Goal: Task Accomplishment & Management: Complete application form

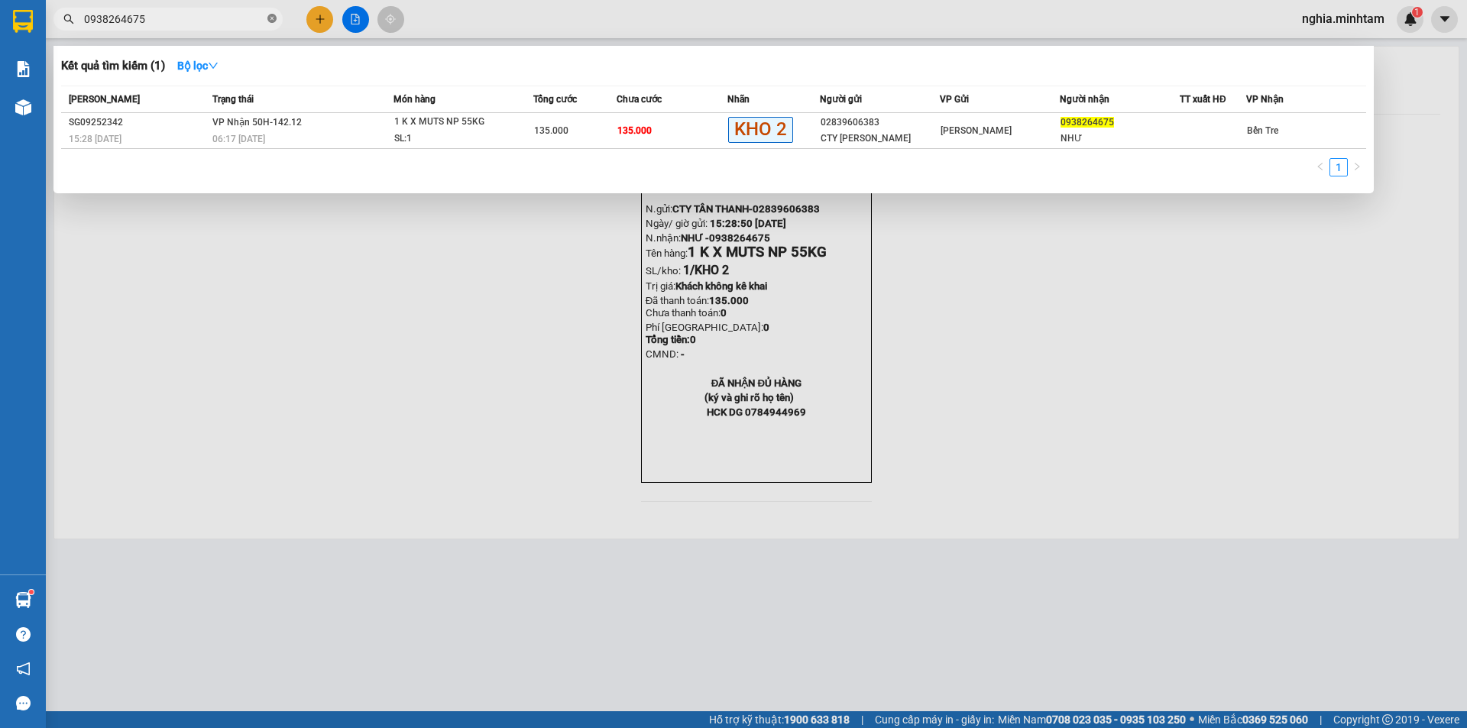
click at [276, 22] on icon "close-circle" at bounding box center [271, 18] width 9 height 9
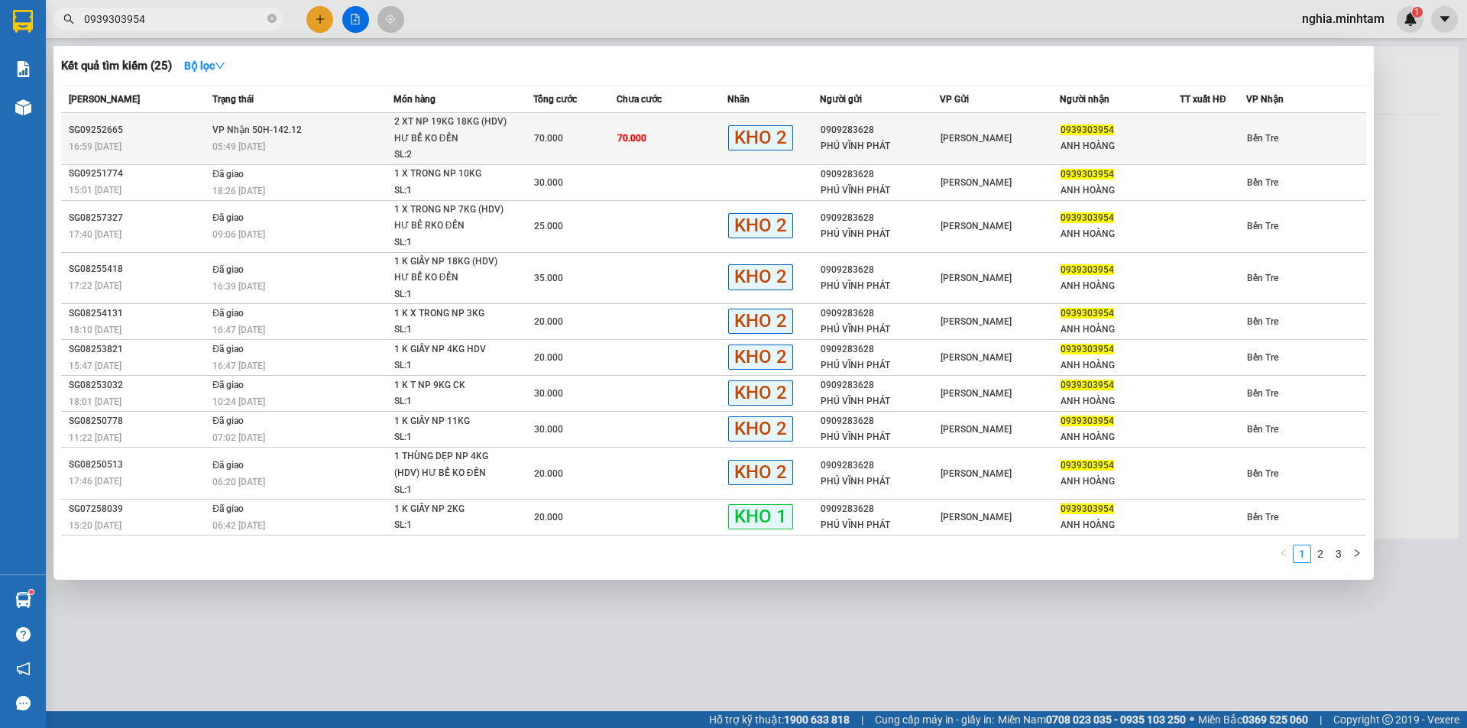
type input "0939303954"
click at [314, 148] on div "05:49 [DATE]" at bounding box center [302, 146] width 180 height 17
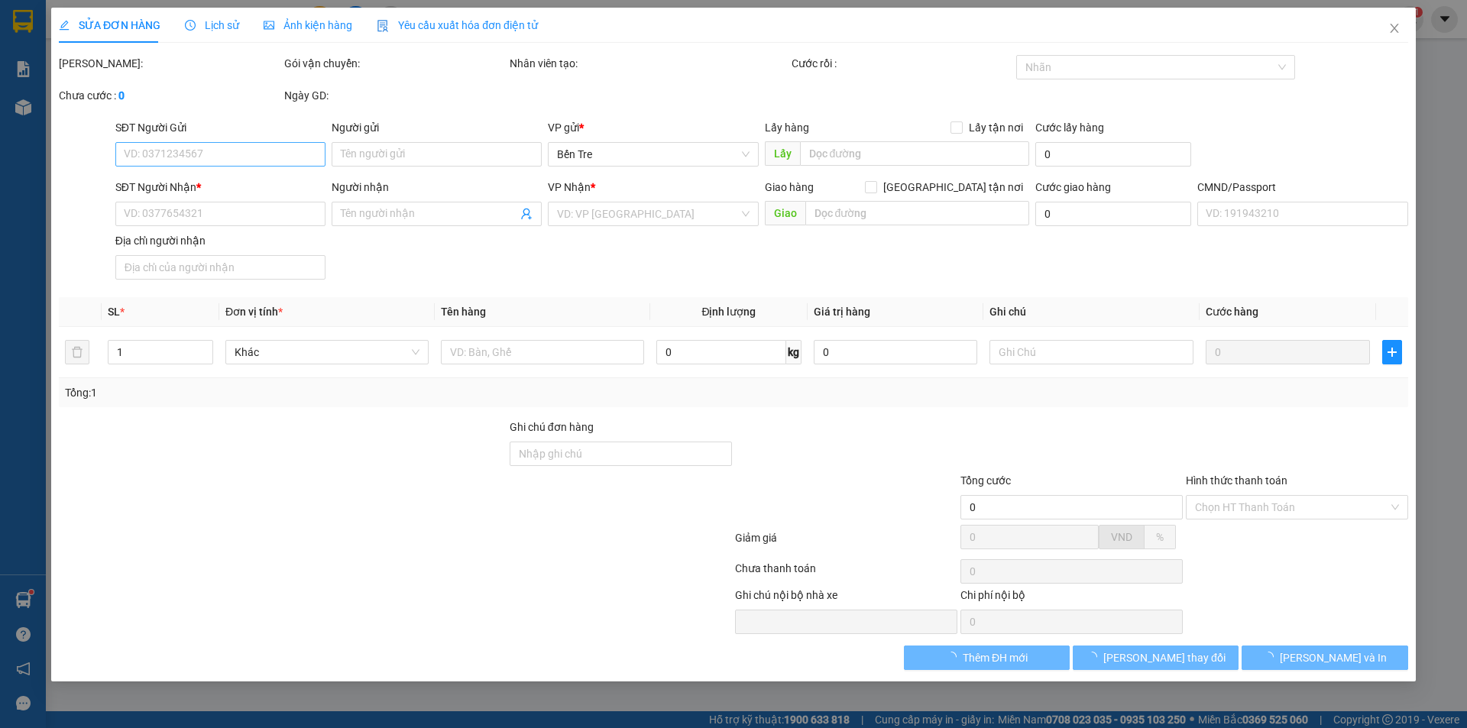
type input "0909283628"
type input "PHÚ VĨNH PHÁT"
type input "0939303954"
type input "ANH HOÀNG"
type input "70.000"
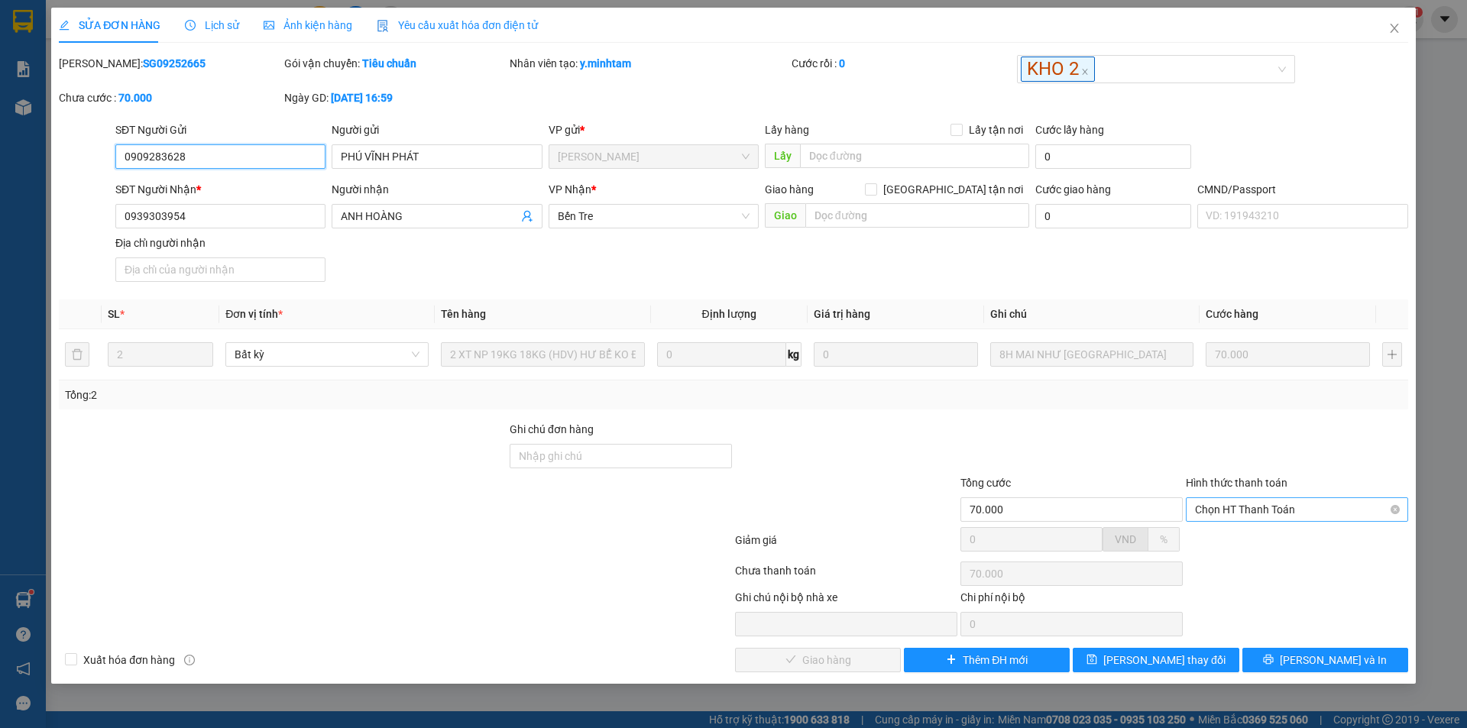
click at [1221, 513] on span "Chọn HT Thanh Toán" at bounding box center [1297, 509] width 204 height 23
click at [1240, 539] on div "Tại văn phòng" at bounding box center [1297, 540] width 204 height 17
type input "0"
click at [818, 658] on span "[PERSON_NAME] và Giao hàng" at bounding box center [837, 660] width 147 height 17
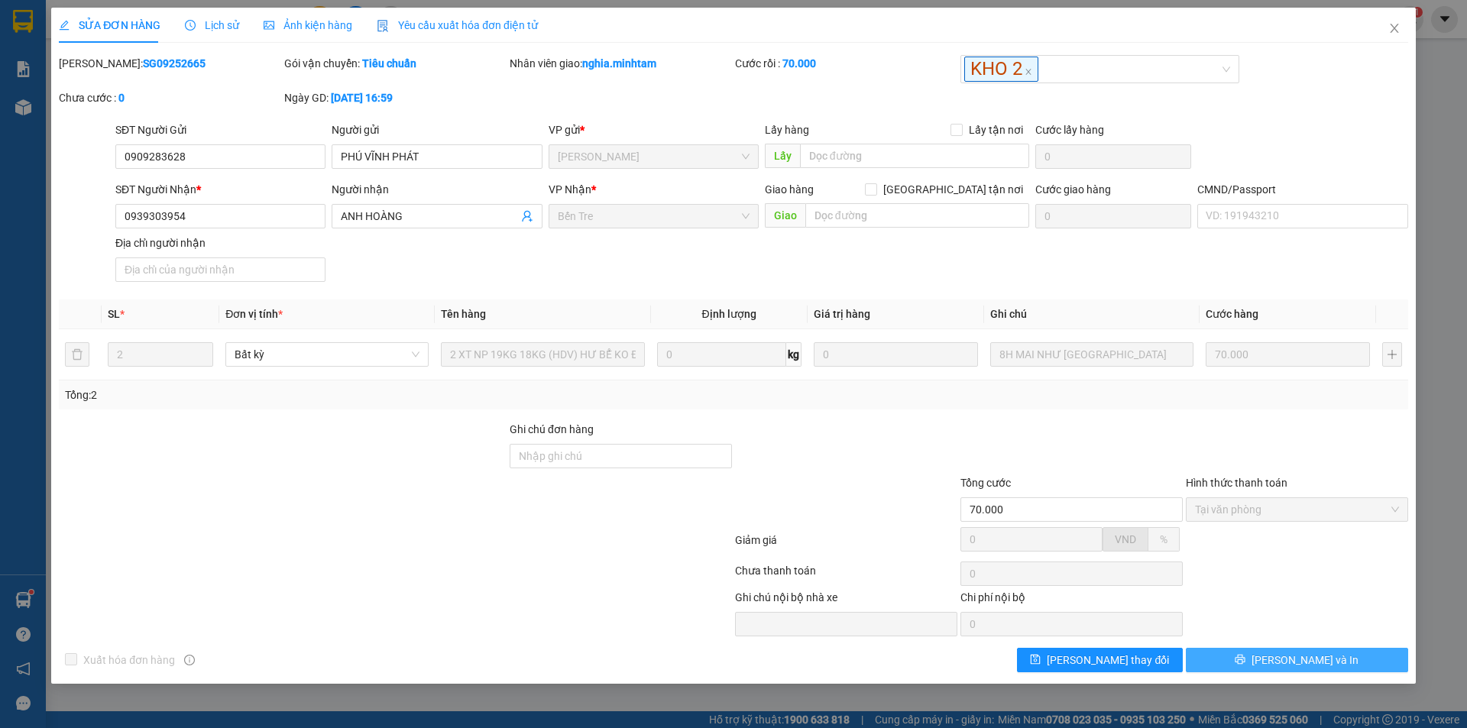
click at [1323, 663] on span "[PERSON_NAME] và In" at bounding box center [1305, 660] width 107 height 17
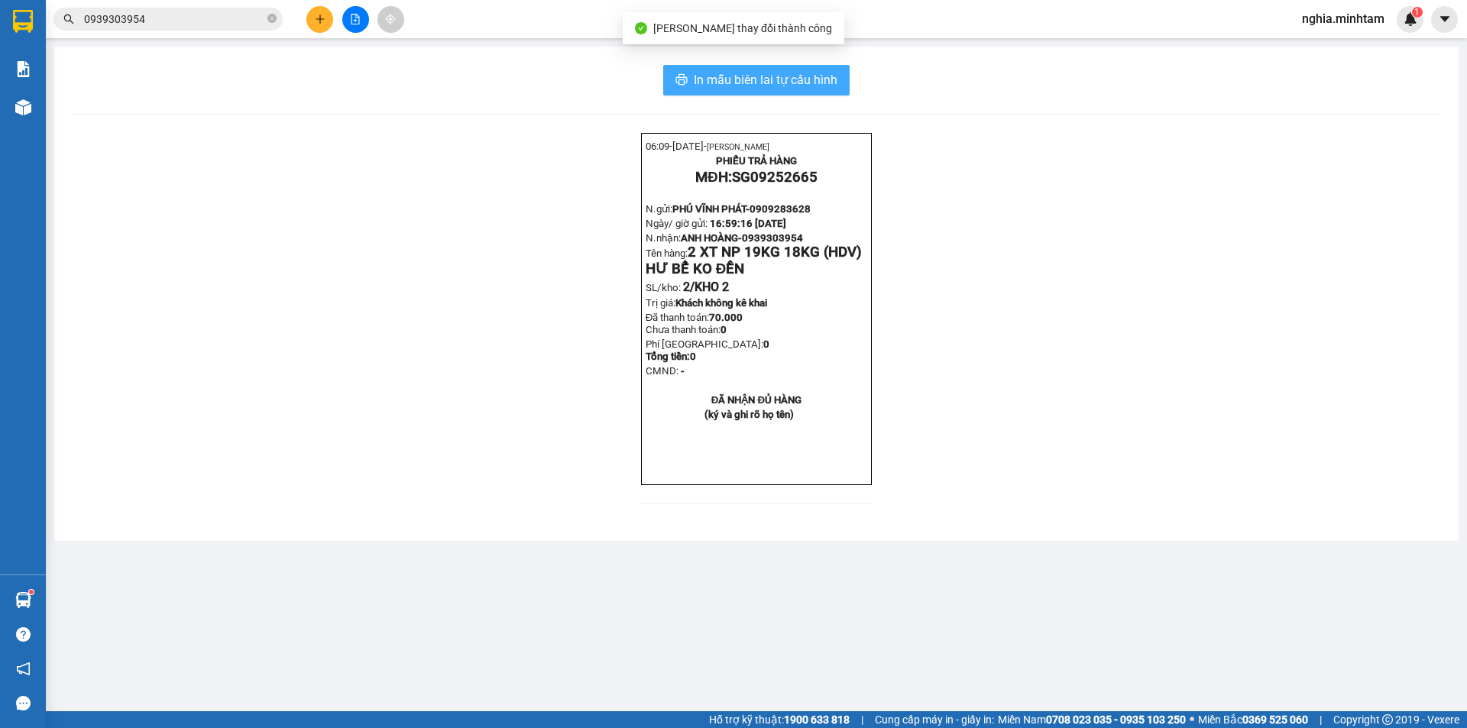
click at [734, 72] on span "In mẫu biên lai tự cấu hình" at bounding box center [766, 79] width 144 height 19
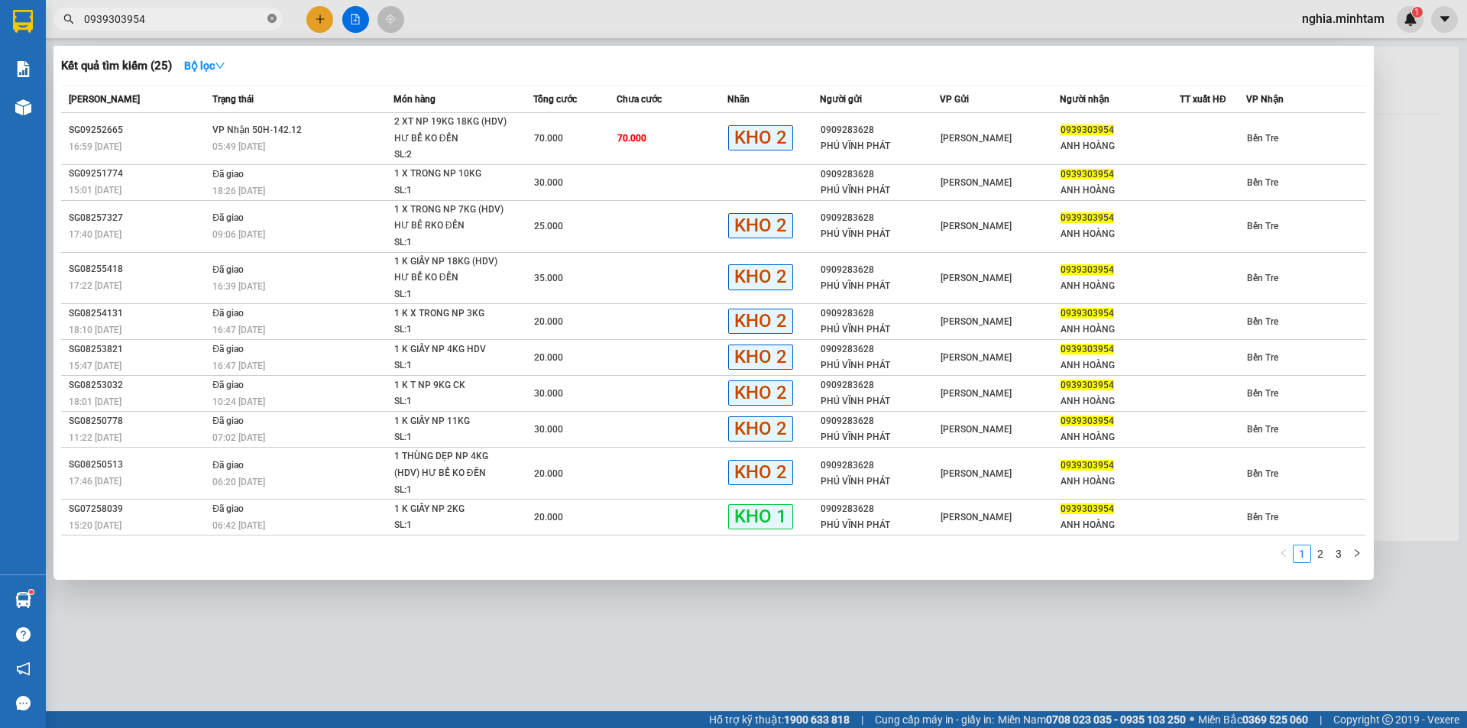
click at [275, 23] on icon "close-circle" at bounding box center [271, 18] width 9 height 9
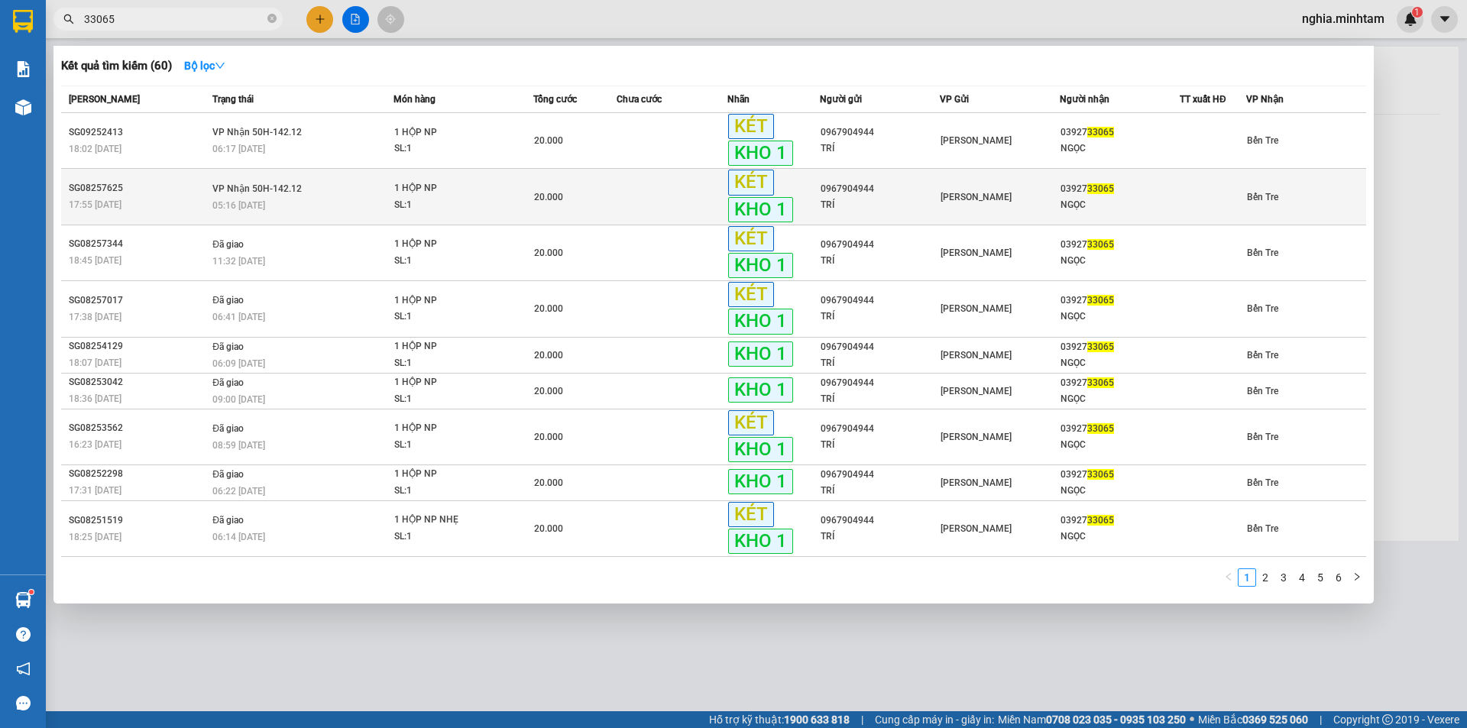
type input "33065"
click at [640, 204] on td at bounding box center [672, 197] width 111 height 56
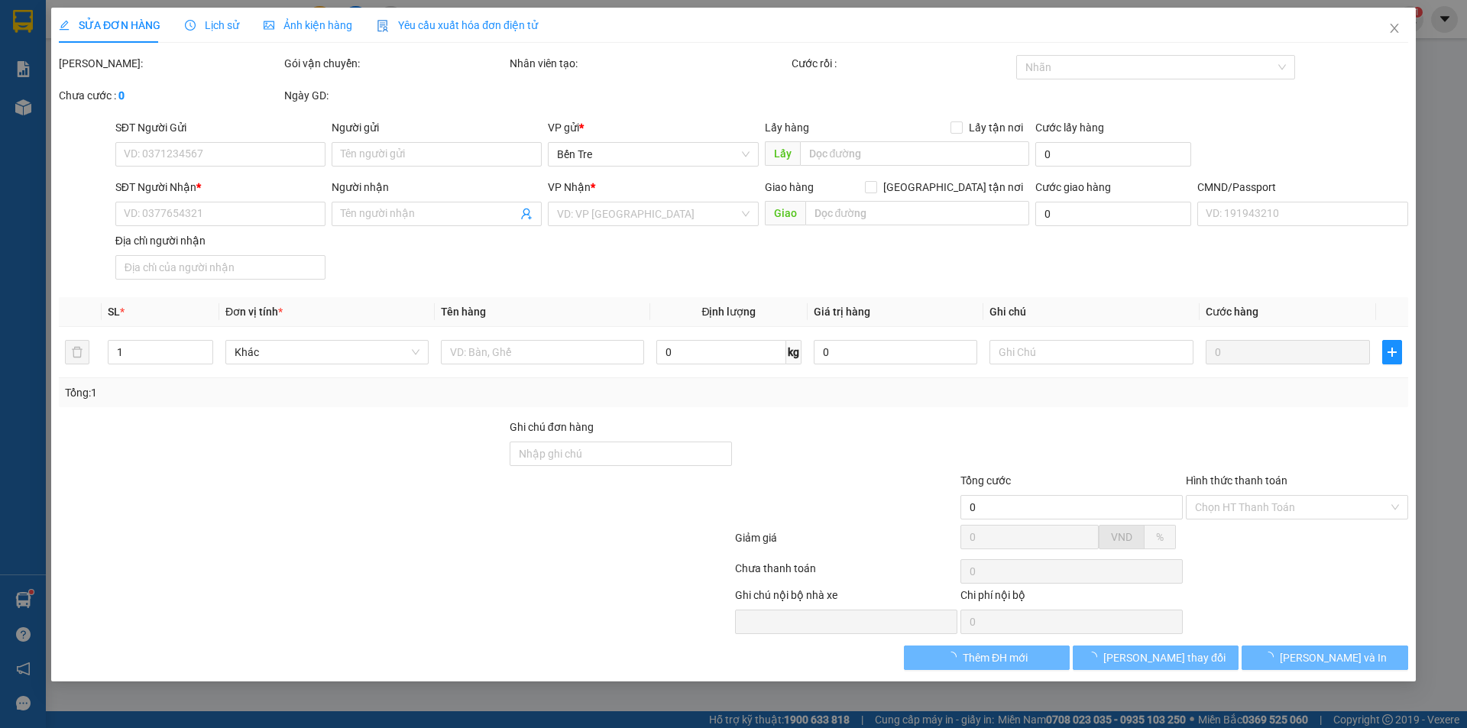
type input "0967904944"
type input "TRÍ"
type input "0392733065"
type input "NGỌC"
type input "KNM"
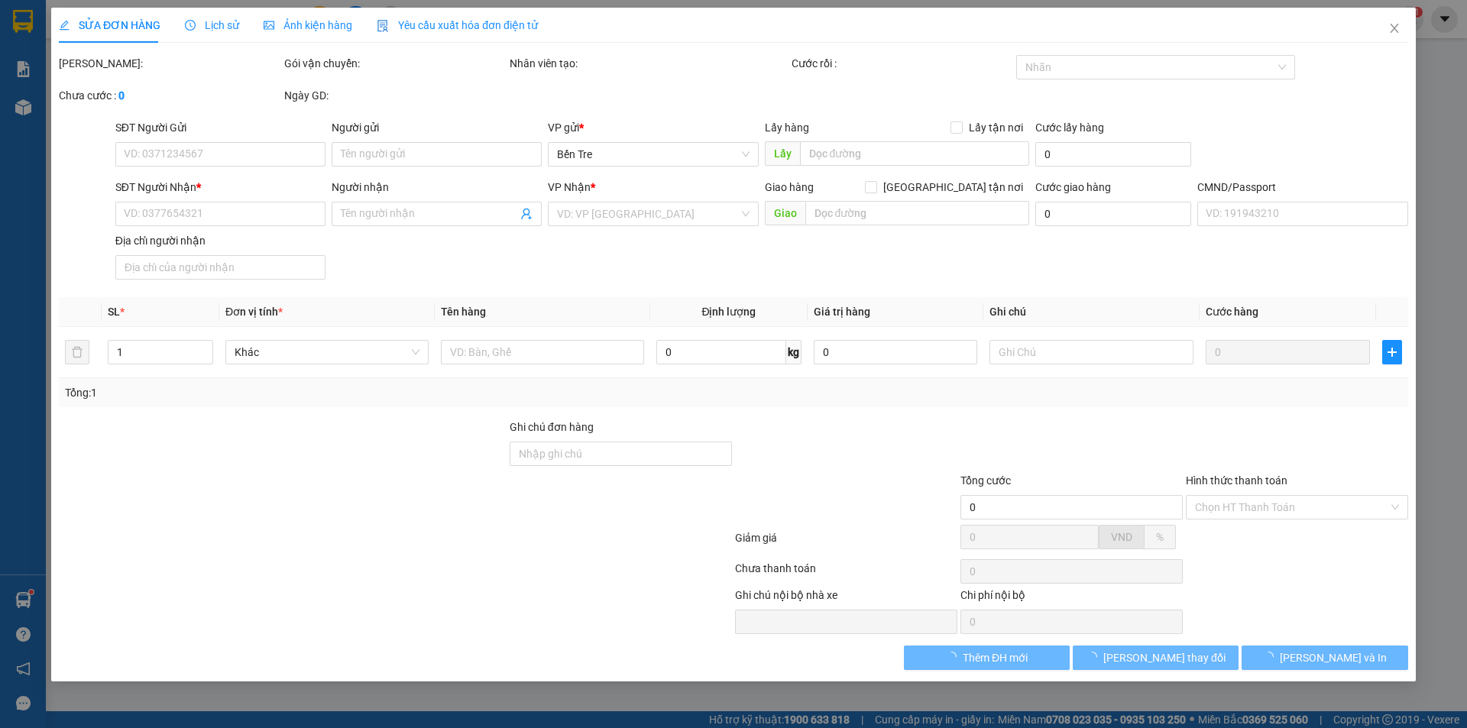
type input "20.000"
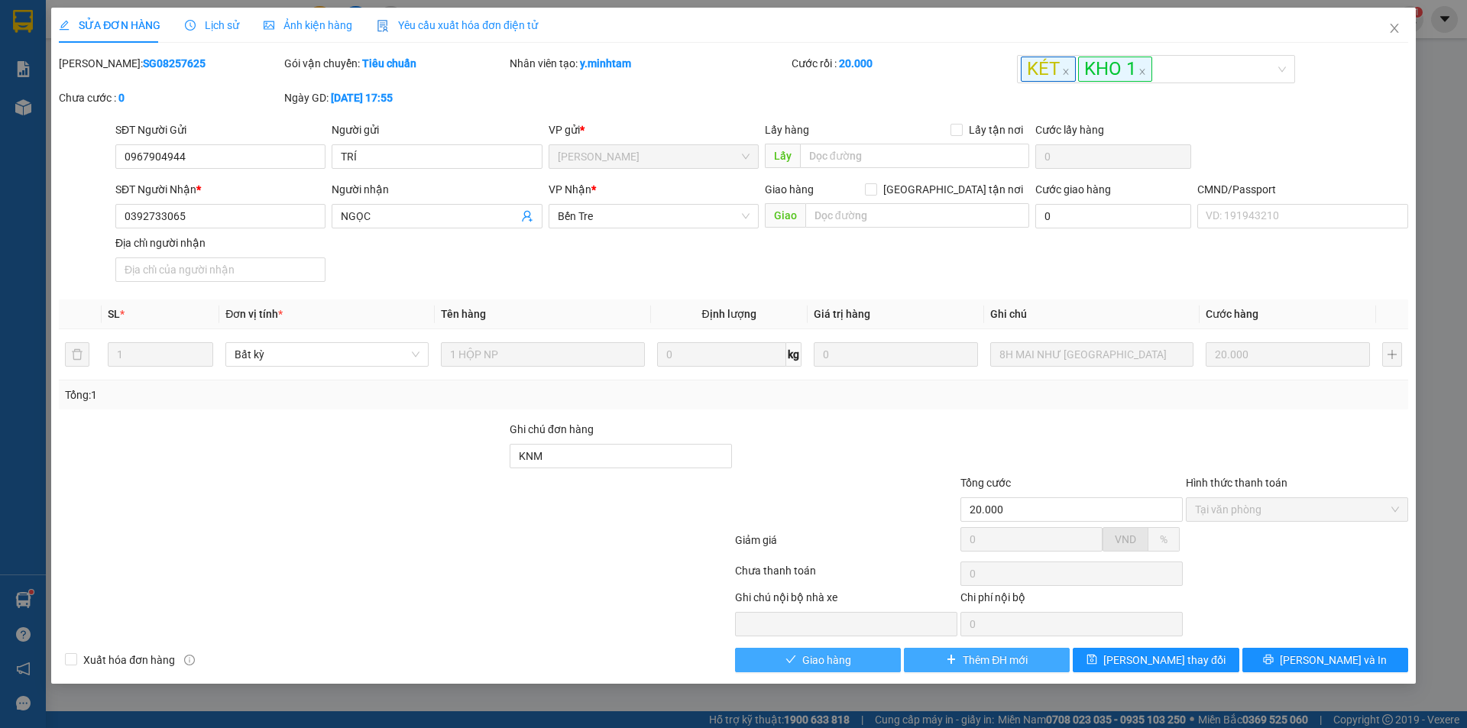
drag, startPoint x: 836, startPoint y: 660, endPoint x: 991, endPoint y: 666, distance: 155.2
click at [837, 659] on span "Giao hàng" at bounding box center [826, 660] width 49 height 17
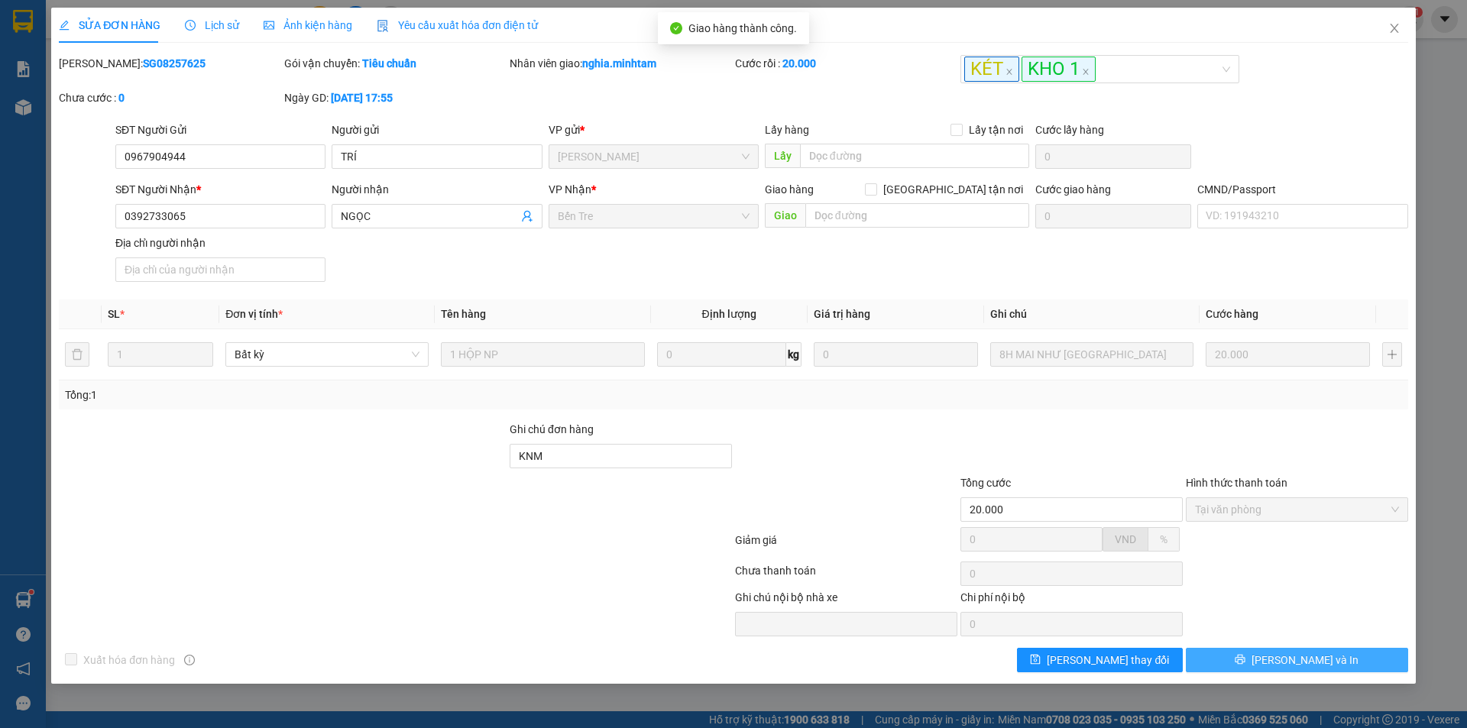
click at [1303, 657] on span "[PERSON_NAME] và In" at bounding box center [1305, 660] width 107 height 17
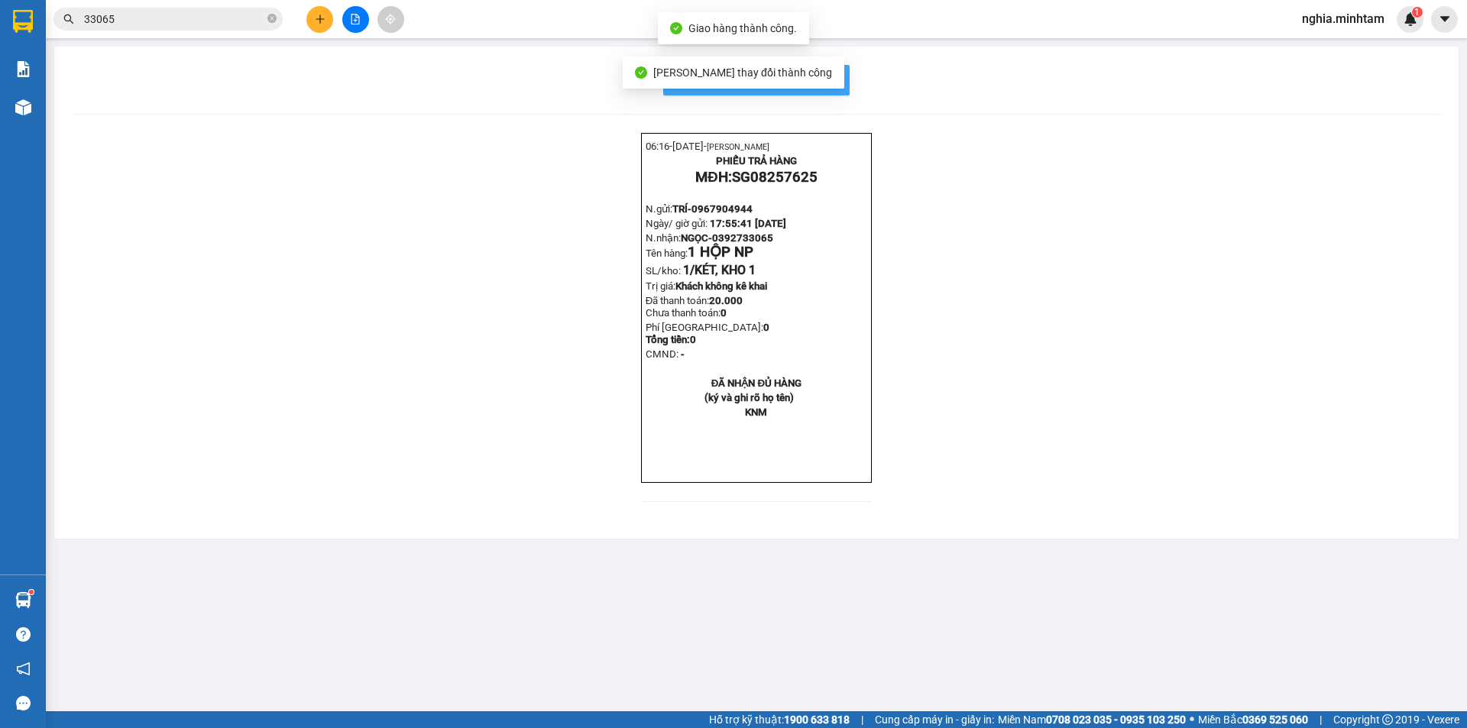
click at [830, 86] on span "In mẫu biên lai tự cấu hình" at bounding box center [766, 79] width 144 height 19
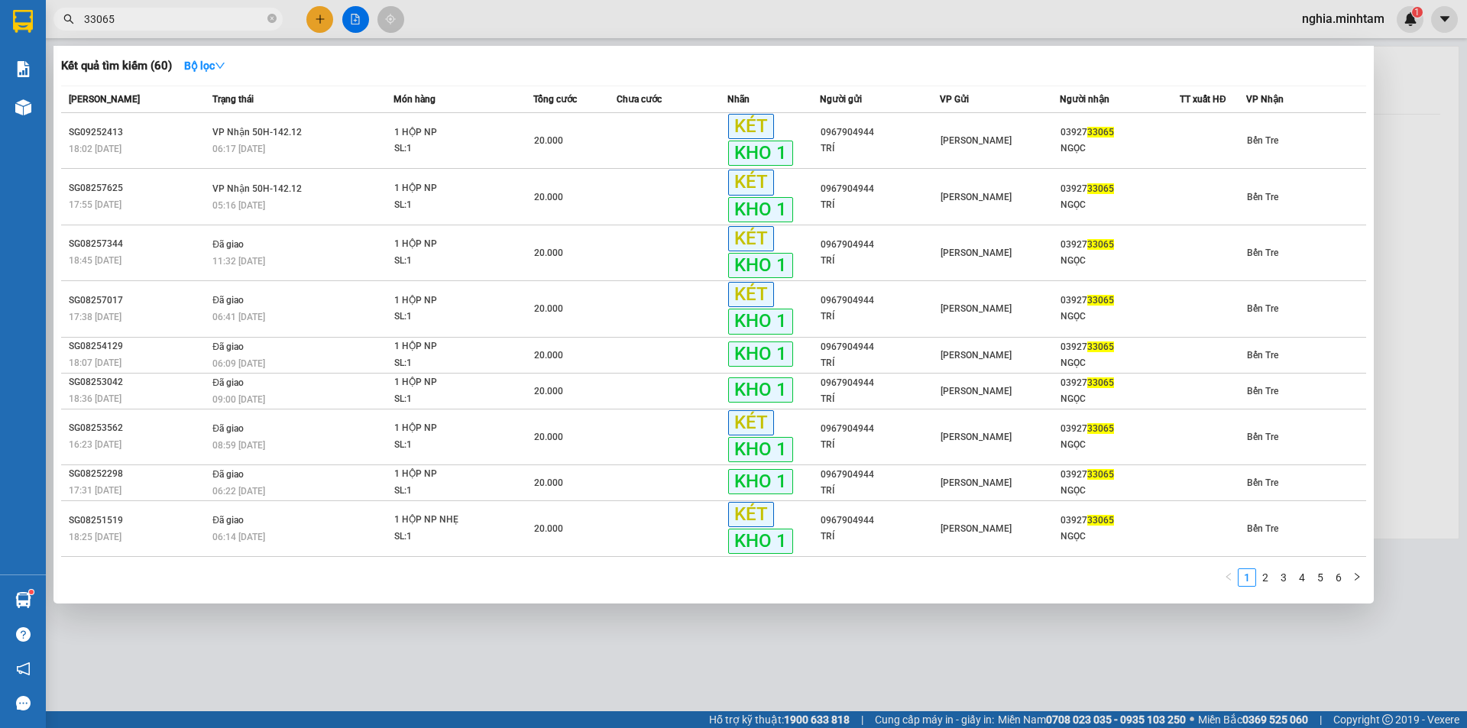
click at [200, 26] on input "33065" at bounding box center [174, 19] width 180 height 17
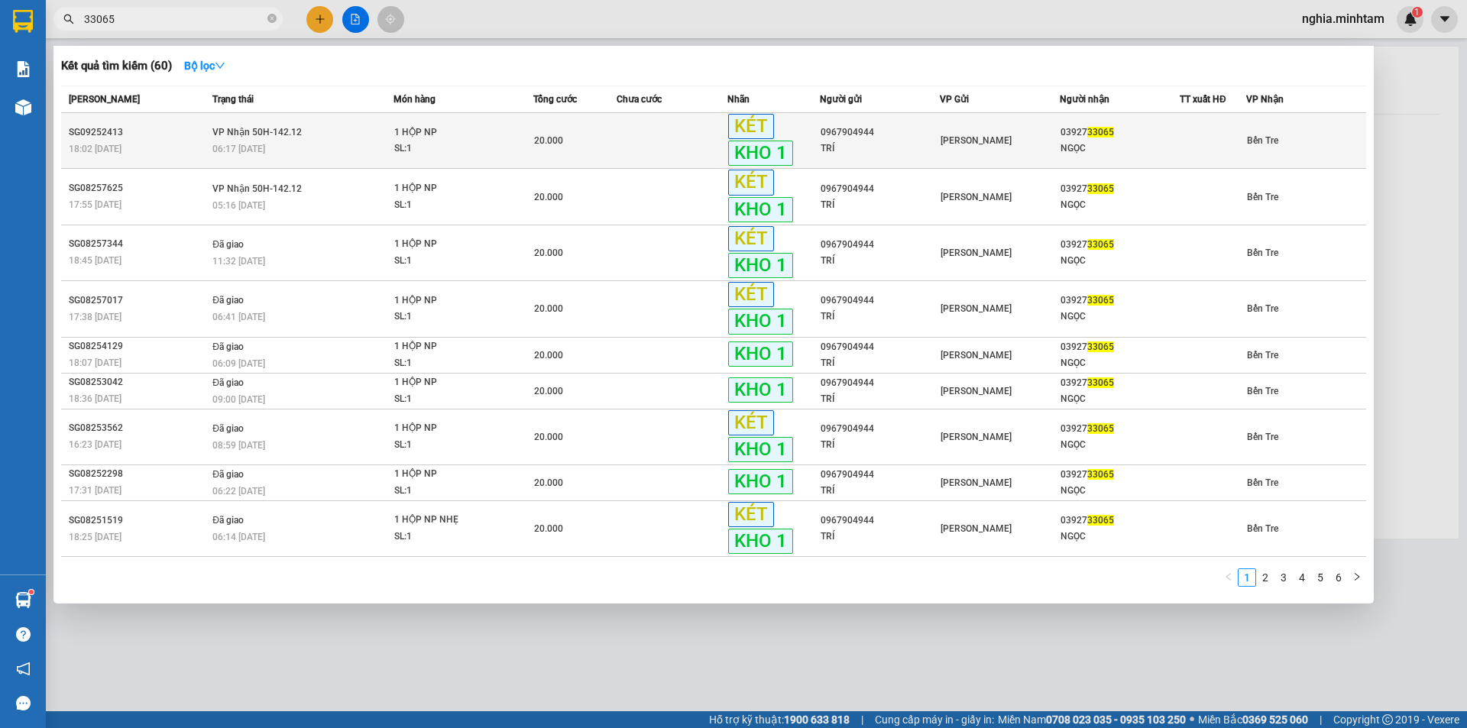
click at [506, 145] on div "SL: 1" at bounding box center [451, 149] width 115 height 17
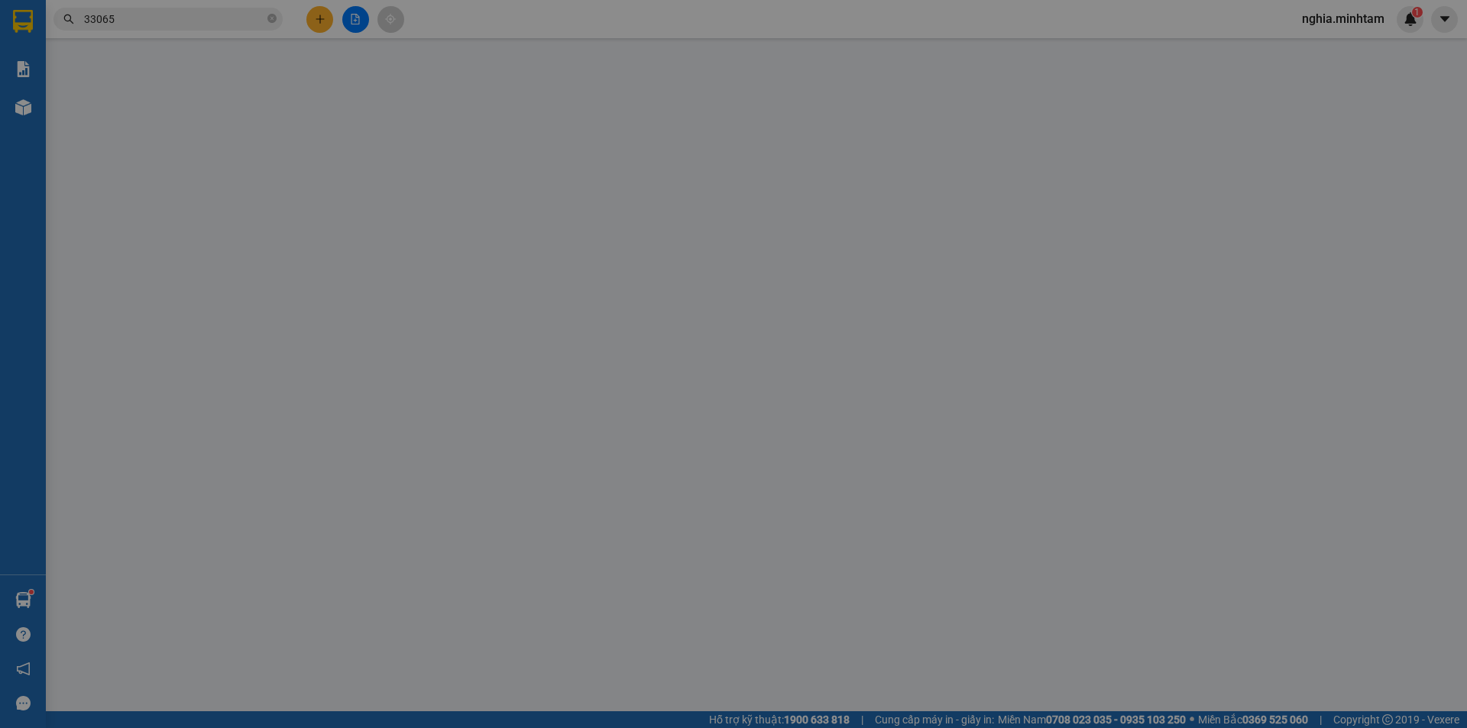
type input "0967904944"
type input "TRÍ"
type input "0392733065"
type input "NGỌC"
type input "20.000"
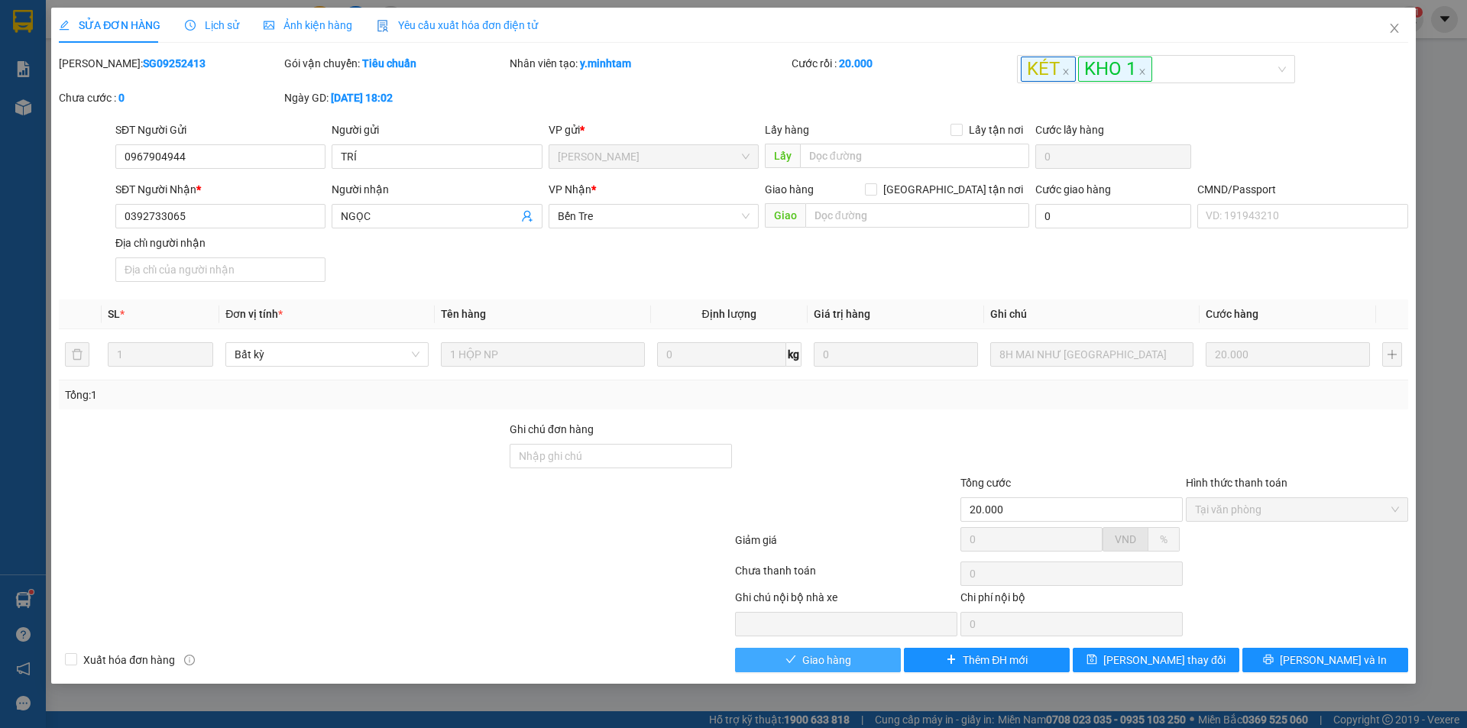
click at [832, 659] on span "Giao hàng" at bounding box center [826, 660] width 49 height 17
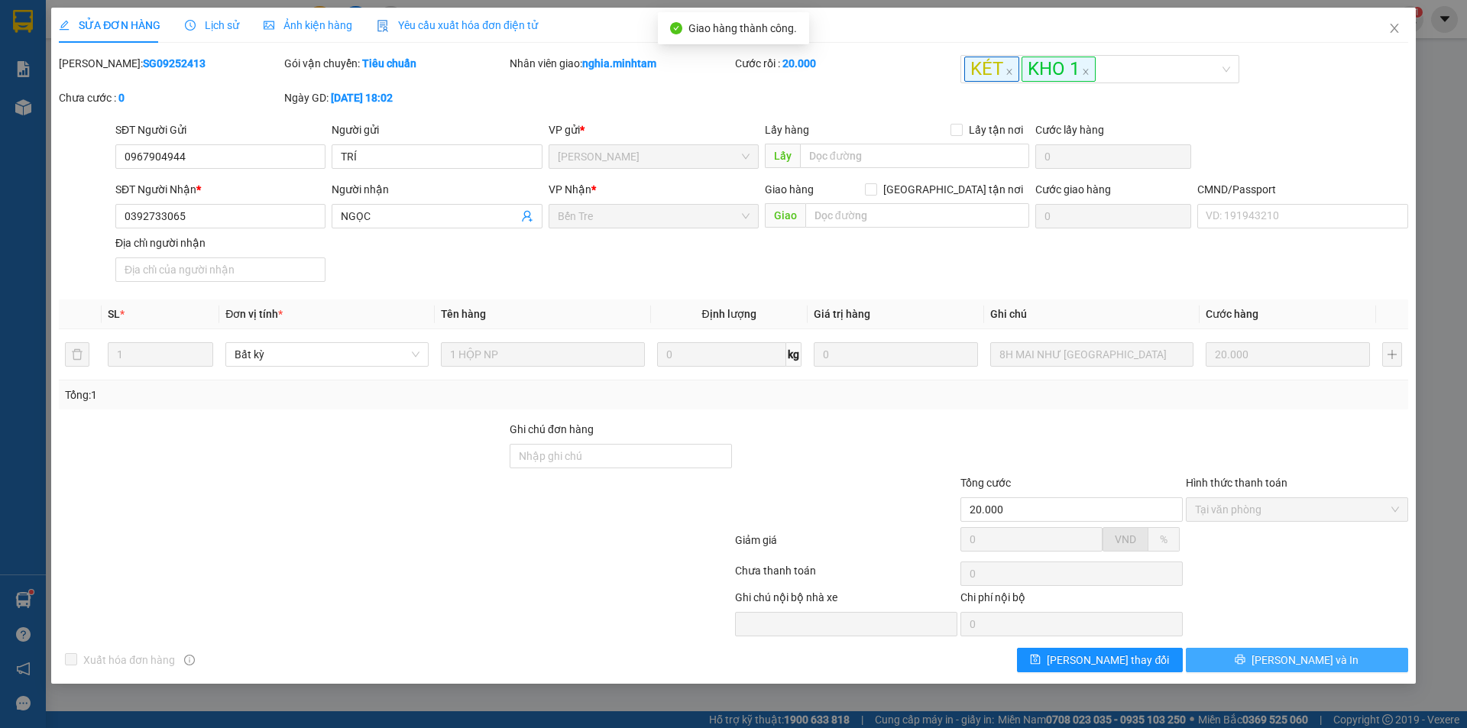
click at [1306, 662] on span "[PERSON_NAME] và In" at bounding box center [1305, 660] width 107 height 17
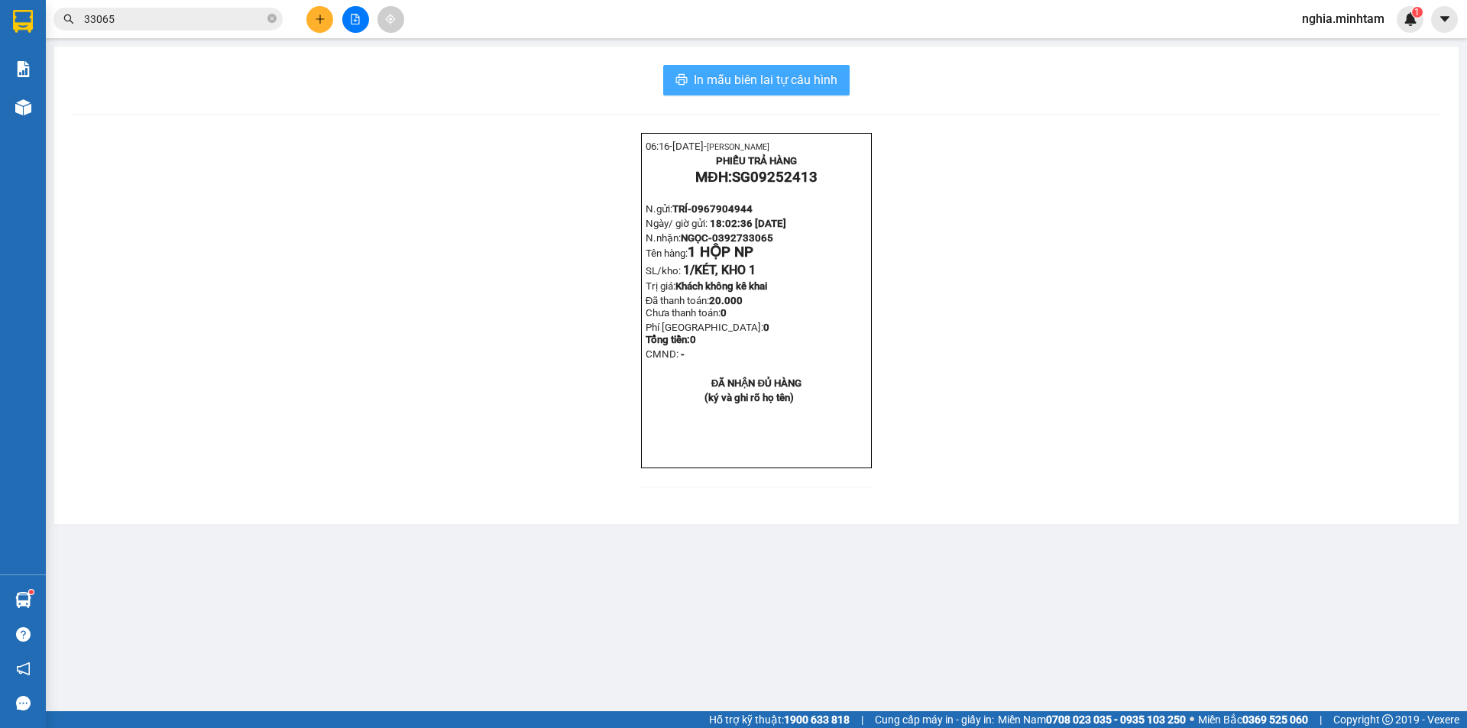
click at [782, 84] on span "In mẫu biên lai tự cấu hình" at bounding box center [766, 79] width 144 height 19
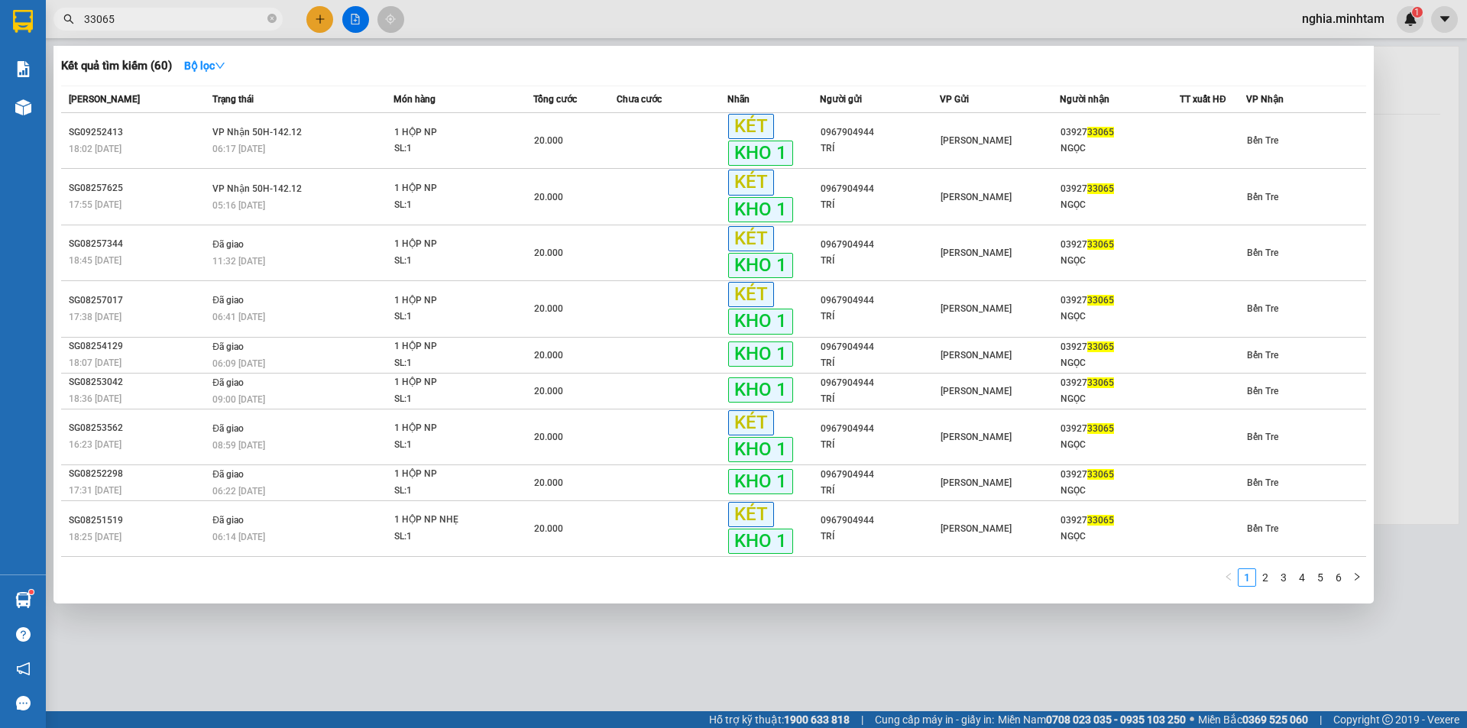
click at [199, 18] on input "33065" at bounding box center [174, 19] width 180 height 17
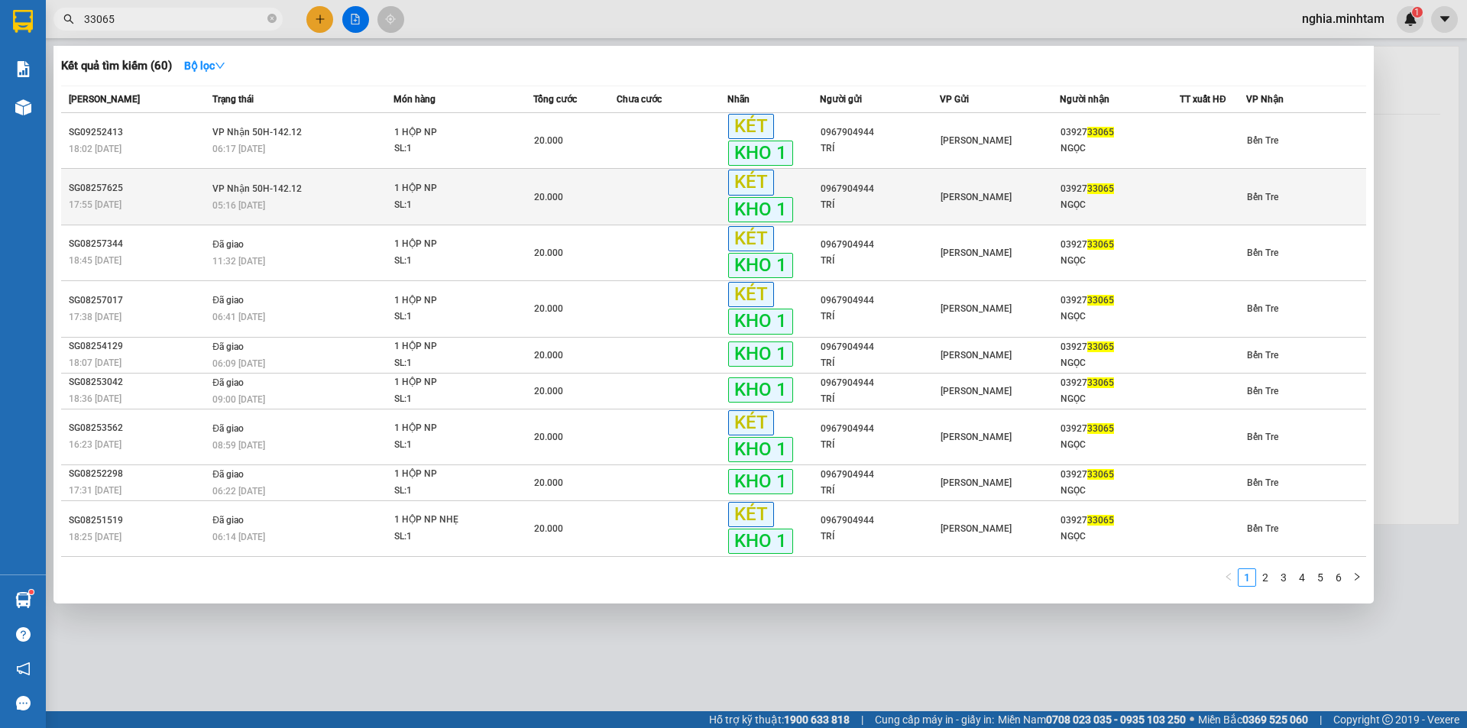
click at [385, 195] on td "VP Nhận 50H-142.12 05:16 [DATE]" at bounding box center [301, 197] width 185 height 56
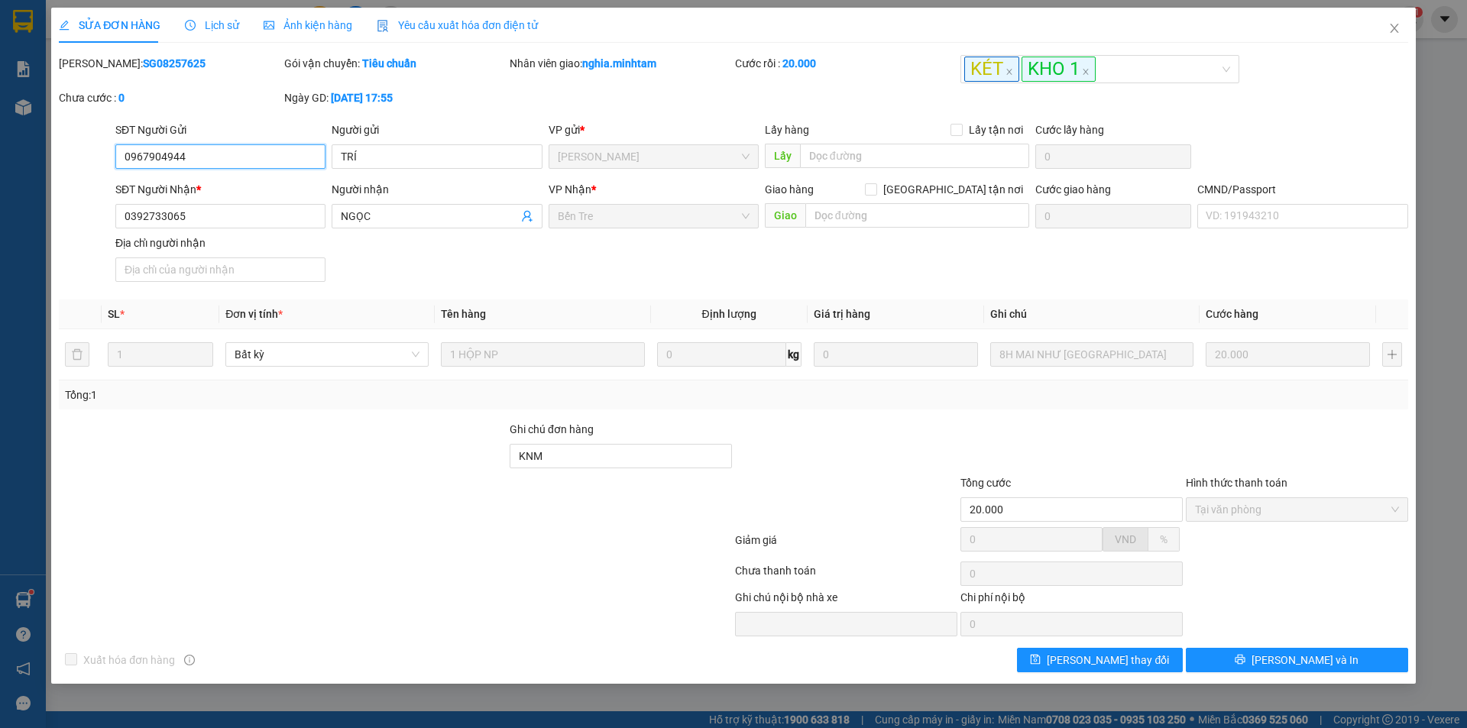
type input "0967904944"
type input "TRÍ"
type input "0392733065"
type input "NGỌC"
type input "KNM"
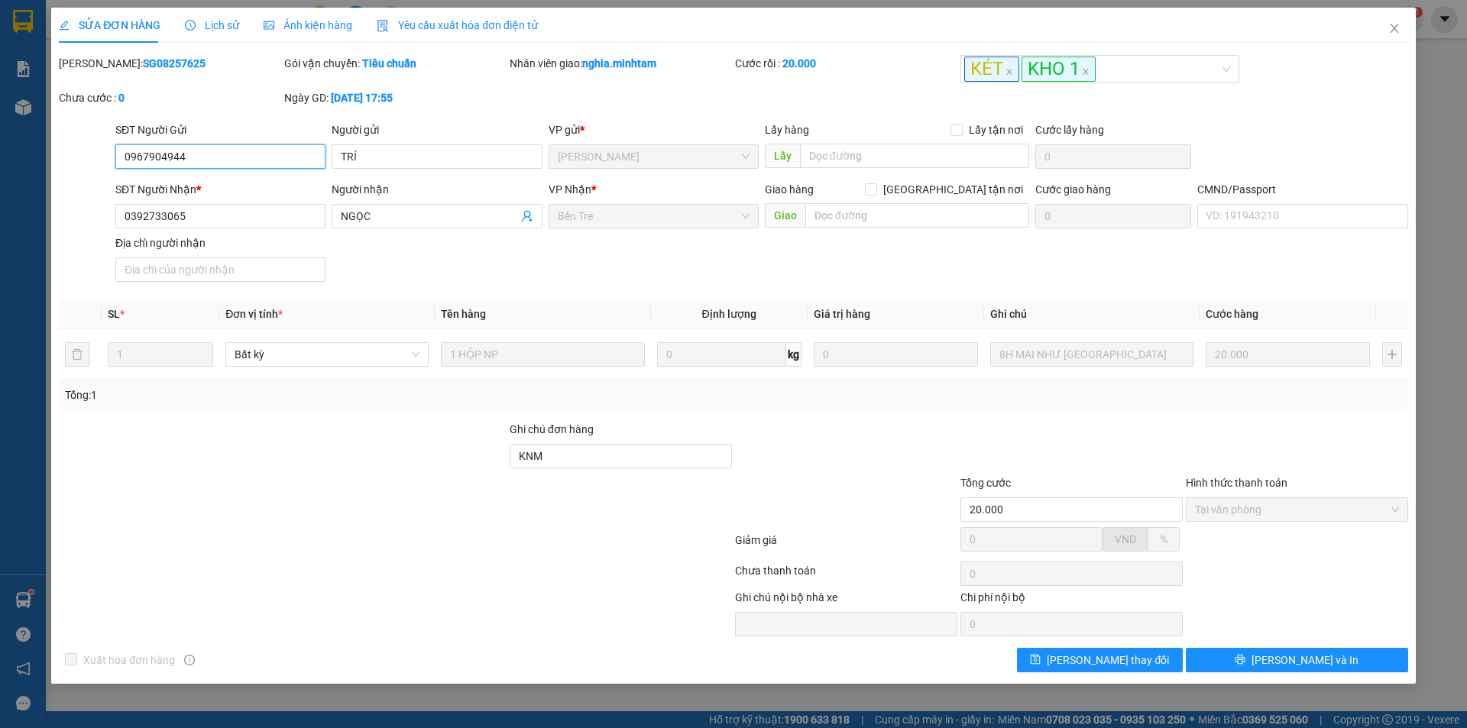
type input "20.000"
click at [1390, 29] on icon "close" at bounding box center [1394, 28] width 12 height 12
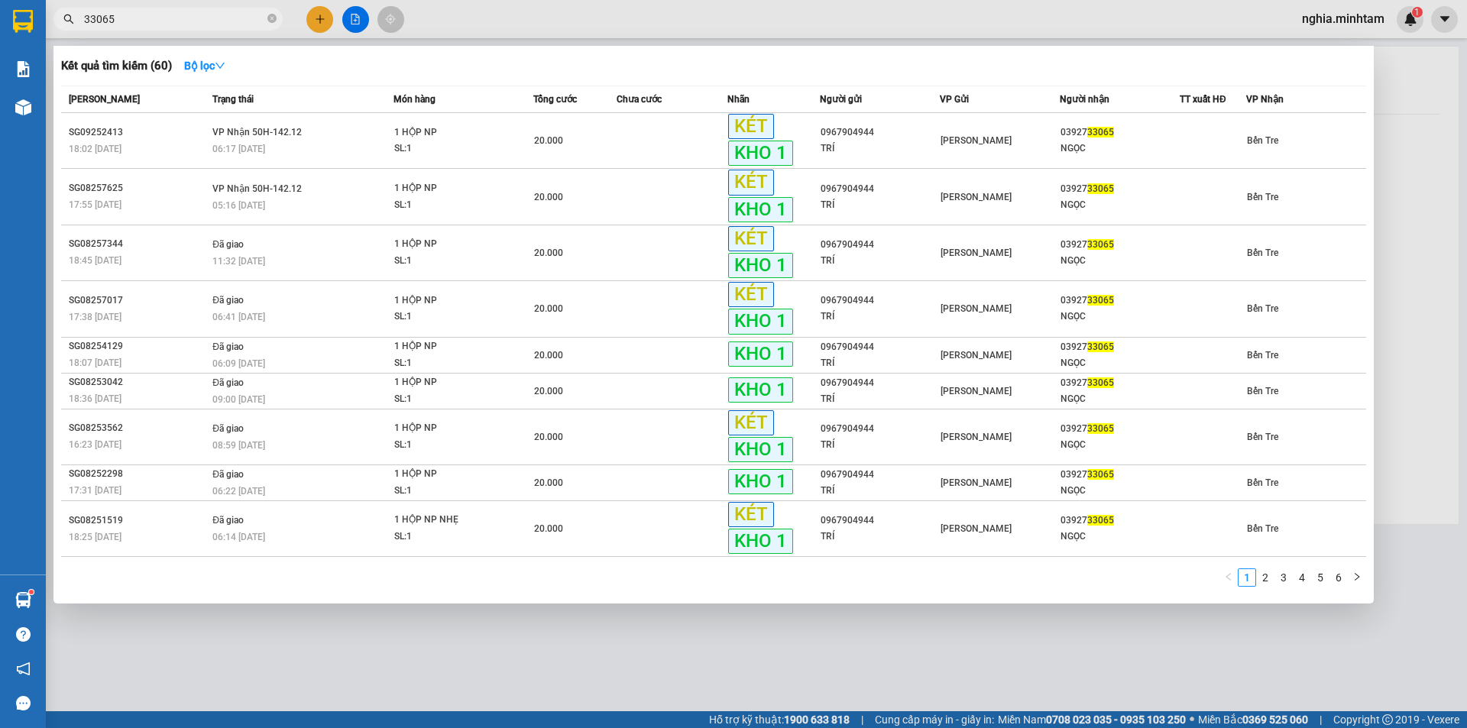
click at [213, 15] on input "33065" at bounding box center [174, 19] width 180 height 17
click at [274, 22] on icon "close-circle" at bounding box center [271, 18] width 9 height 9
type input "3"
type input "9896"
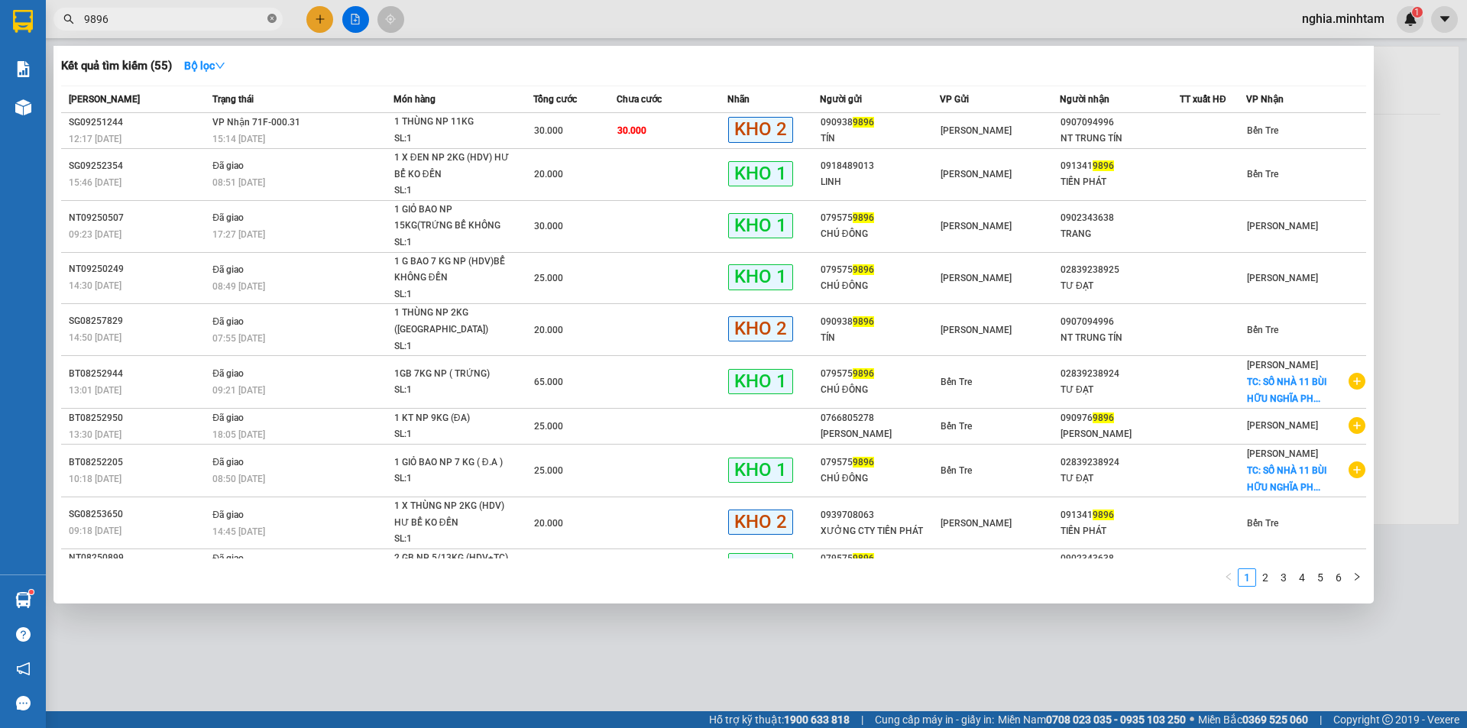
click at [269, 19] on icon "close-circle" at bounding box center [271, 18] width 9 height 9
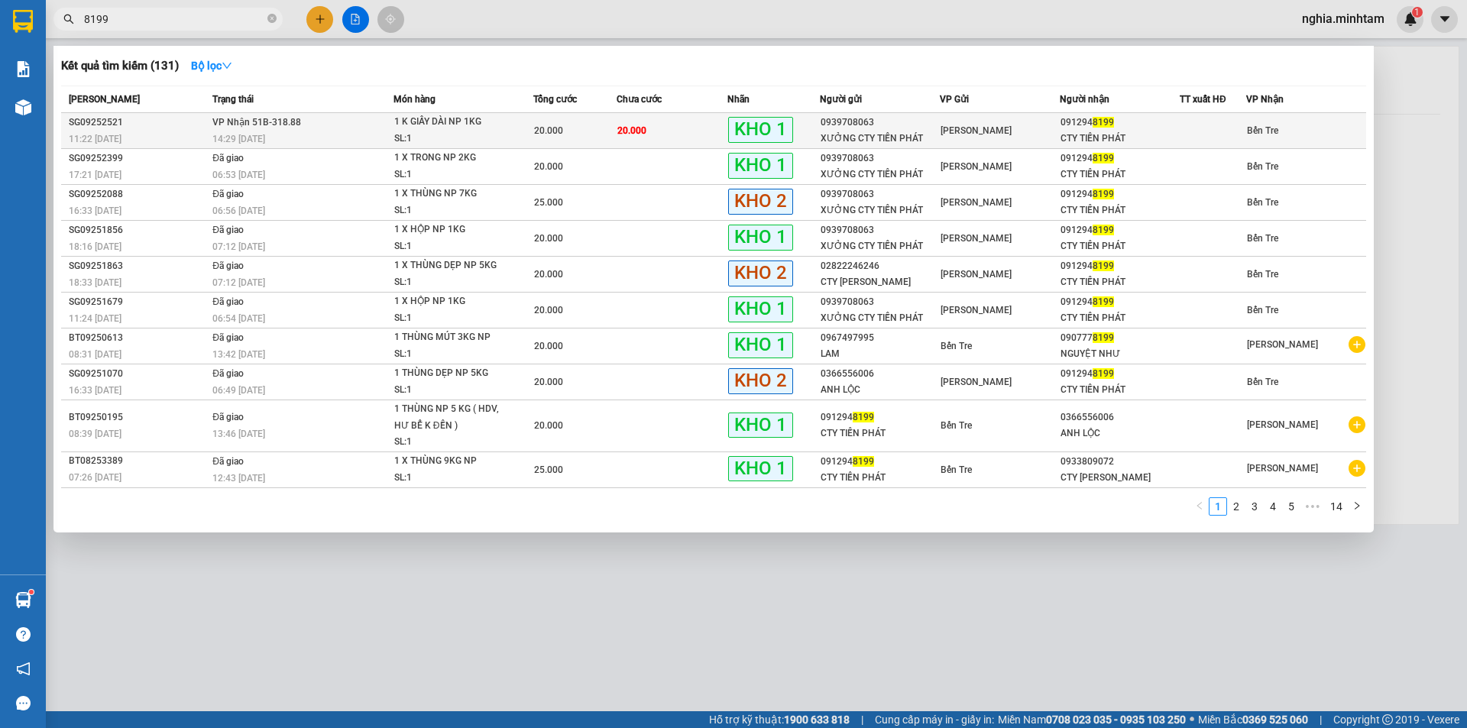
type input "8199"
click at [364, 131] on div "14:29 [DATE]" at bounding box center [302, 139] width 180 height 17
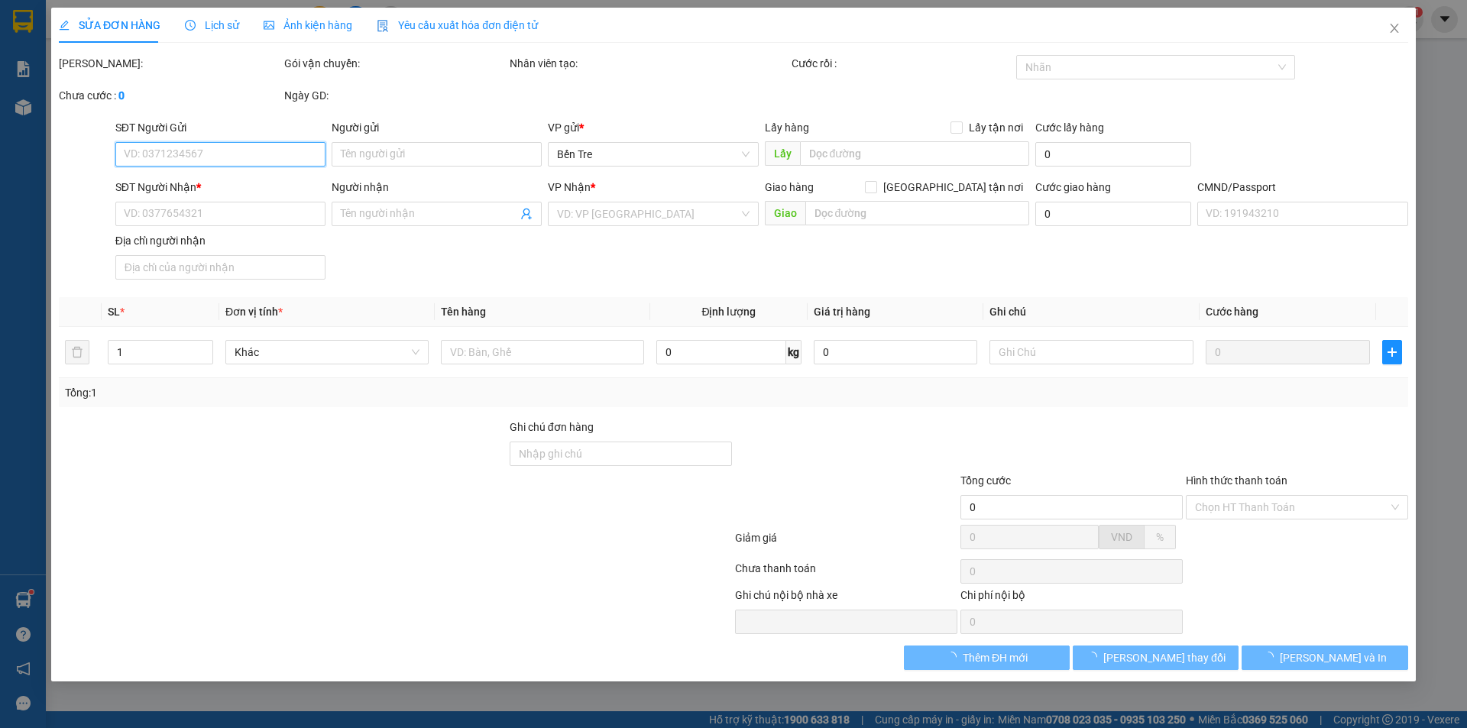
type input "0939708063"
type input "XƯỞNG CTY TIẾN PHÁT"
type input "0912948199"
type input "CTY TIẾN PHÁT"
type input "ĐG"
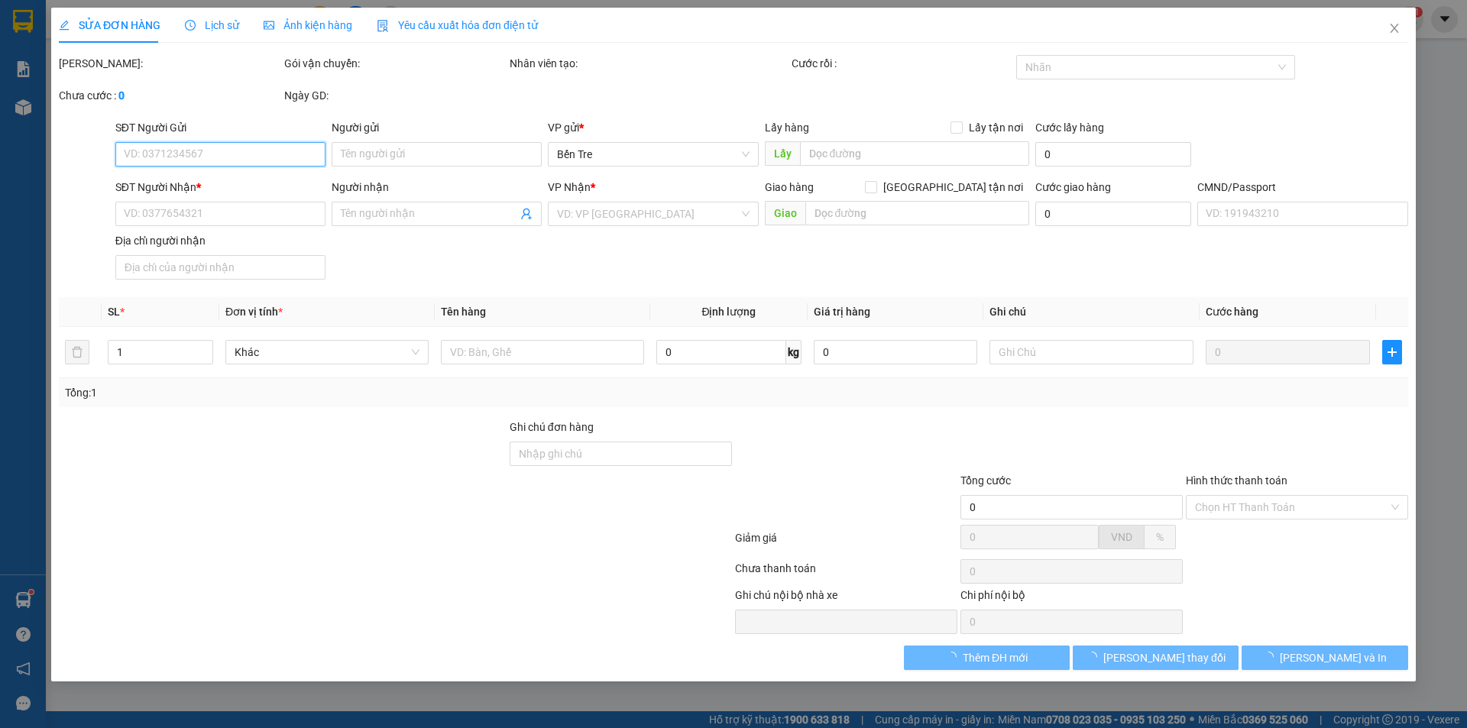
type input "20.000"
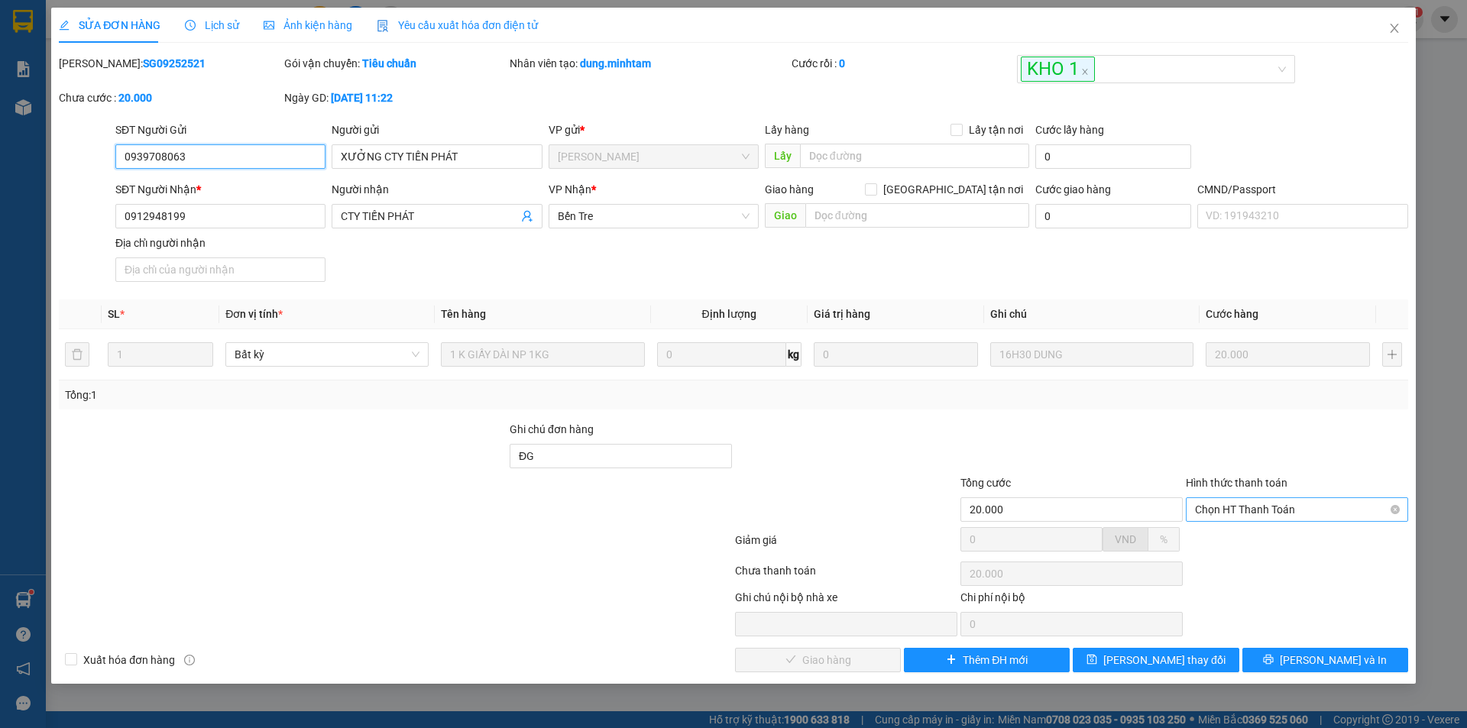
click at [1269, 512] on span "Chọn HT Thanh Toán" at bounding box center [1297, 509] width 204 height 23
click at [1249, 542] on div "Tại văn phòng" at bounding box center [1297, 540] width 204 height 17
type input "0"
click at [846, 655] on span "[PERSON_NAME] và Giao hàng" at bounding box center [837, 660] width 147 height 17
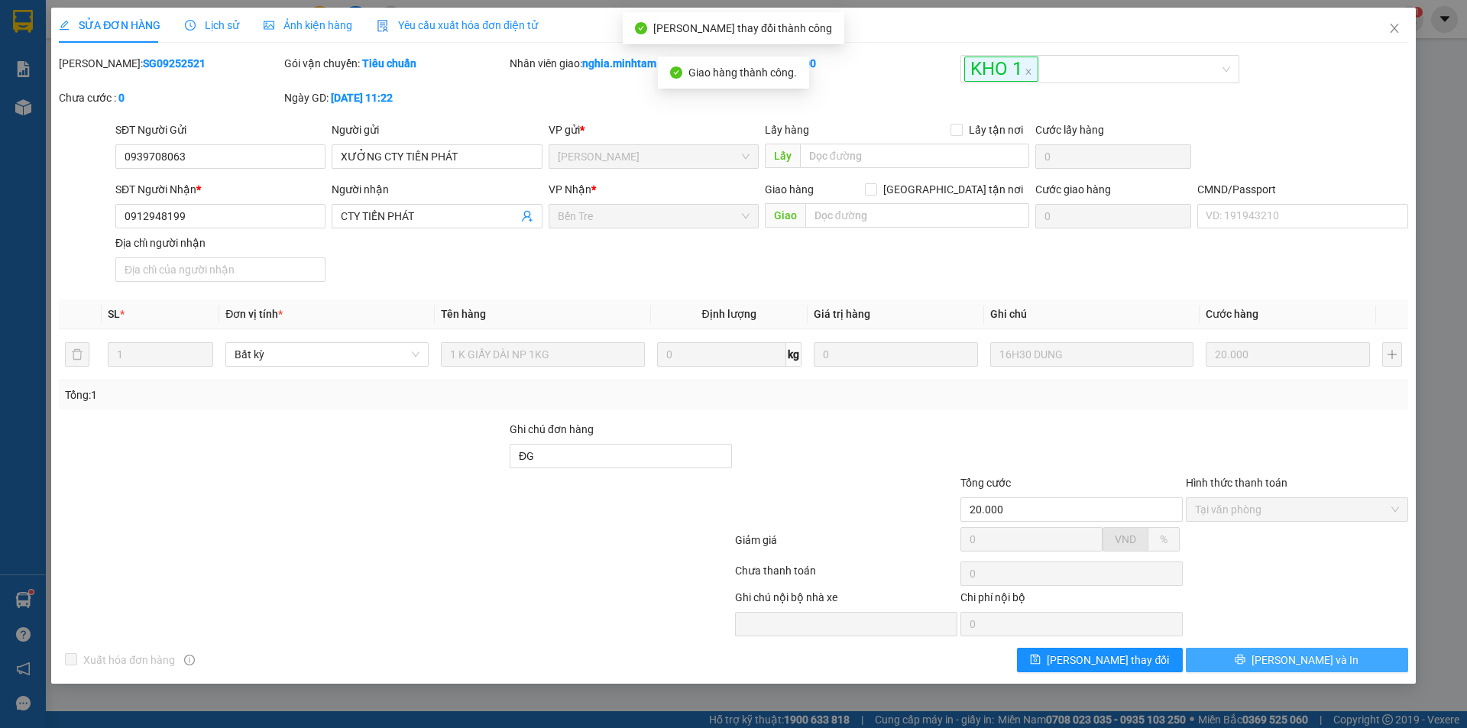
click at [1300, 662] on span "[PERSON_NAME] và In" at bounding box center [1305, 660] width 107 height 17
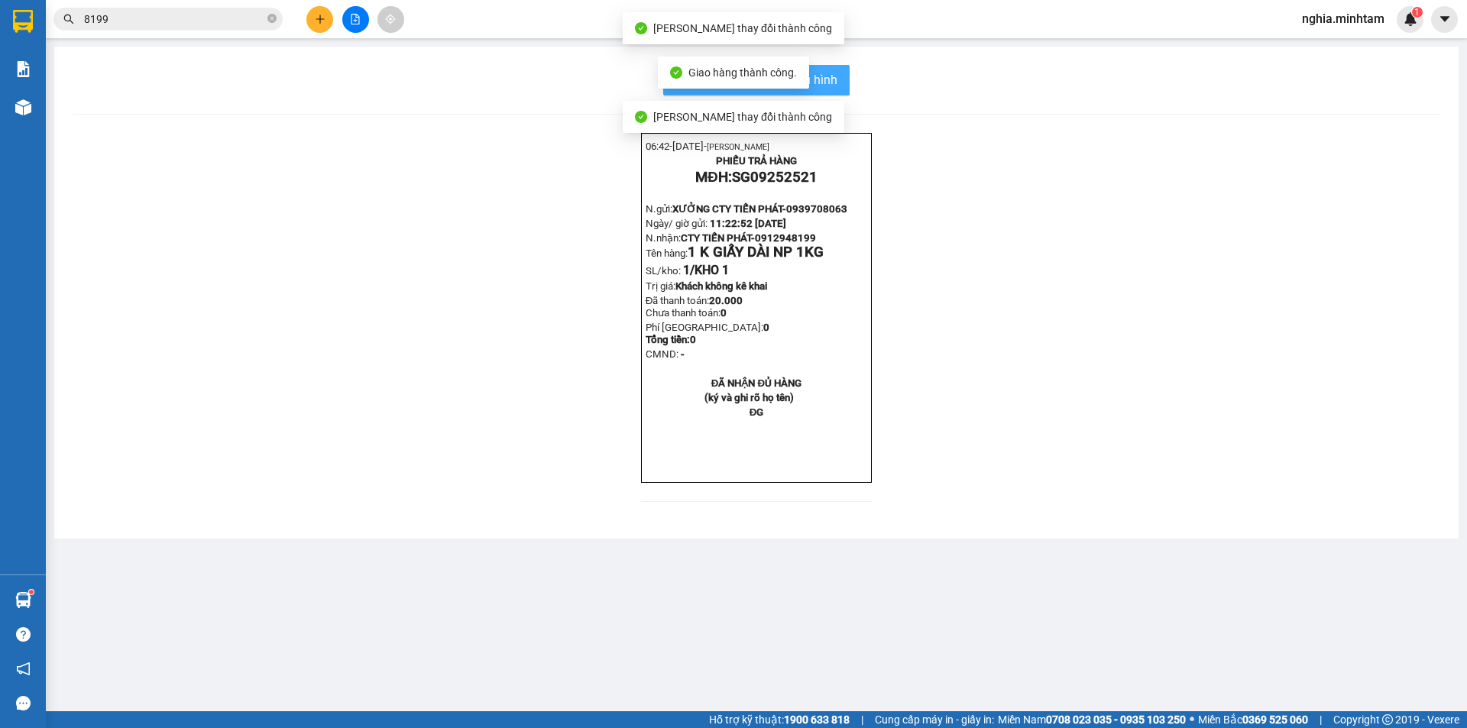
click at [824, 79] on span "In mẫu biên lai tự cấu hình" at bounding box center [766, 79] width 144 height 19
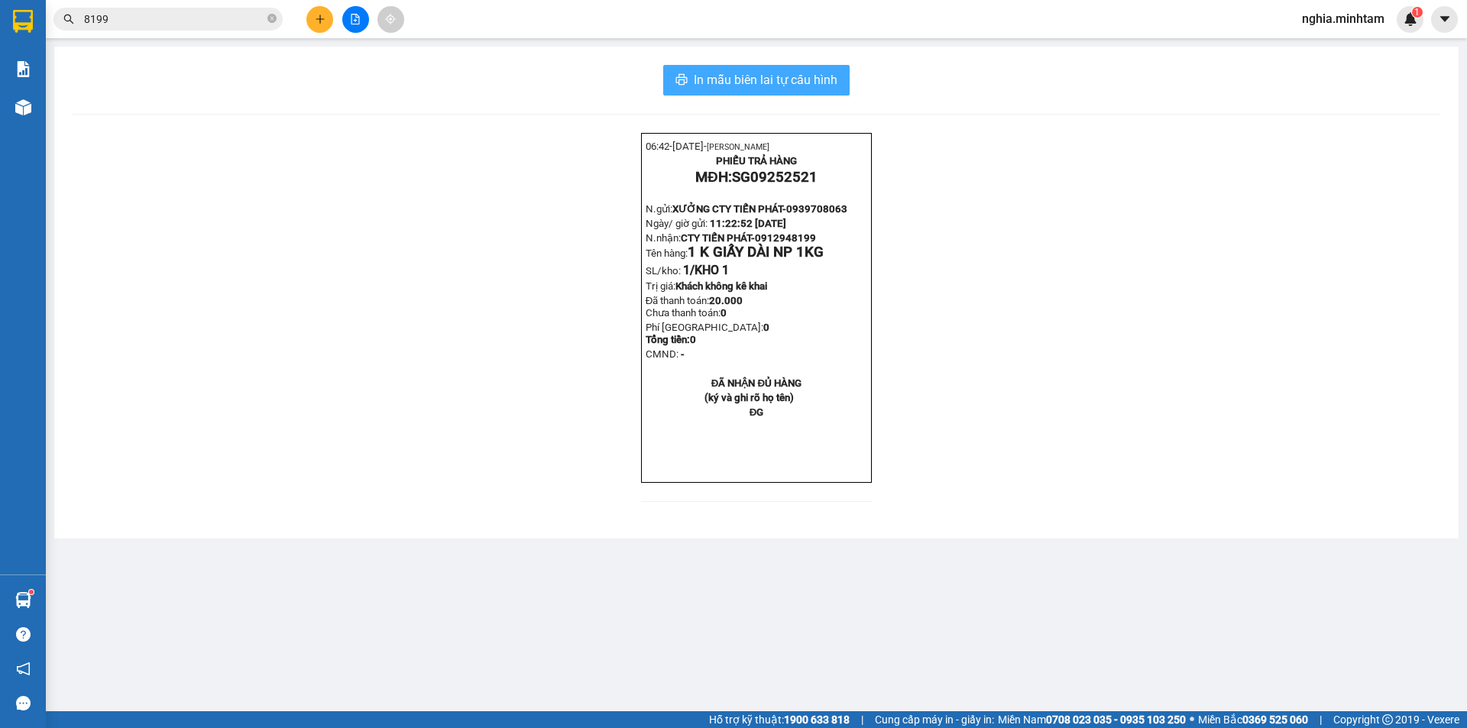
click at [812, 71] on span "In mẫu biên lai tự cấu hình" at bounding box center [766, 79] width 144 height 19
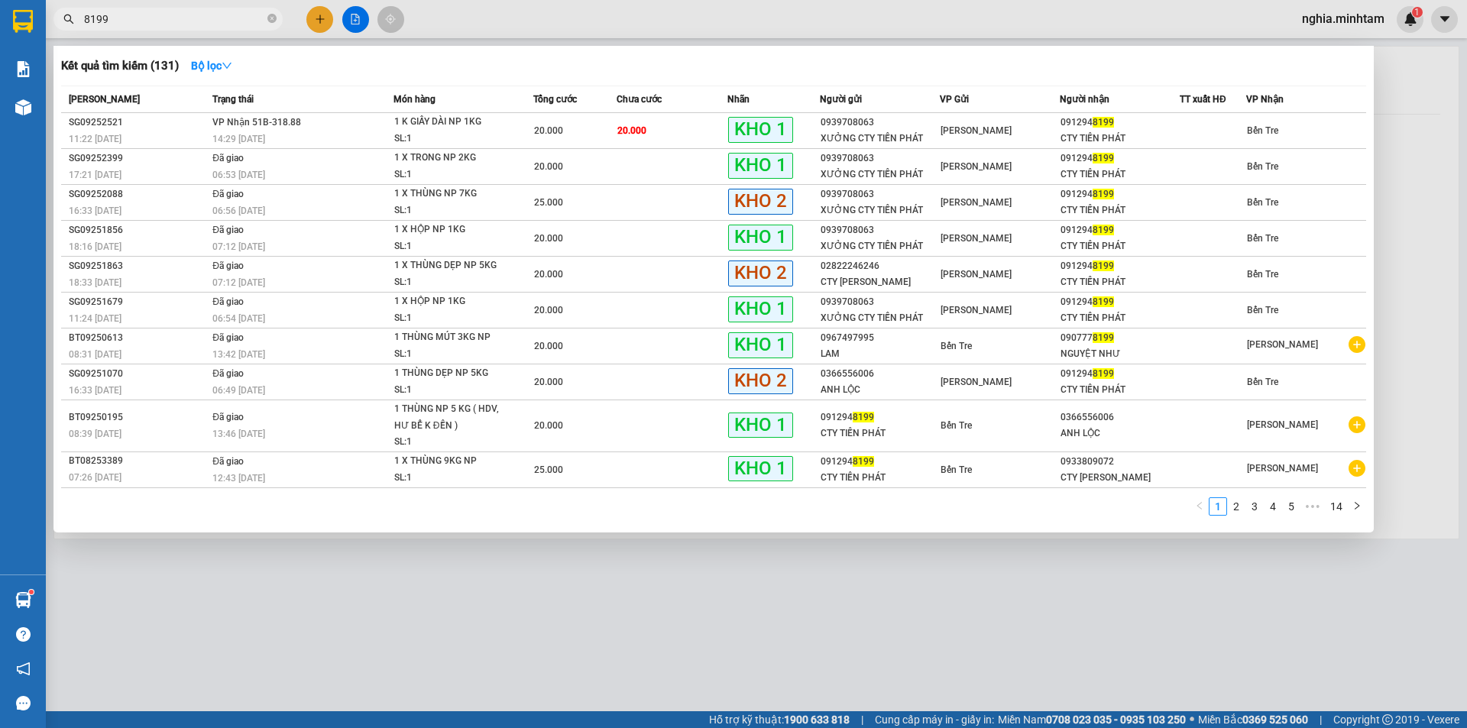
click at [160, 23] on input "8199" at bounding box center [174, 19] width 180 height 17
type input "8"
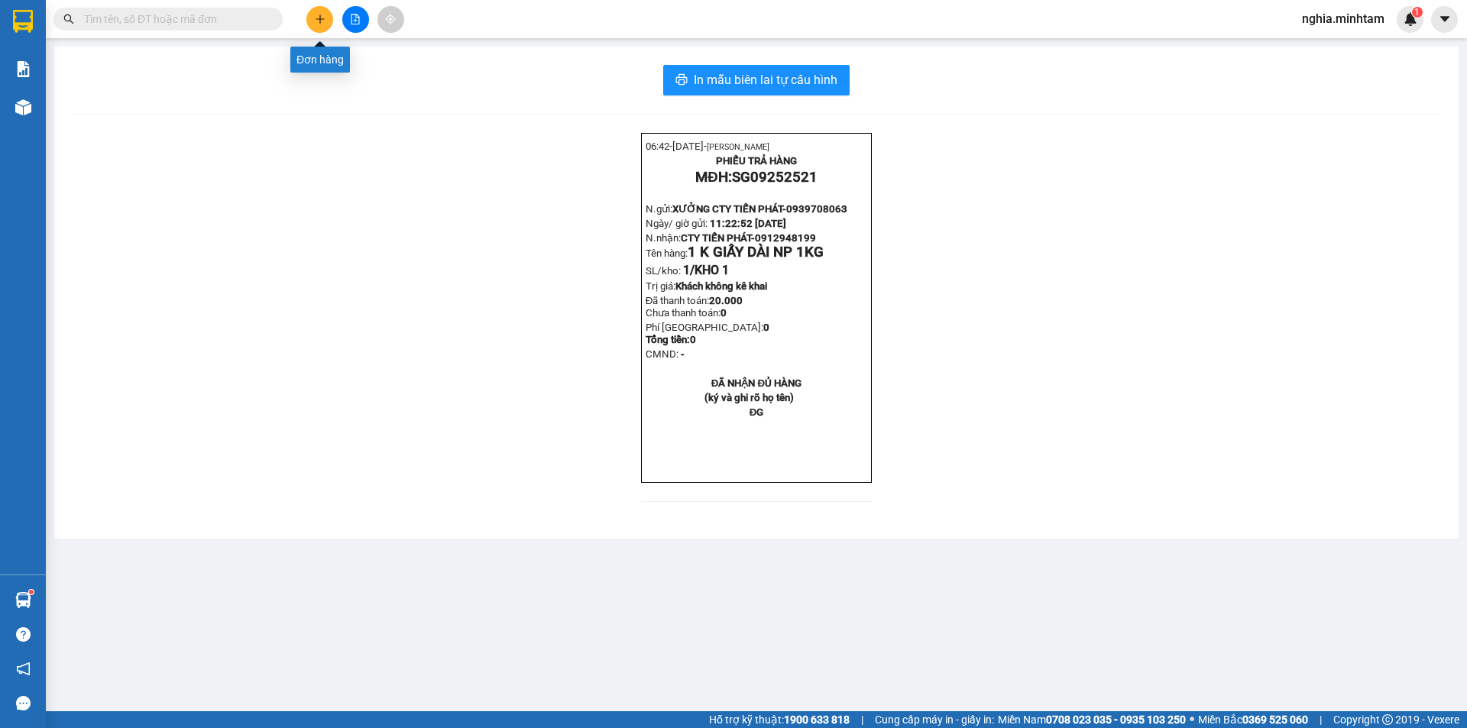
click at [323, 20] on icon "plus" at bounding box center [320, 19] width 11 height 11
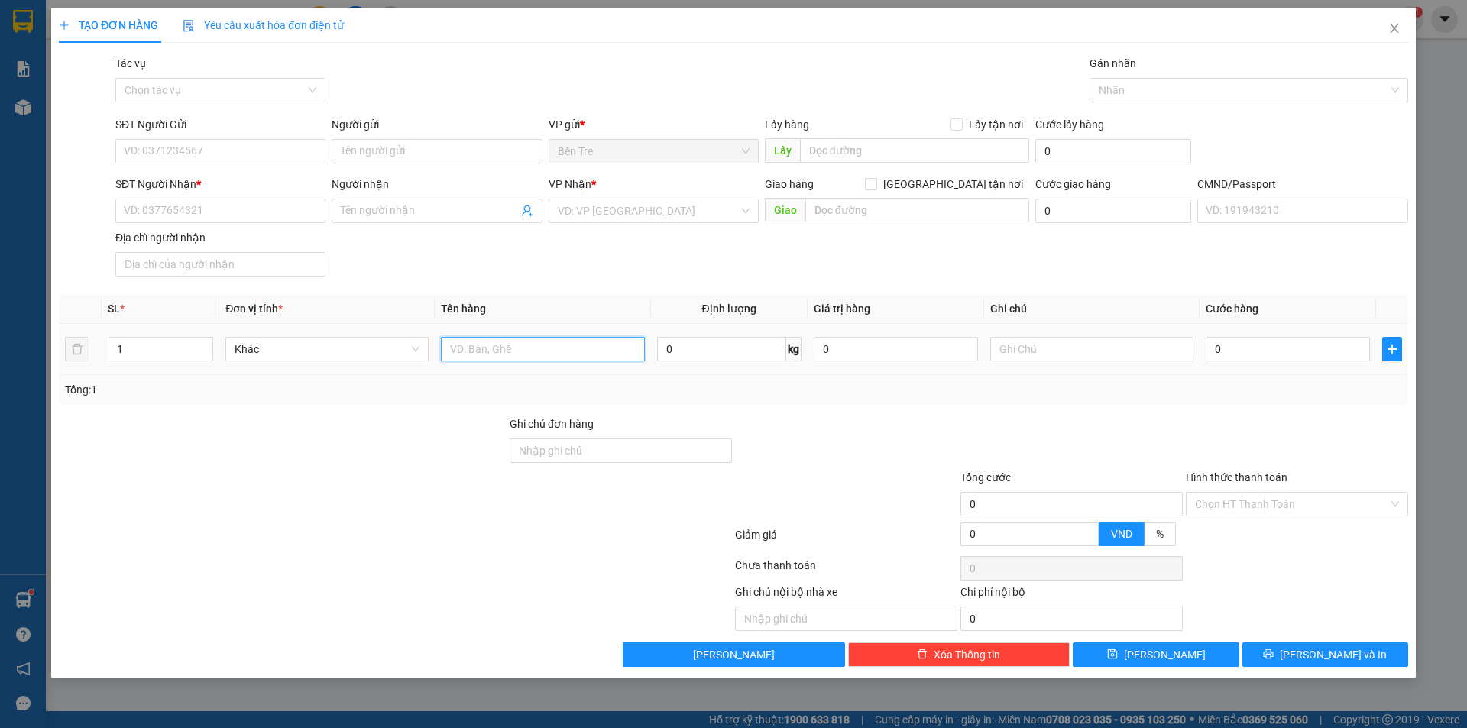
click at [536, 345] on input "text" at bounding box center [542, 349] width 203 height 24
type input "1 xốp trong 26kg np tn"
click at [164, 145] on input "SĐT Người Gửi" at bounding box center [220, 151] width 210 height 24
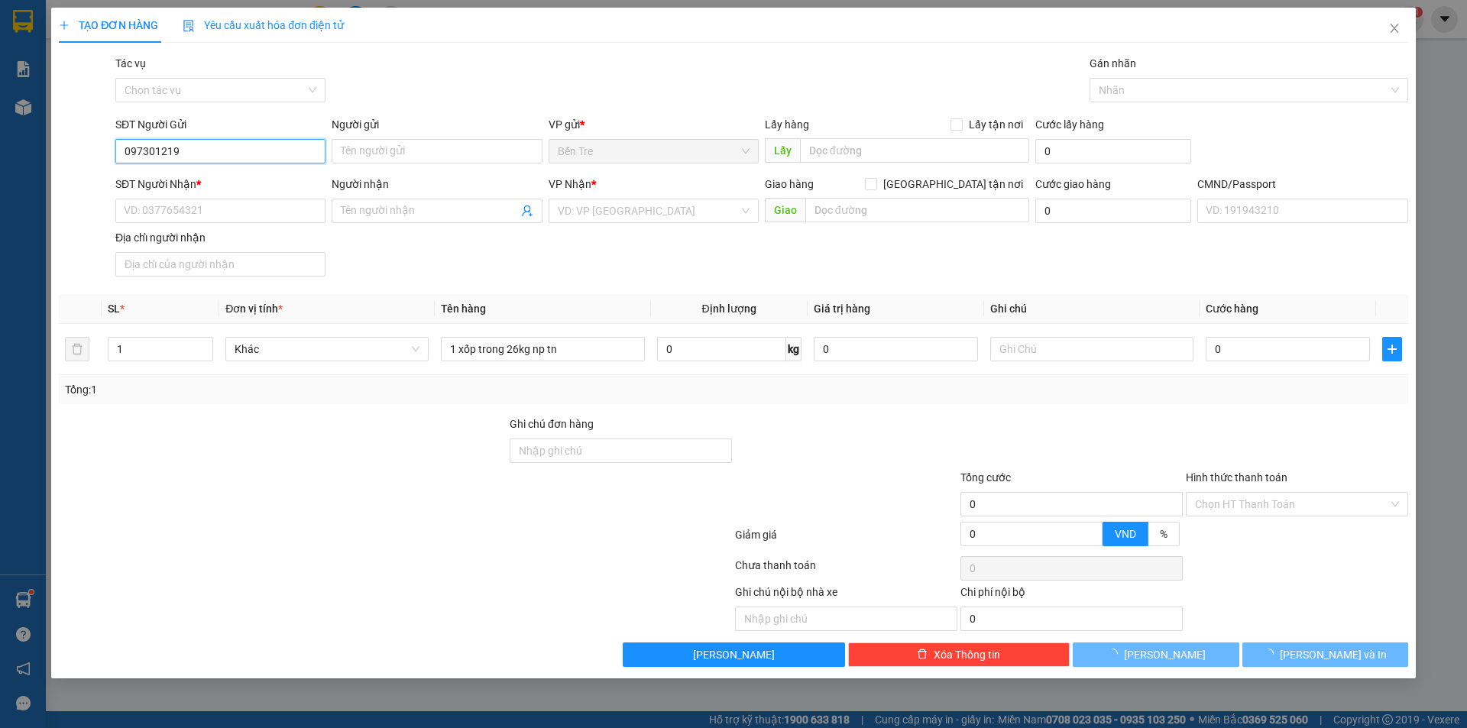
type input "0973012191"
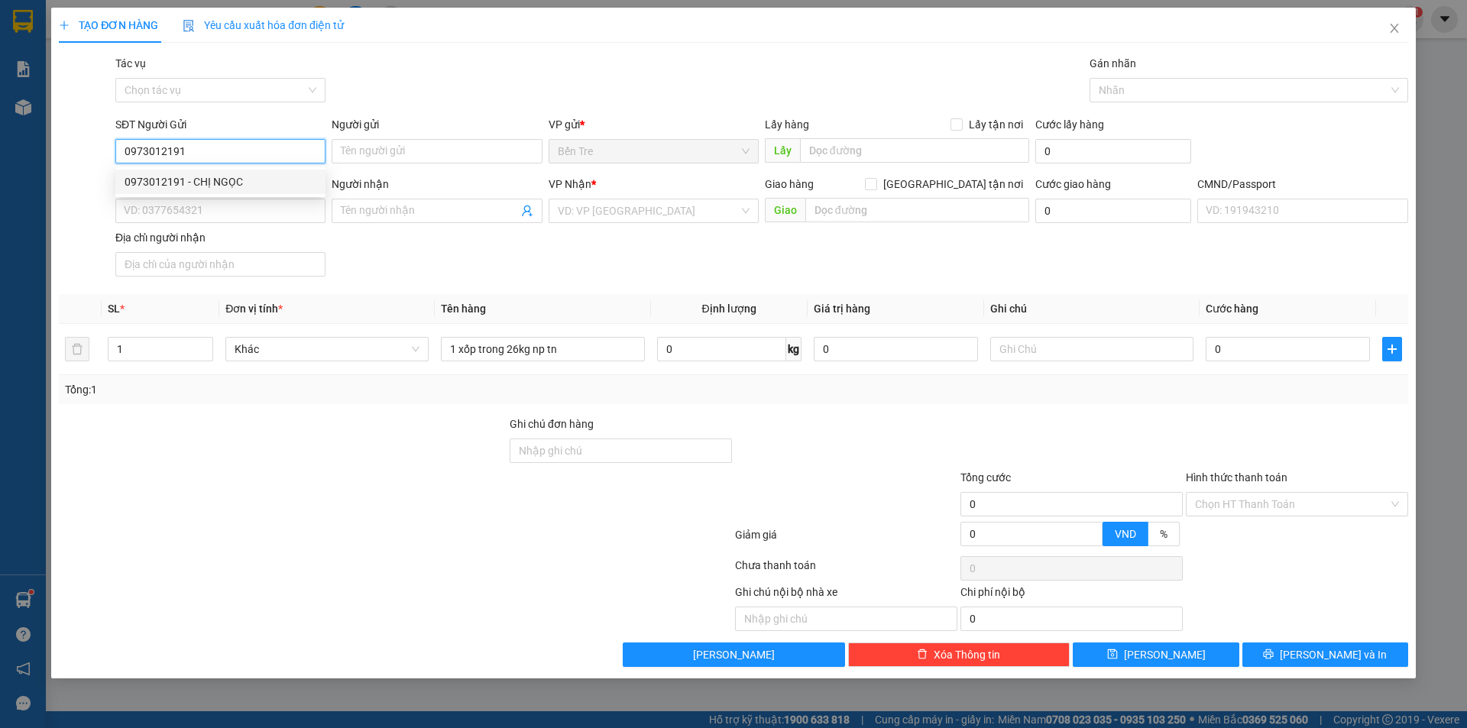
click at [223, 183] on div "0973012191 - CHỊ NGỌC" at bounding box center [221, 181] width 192 height 17
type input "CHỊ NGỌC"
type input "0974718615"
type input "TRANG"
type input "0973012191"
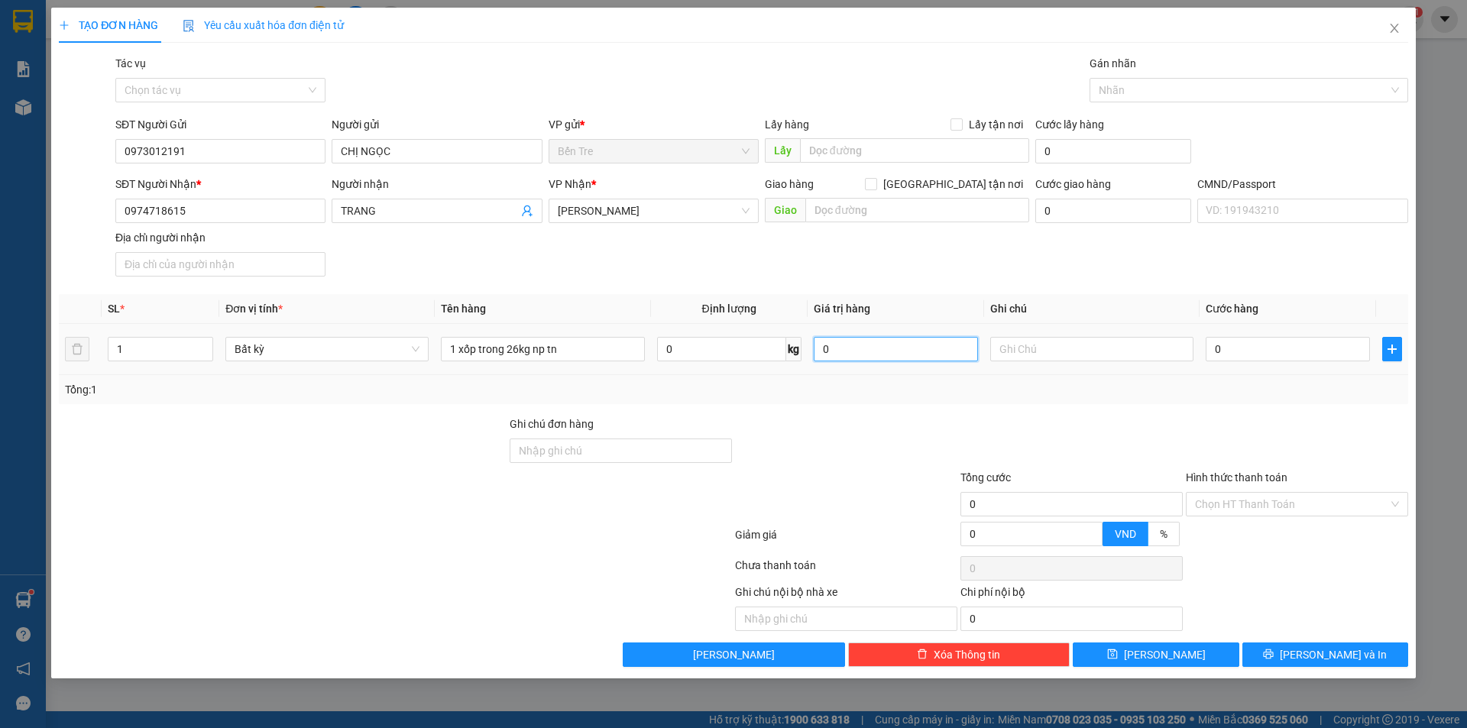
click at [839, 347] on input "0" at bounding box center [896, 349] width 164 height 24
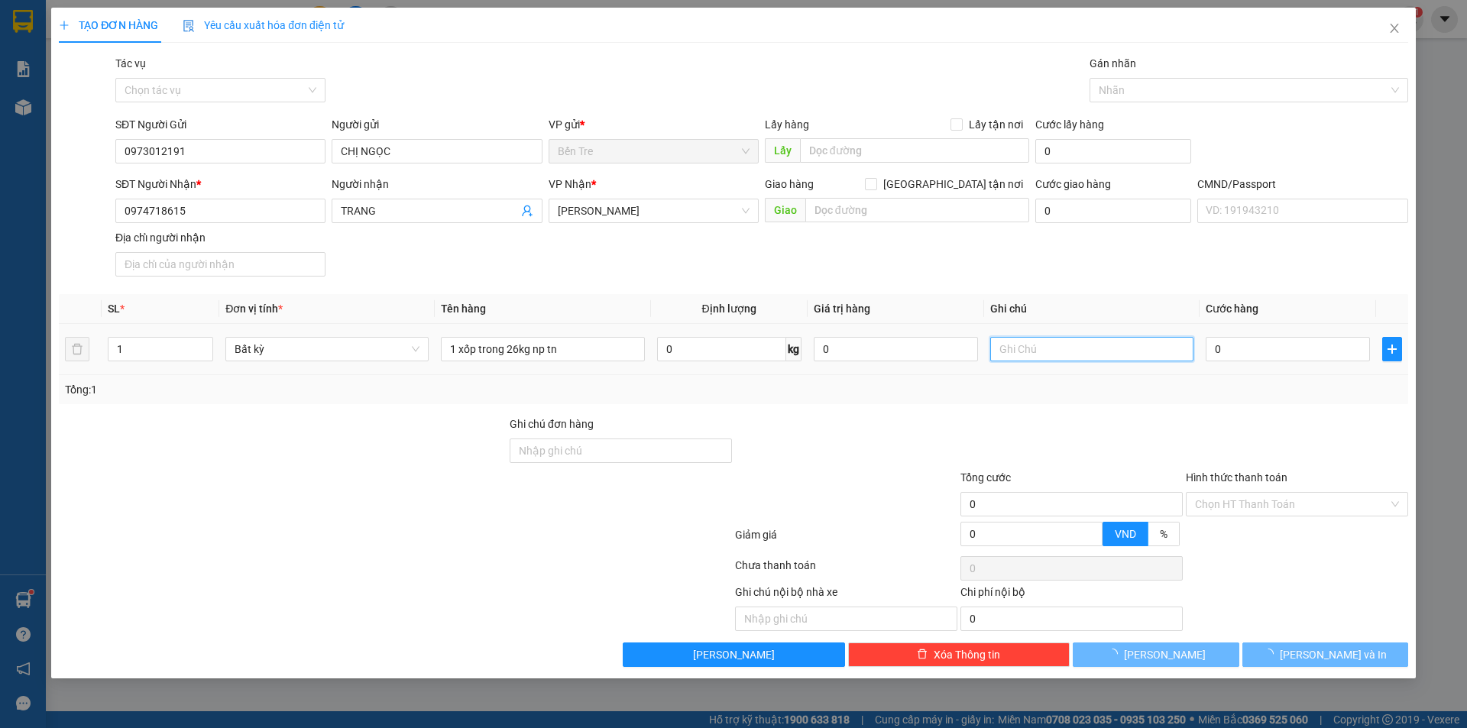
click at [1026, 351] on input "text" at bounding box center [1091, 349] width 203 height 24
click at [1009, 348] on input "11 nghĩa" at bounding box center [1091, 349] width 203 height 24
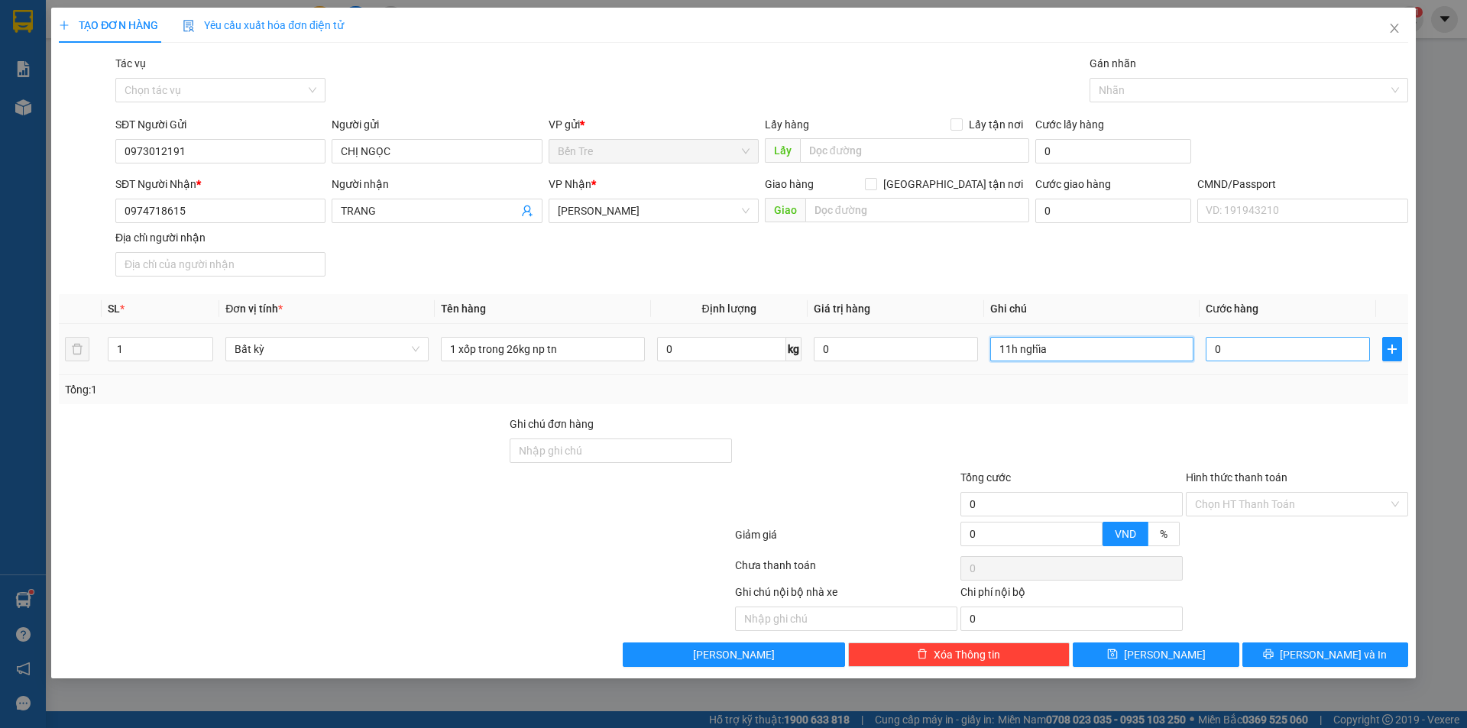
type input "11h nghĩa"
click at [1244, 345] on input "0" at bounding box center [1288, 349] width 164 height 24
type input "4"
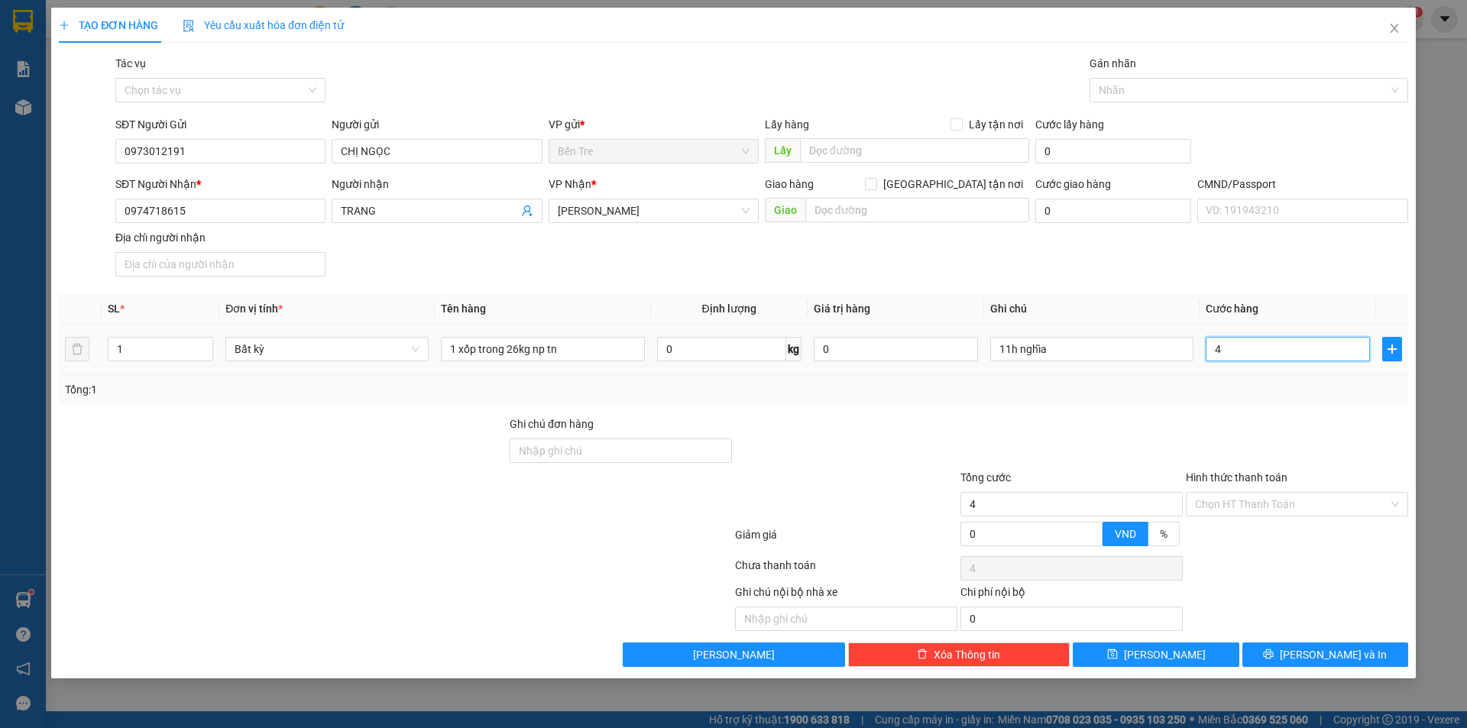
type input "45"
type input "450"
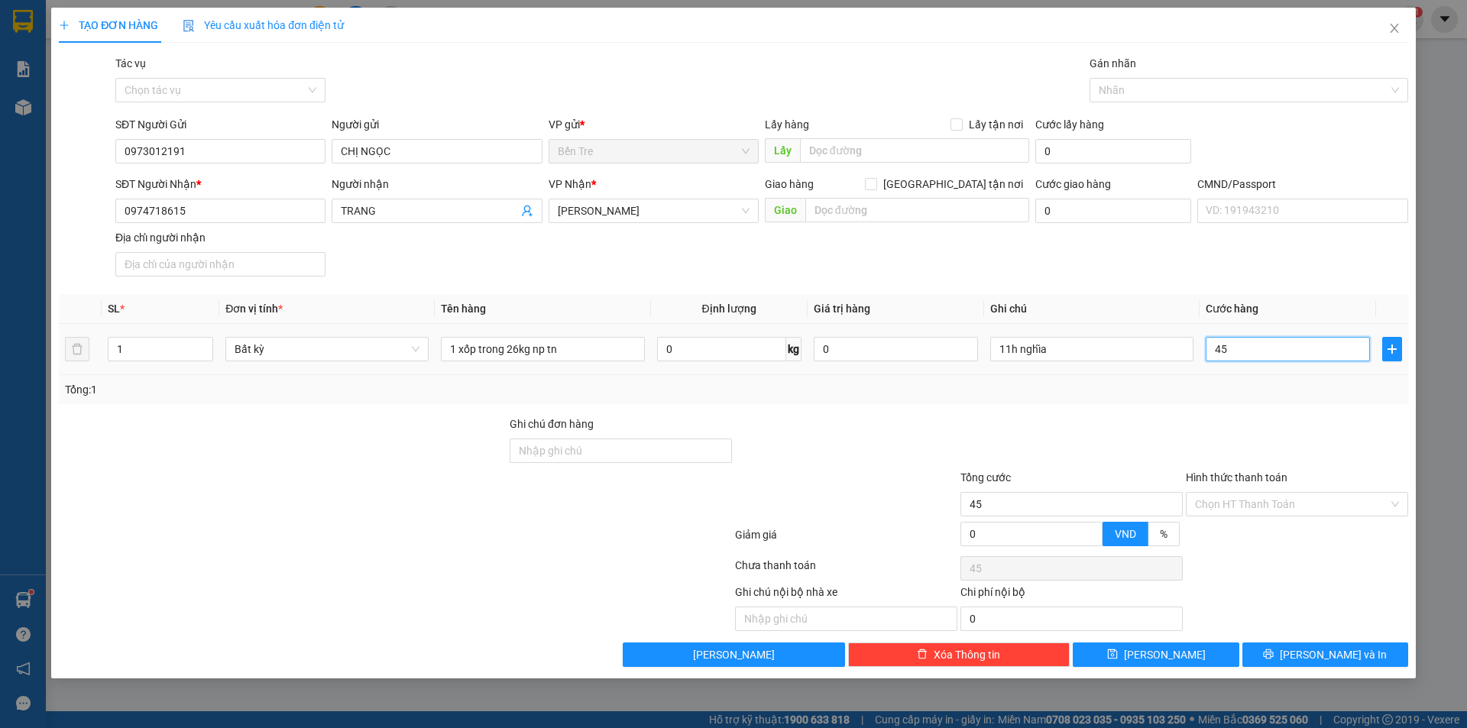
type input "450"
type input "4.500"
type input "45.000"
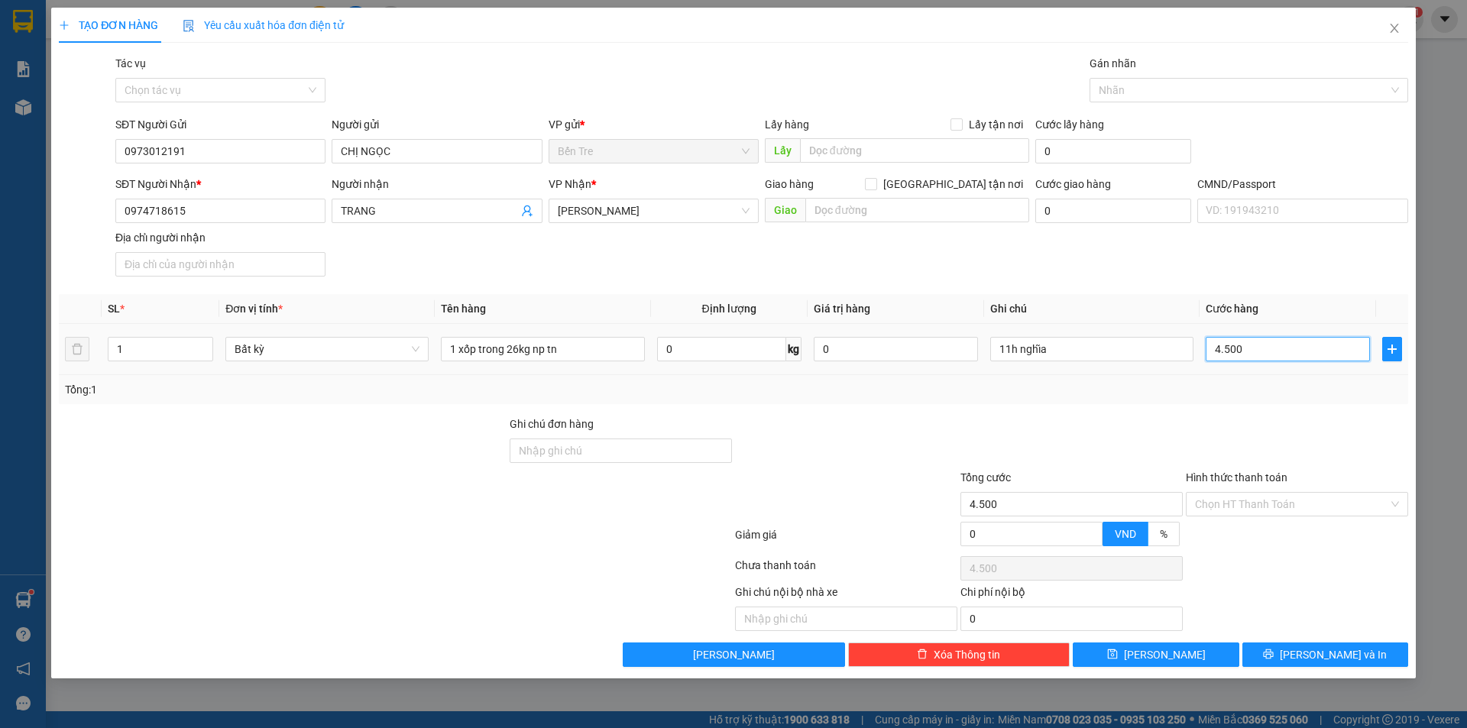
type input "45.000"
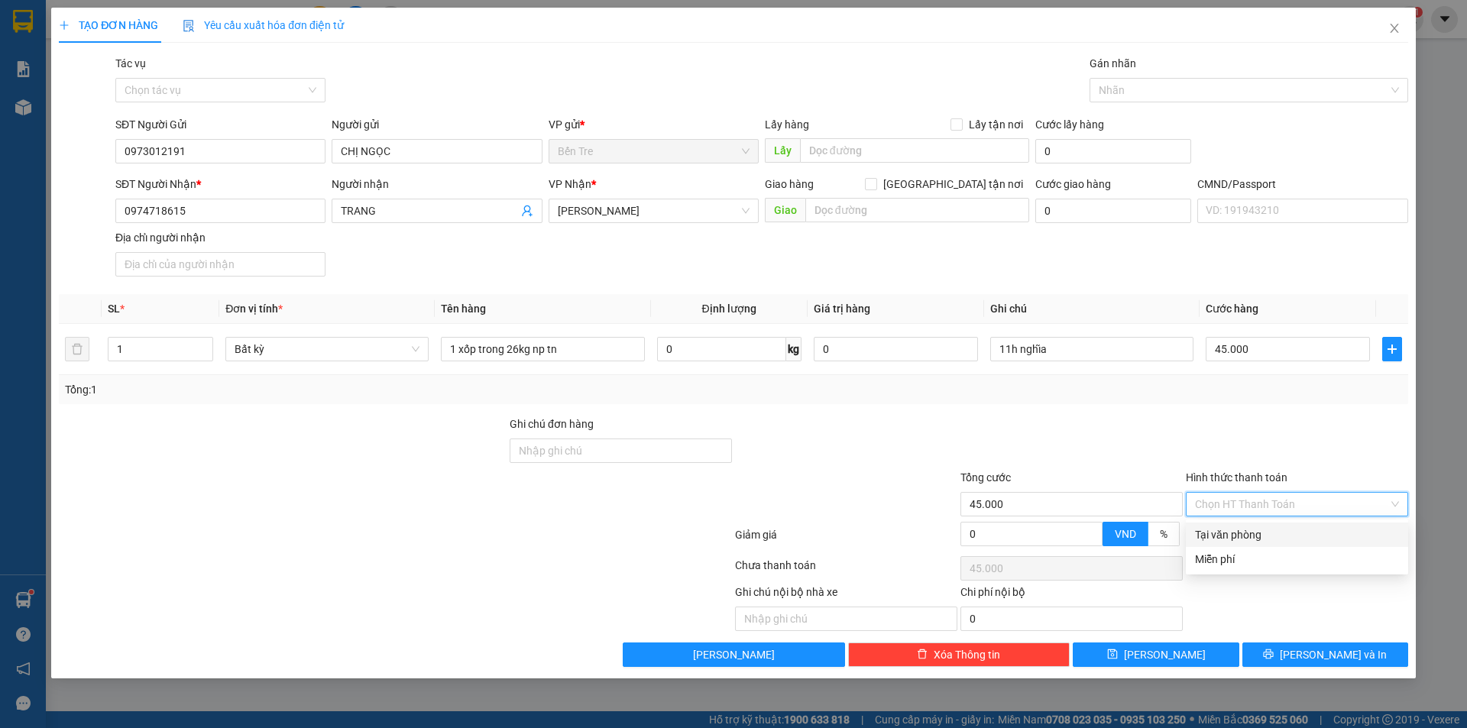
click at [1252, 504] on input "Hình thức thanh toán" at bounding box center [1291, 504] width 193 height 23
click at [1252, 538] on div "Tại văn phòng" at bounding box center [1297, 534] width 204 height 17
type input "0"
click at [1318, 657] on span "[PERSON_NAME] và In" at bounding box center [1333, 654] width 107 height 17
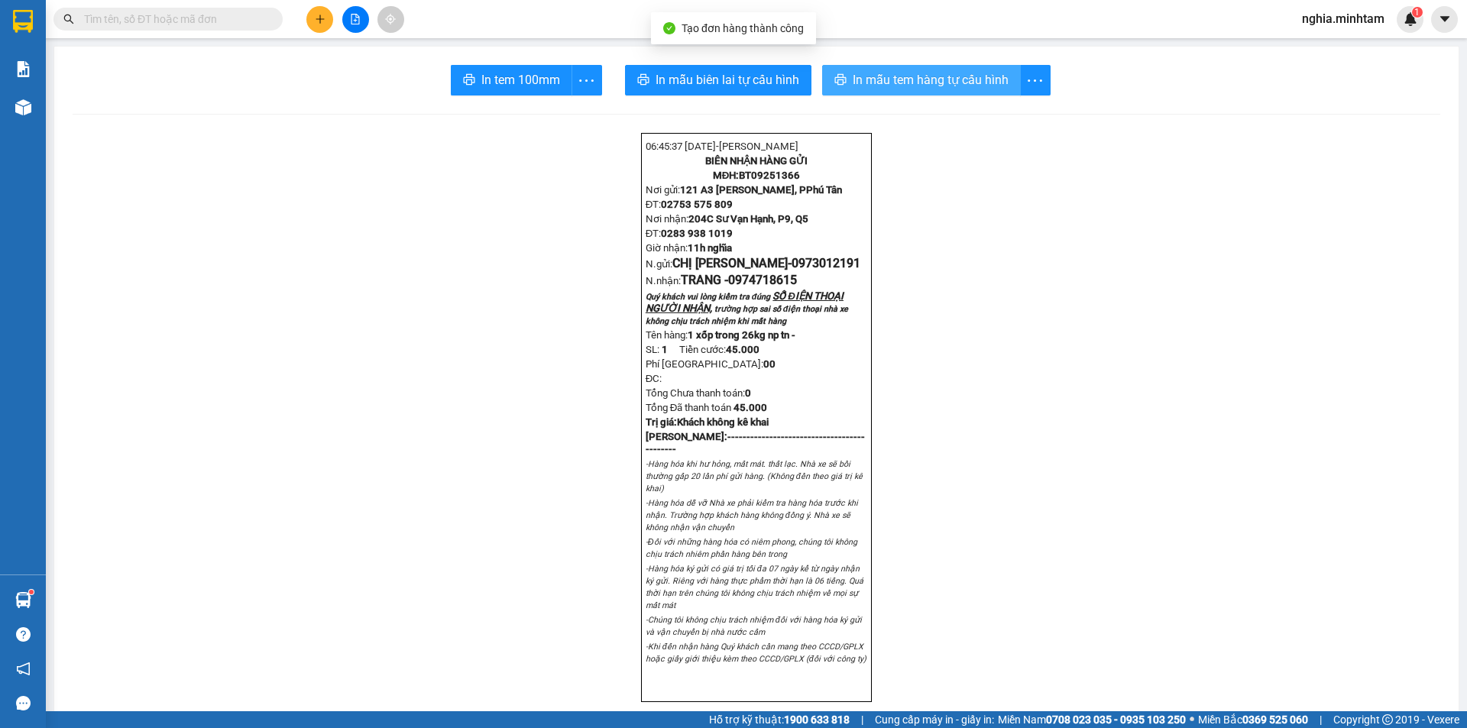
click at [885, 83] on span "In mẫu tem hàng tự cấu hình" at bounding box center [931, 79] width 156 height 19
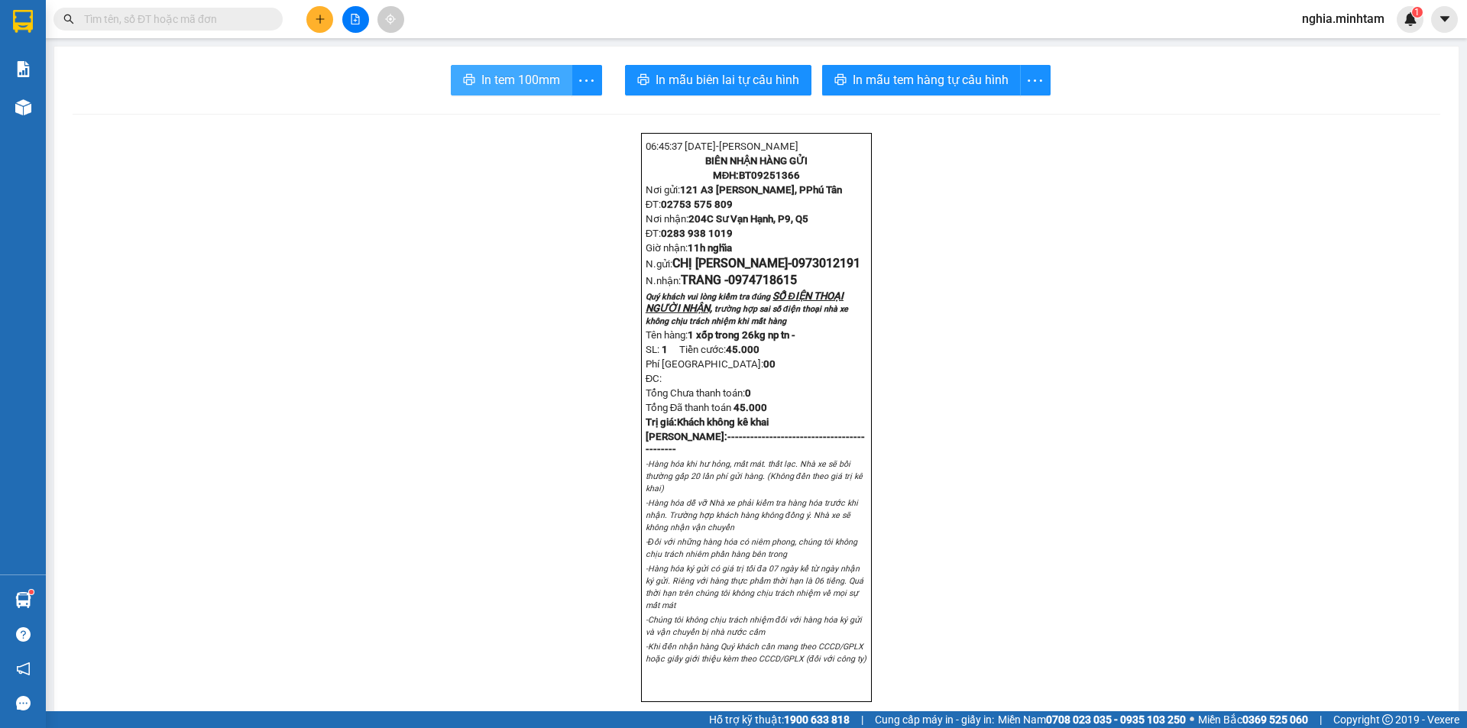
click at [513, 71] on span "In tem 100mm" at bounding box center [520, 79] width 79 height 19
click at [173, 16] on input "text" at bounding box center [174, 19] width 180 height 17
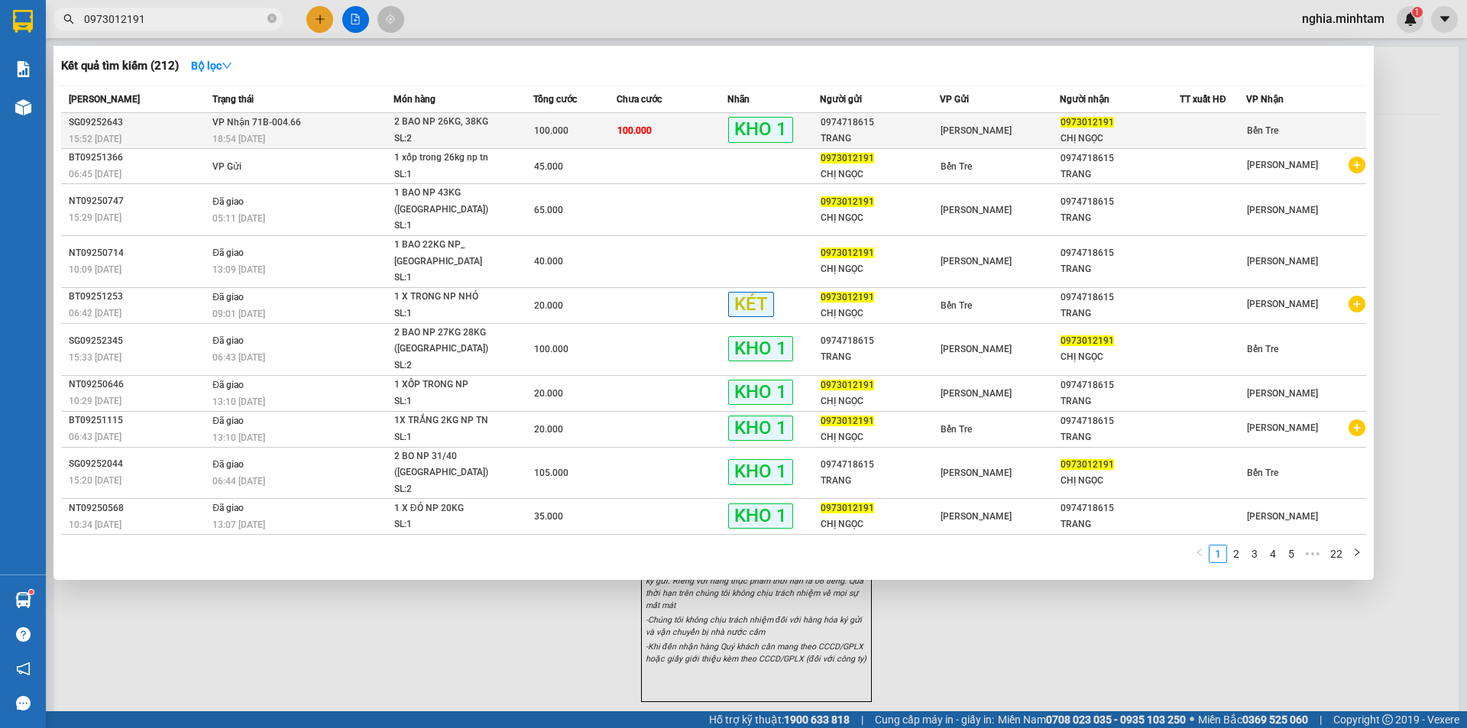
type input "0973012191"
click at [577, 128] on div "100.000" at bounding box center [575, 130] width 82 height 17
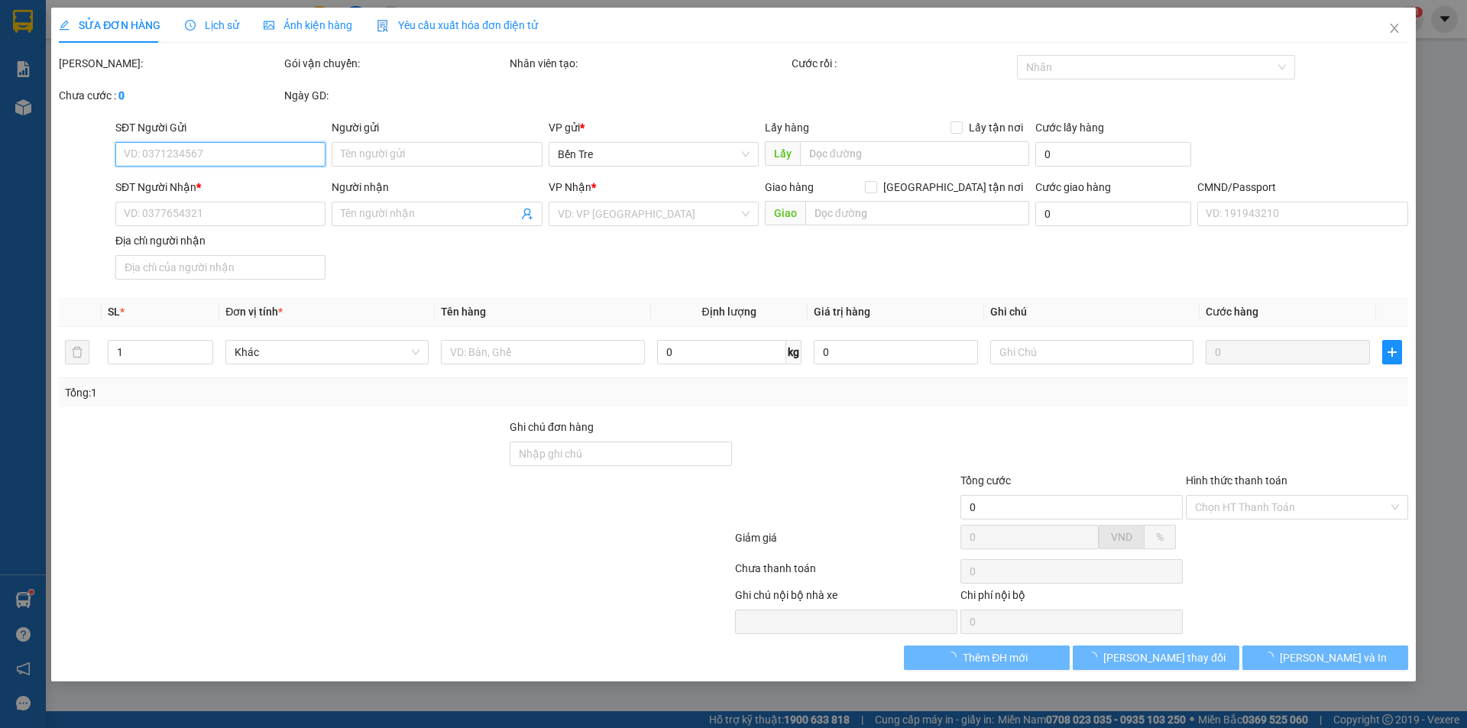
type input "0974718615"
type input "TRANG"
type input "0973012191"
type input "CHỊ NGỌC"
type input "100.000"
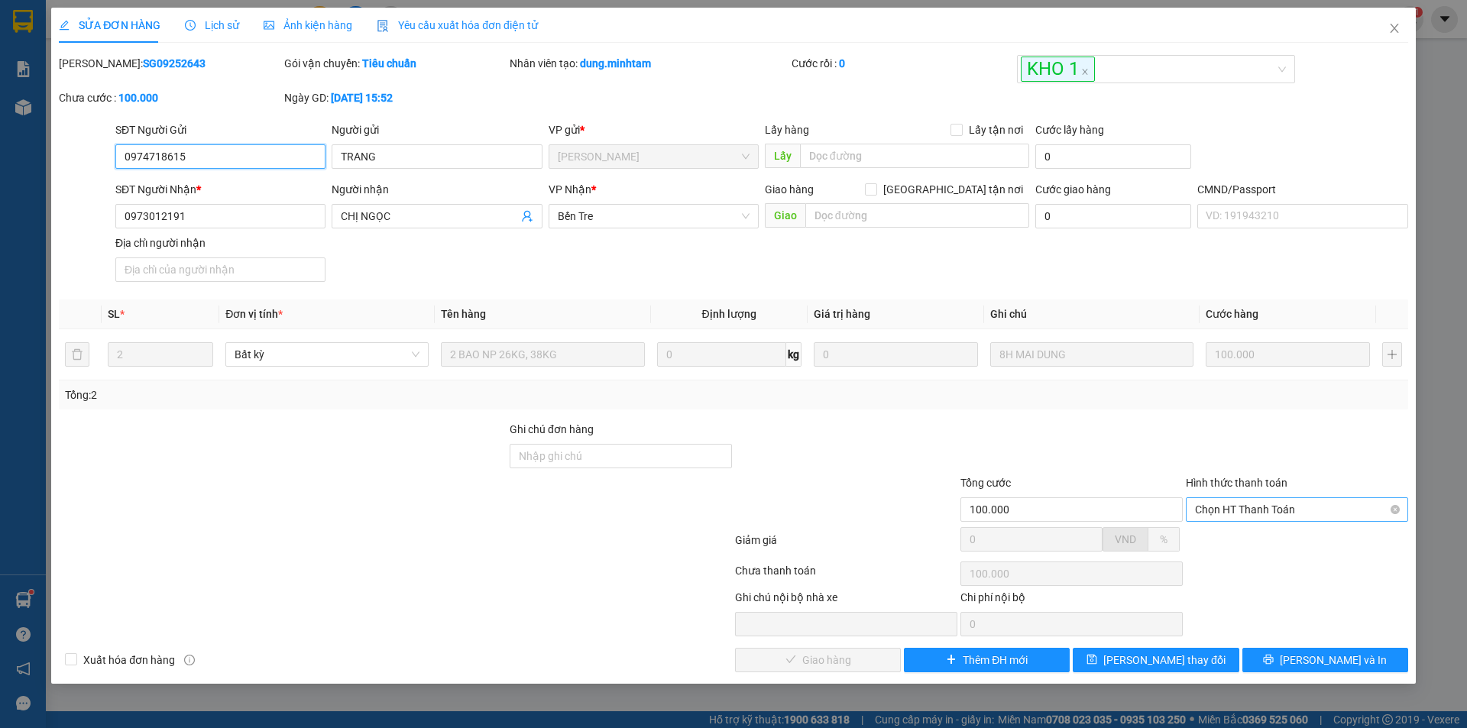
click at [1284, 510] on span "Chọn HT Thanh Toán" at bounding box center [1297, 509] width 204 height 23
click at [1271, 538] on div "Tại văn phòng" at bounding box center [1297, 540] width 204 height 17
type input "0"
click at [828, 660] on span "[PERSON_NAME] và Giao hàng" at bounding box center [837, 660] width 147 height 17
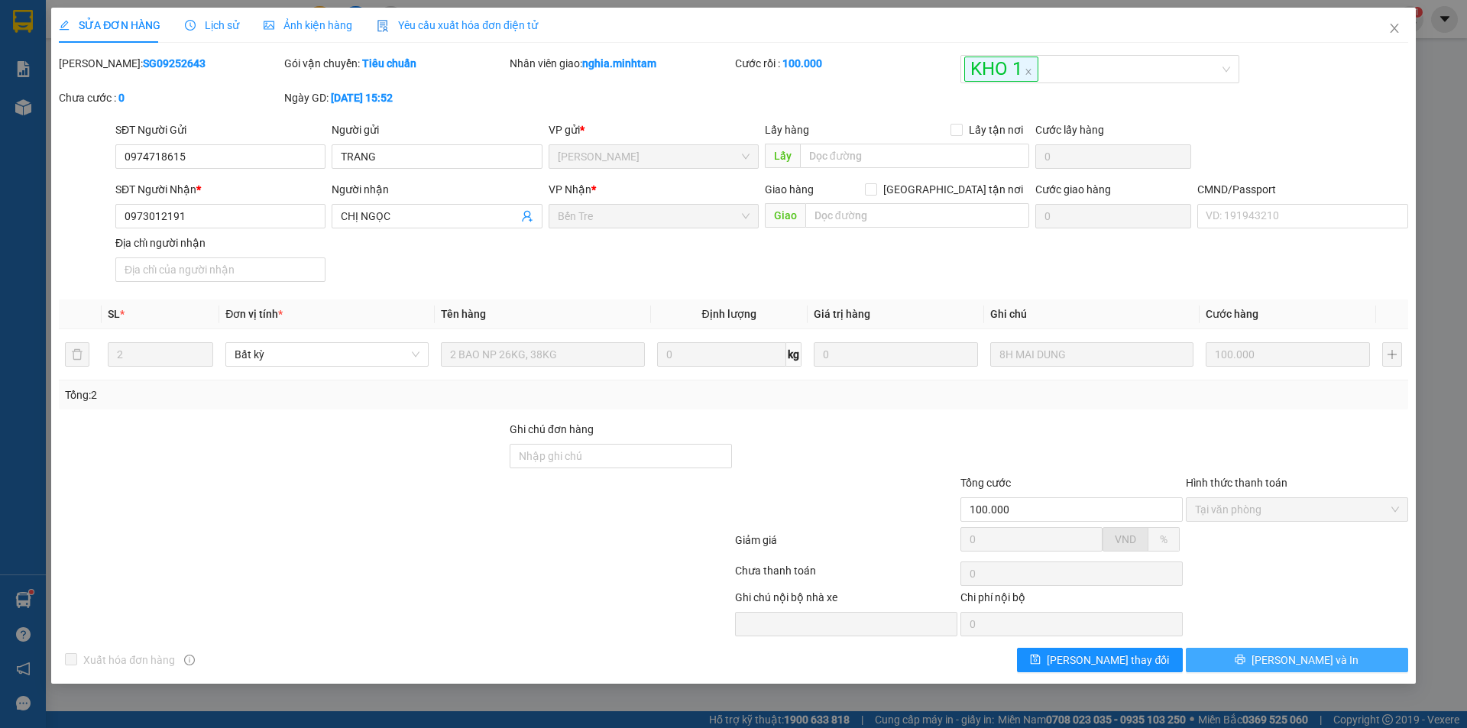
click at [1301, 662] on span "[PERSON_NAME] và In" at bounding box center [1305, 660] width 107 height 17
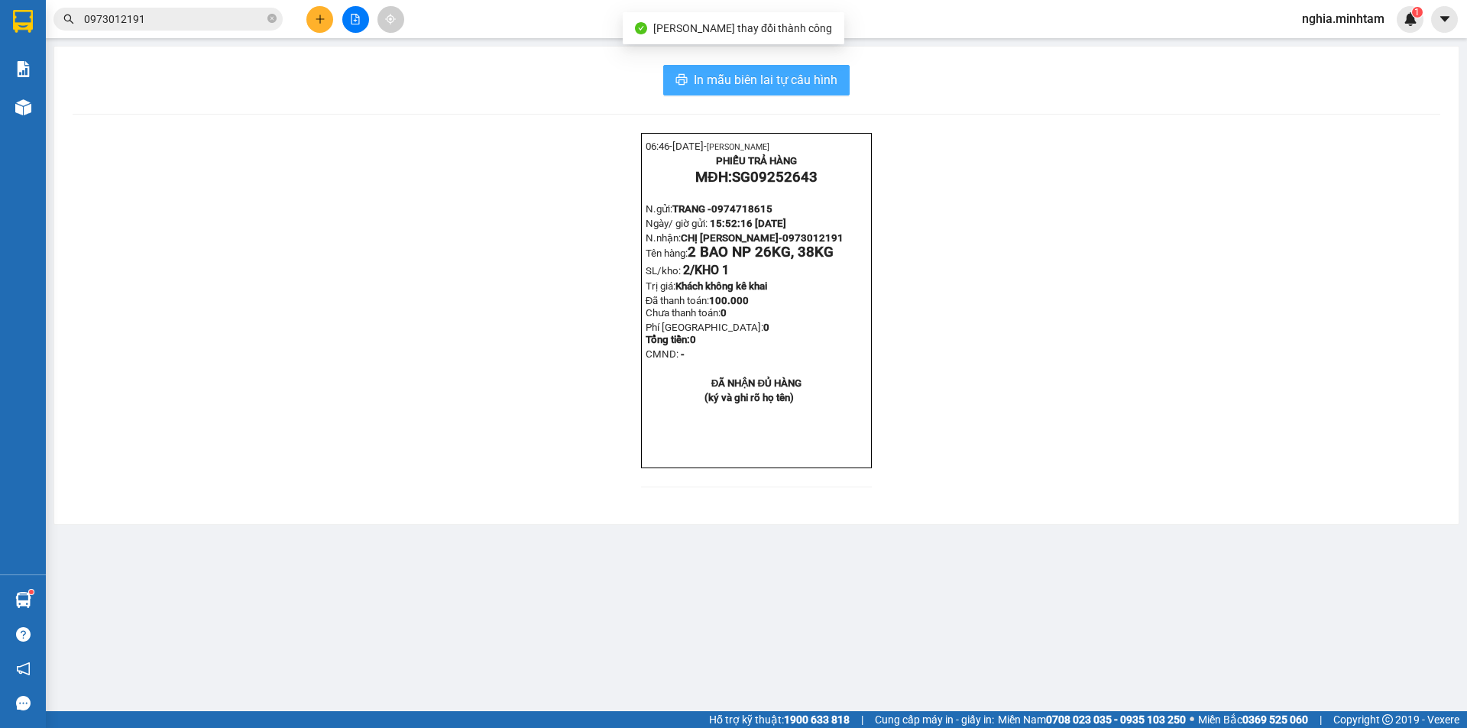
click at [779, 85] on span "In mẫu biên lai tự cấu hình" at bounding box center [766, 79] width 144 height 19
click at [779, 79] on span "In mẫu biên lai tự cấu hình" at bounding box center [766, 79] width 144 height 19
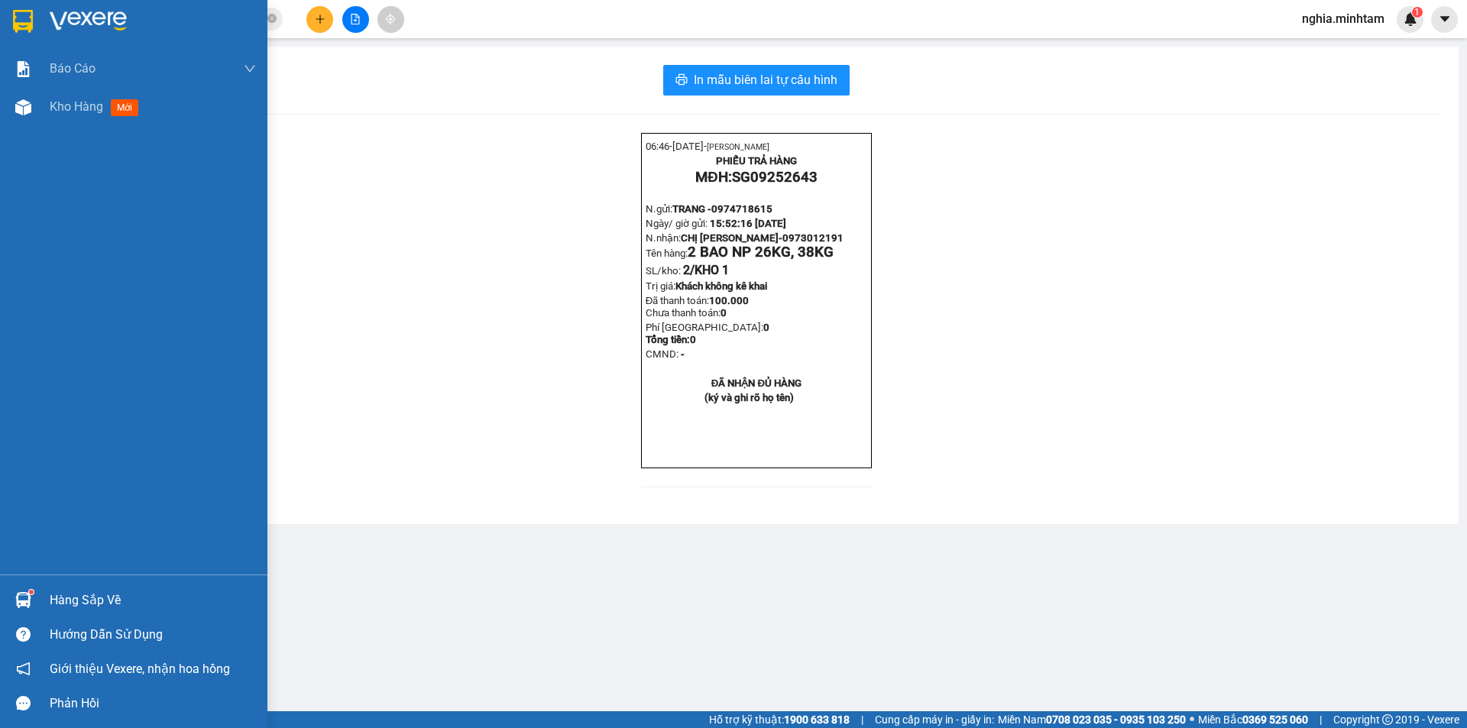
drag, startPoint x: 75, startPoint y: 597, endPoint x: 72, endPoint y: 590, distance: 8.2
click at [76, 597] on div "Hàng sắp về" at bounding box center [153, 600] width 206 height 23
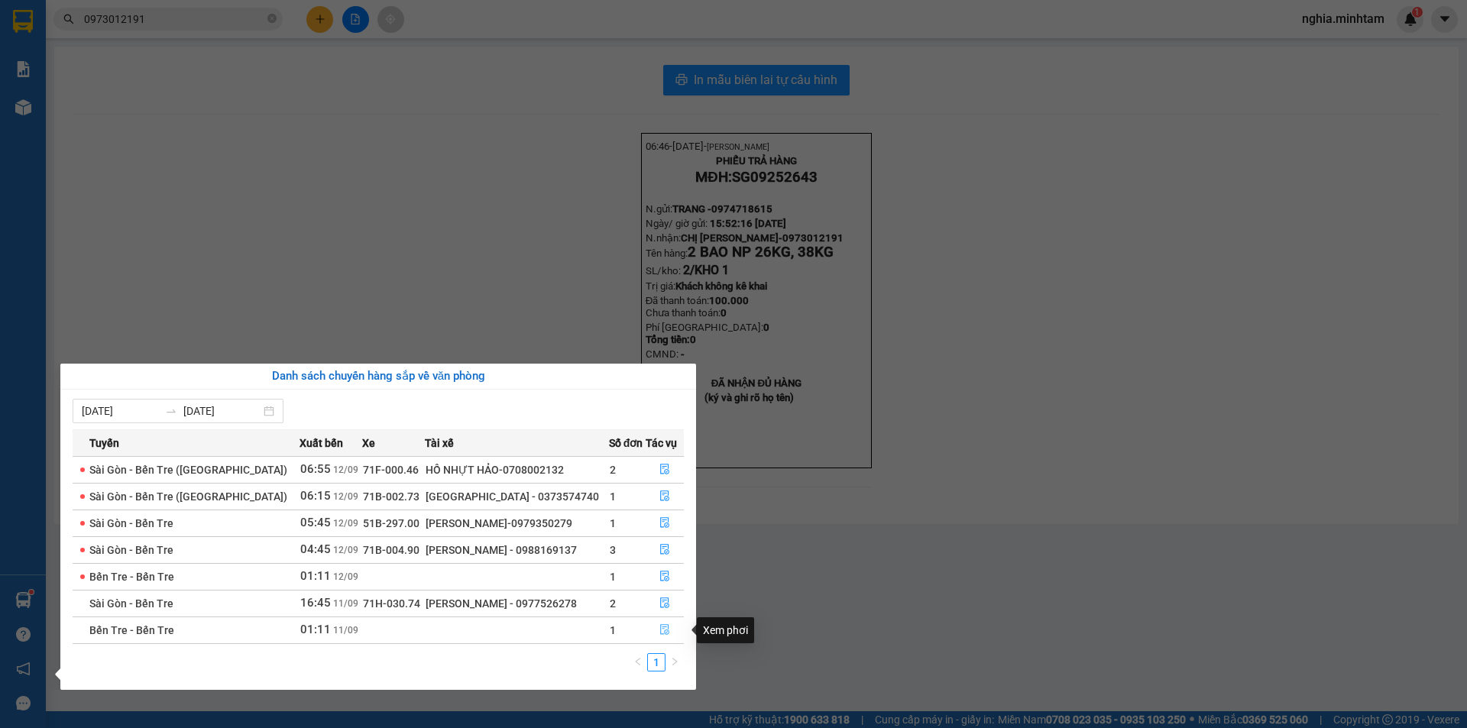
click at [656, 634] on button "button" at bounding box center [664, 630] width 37 height 24
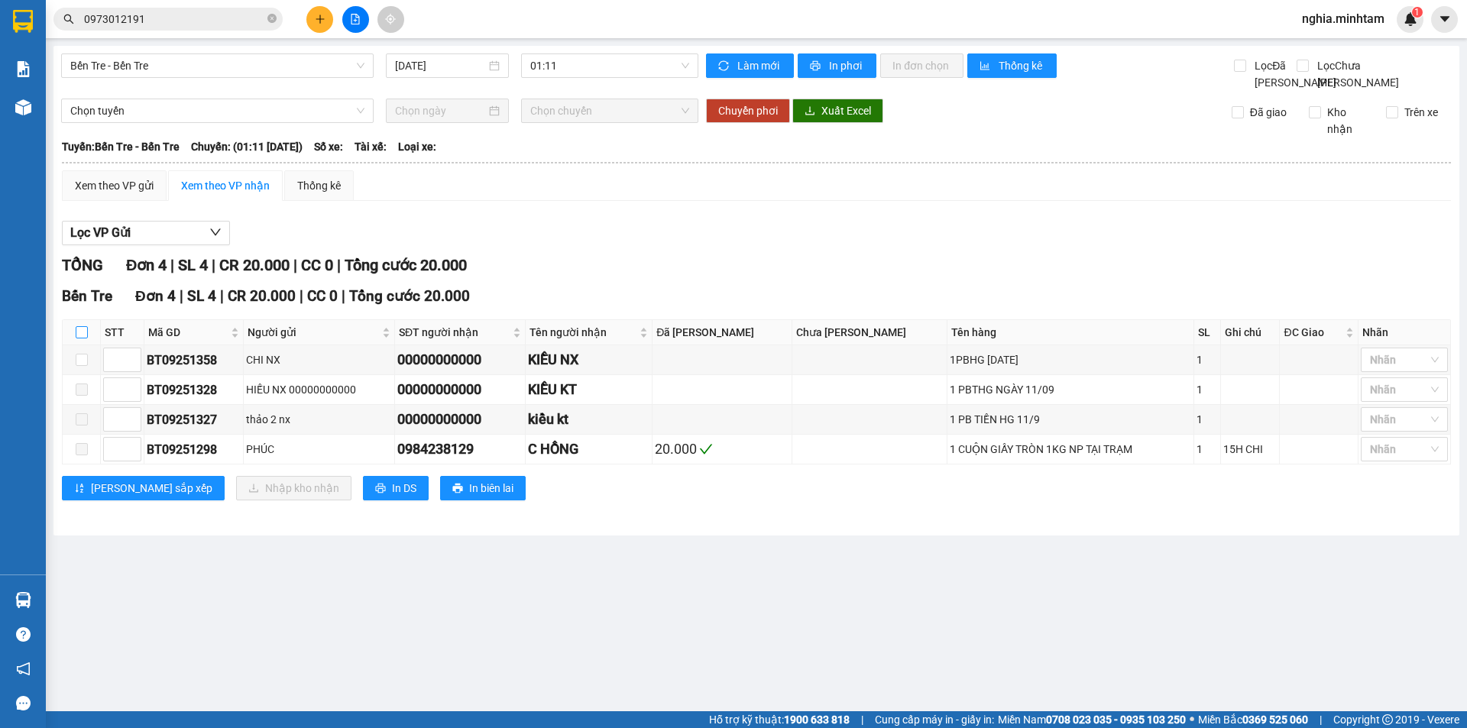
click at [77, 338] on input "checkbox" at bounding box center [82, 332] width 12 height 12
checkbox input "true"
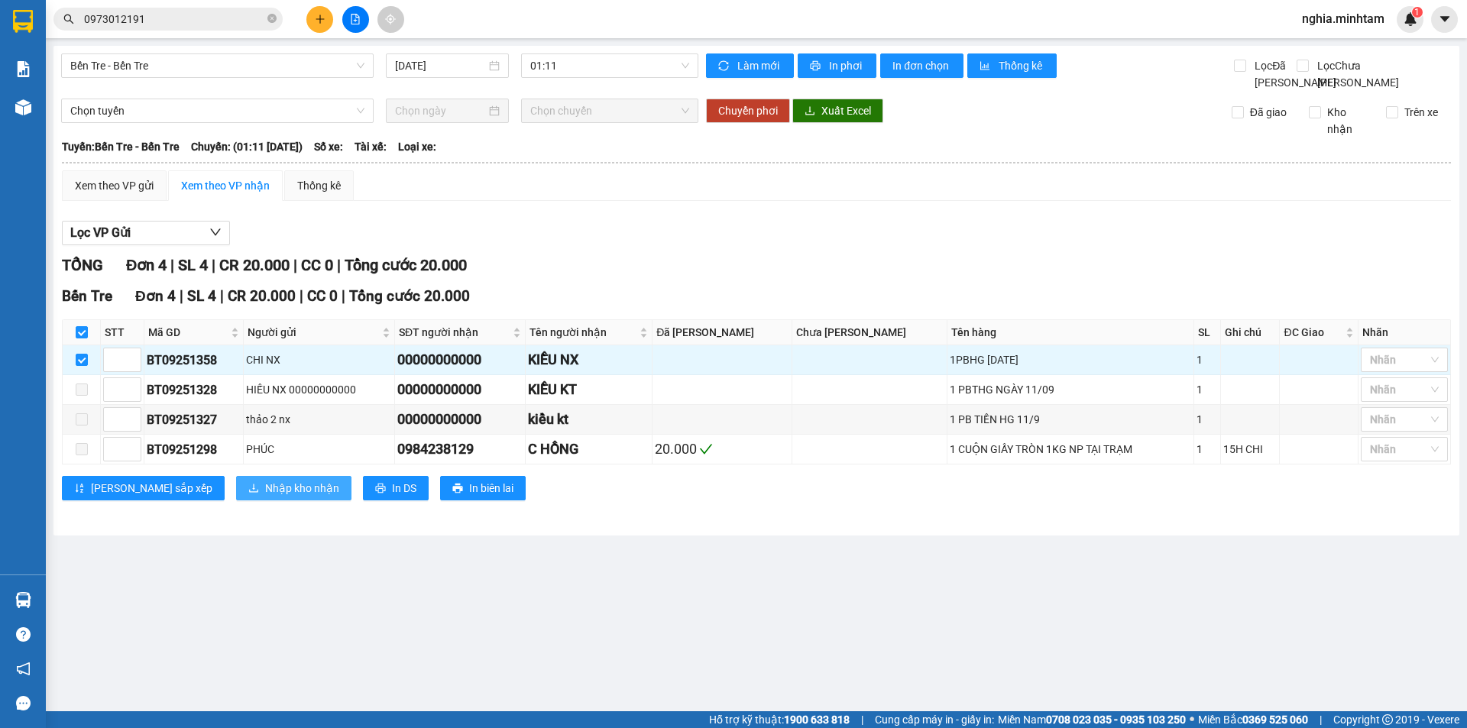
click at [265, 497] on span "Nhập kho nhận" at bounding box center [302, 488] width 74 height 17
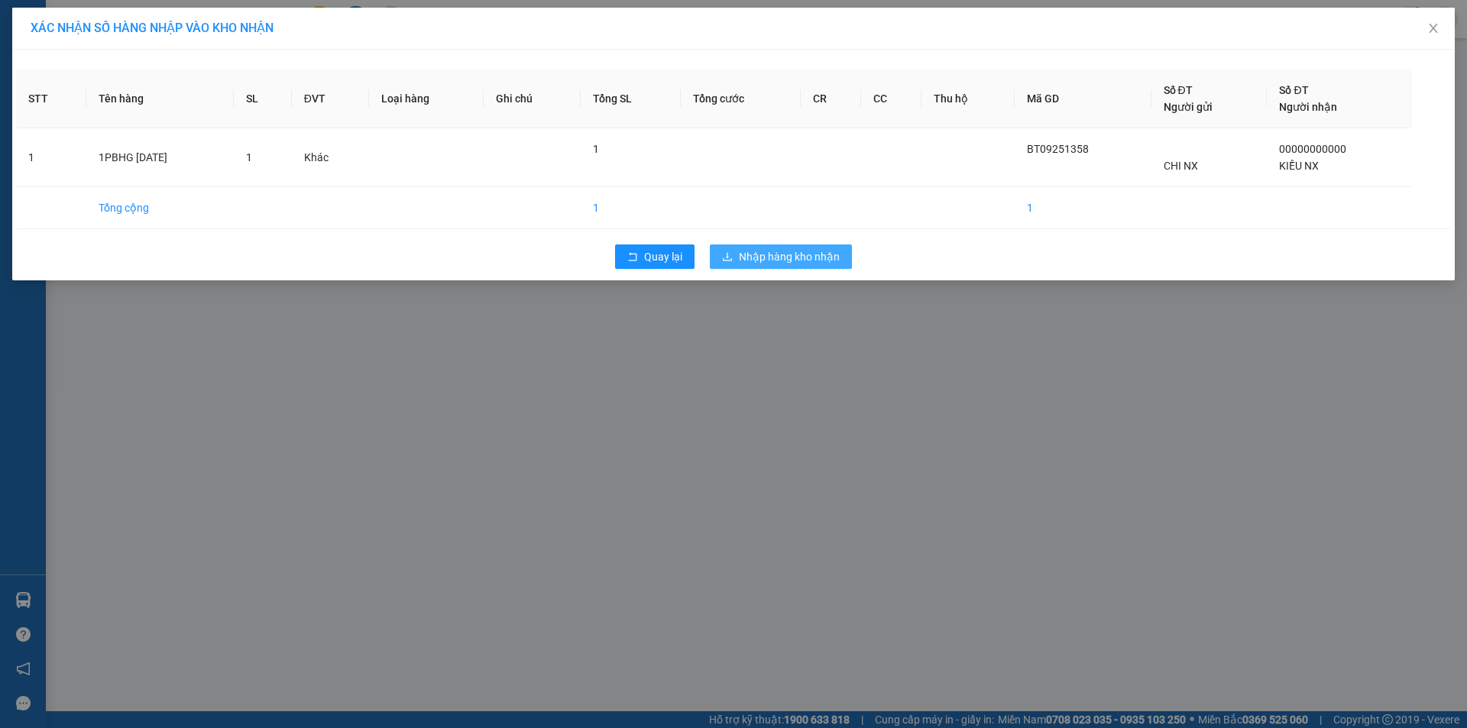
click at [789, 255] on span "Nhập hàng kho nhận" at bounding box center [789, 256] width 101 height 17
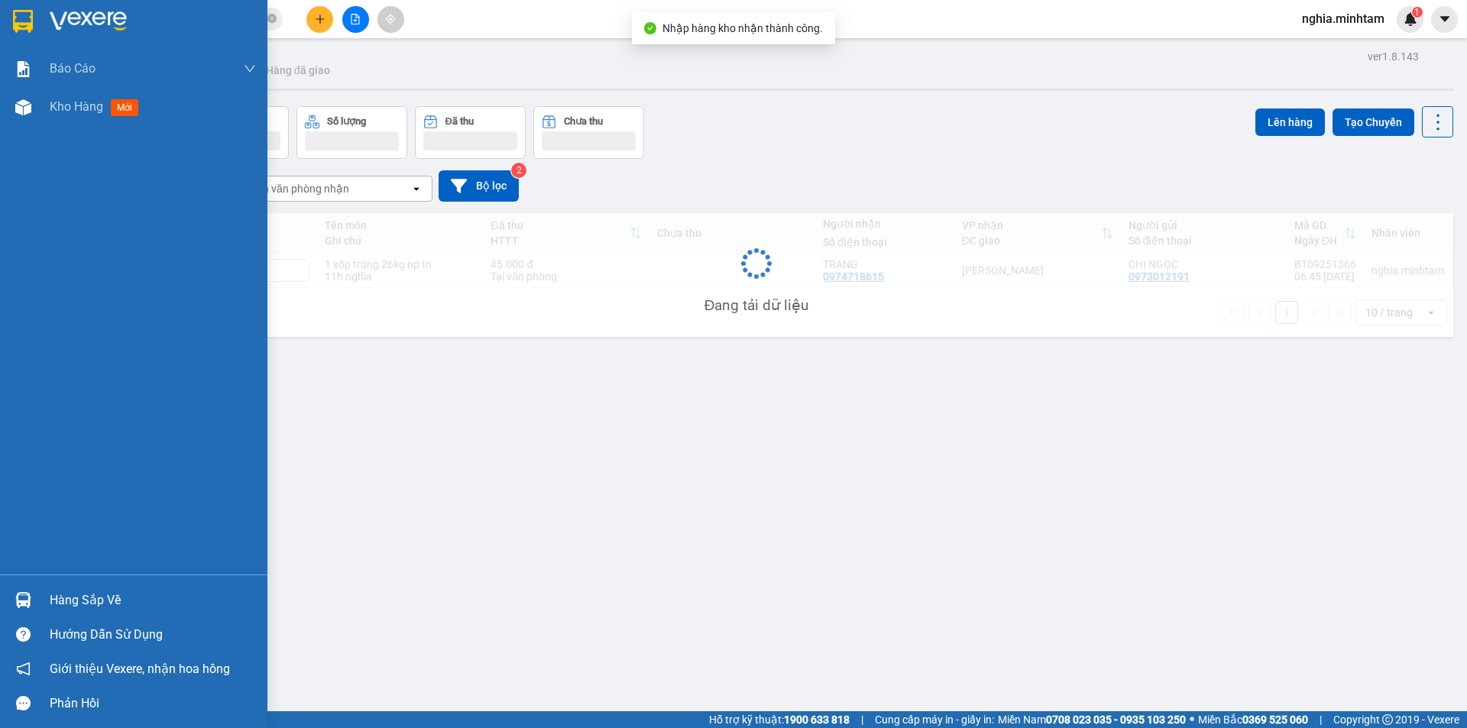
click at [71, 592] on div "ver 1.8.143 Kho gửi Trên xe Kho nhận Hàng đã giao Đơn hàng Khối lượng Số lượng …" at bounding box center [756, 410] width 1406 height 728
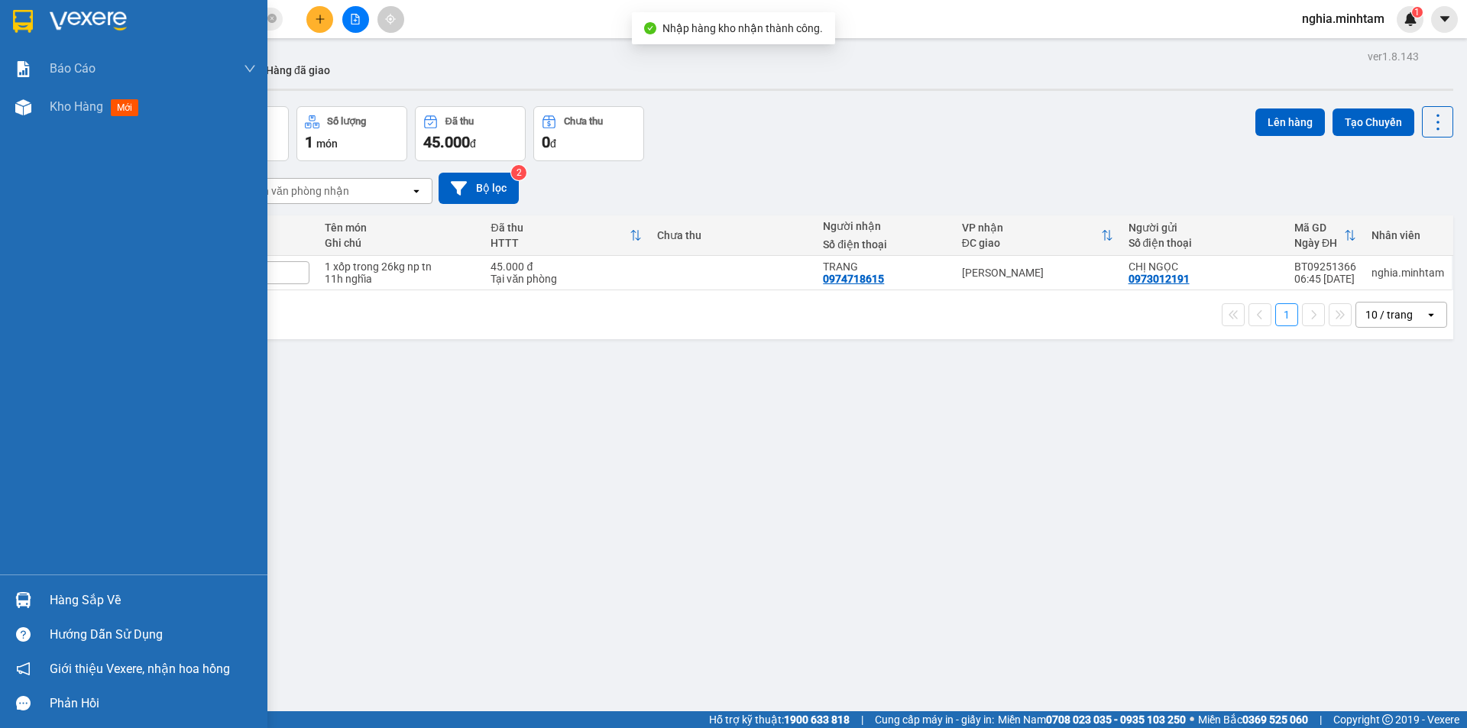
drag, startPoint x: 88, startPoint y: 597, endPoint x: 101, endPoint y: 600, distance: 13.3
click at [92, 597] on div "Hàng sắp về" at bounding box center [153, 600] width 206 height 23
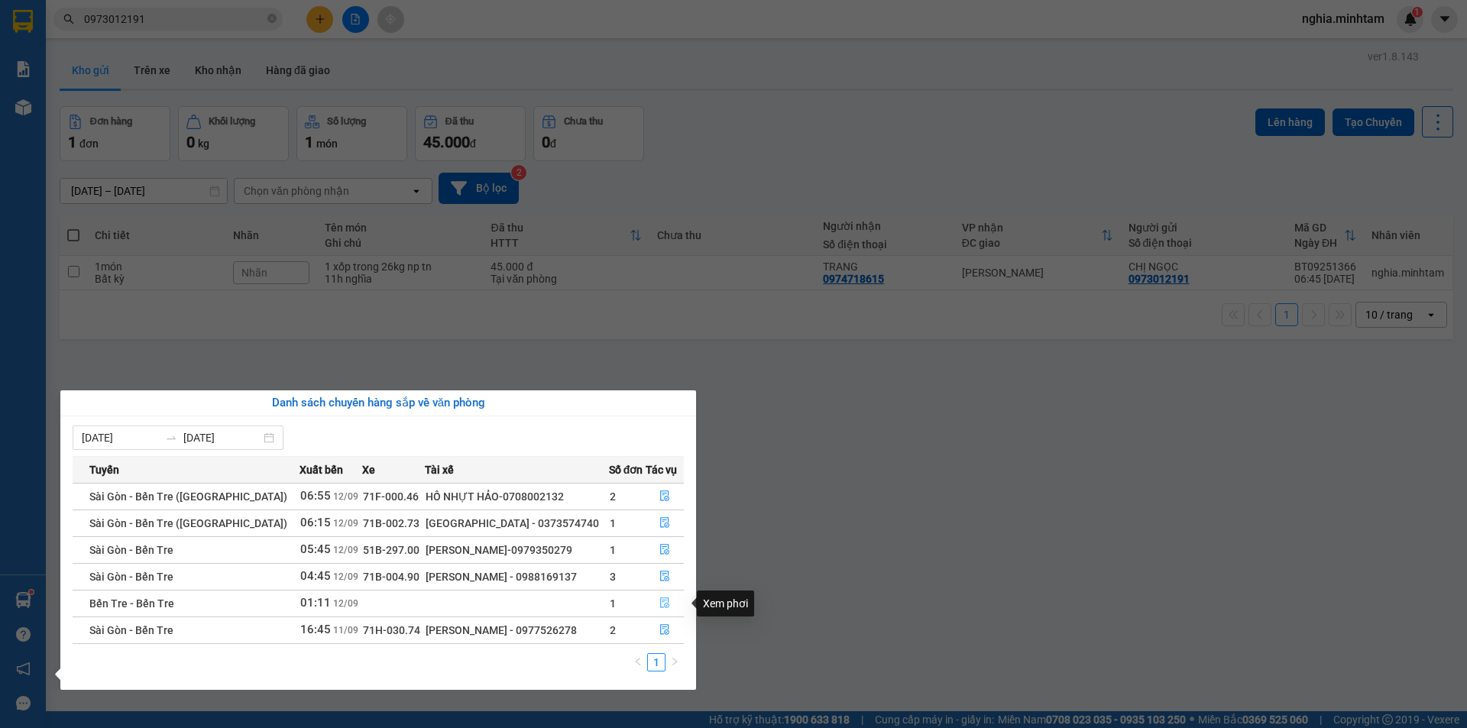
click at [662, 604] on icon "file-done" at bounding box center [664, 602] width 11 height 11
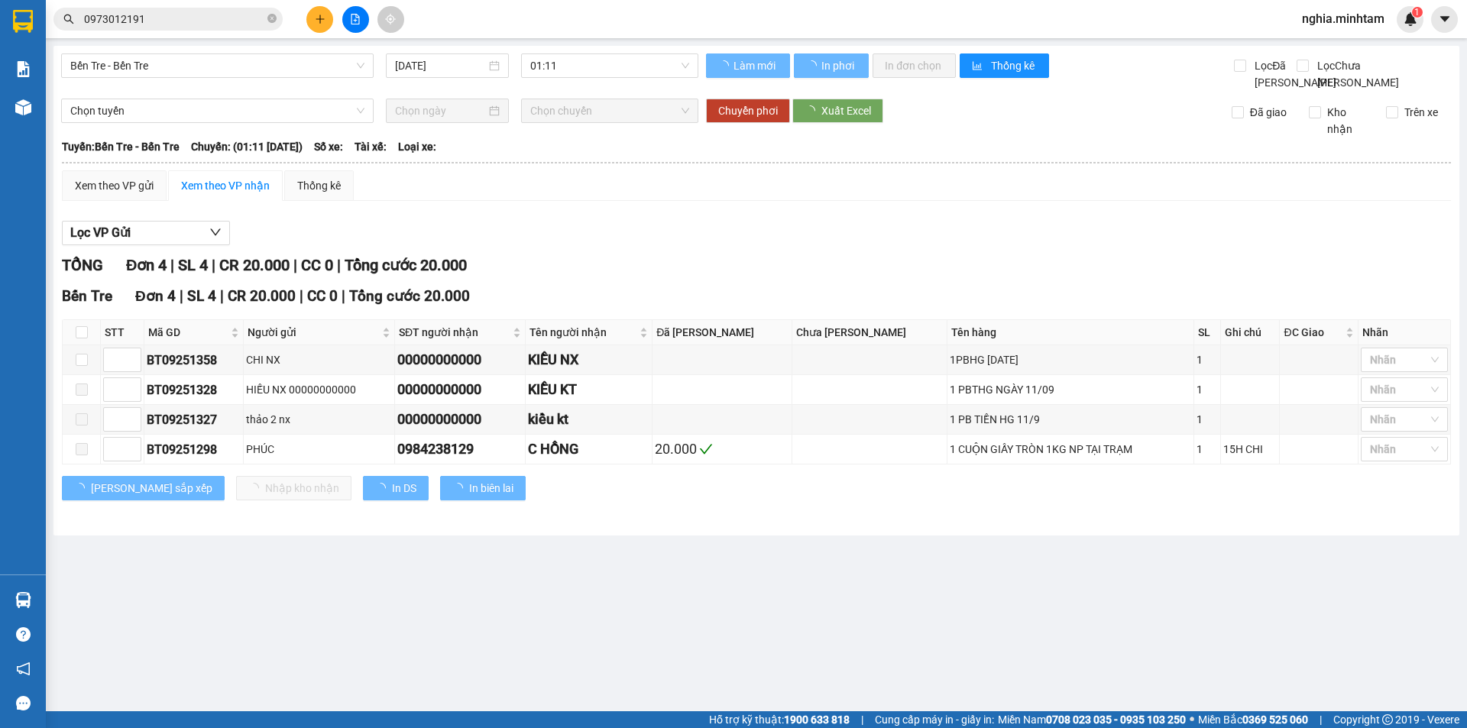
type input "[DATE]"
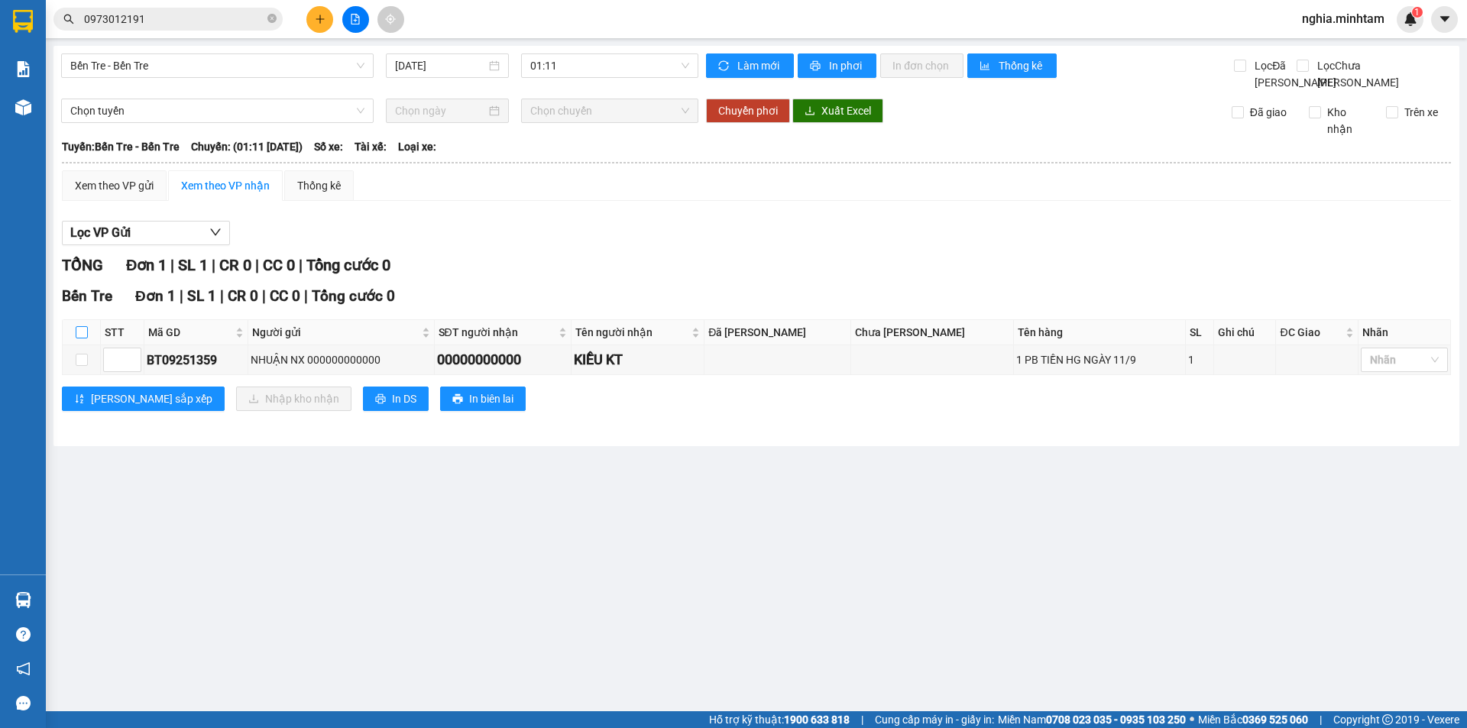
drag, startPoint x: 80, startPoint y: 348, endPoint x: 280, endPoint y: 419, distance: 212.4
click at [88, 345] on th at bounding box center [82, 332] width 38 height 25
click at [85, 338] on input "checkbox" at bounding box center [82, 332] width 12 height 12
checkbox input "true"
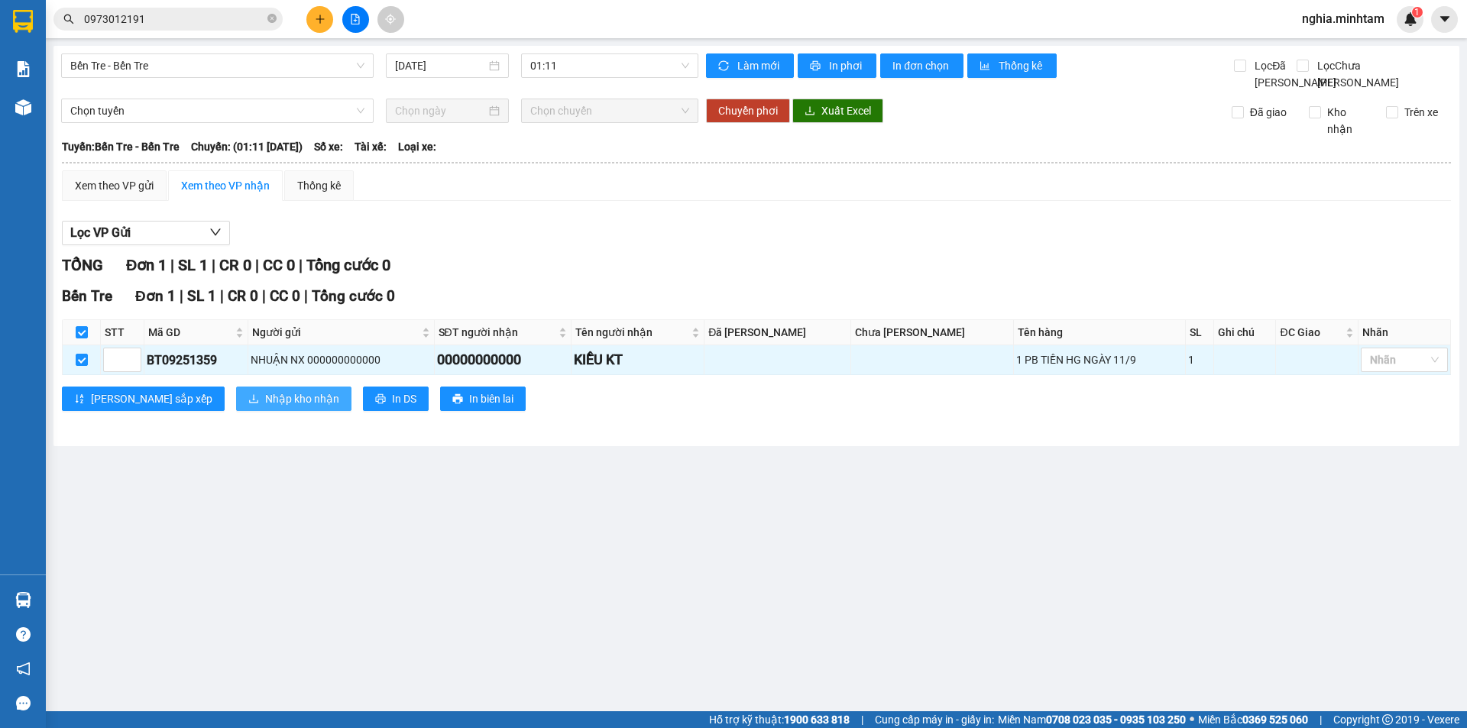
click at [265, 407] on span "Nhập kho nhận" at bounding box center [302, 398] width 74 height 17
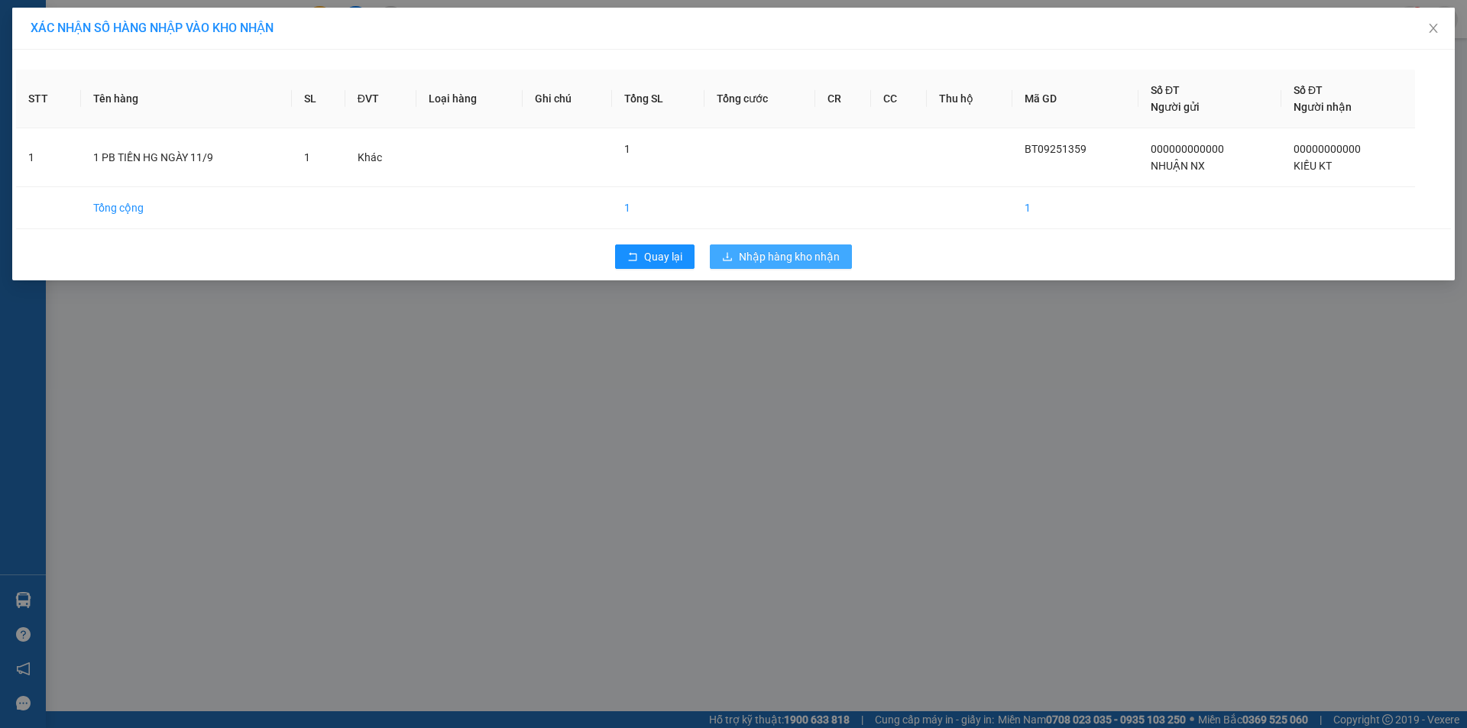
click at [776, 263] on span "Nhập hàng kho nhận" at bounding box center [789, 256] width 101 height 17
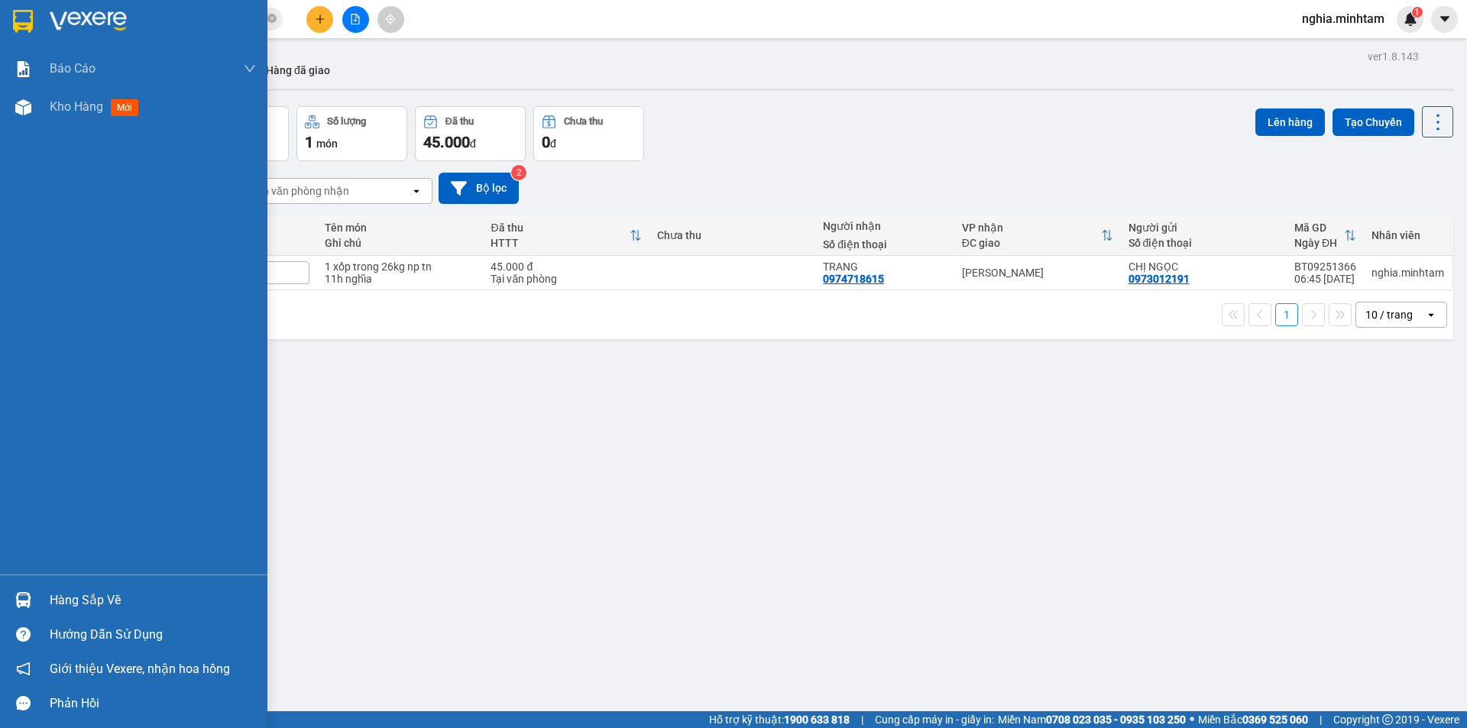
click at [73, 601] on div "Hàng sắp về" at bounding box center [153, 600] width 206 height 23
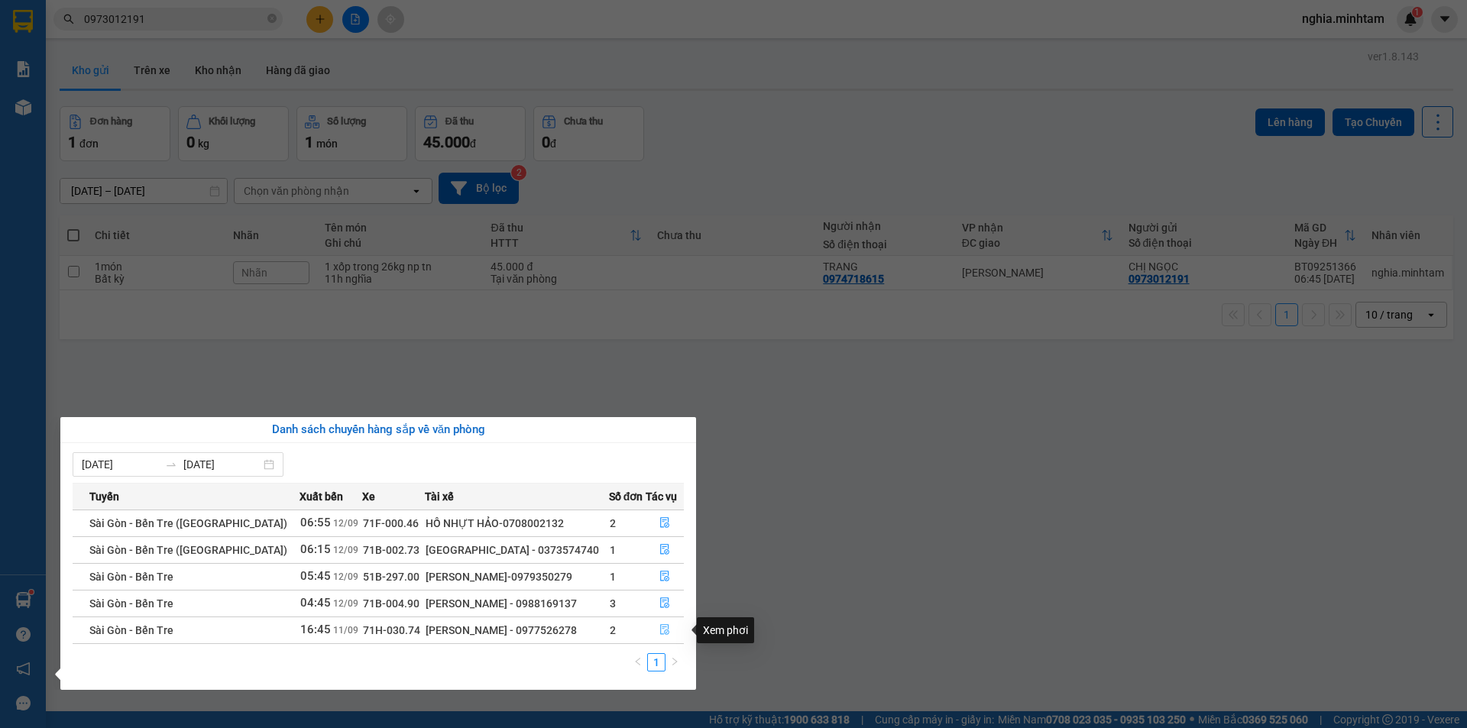
click at [659, 627] on icon "file-done" at bounding box center [664, 629] width 11 height 11
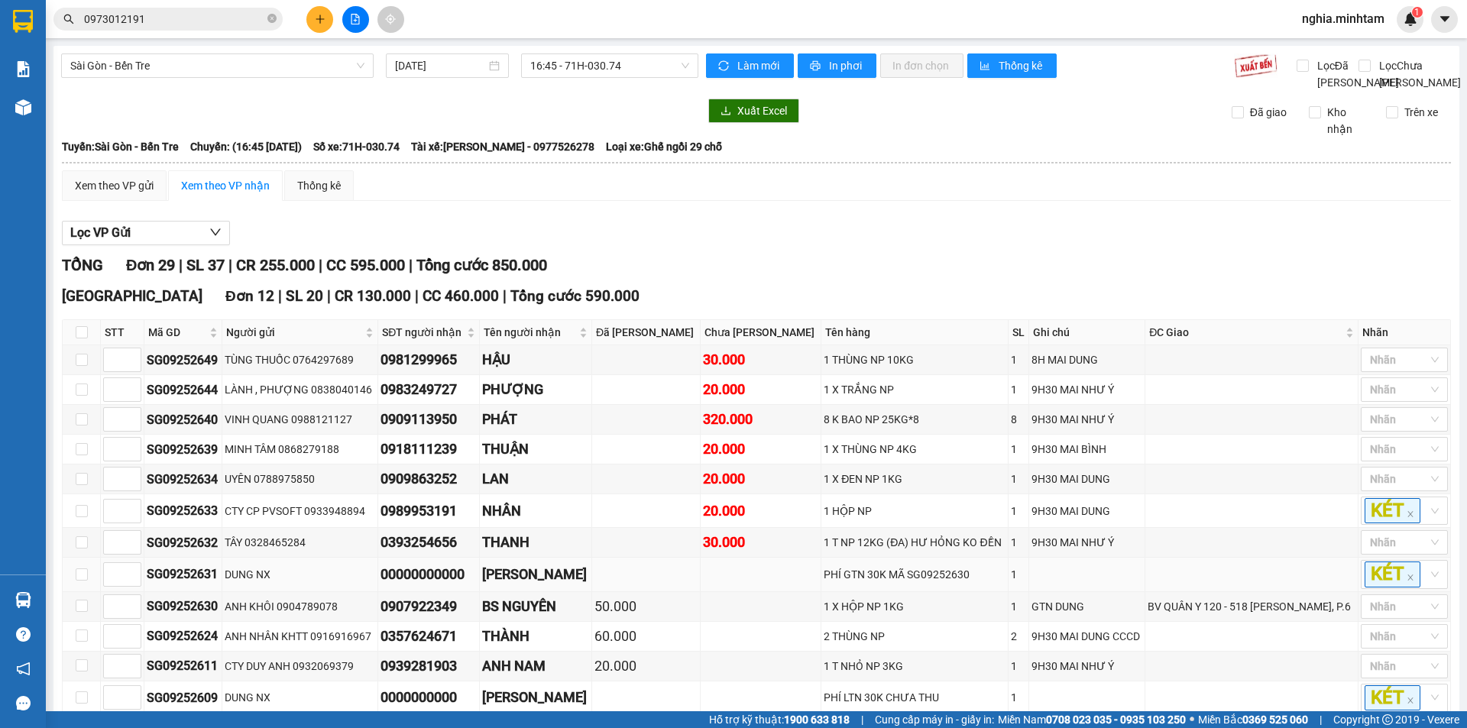
type input "[DATE]"
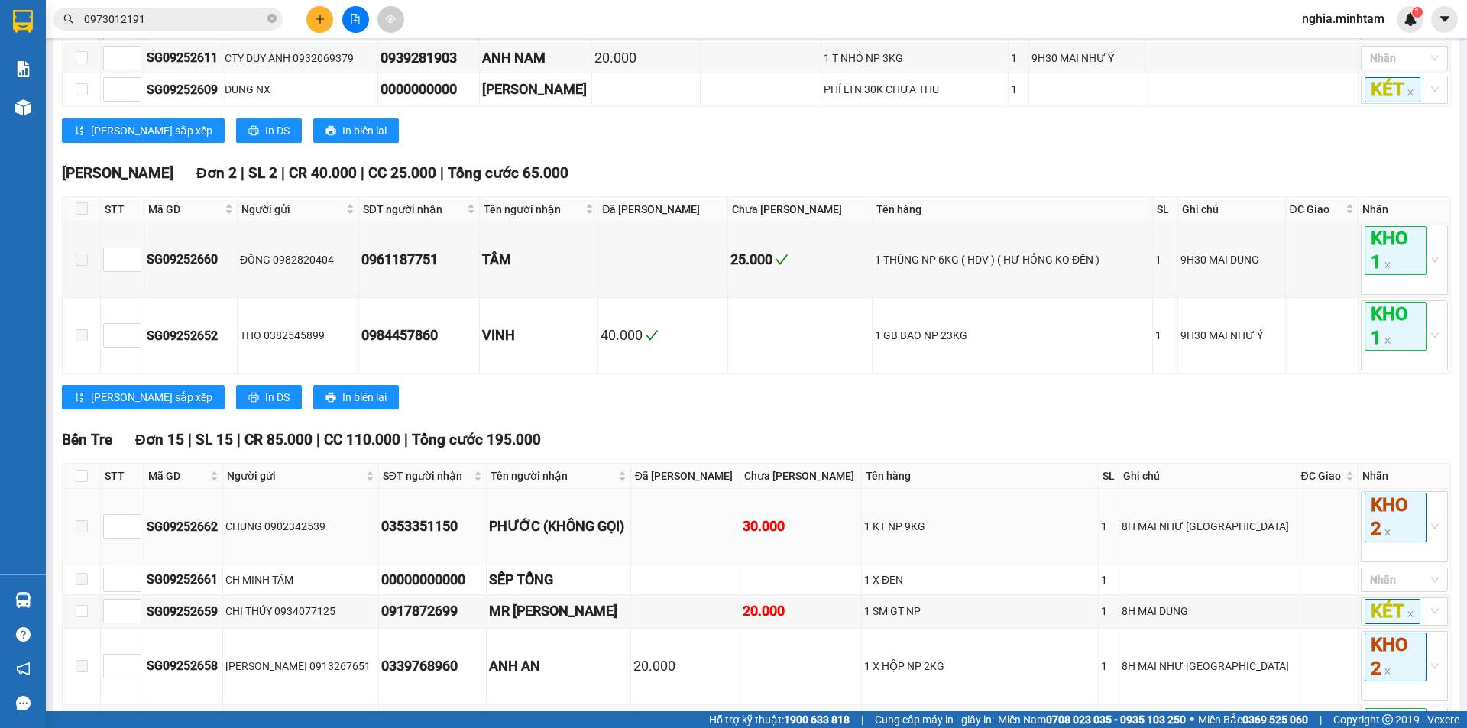
scroll to position [611, 0]
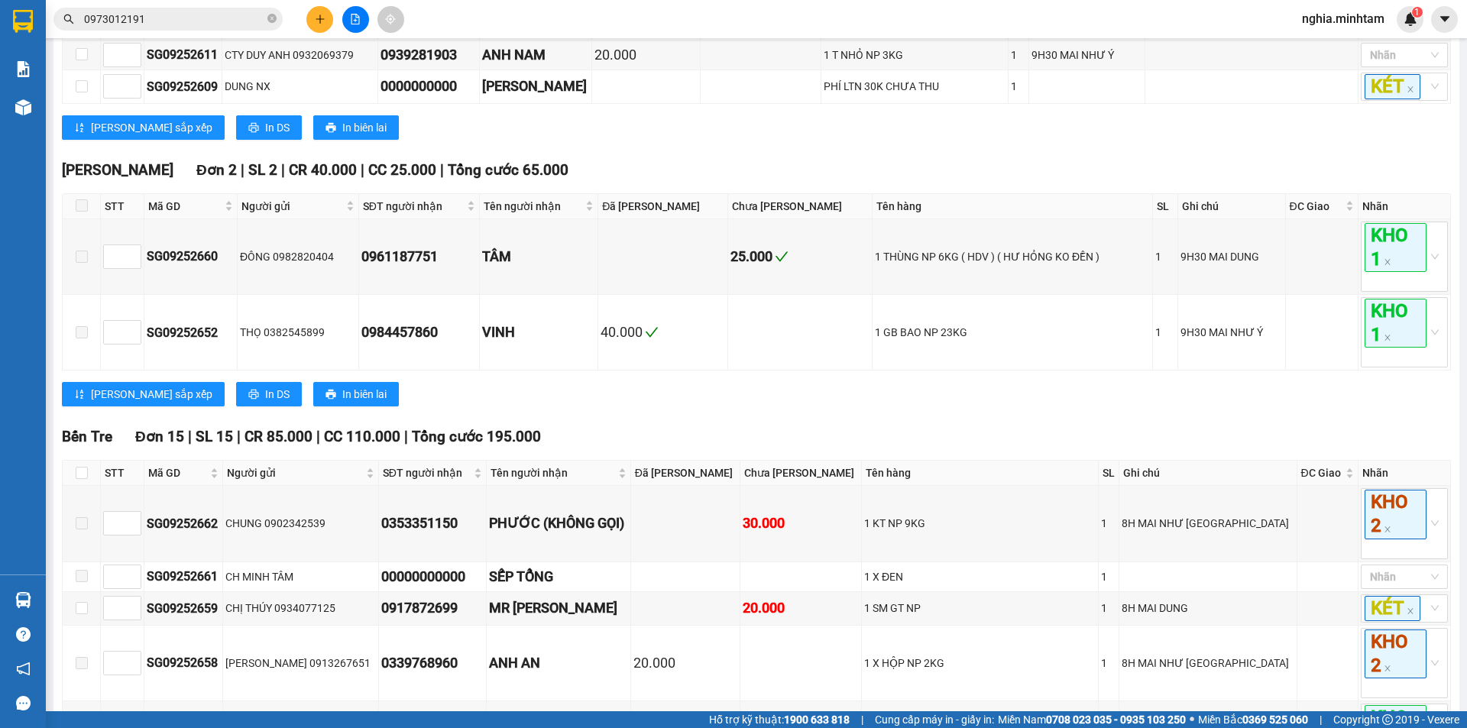
click at [95, 486] on th at bounding box center [82, 473] width 38 height 25
click at [80, 479] on input "checkbox" at bounding box center [82, 473] width 12 height 12
checkbox input "true"
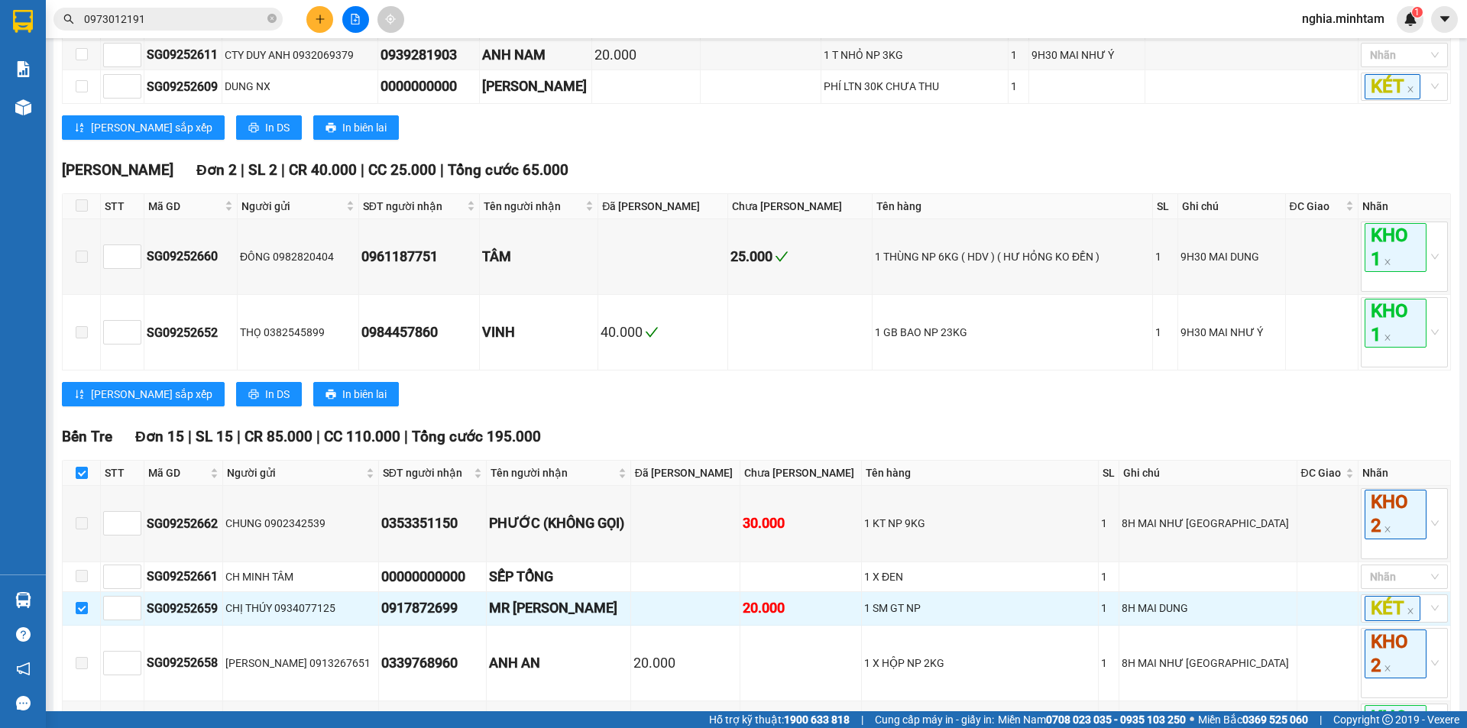
drag, startPoint x: 500, startPoint y: 429, endPoint x: 460, endPoint y: 413, distance: 42.8
click at [494, 419] on div "[PERSON_NAME] Đơn 2 | SL 2 | CR 40.000 | CC 25.000 | Tổng cước 65.000 STT Mã GD…" at bounding box center [756, 289] width 1389 height 260
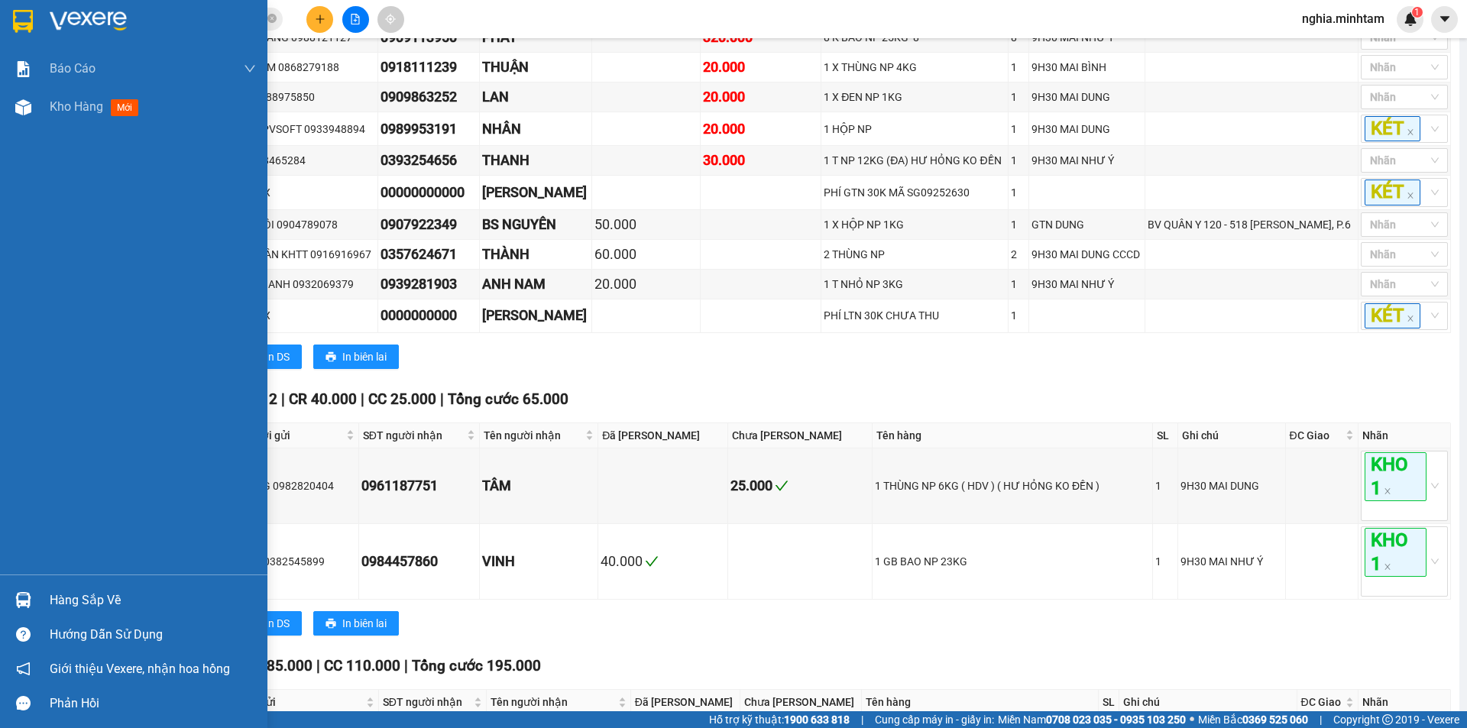
click at [10, 23] on div at bounding box center [23, 21] width 27 height 27
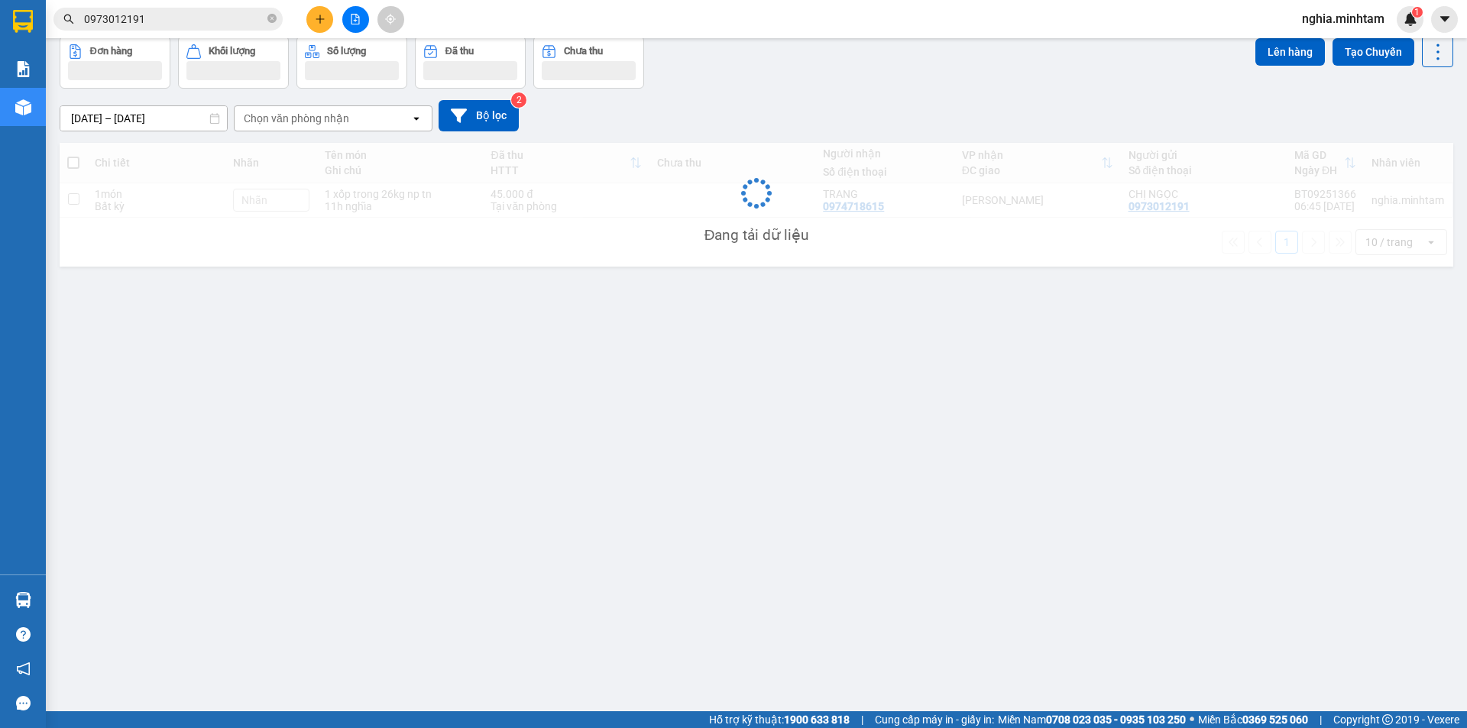
scroll to position [70, 0]
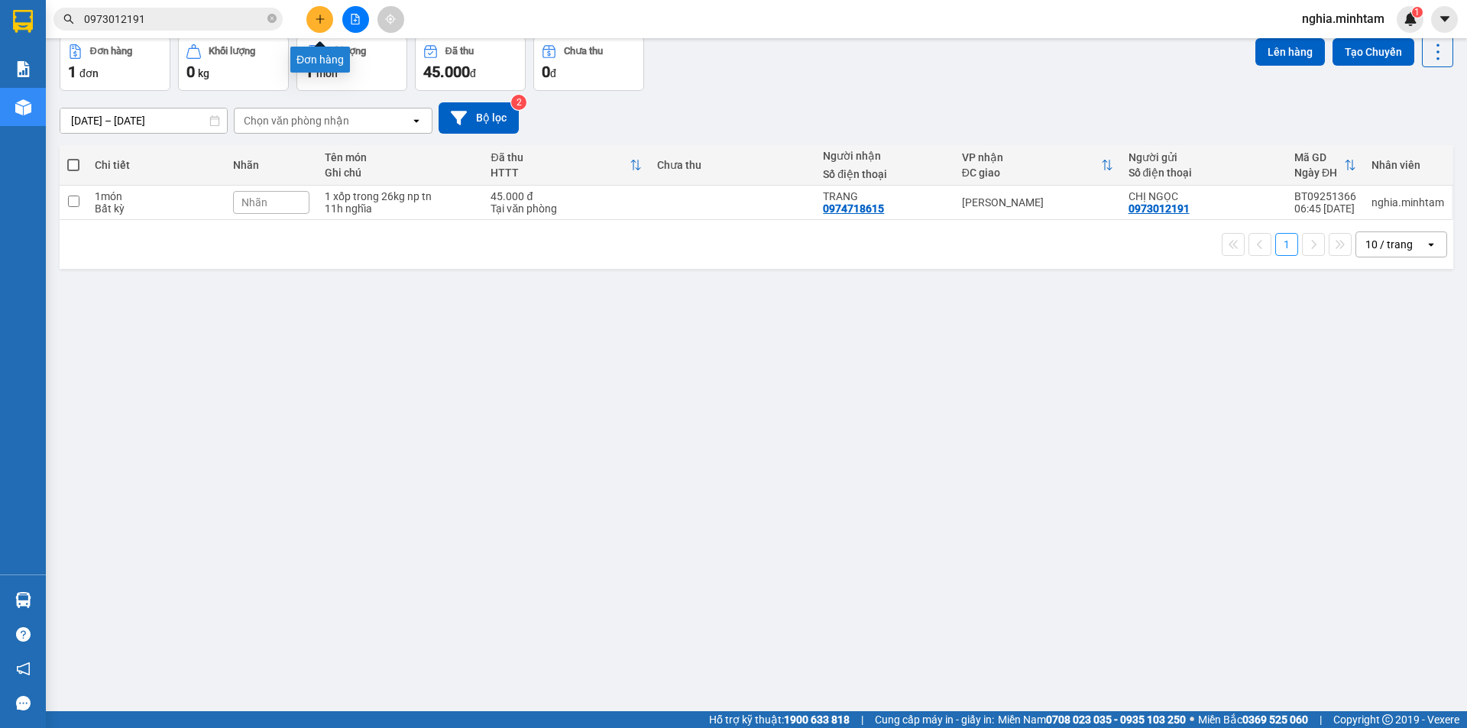
click at [319, 24] on icon "plus" at bounding box center [320, 19] width 11 height 11
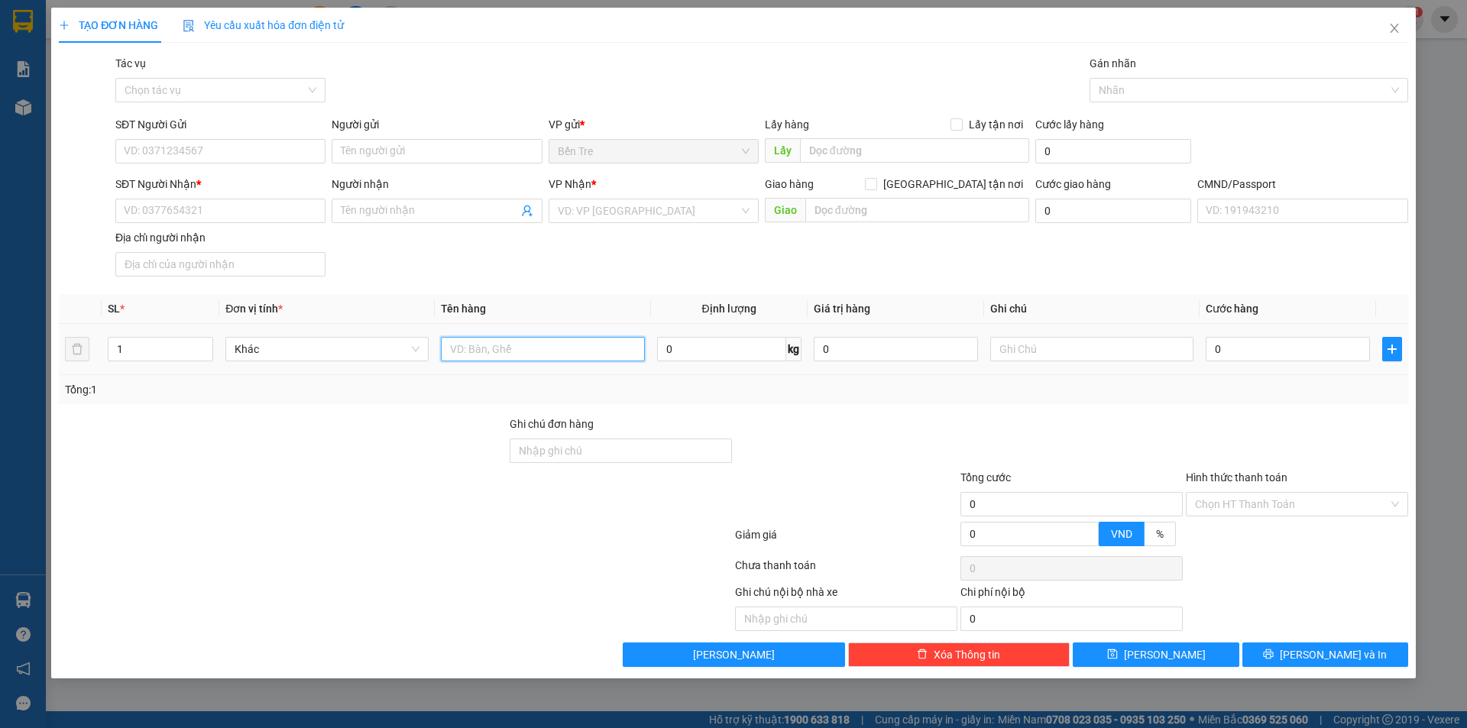
click at [508, 351] on input "text" at bounding box center [542, 349] width 203 height 24
type input "1 k thùng mutss 12kg np da"
click at [190, 147] on input "SĐT Người Gửi" at bounding box center [220, 151] width 210 height 24
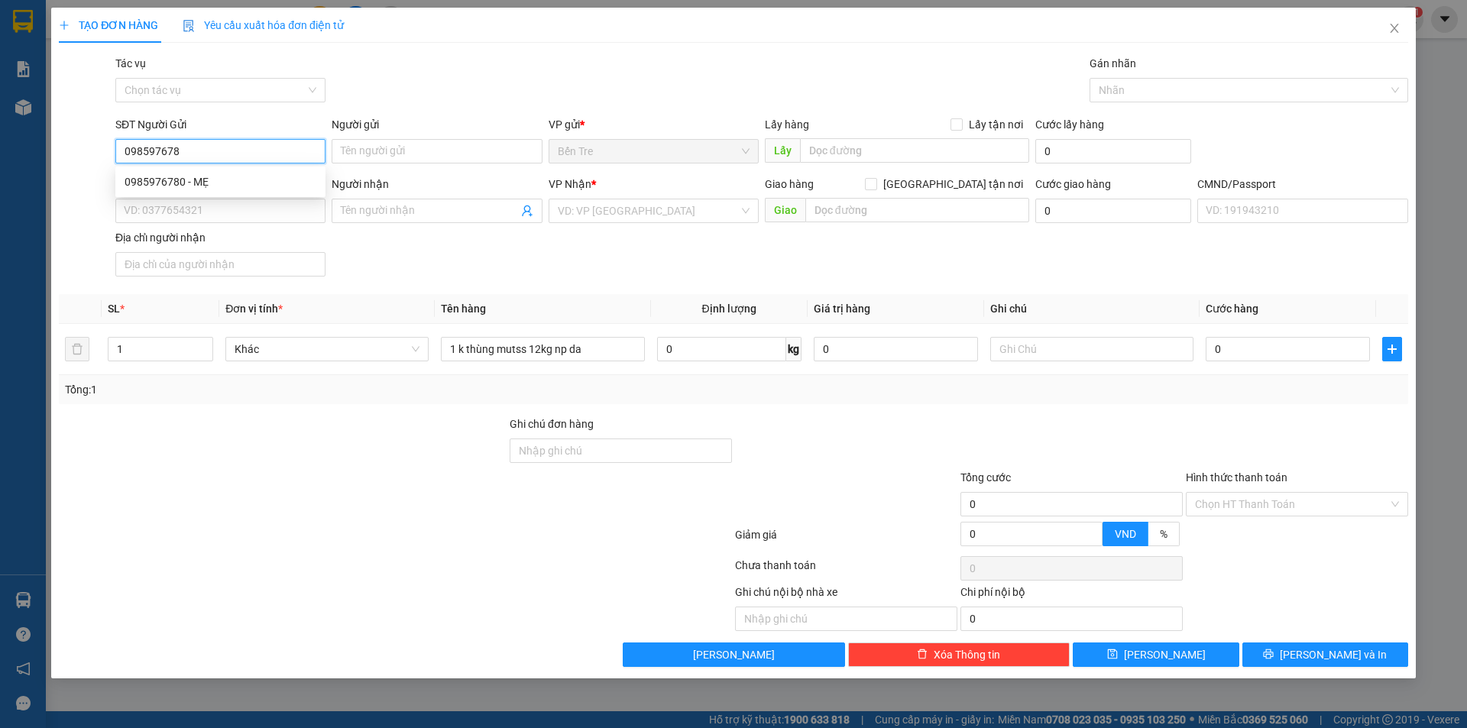
type input "0985976780"
click at [202, 186] on div "0985976780 - MẸ" at bounding box center [221, 181] width 192 height 17
type input "MẸ"
type input "0903000477"
type input "HẠNH"
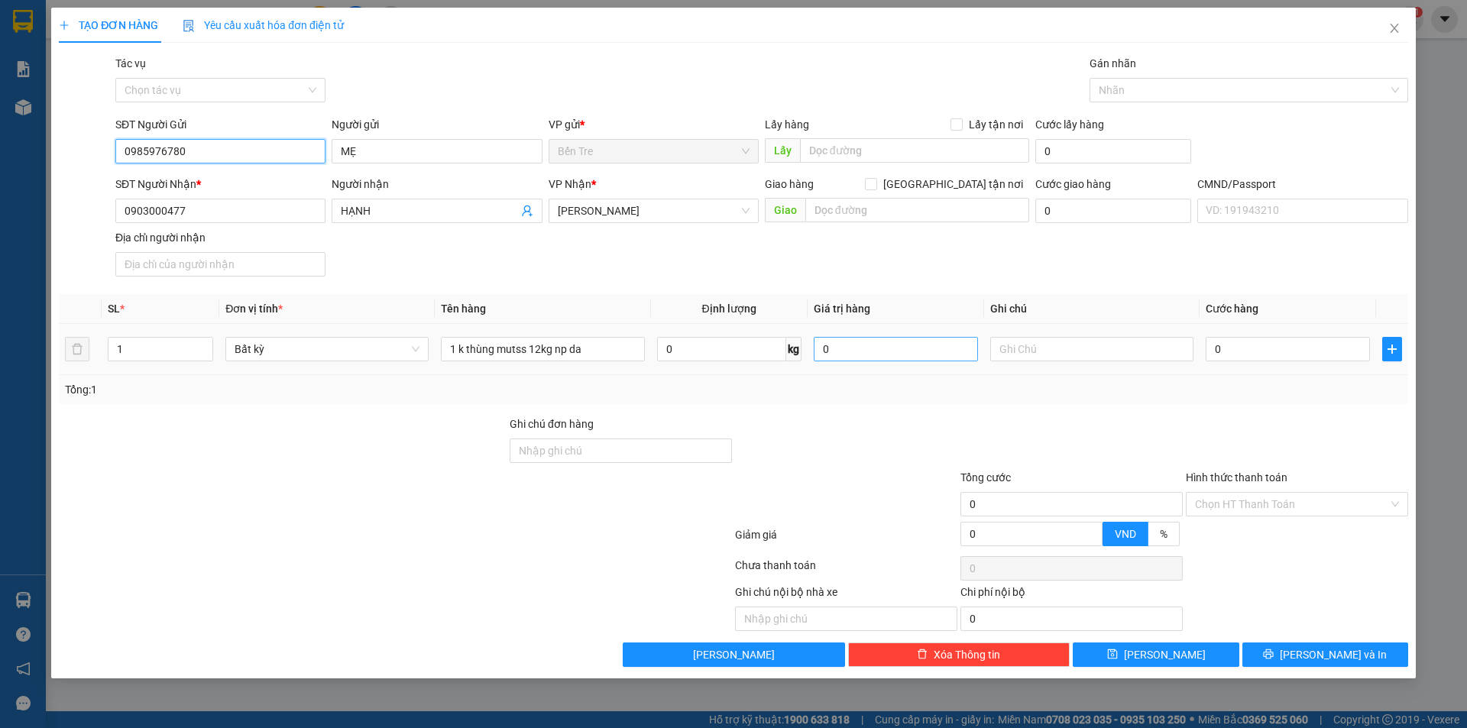
type input "0985976780"
click at [877, 357] on input "0" at bounding box center [896, 349] width 164 height 24
type input "400.000"
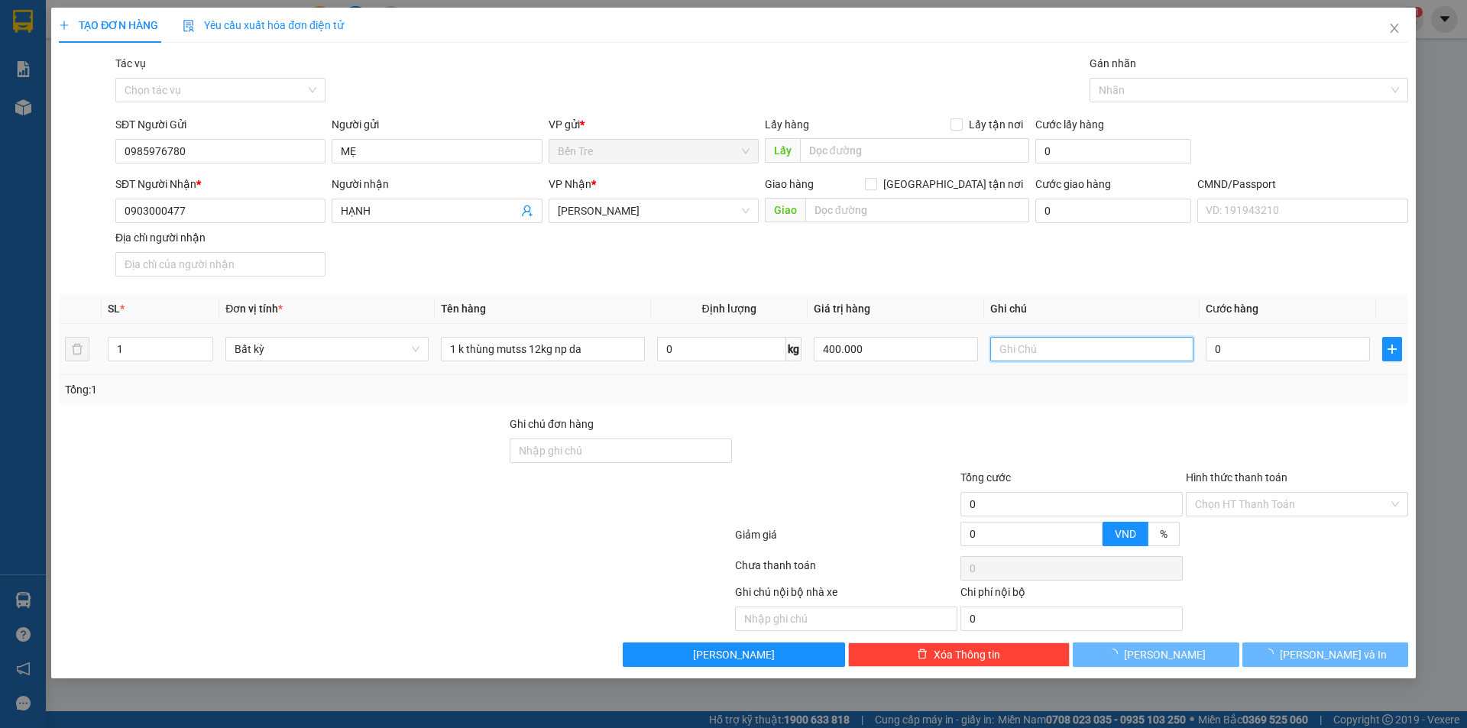
click at [1044, 338] on input "text" at bounding box center [1091, 349] width 203 height 24
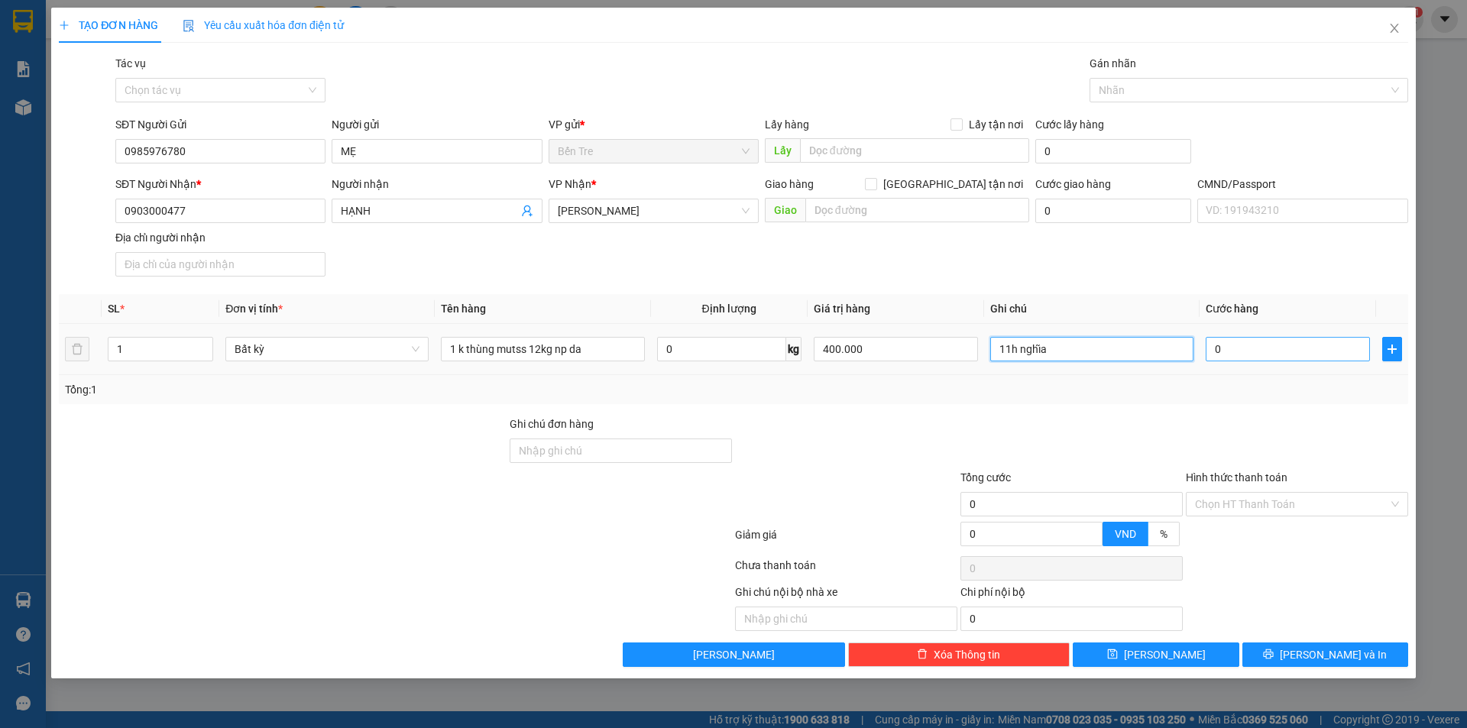
type input "11h nghĩa"
click at [1275, 348] on input "0" at bounding box center [1288, 349] width 164 height 24
type input "3"
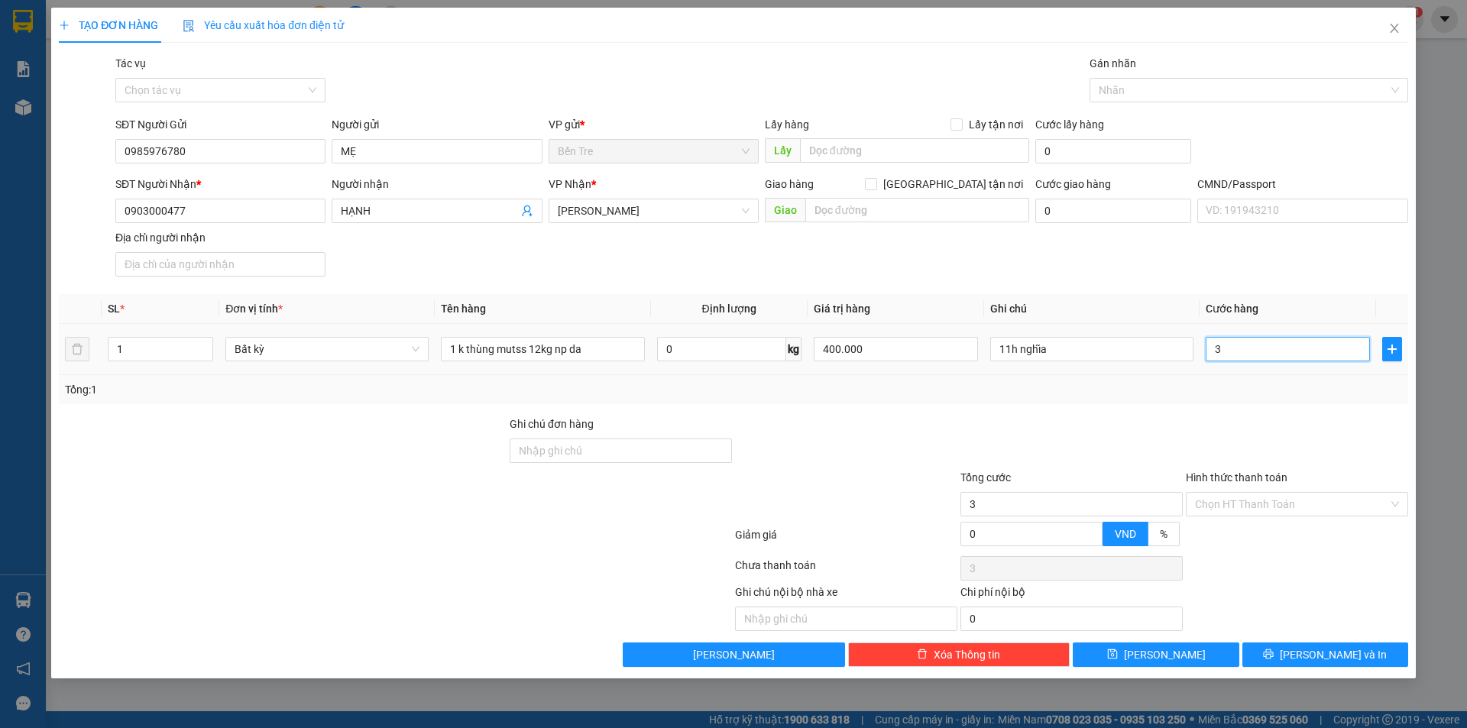
type input "35"
type input "350"
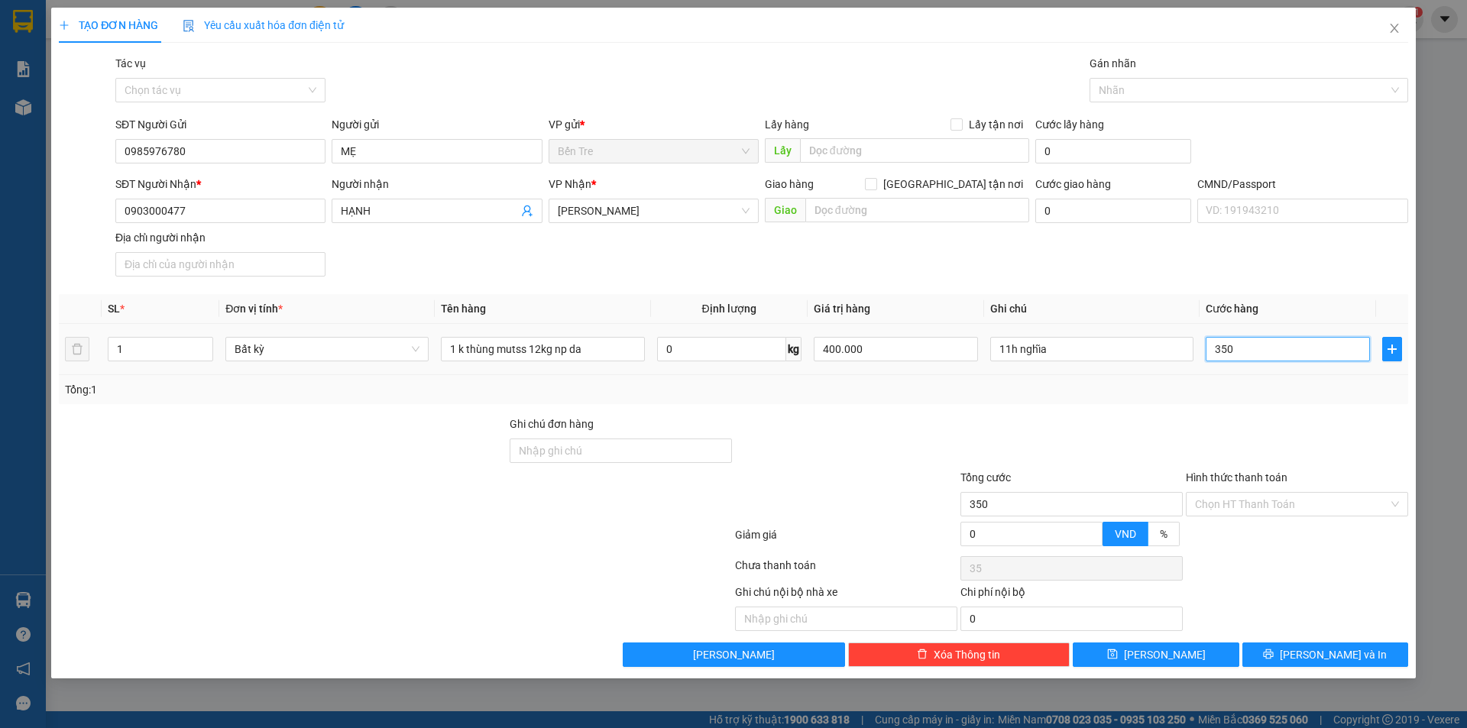
type input "350"
type input "3.500"
type input "35.000"
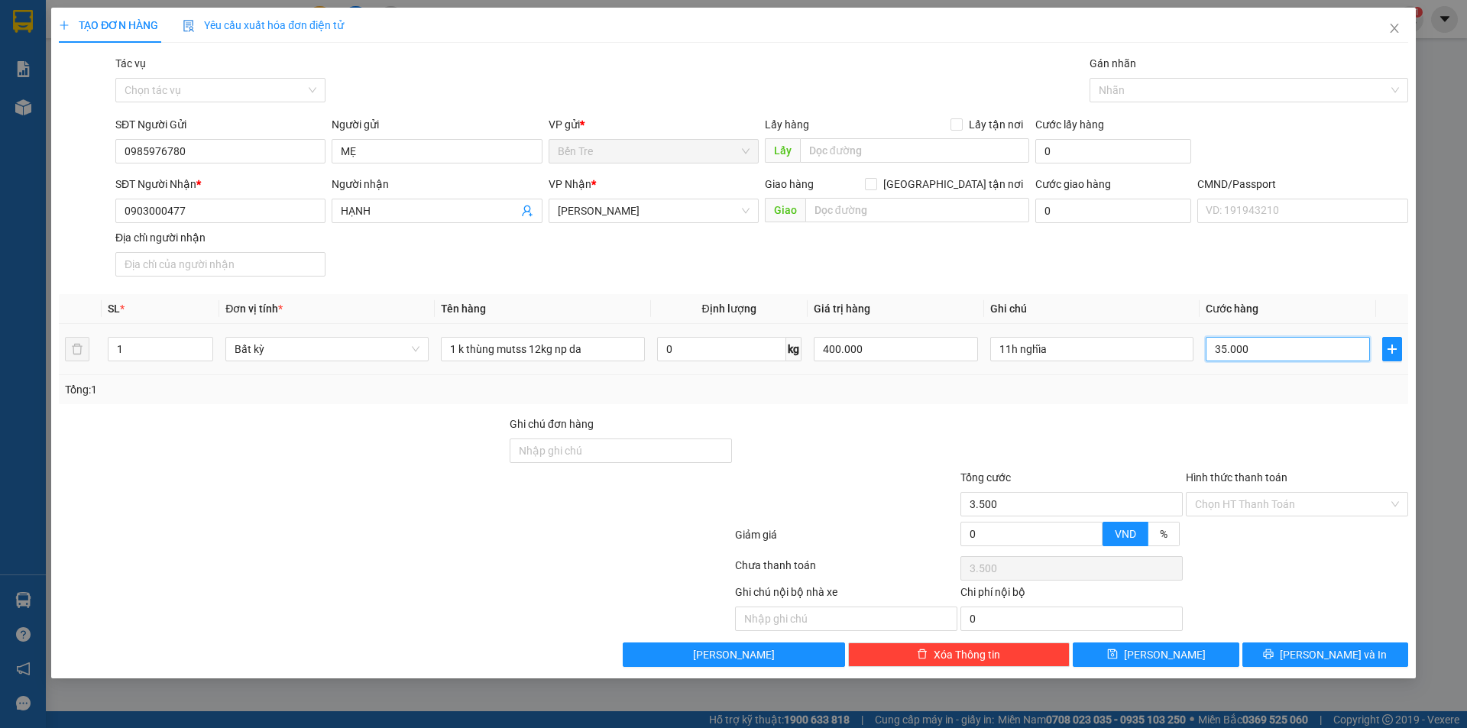
type input "35.000"
click at [1234, 504] on input "Hình thức thanh toán" at bounding box center [1291, 504] width 193 height 23
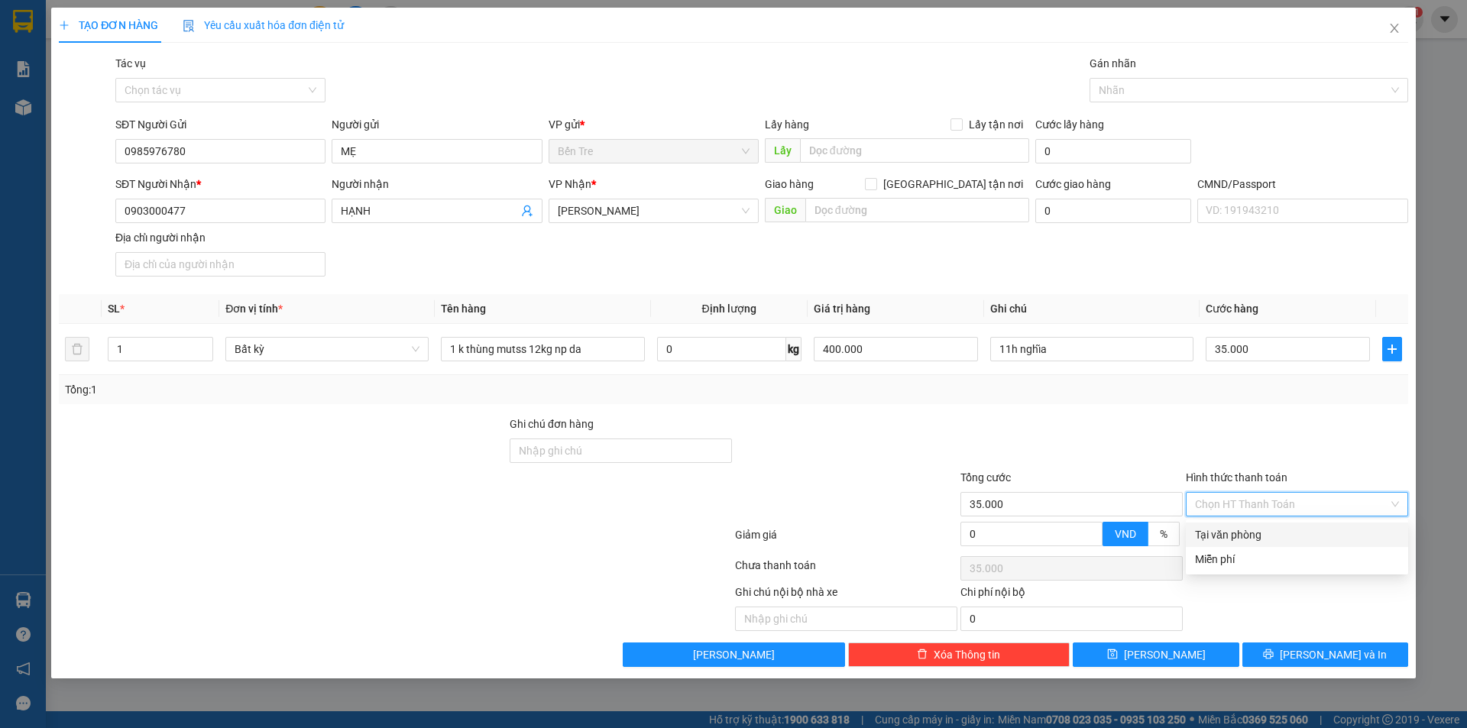
click at [1260, 537] on div "Tại văn phòng" at bounding box center [1297, 534] width 204 height 17
type input "0"
click at [1292, 653] on button "[PERSON_NAME] và In" at bounding box center [1325, 655] width 166 height 24
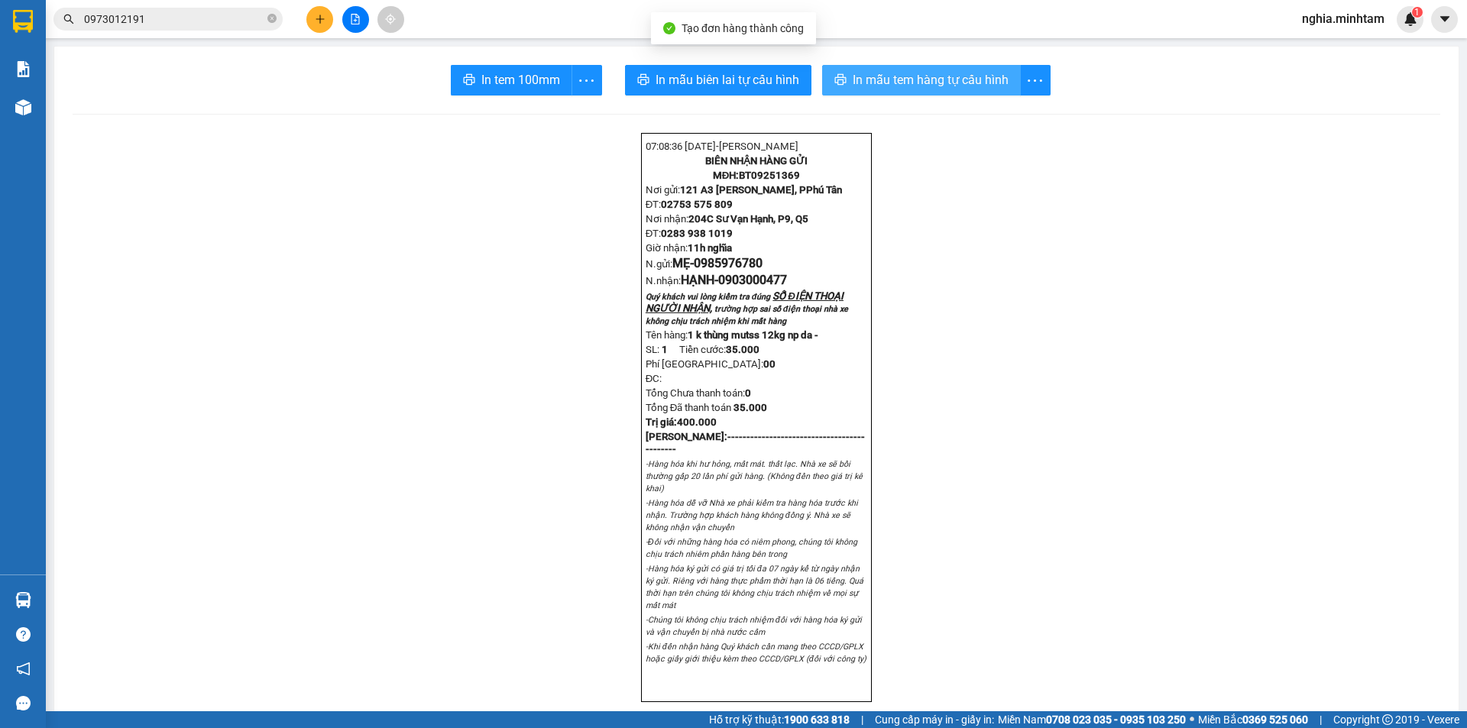
click at [978, 77] on span "In mẫu tem hàng tự cấu hình" at bounding box center [931, 79] width 156 height 19
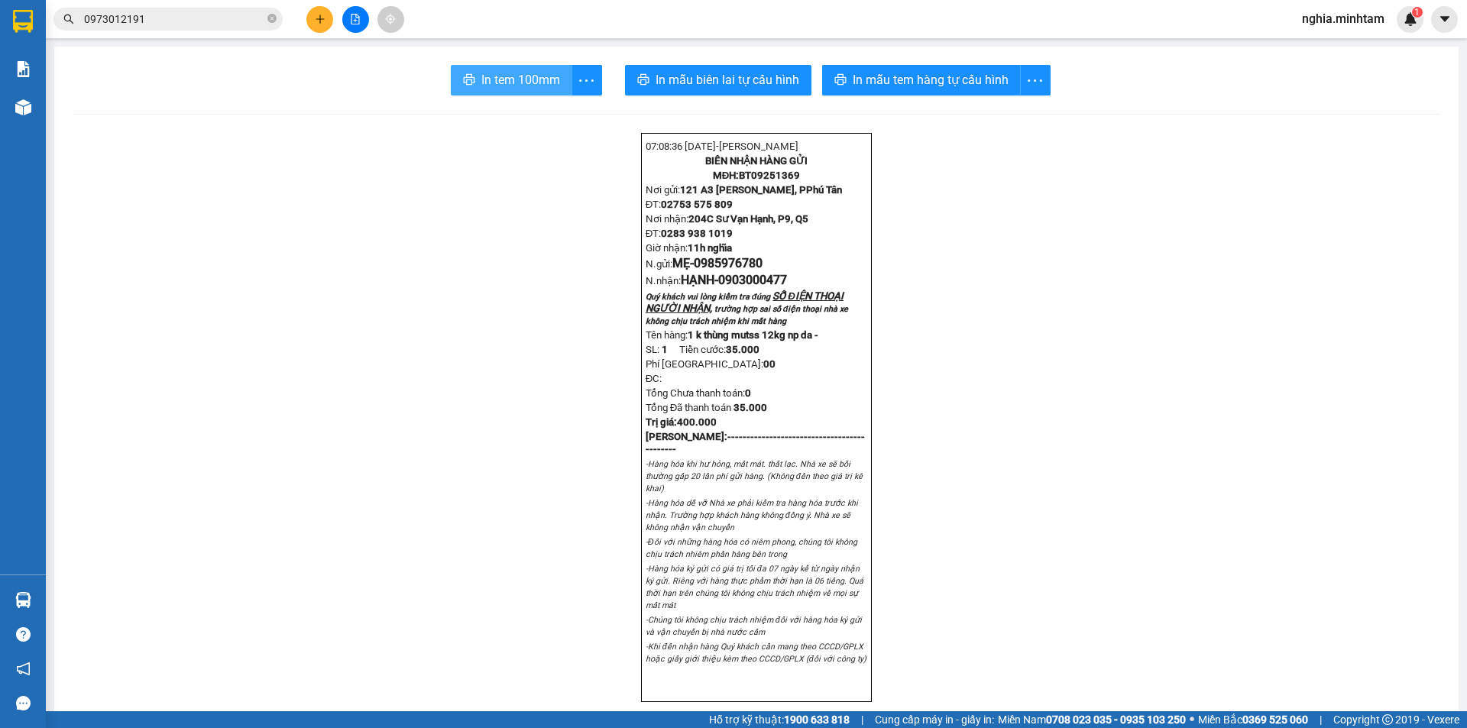
click at [494, 66] on button "In tem 100mm" at bounding box center [511, 80] width 121 height 31
click at [318, 17] on icon "plus" at bounding box center [320, 19] width 11 height 11
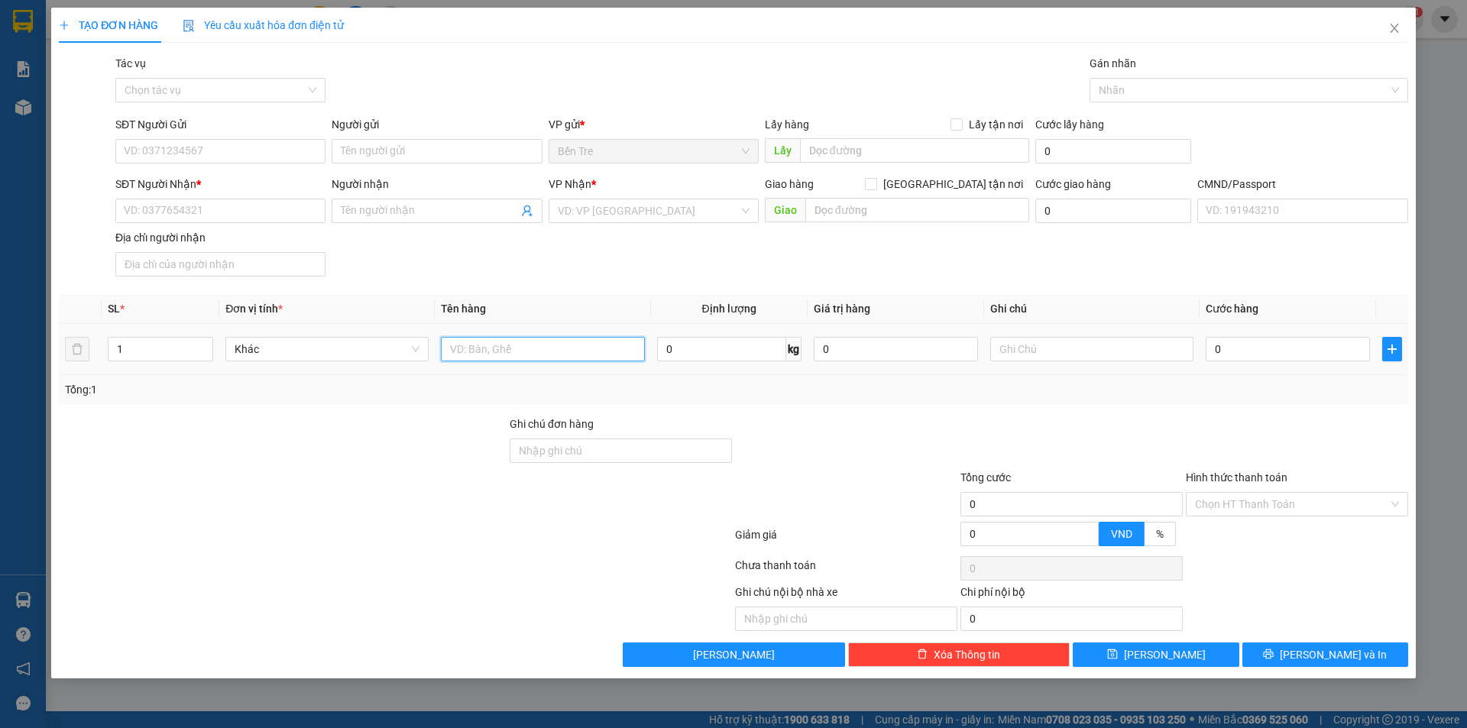
click at [506, 347] on input "text" at bounding box center [542, 349] width 203 height 24
type input "1thufng 22kg np da"
click at [147, 153] on input "SĐT Người Gửi" at bounding box center [220, 151] width 210 height 24
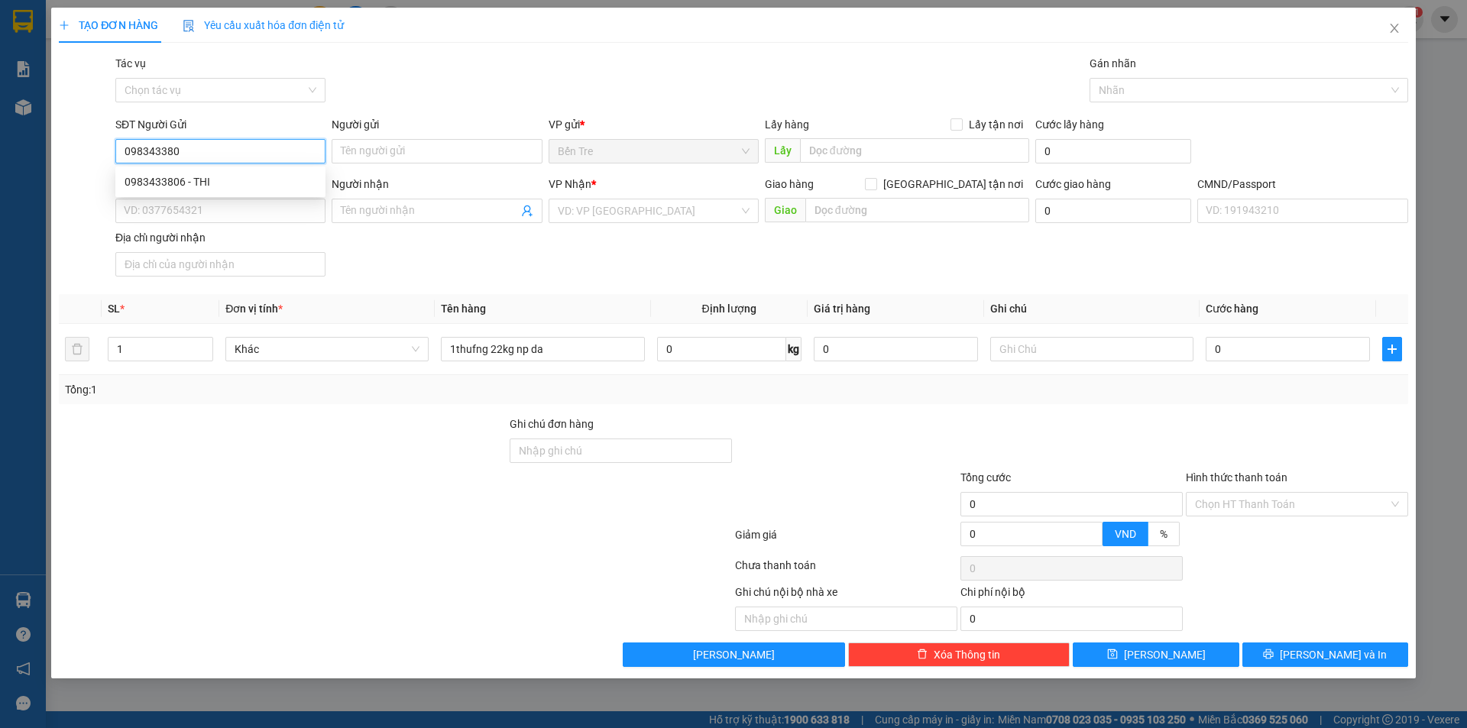
type input "0983433806"
click at [214, 184] on div "0983433806 - THI" at bounding box center [221, 181] width 192 height 17
type input "THI"
type input "0918635719"
type input "DUYÊN"
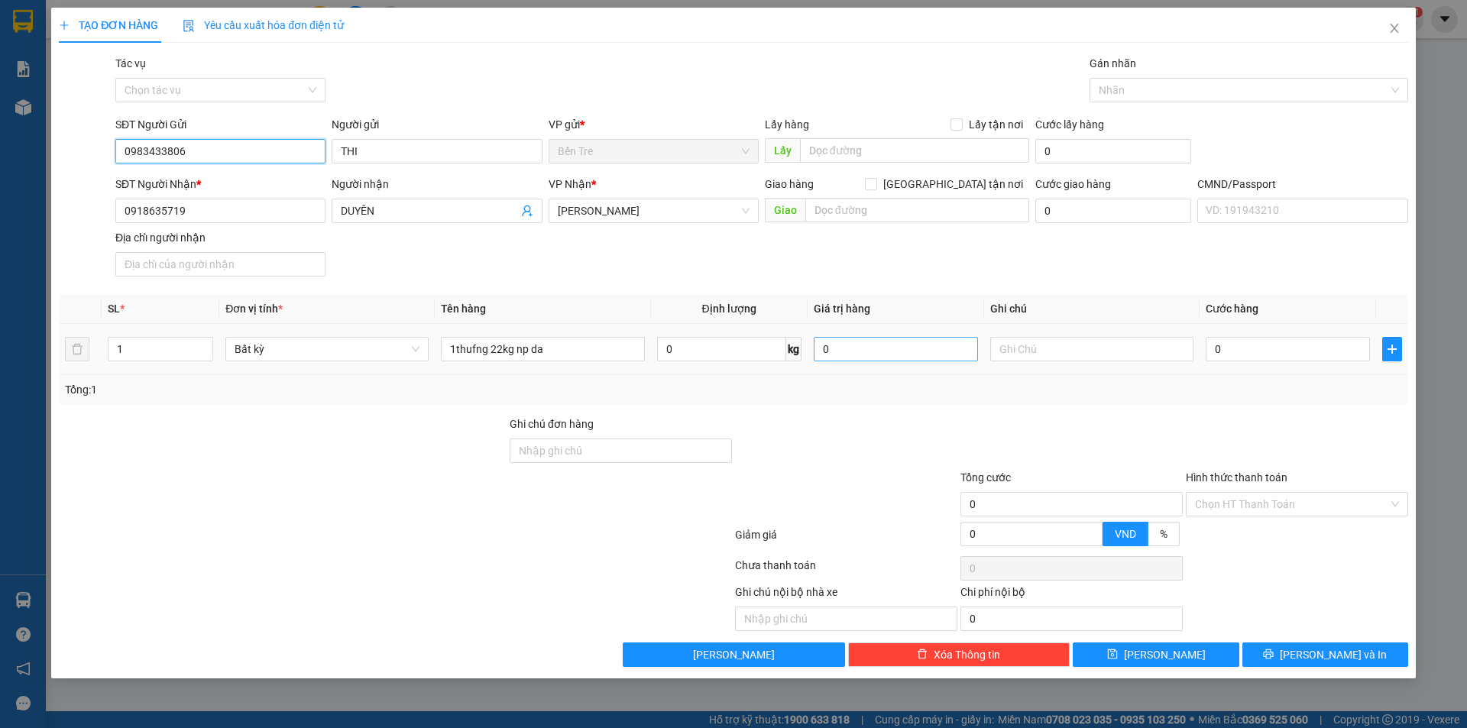
type input "0983433806"
click at [852, 350] on input "0" at bounding box center [896, 349] width 164 height 24
type input "500.000"
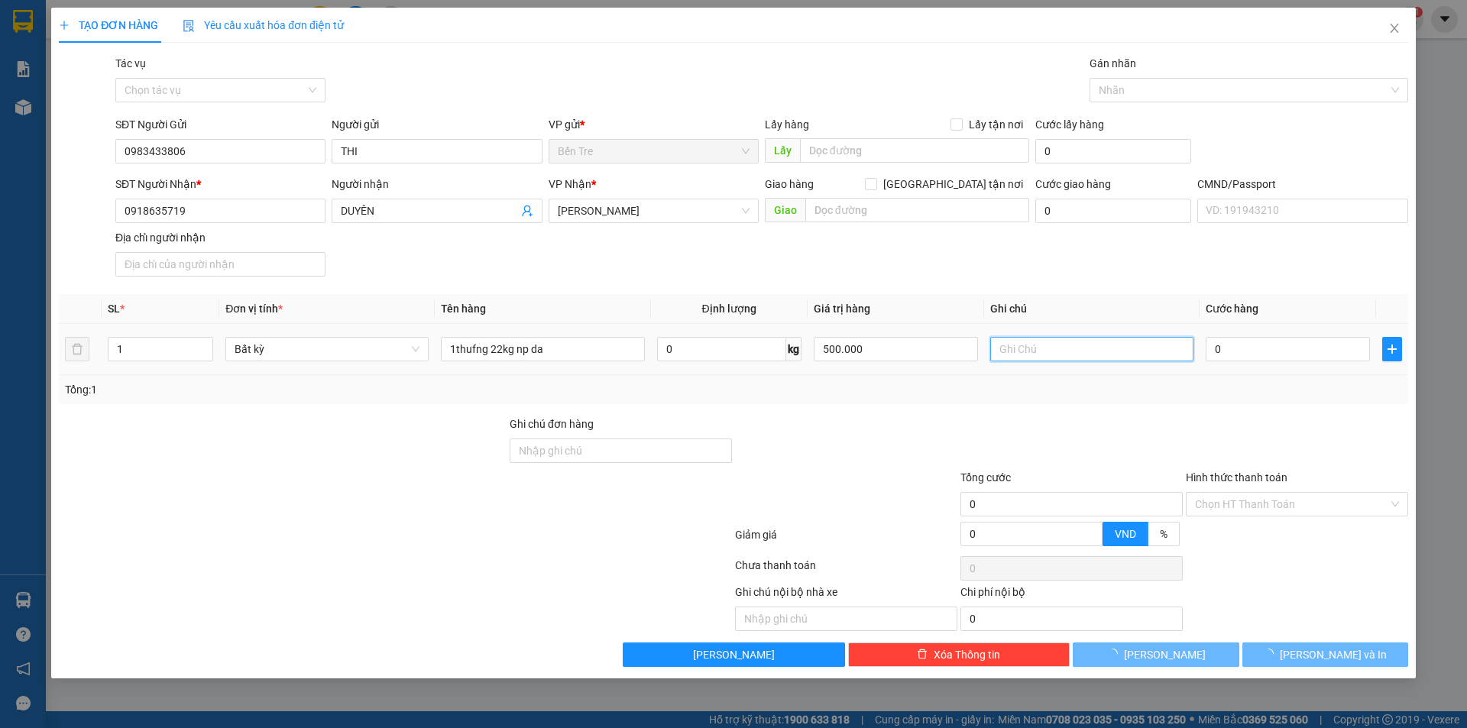
click at [1050, 352] on input "text" at bounding box center [1091, 349] width 203 height 24
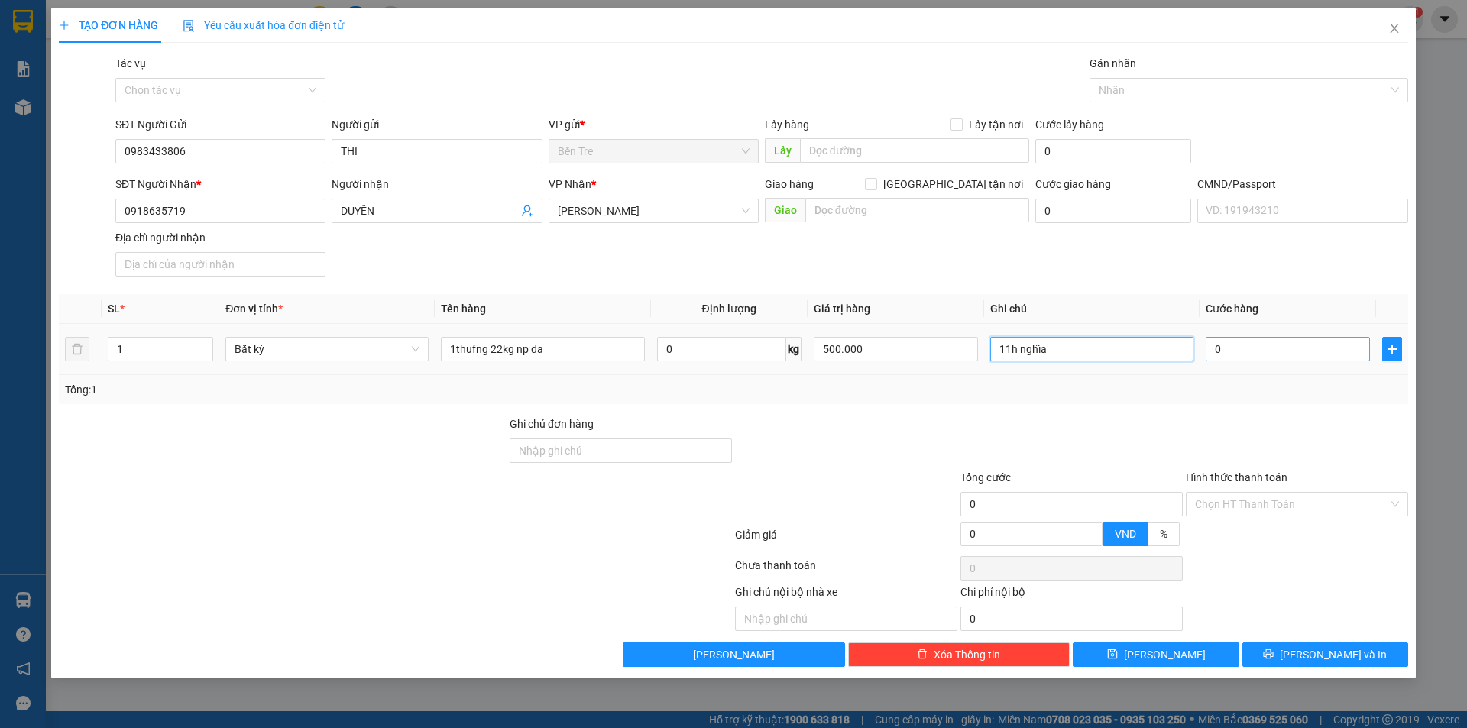
type input "11h nghĩa"
click at [1265, 352] on input "0" at bounding box center [1288, 349] width 164 height 24
type input "4"
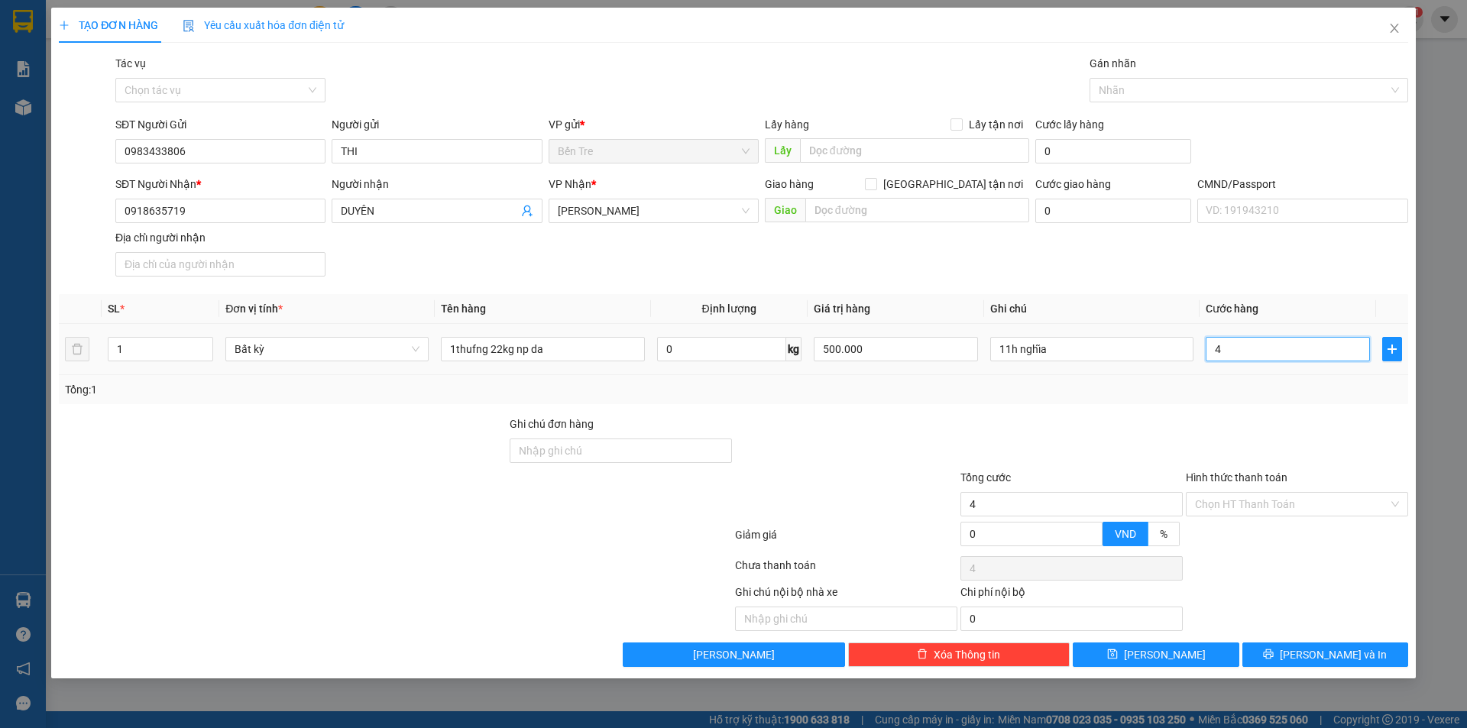
type input "40"
type input "400"
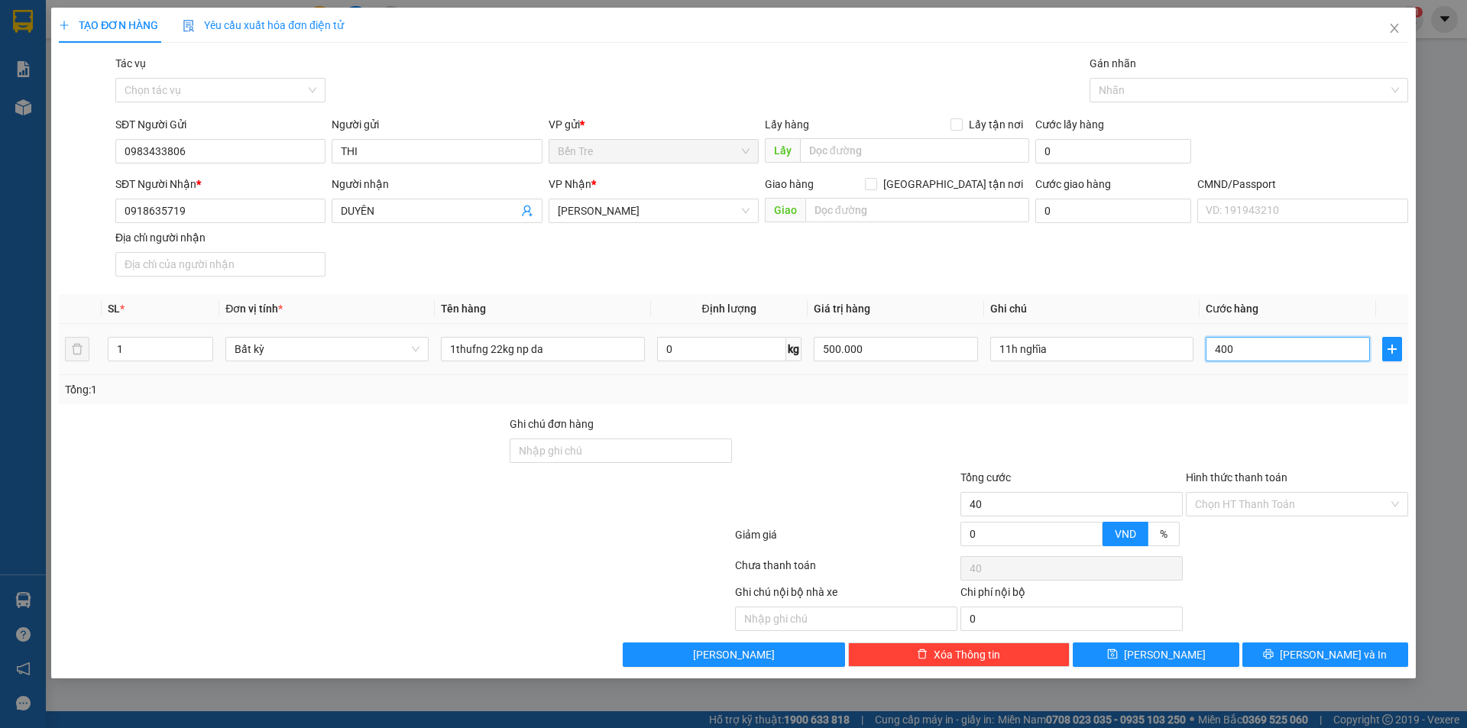
type input "400"
type input "4.000"
type input "40.000"
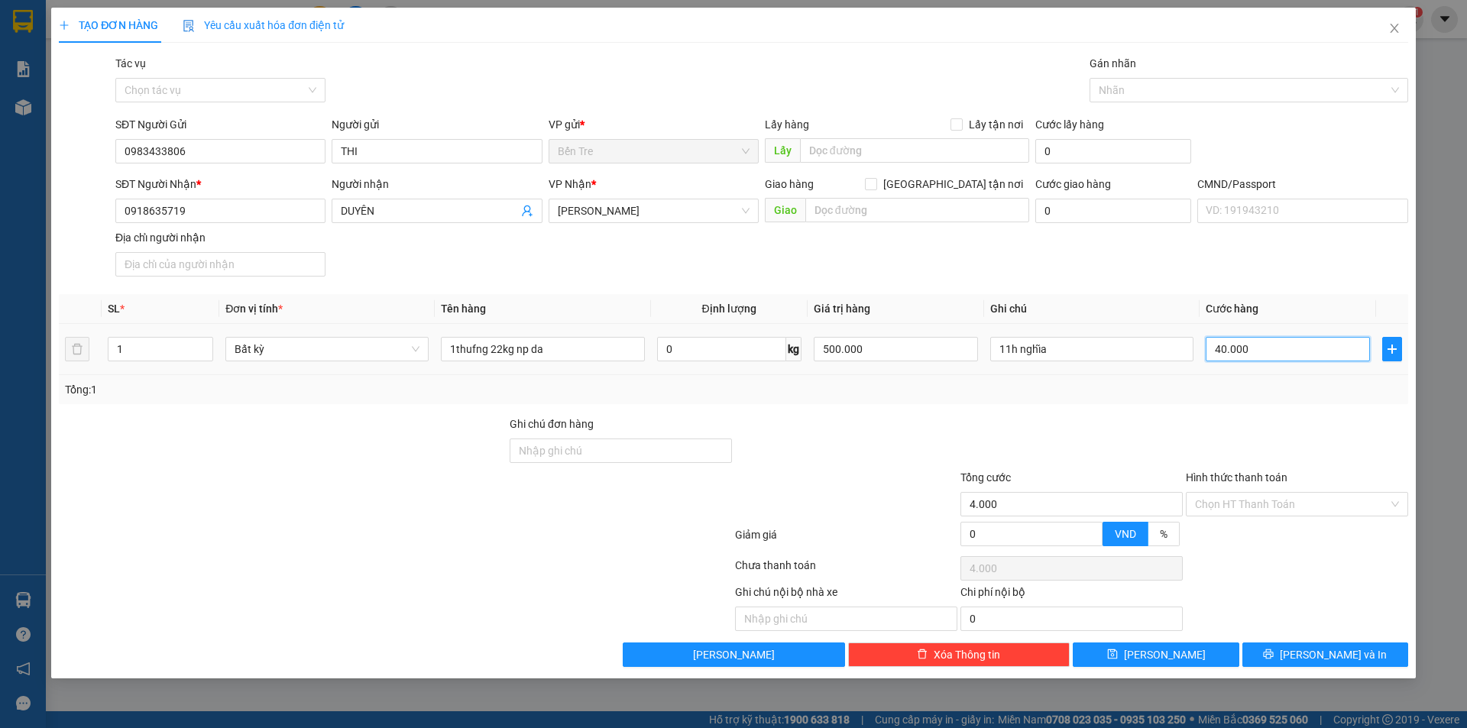
type input "40.000"
click at [1307, 500] on input "Hình thức thanh toán" at bounding box center [1291, 504] width 193 height 23
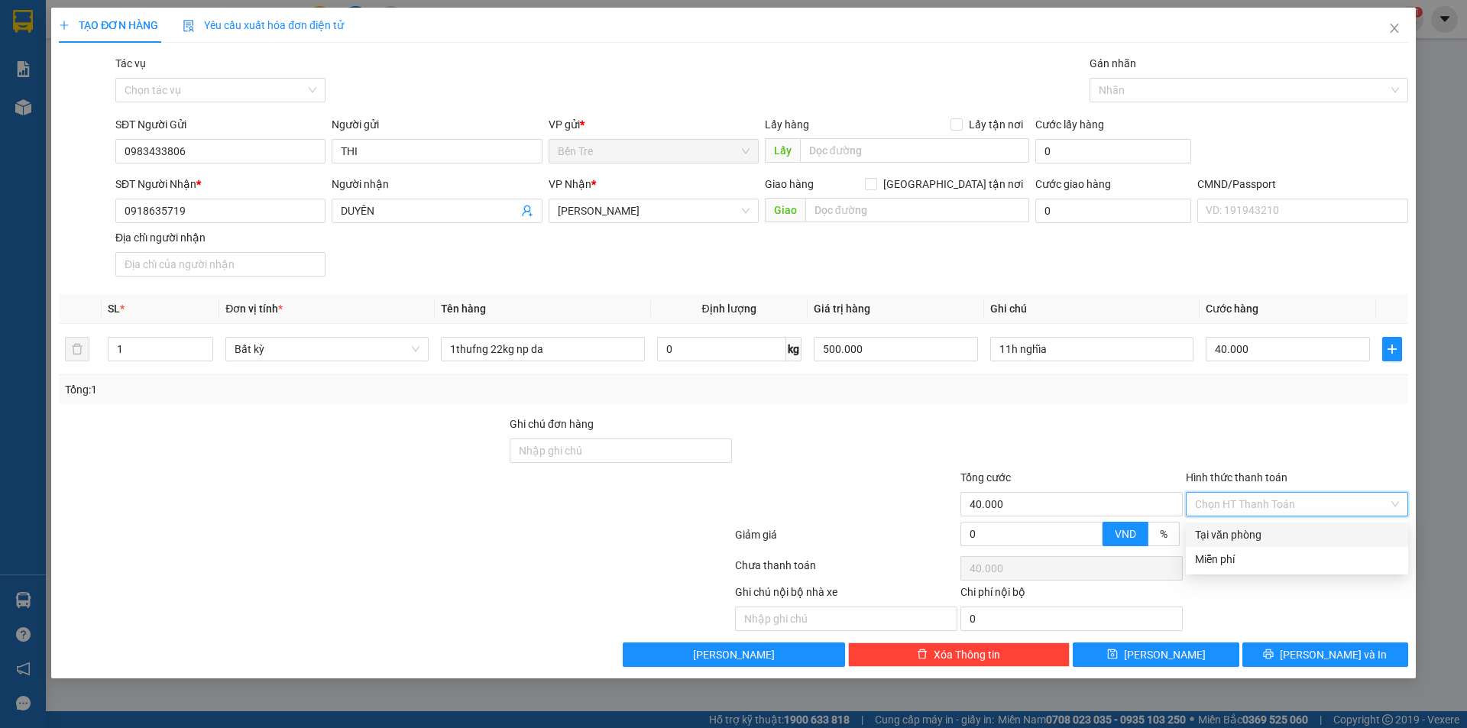
click at [1252, 533] on div "Tại văn phòng" at bounding box center [1297, 534] width 204 height 17
type input "0"
click at [1295, 651] on button "[PERSON_NAME] và In" at bounding box center [1325, 655] width 166 height 24
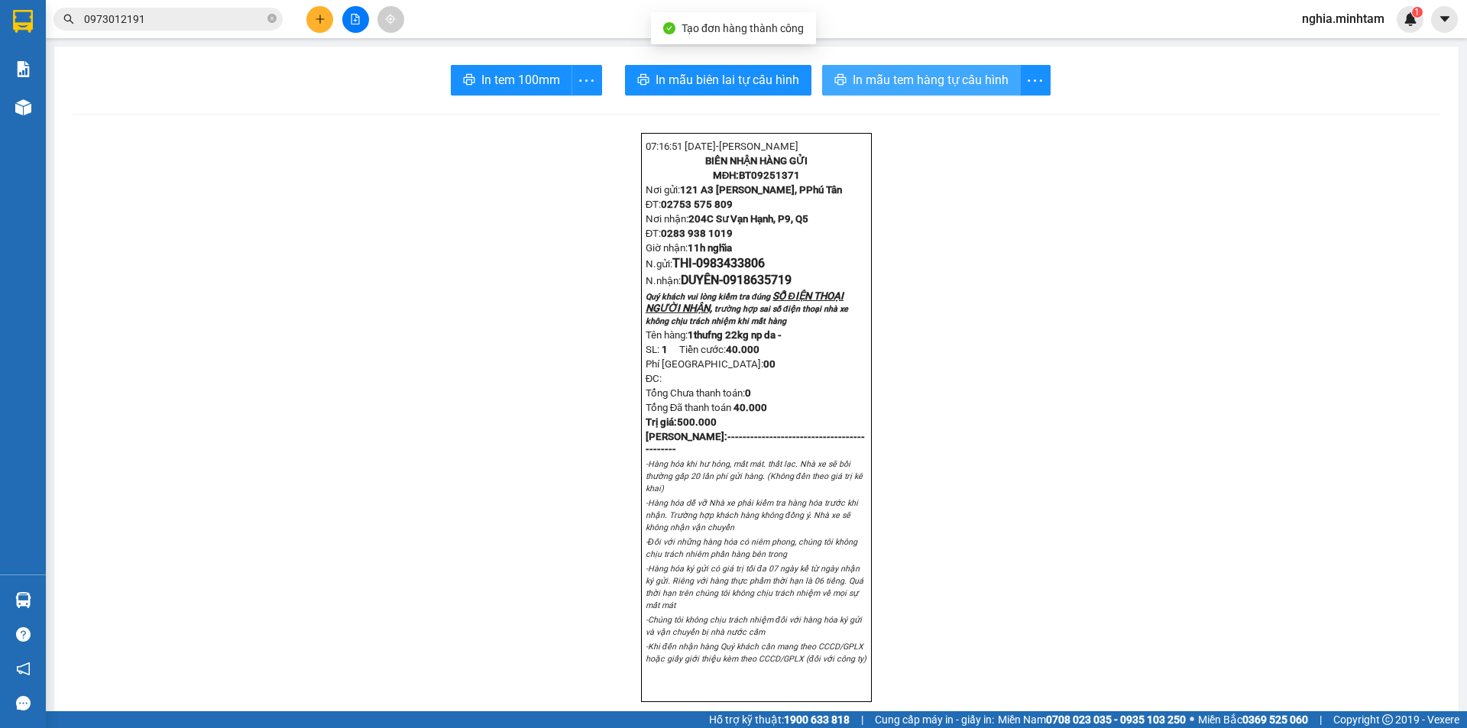
click at [896, 89] on span "In mẫu tem hàng tự cấu hình" at bounding box center [931, 79] width 156 height 19
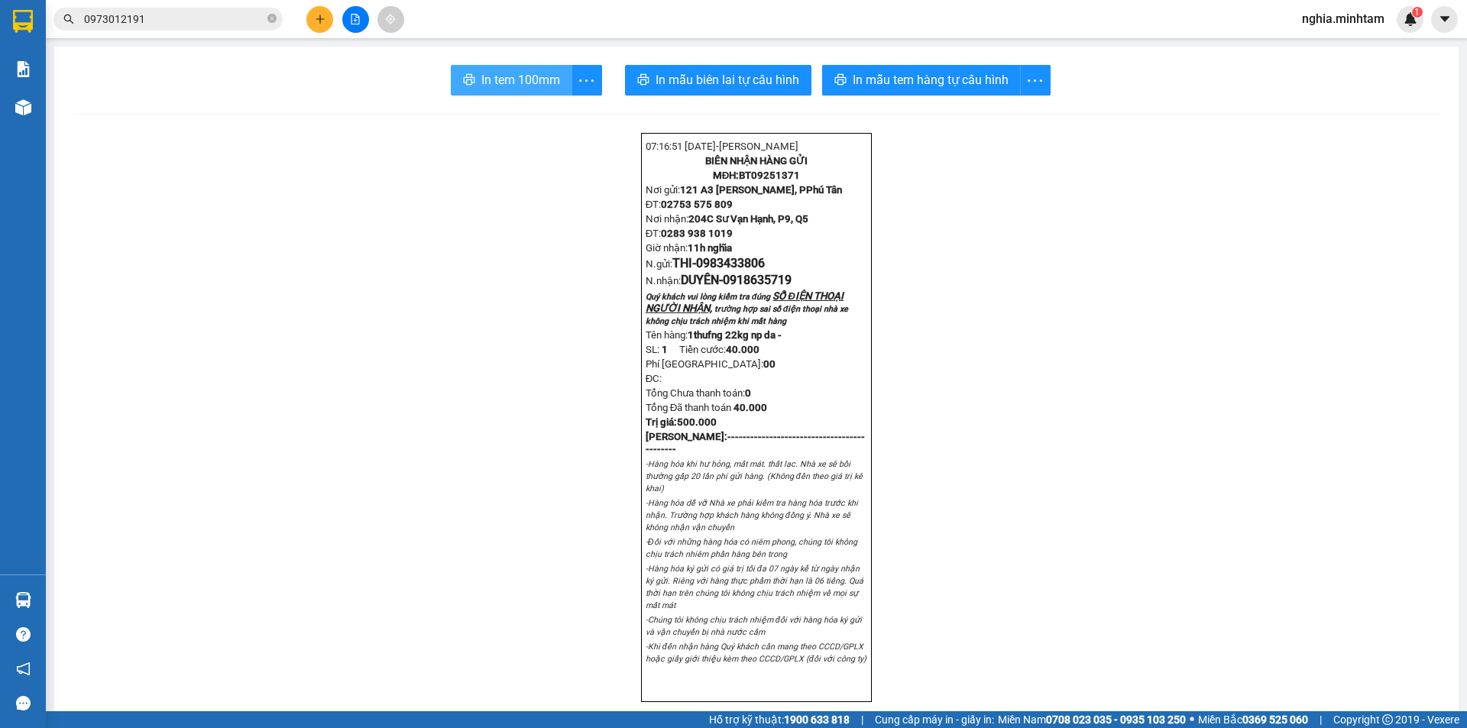
click at [521, 70] on button "In tem 100mm" at bounding box center [511, 80] width 121 height 31
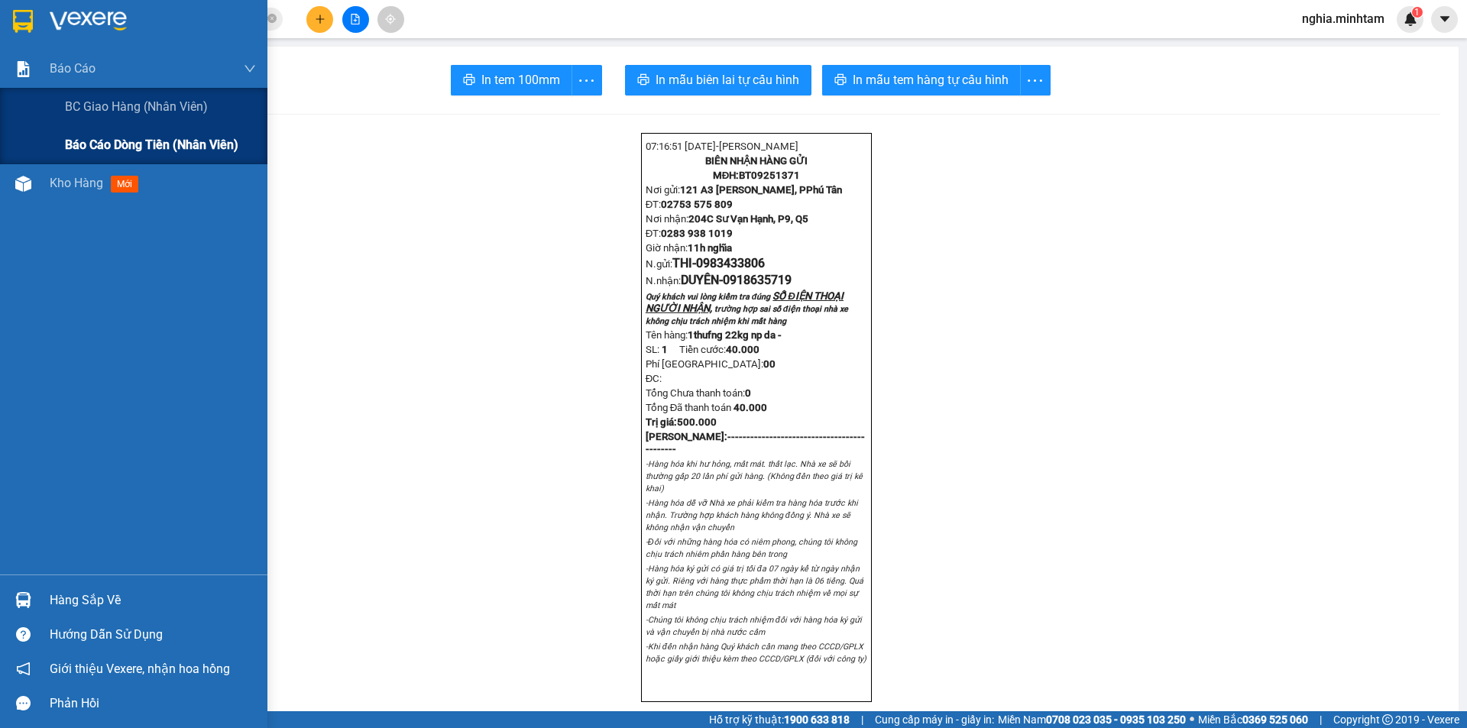
click at [156, 150] on span "Báo cáo dòng tiền (nhân viên)" at bounding box center [151, 144] width 173 height 19
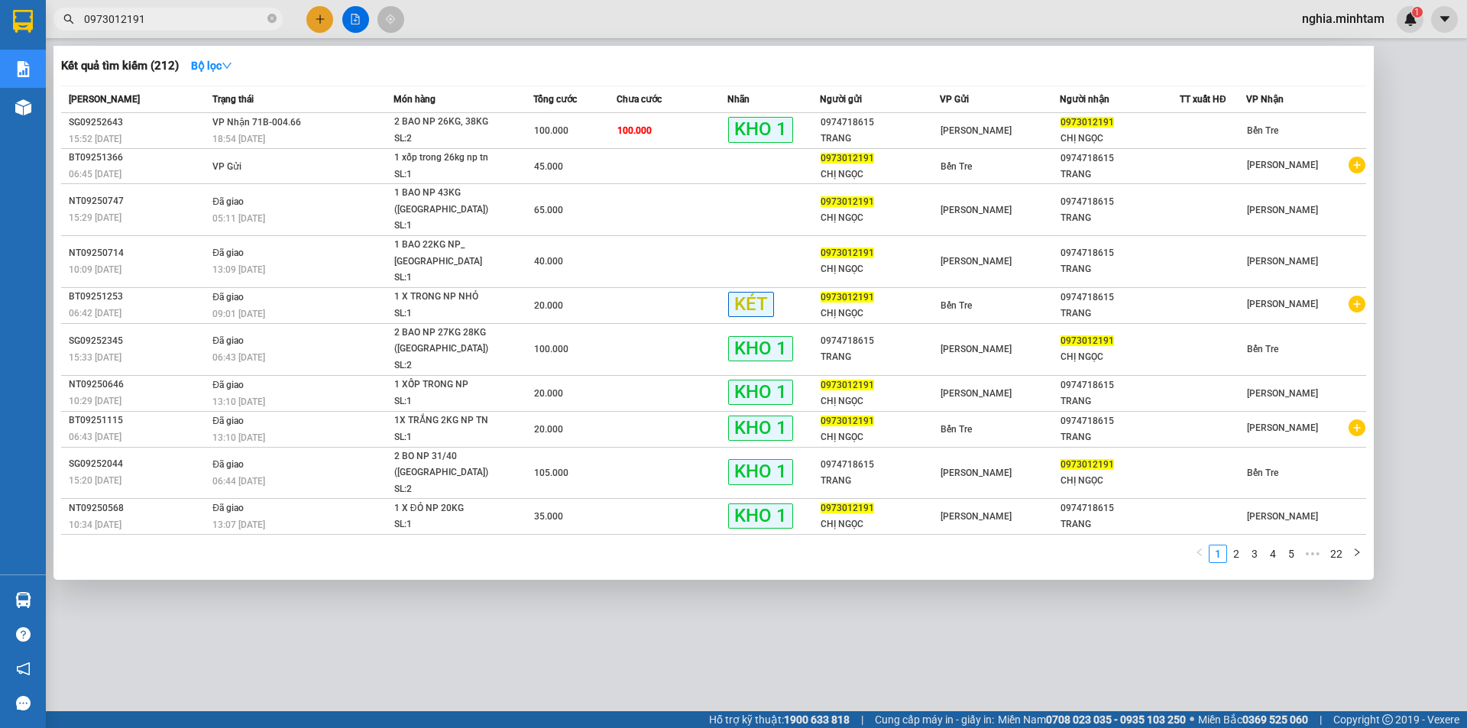
click at [264, 19] on span "0973012191" at bounding box center [167, 19] width 229 height 23
click at [325, 21] on div at bounding box center [733, 364] width 1467 height 728
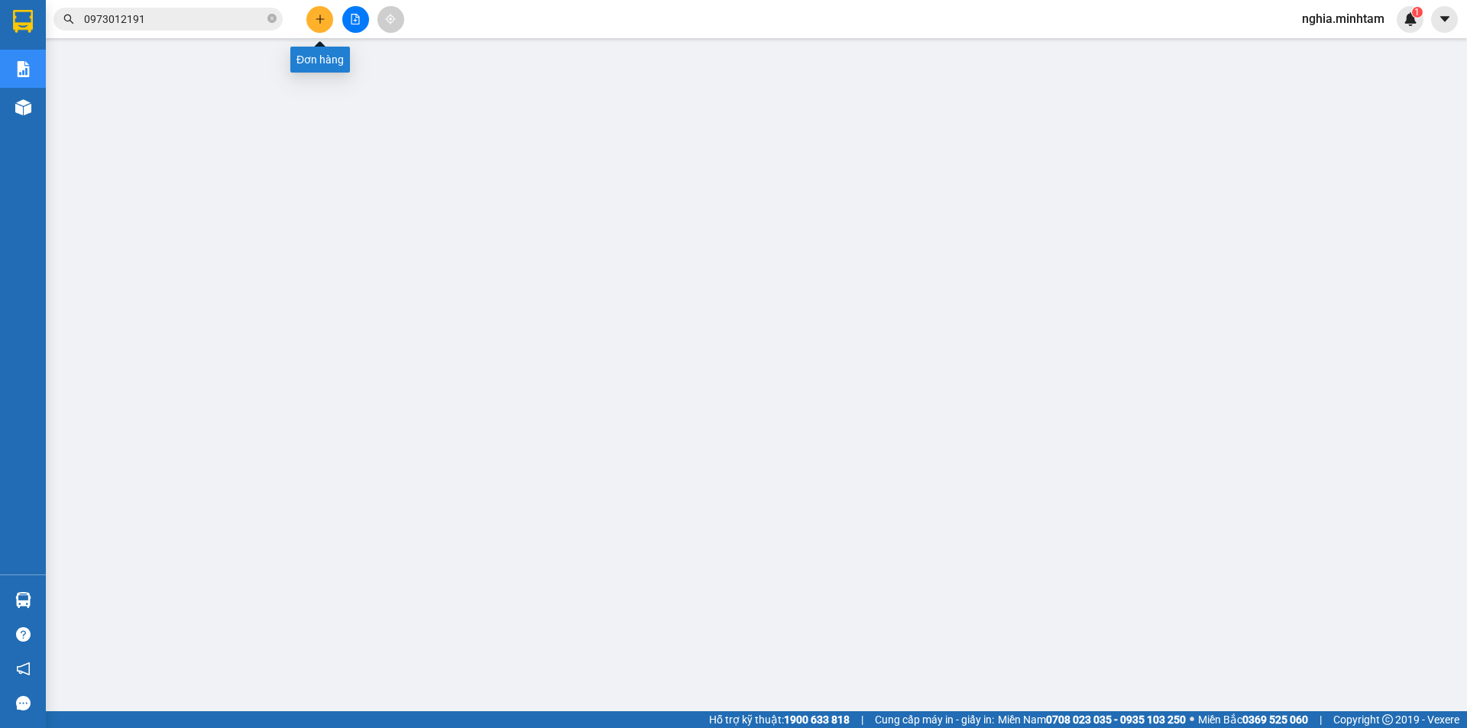
click at [326, 10] on button at bounding box center [319, 19] width 27 height 27
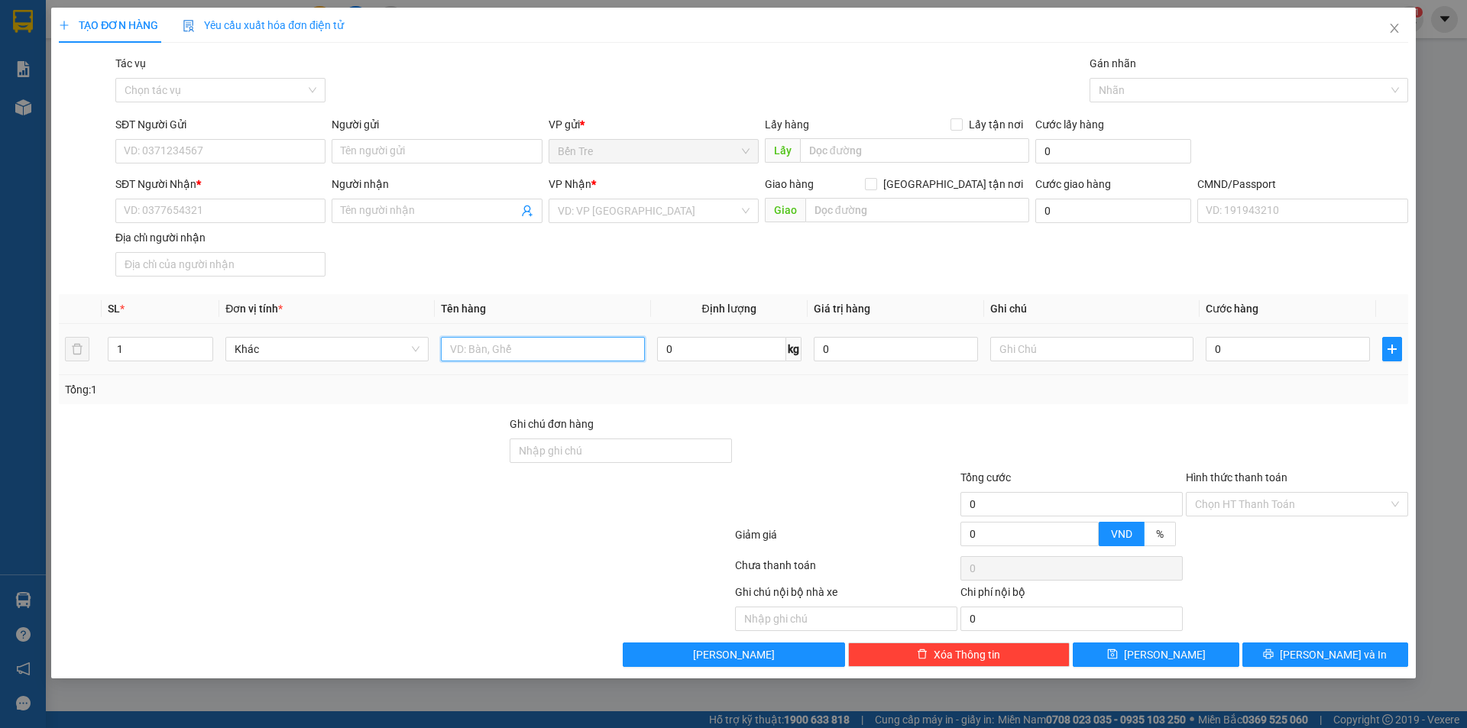
click at [491, 355] on input "text" at bounding box center [542, 349] width 203 height 24
type input "1 thùng 20kg np"
click at [185, 151] on input "SĐT Người Gửi" at bounding box center [220, 151] width 210 height 24
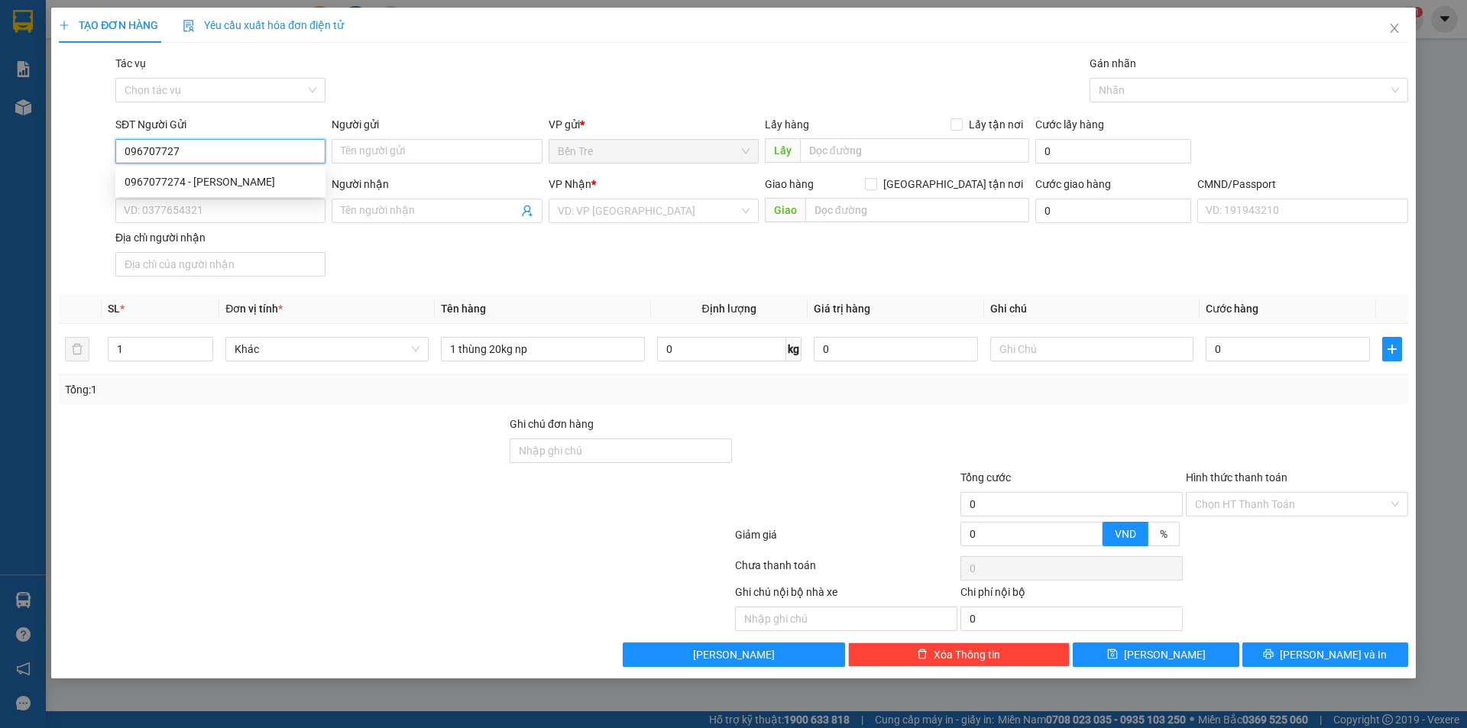
type input "0967077274"
click at [233, 189] on div "0967077274 - [PERSON_NAME]" at bounding box center [221, 181] width 192 height 17
type input "[PERSON_NAME]"
type input "0762729414"
type input "ANH TÈO"
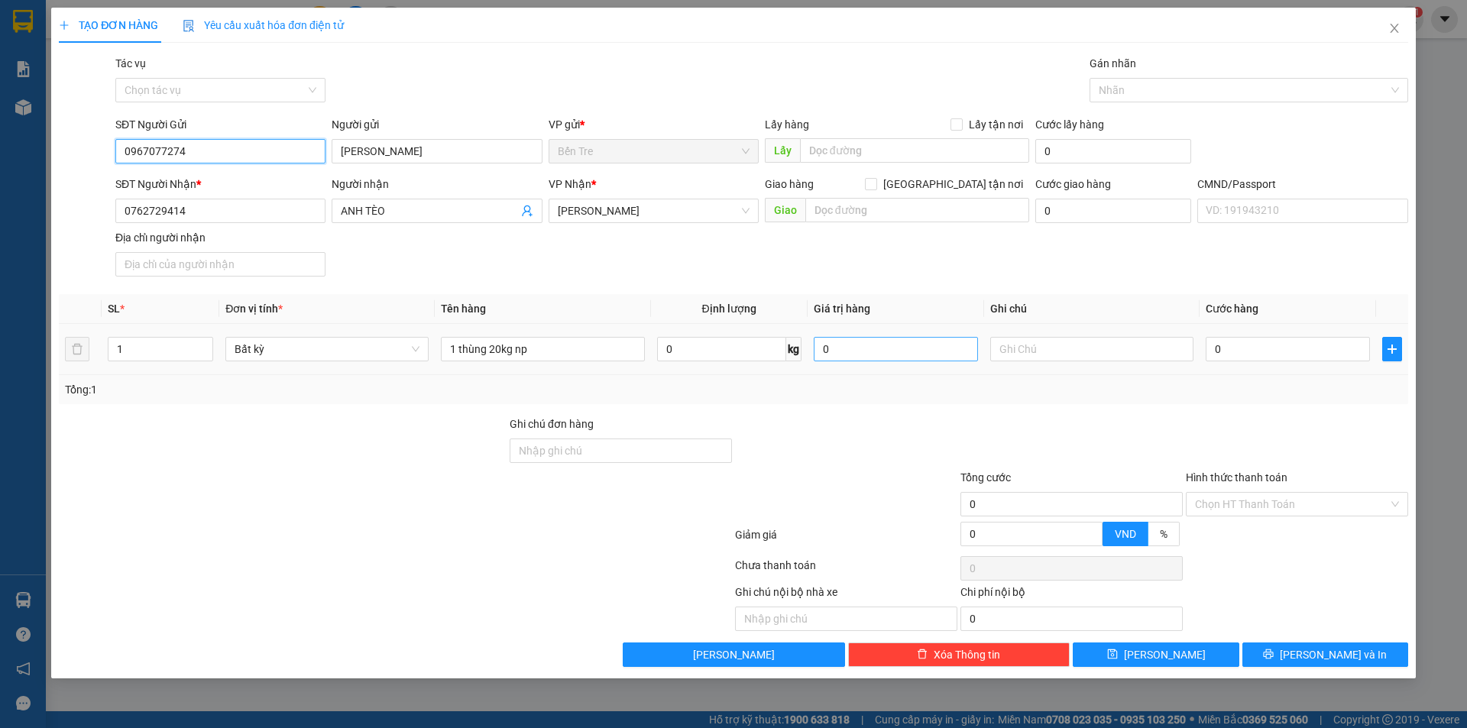
type input "0967077274"
click at [826, 353] on input "0" at bounding box center [896, 349] width 164 height 24
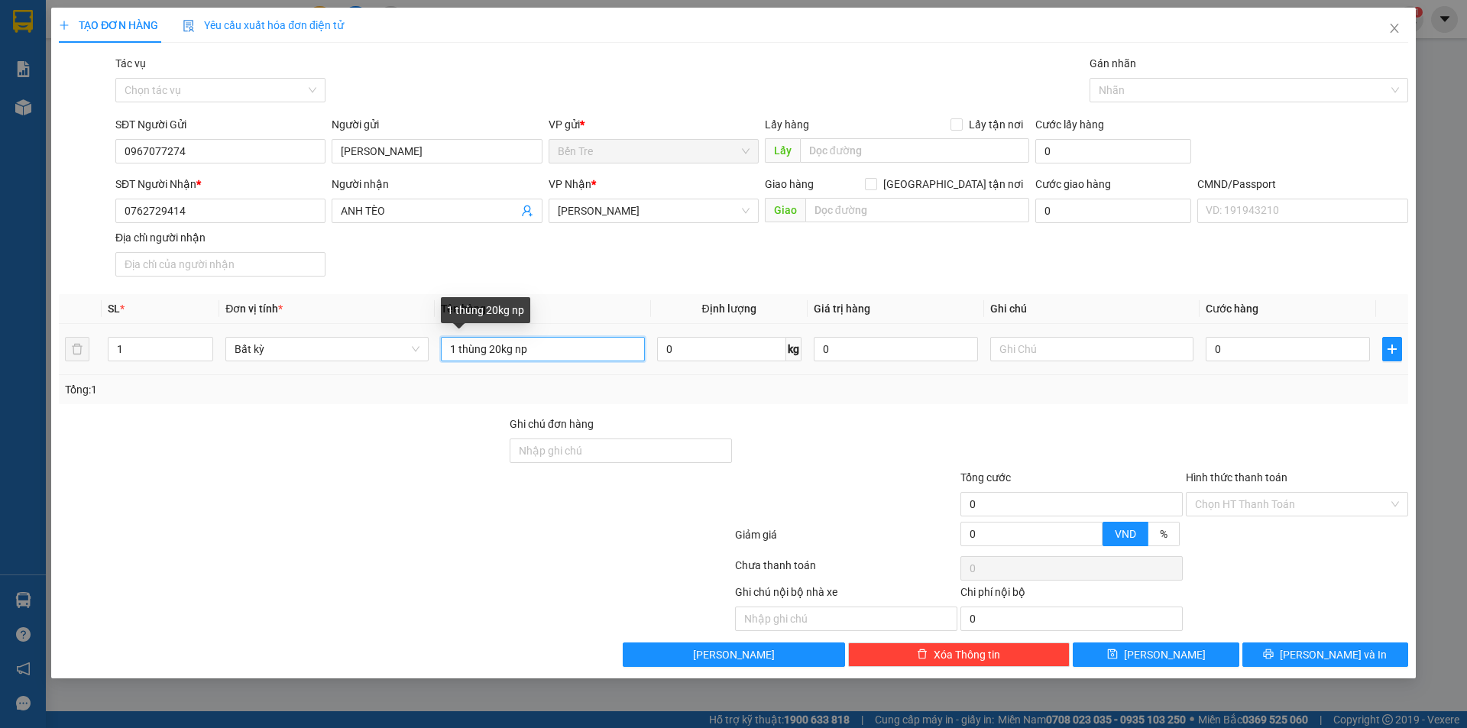
click at [550, 351] on input "1 thùng 20kg np" at bounding box center [542, 349] width 203 height 24
type input "1 thùng 20kg np hdv"
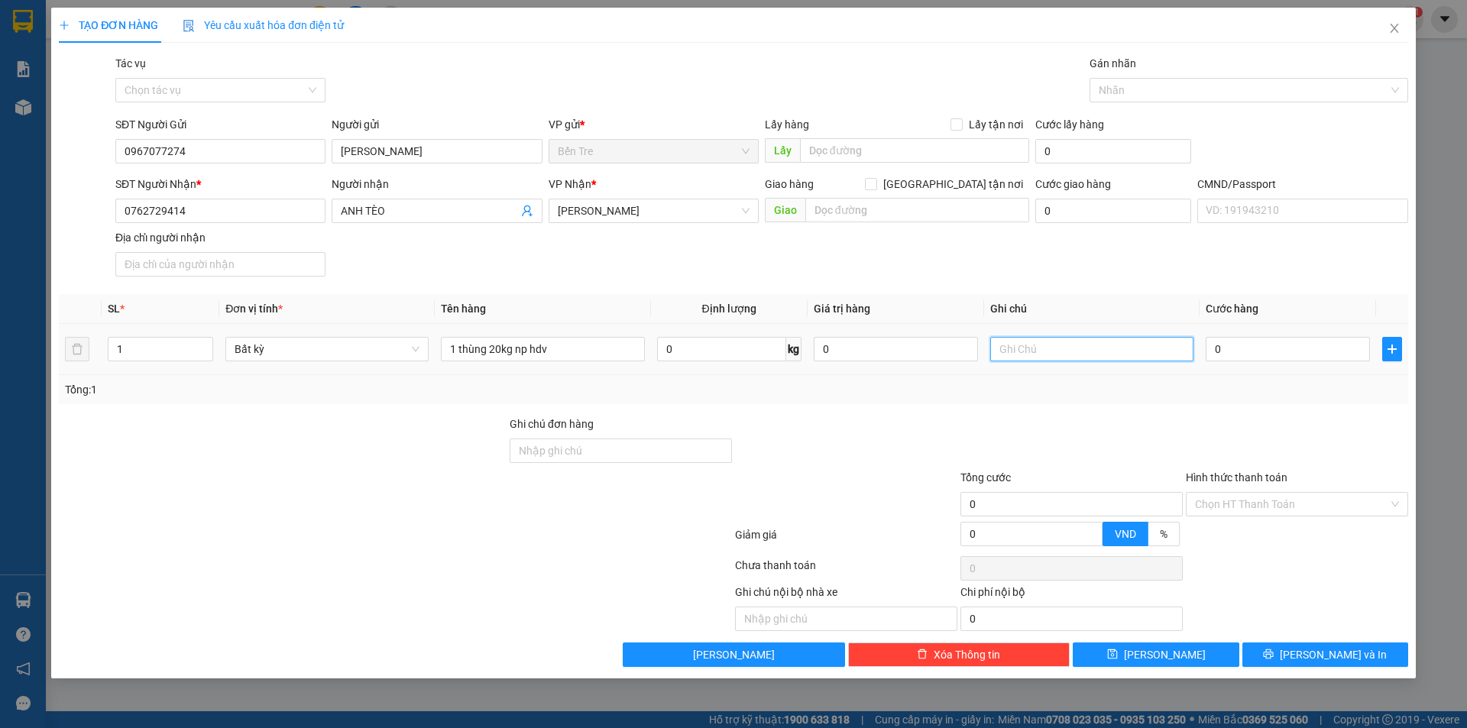
click at [1036, 344] on input "text" at bounding box center [1091, 349] width 203 height 24
type input "12h nghĩa"
click at [1262, 354] on input "0" at bounding box center [1288, 349] width 164 height 24
type input "3"
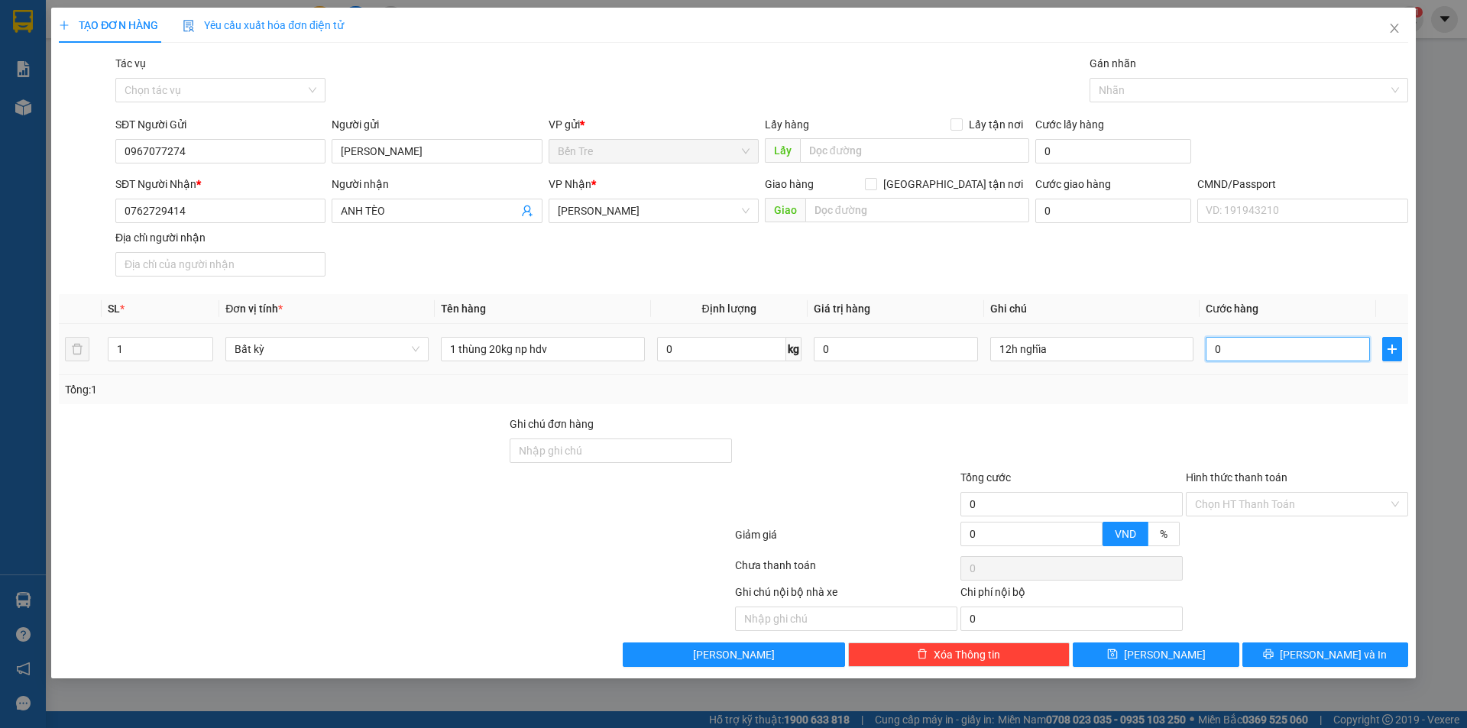
type input "3"
type input "35"
type input "350"
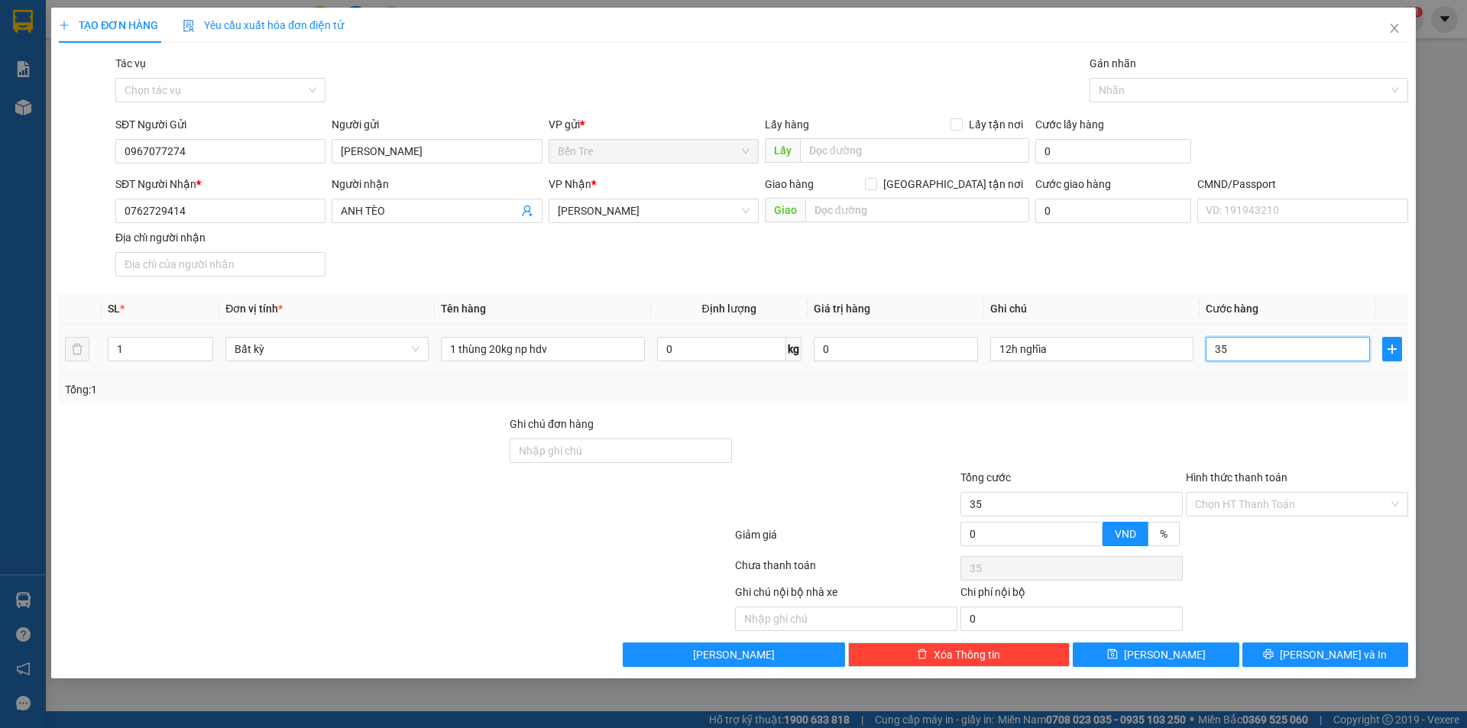
type input "350"
type input "3.500"
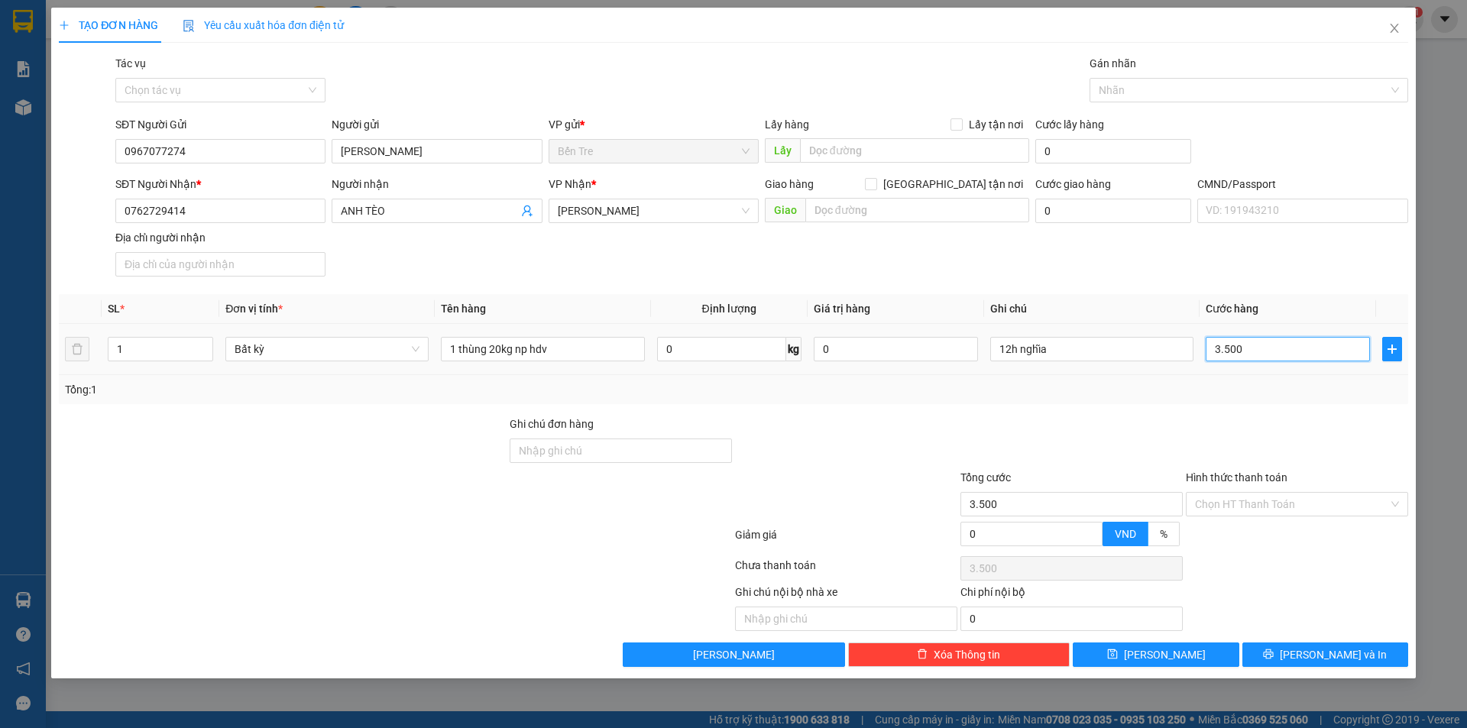
type input "35.000"
click at [1314, 660] on span "[PERSON_NAME] và In" at bounding box center [1333, 654] width 107 height 17
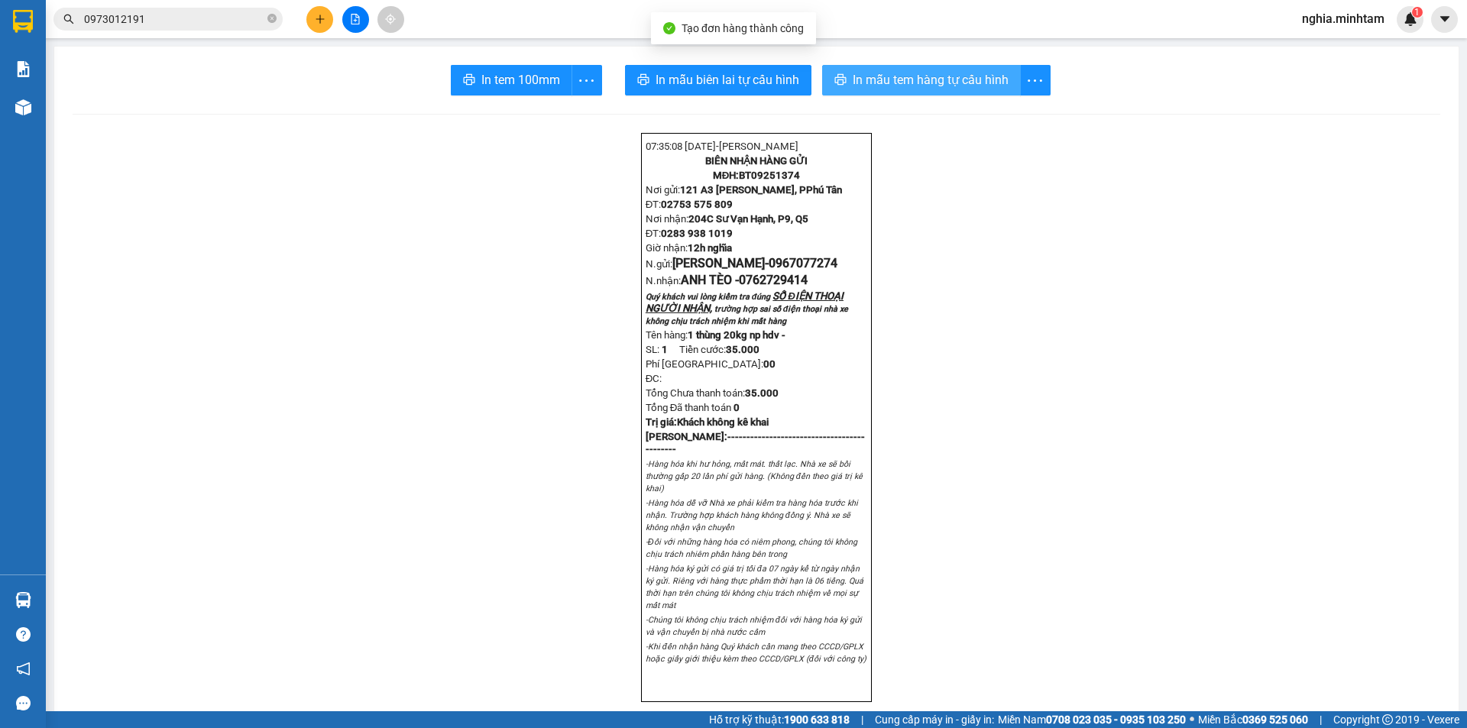
click at [907, 77] on span "In mẫu tem hàng tự cấu hình" at bounding box center [931, 79] width 156 height 19
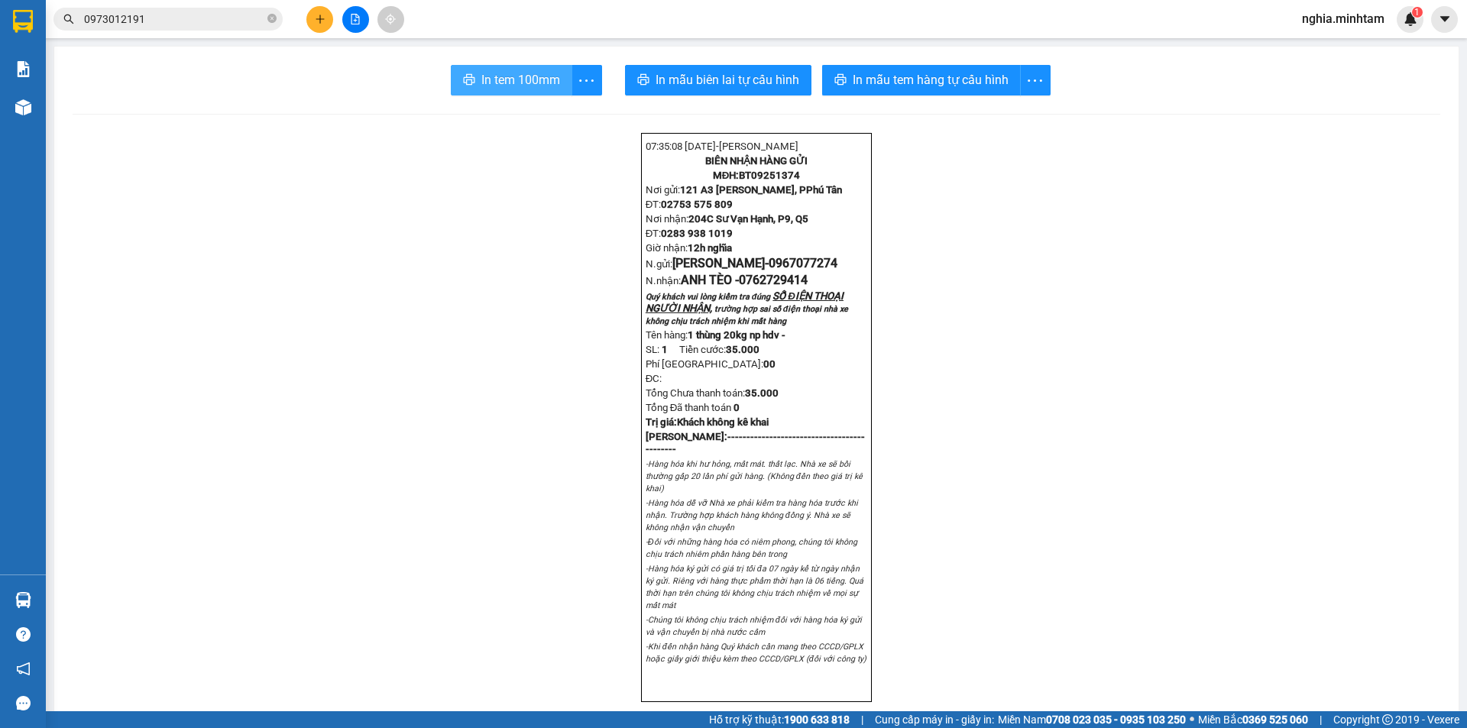
click at [508, 83] on span "In tem 100mm" at bounding box center [520, 79] width 79 height 19
click at [315, 15] on icon "plus" at bounding box center [320, 19] width 11 height 11
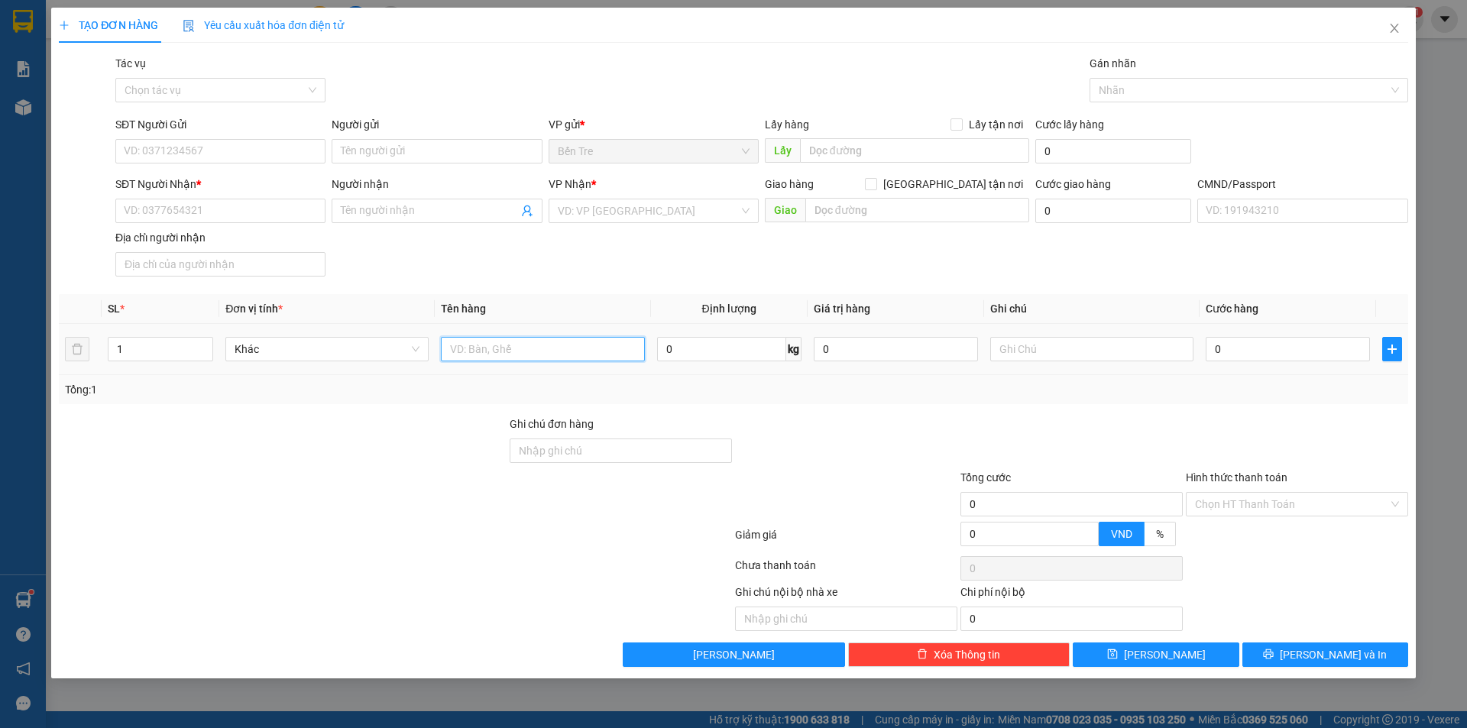
click at [500, 346] on input "text" at bounding box center [542, 349] width 203 height 24
type input "1 bao35kg np"
click at [197, 156] on input "SĐT Người Gửi" at bounding box center [220, 151] width 210 height 24
click at [1041, 355] on input "text" at bounding box center [1091, 349] width 203 height 24
click at [191, 141] on input "SĐT Người Gửi" at bounding box center [220, 151] width 210 height 24
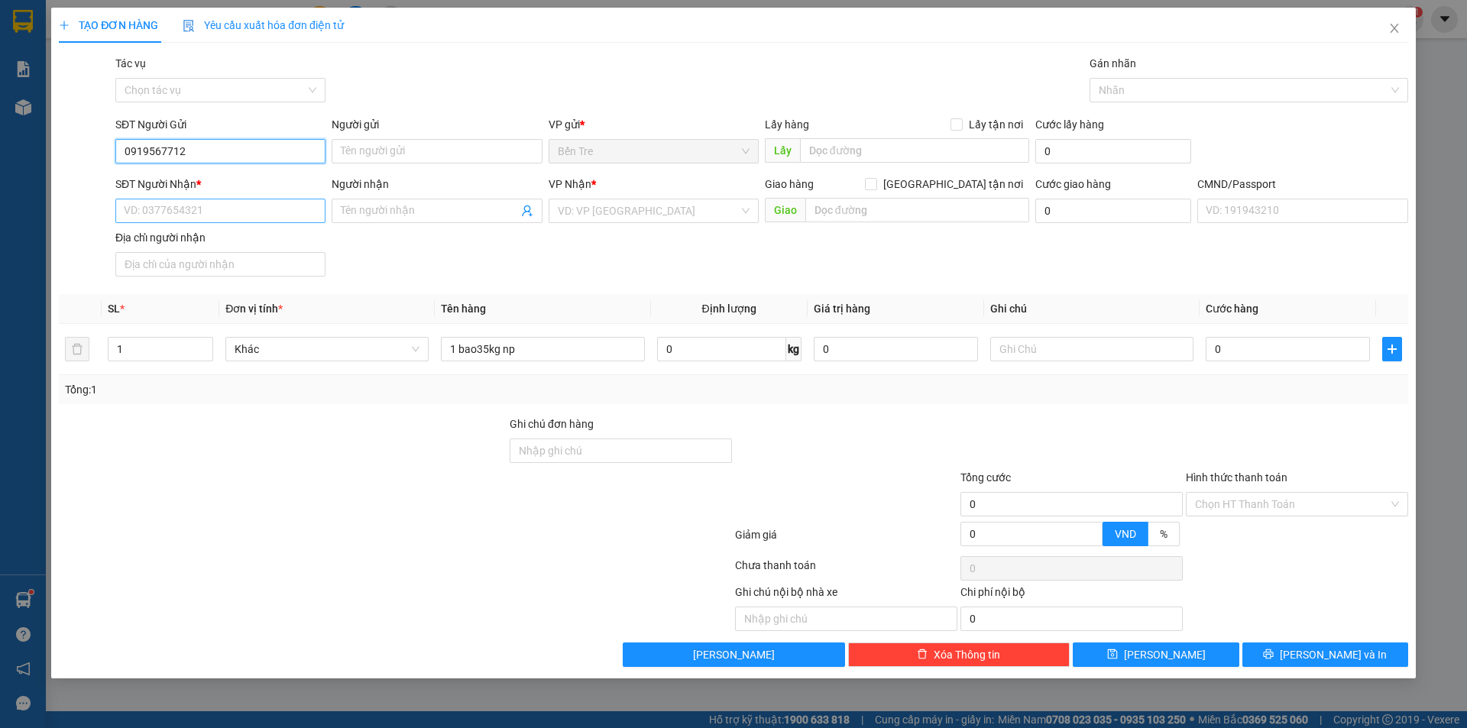
type input "0919567712"
click at [145, 215] on input "SĐT Người Nhận *" at bounding box center [220, 211] width 210 height 24
type input "0319567712"
click at [391, 217] on input "Người nhận" at bounding box center [429, 210] width 176 height 17
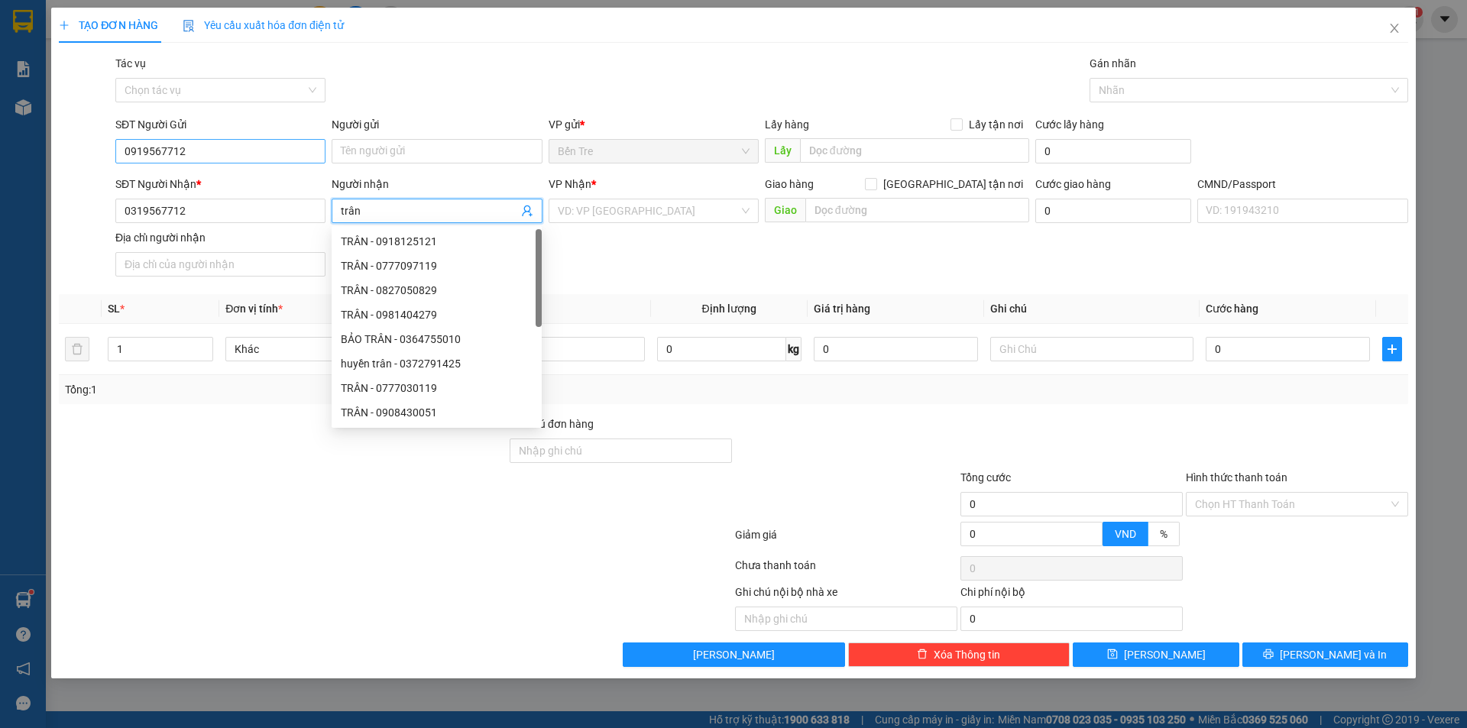
type input "trân"
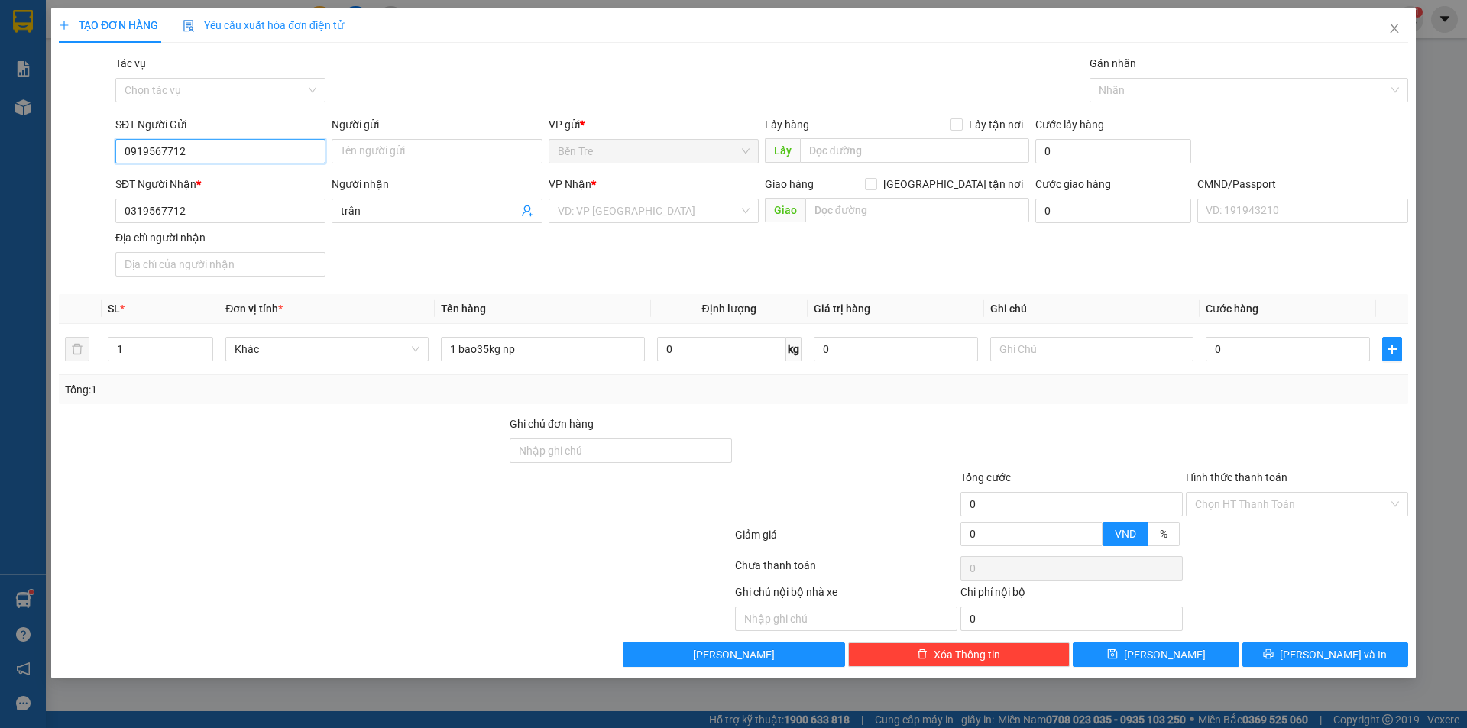
drag, startPoint x: 195, startPoint y: 146, endPoint x: 37, endPoint y: 148, distance: 158.2
click at [37, 148] on div "TẠO ĐƠN HÀNG Yêu cầu xuất hóa đơn điện tử Transit Pickup Surcharge Ids Transit …" at bounding box center [733, 364] width 1467 height 728
type input "0977189696"
click at [419, 154] on input "Người gửi" at bounding box center [437, 151] width 210 height 24
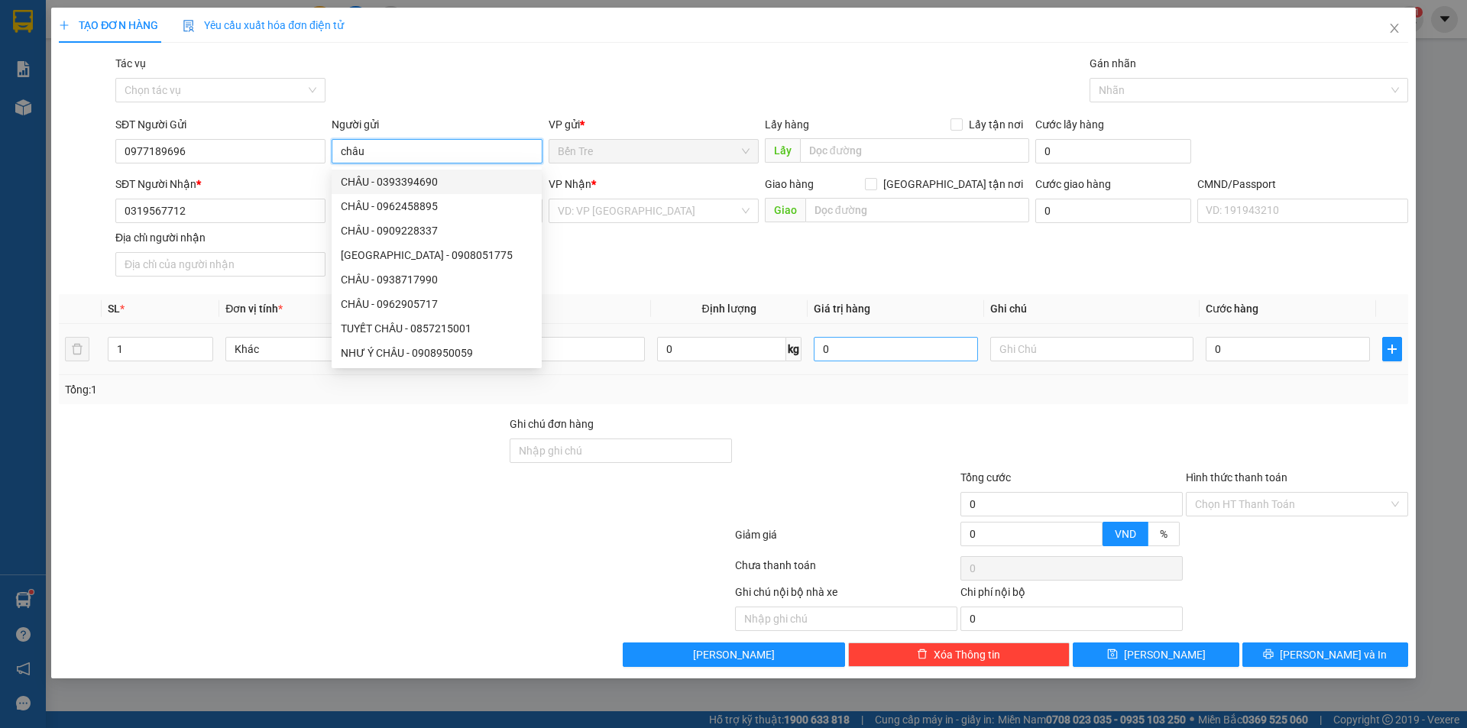
type input "châu"
click at [836, 353] on input "0" at bounding box center [896, 349] width 164 height 24
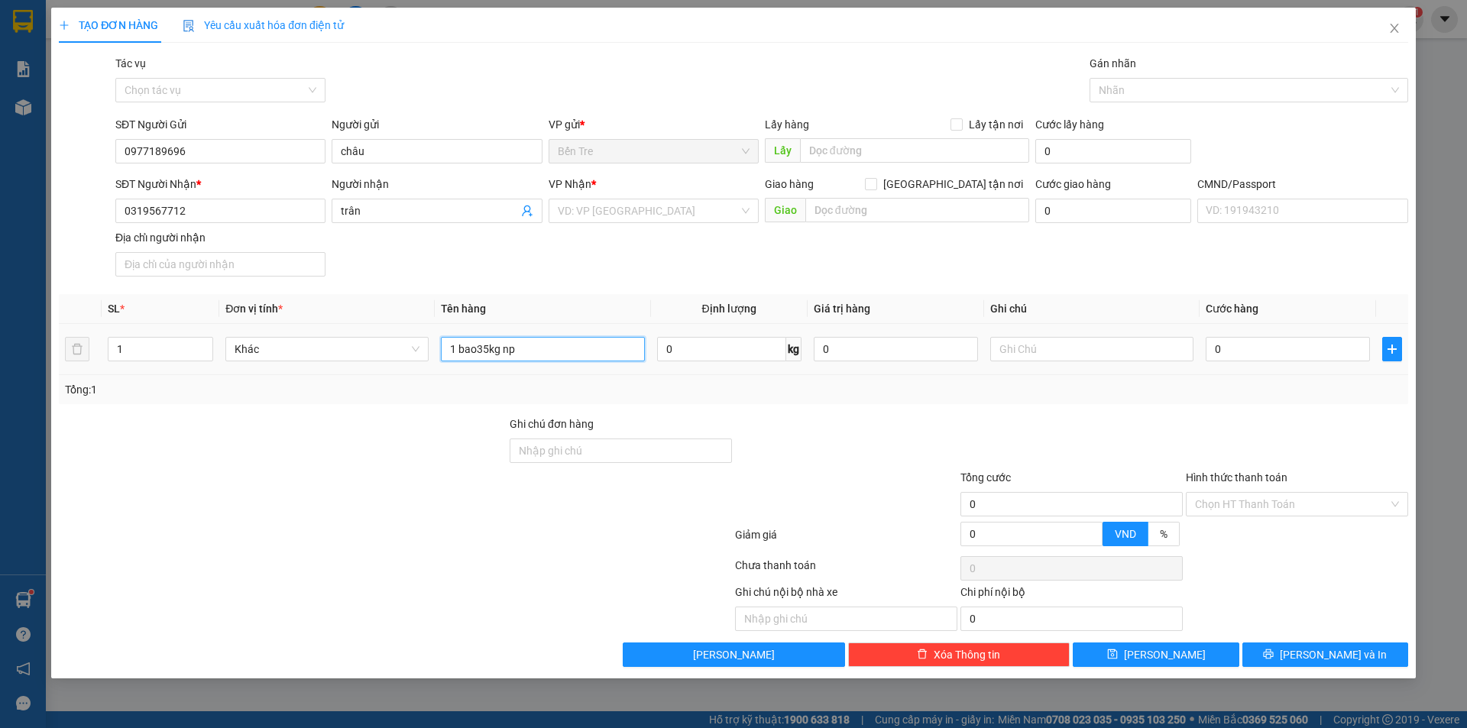
click at [542, 348] on input "1 bao35kg np" at bounding box center [542, 349] width 203 height 24
type input "1 bao35kg np tc"
click at [888, 358] on input "0" at bounding box center [896, 349] width 164 height 24
type input "200.000"
click at [1035, 348] on input "text" at bounding box center [1091, 349] width 203 height 24
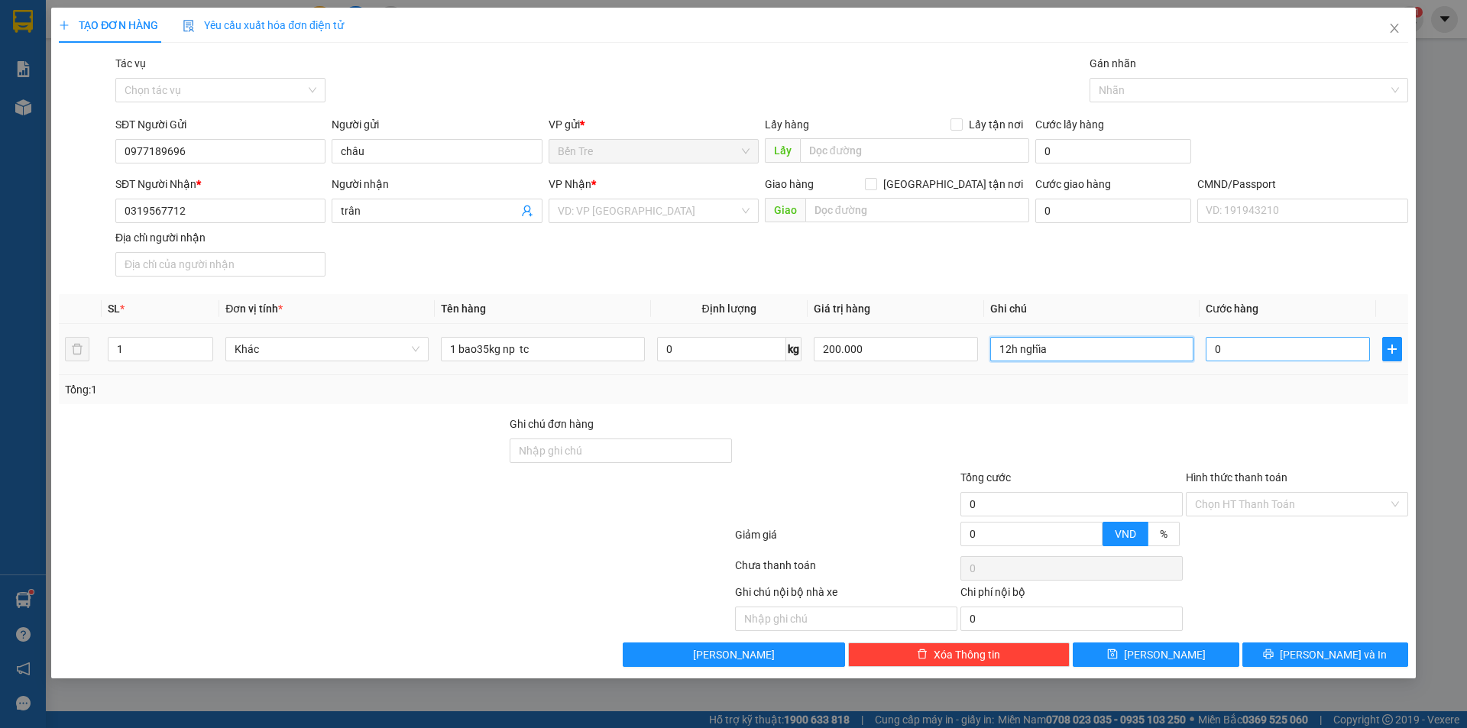
type input "12h nghĩa"
click at [1269, 346] on input "0" at bounding box center [1288, 349] width 164 height 24
type input "5"
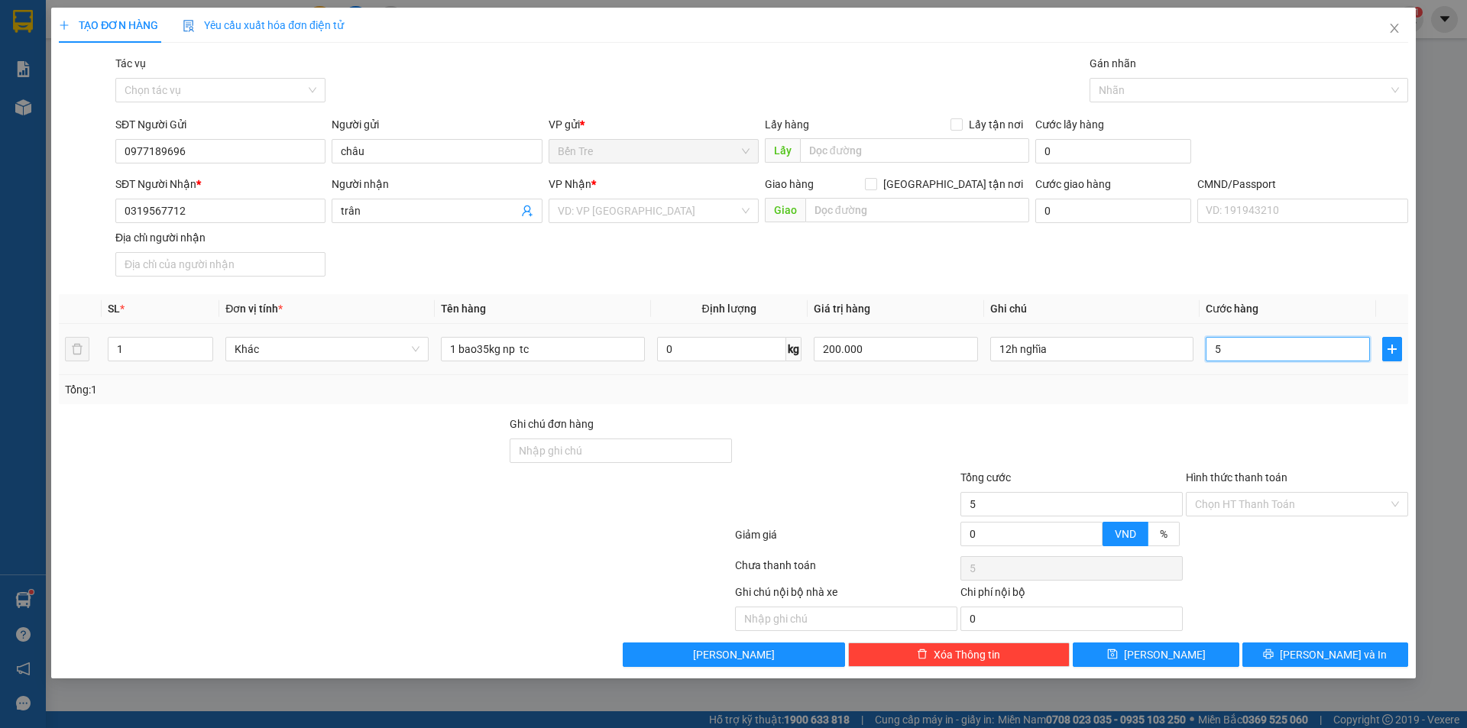
type input "50"
type input "500"
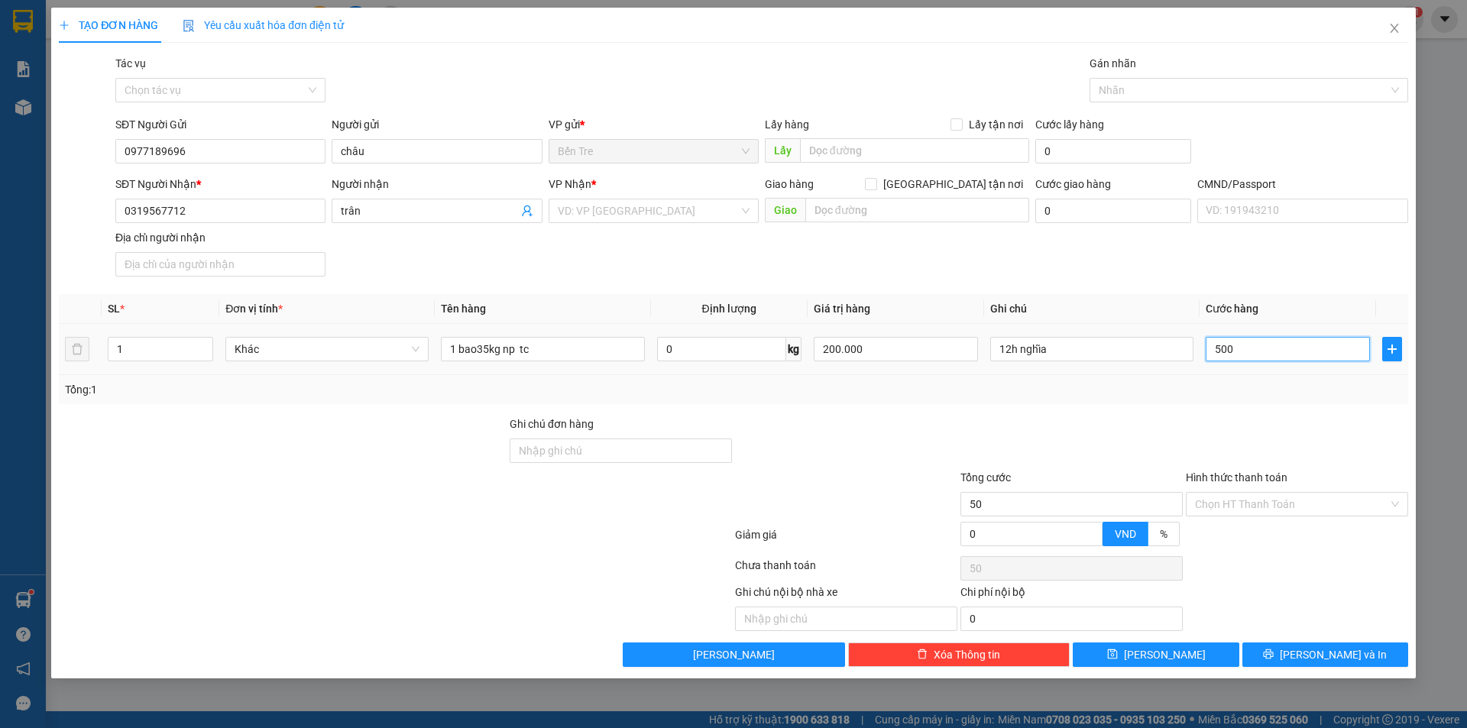
type input "500"
type input "5.000"
type input "50.000"
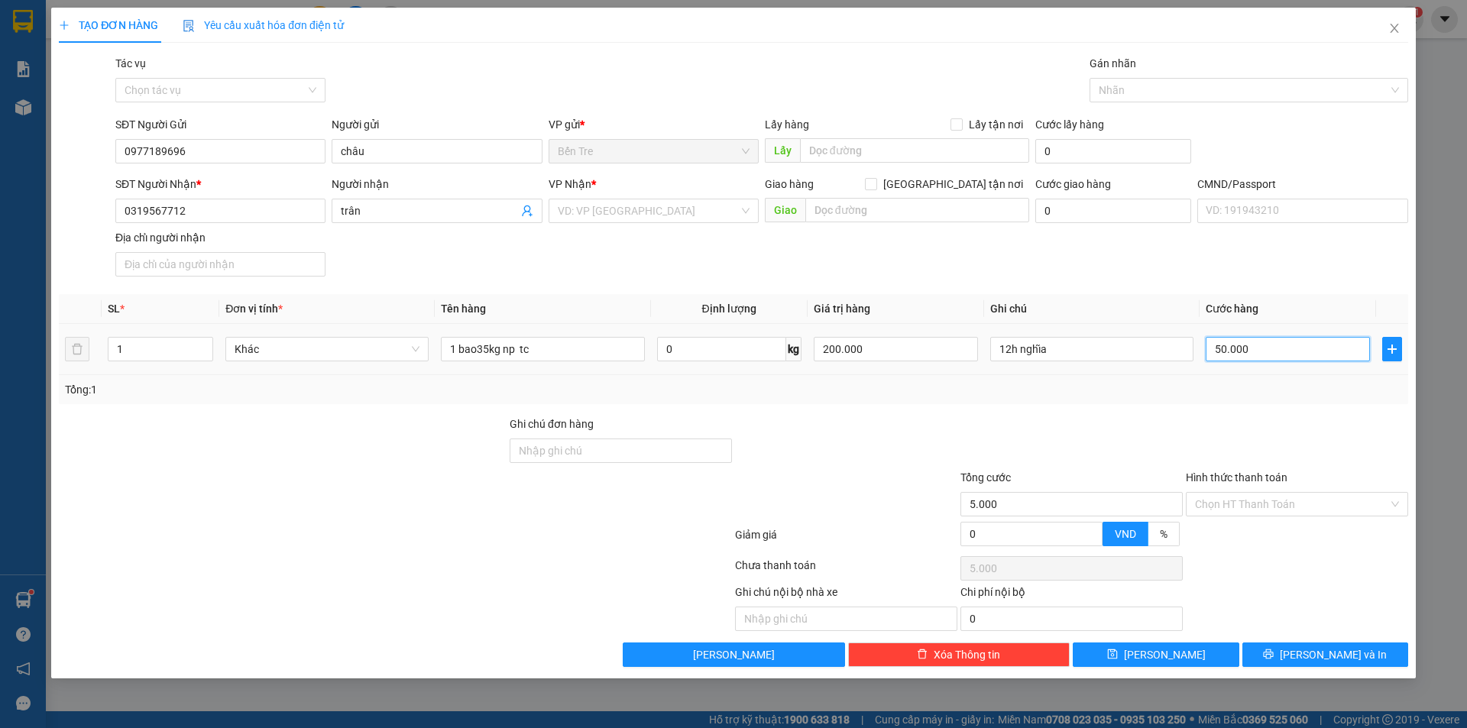
type input "50.000"
click at [1318, 662] on span "[PERSON_NAME] và In" at bounding box center [1333, 654] width 107 height 17
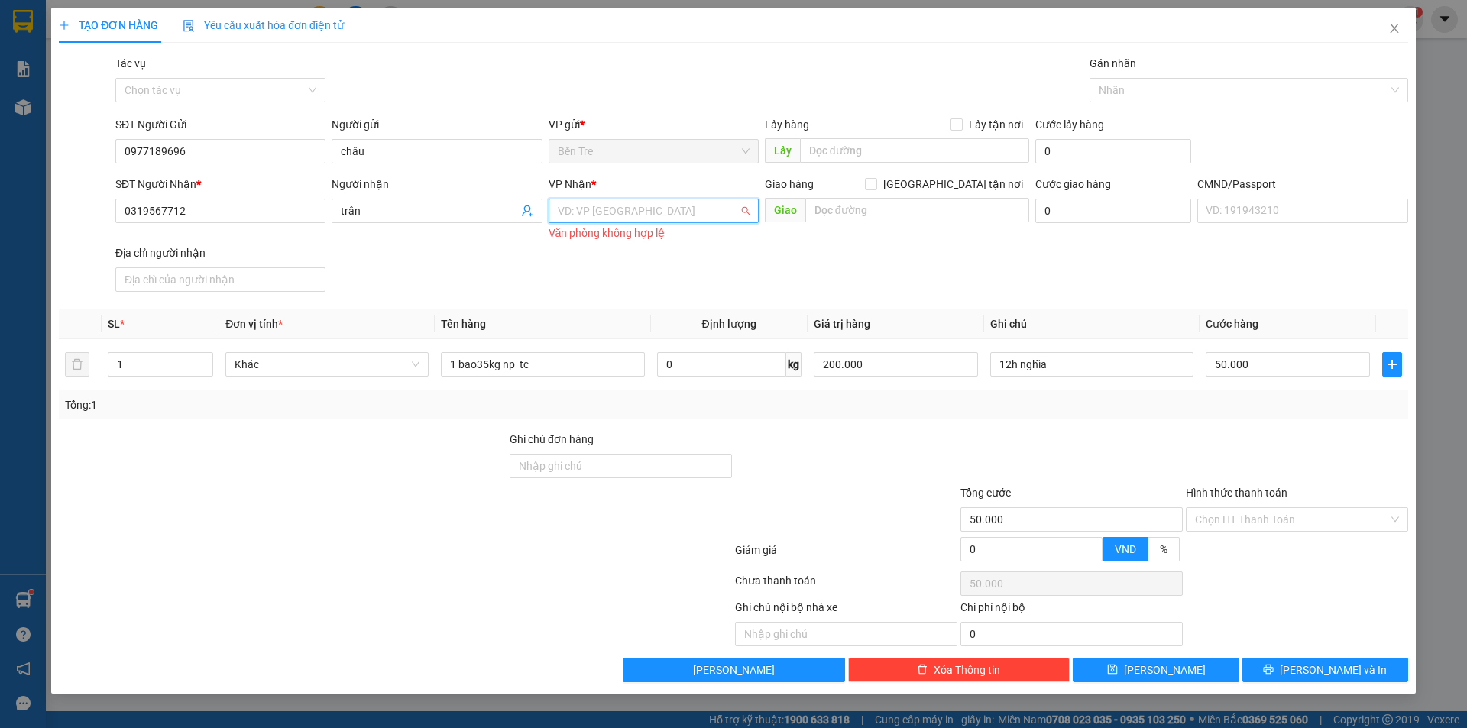
click at [675, 209] on input "search" at bounding box center [648, 210] width 181 height 23
click at [659, 300] on div "[PERSON_NAME]" at bounding box center [654, 290] width 210 height 24
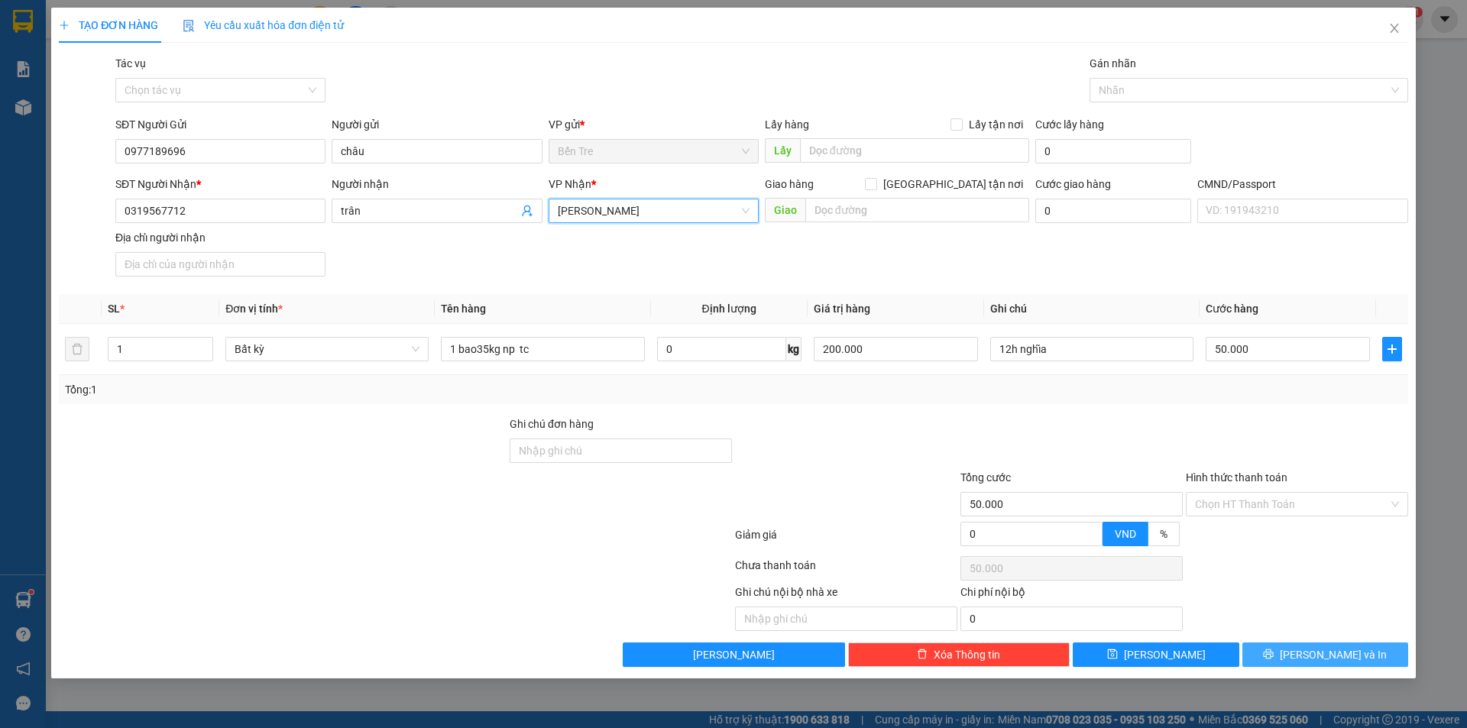
click at [1274, 656] on icon "printer" at bounding box center [1268, 654] width 11 height 11
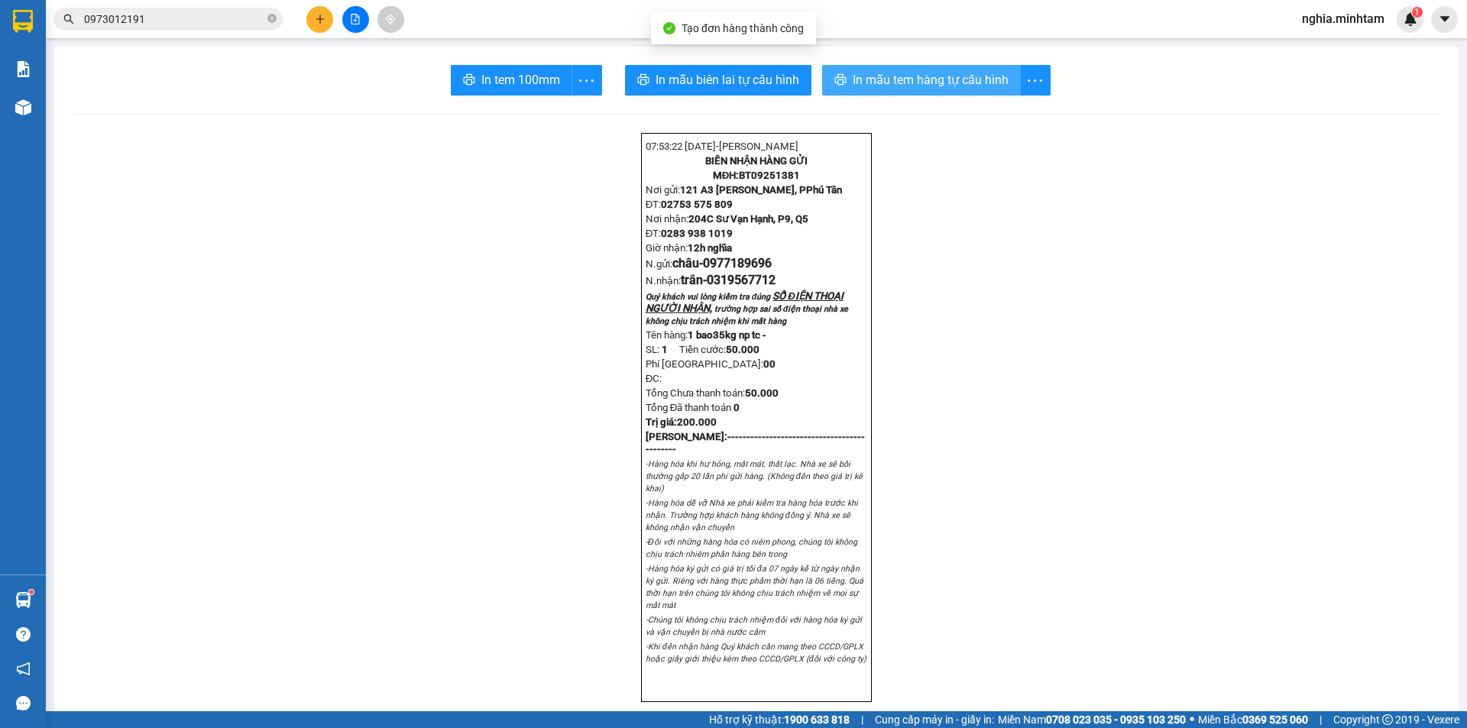
click at [912, 80] on span "In mẫu tem hàng tự cấu hình" at bounding box center [931, 79] width 156 height 19
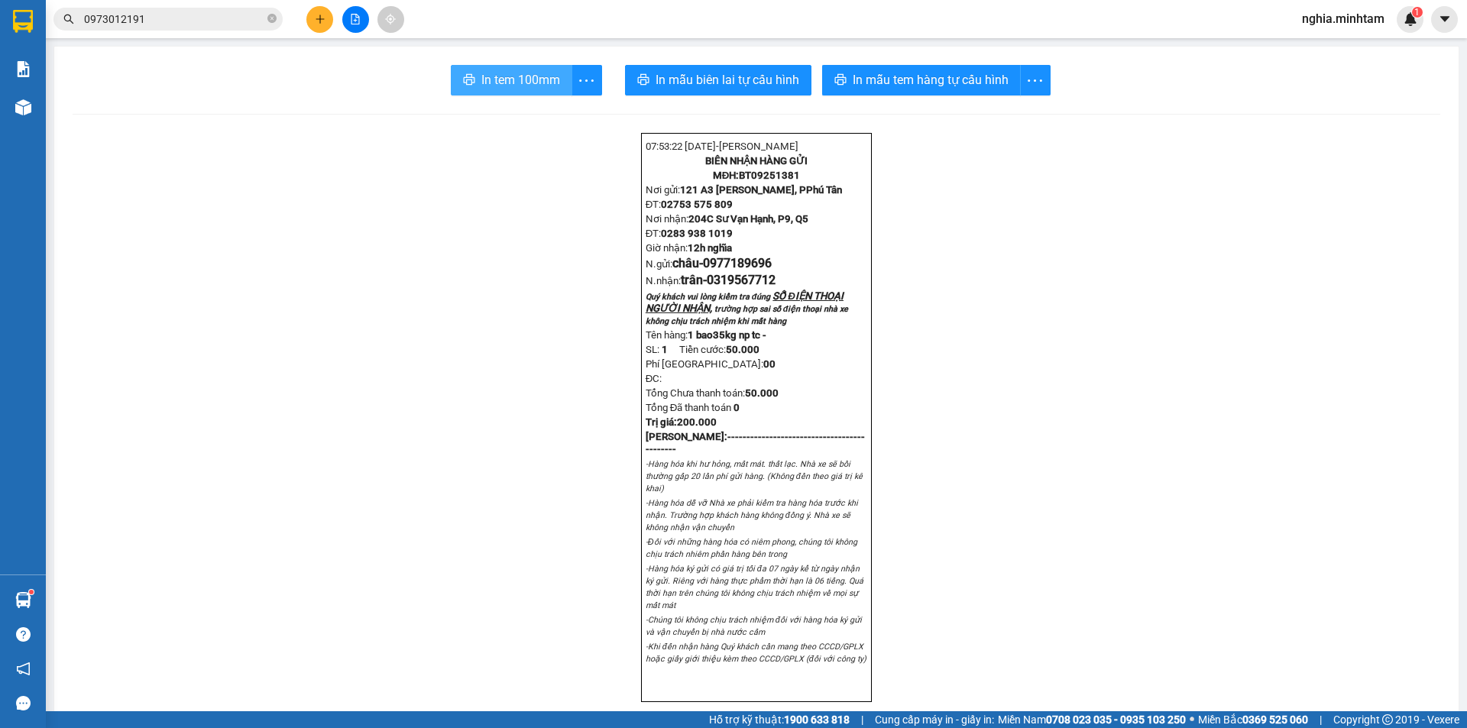
drag, startPoint x: 539, startPoint y: 83, endPoint x: 601, endPoint y: 76, distance: 62.3
click at [539, 84] on span "In tem 100mm" at bounding box center [520, 79] width 79 height 19
click at [319, 30] on button at bounding box center [319, 19] width 27 height 27
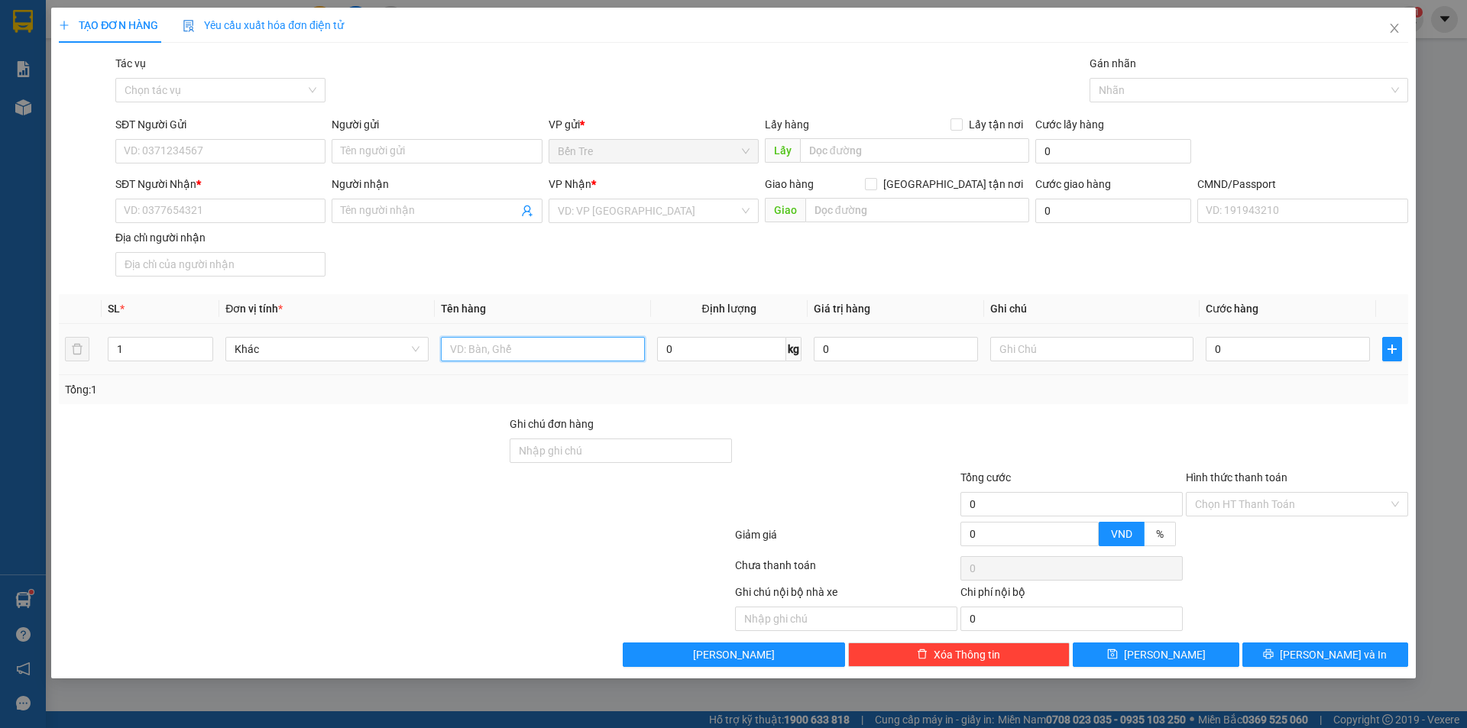
click at [513, 351] on input "text" at bounding box center [542, 349] width 203 height 24
type input "1 bao đỏ 28kg np tn"
click at [271, 147] on input "SĐT Người Gửi" at bounding box center [220, 151] width 210 height 24
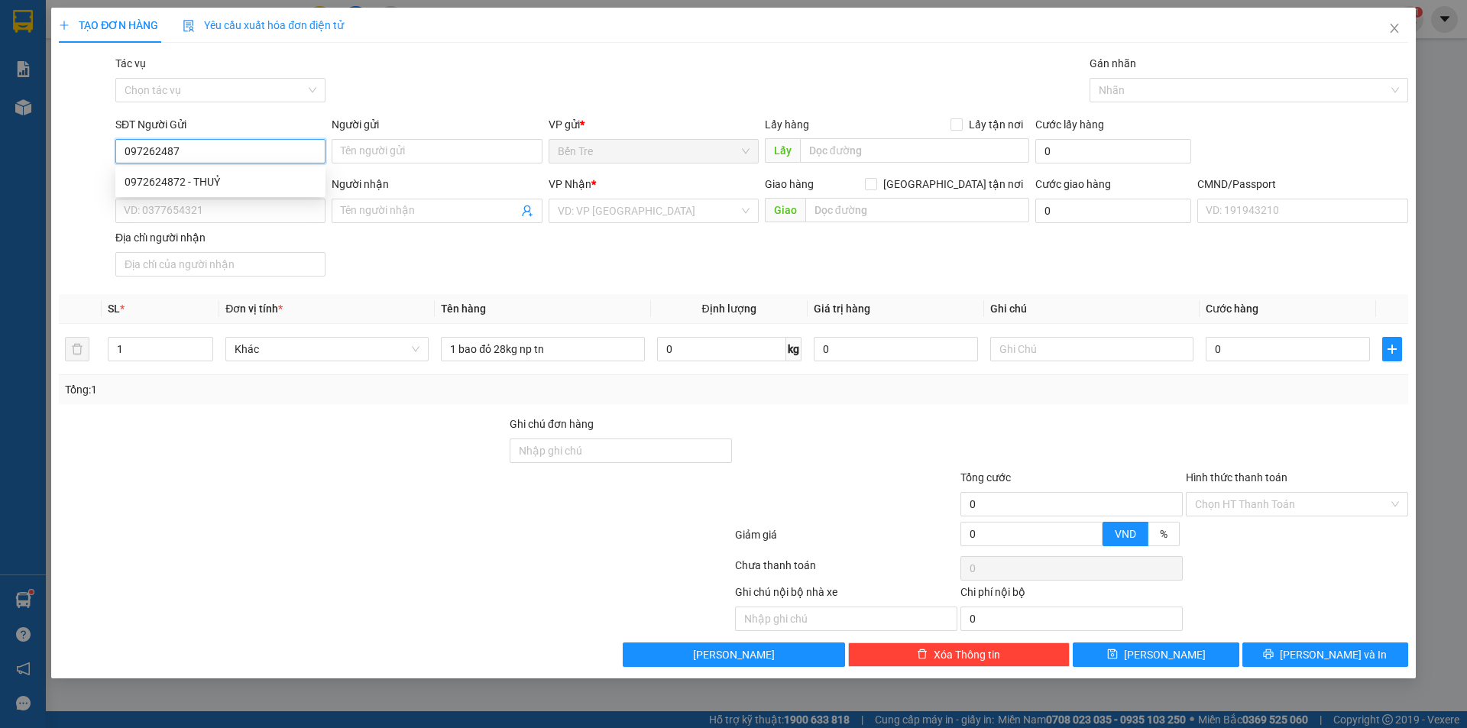
type input "0972624872"
click at [241, 180] on div "0972624872 - THUỶ" at bounding box center [221, 181] width 192 height 17
type input "THUỶ"
type input "0907867525"
type input "HẬU"
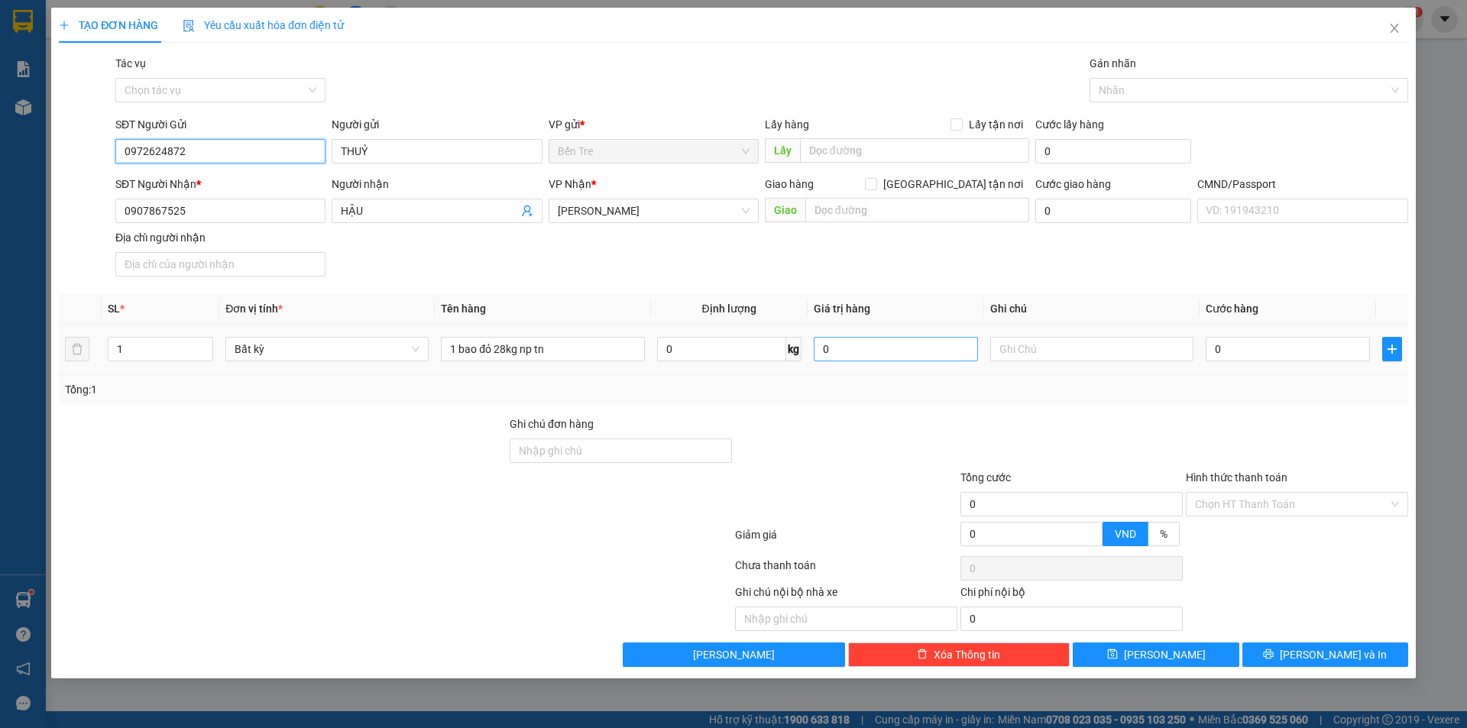
type input "0972624872"
click at [879, 348] on input "0" at bounding box center [896, 349] width 164 height 24
type input "5.000.000"
click at [1041, 352] on input "text" at bounding box center [1091, 349] width 203 height 24
type input "12h nghĩa"
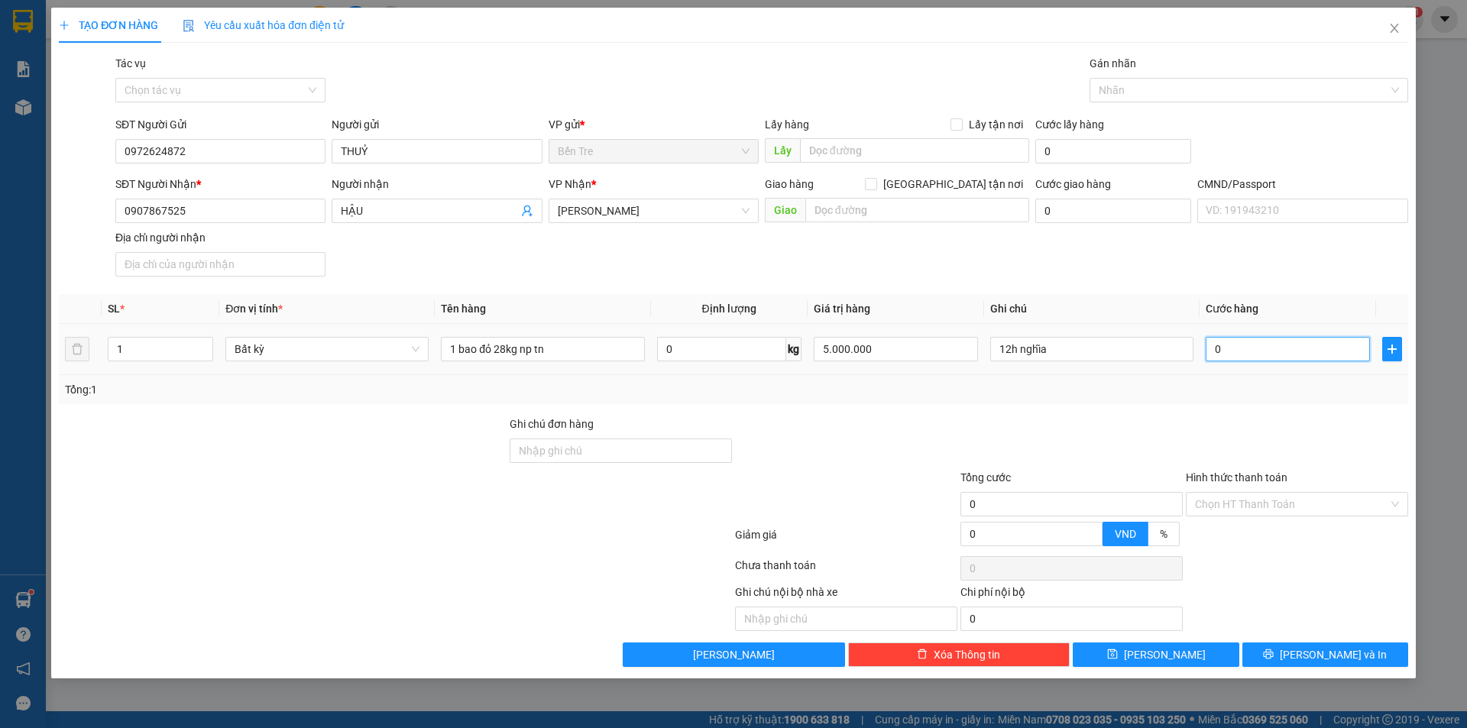
click at [1268, 352] on input "0" at bounding box center [1288, 349] width 164 height 24
type input "4"
type input "45"
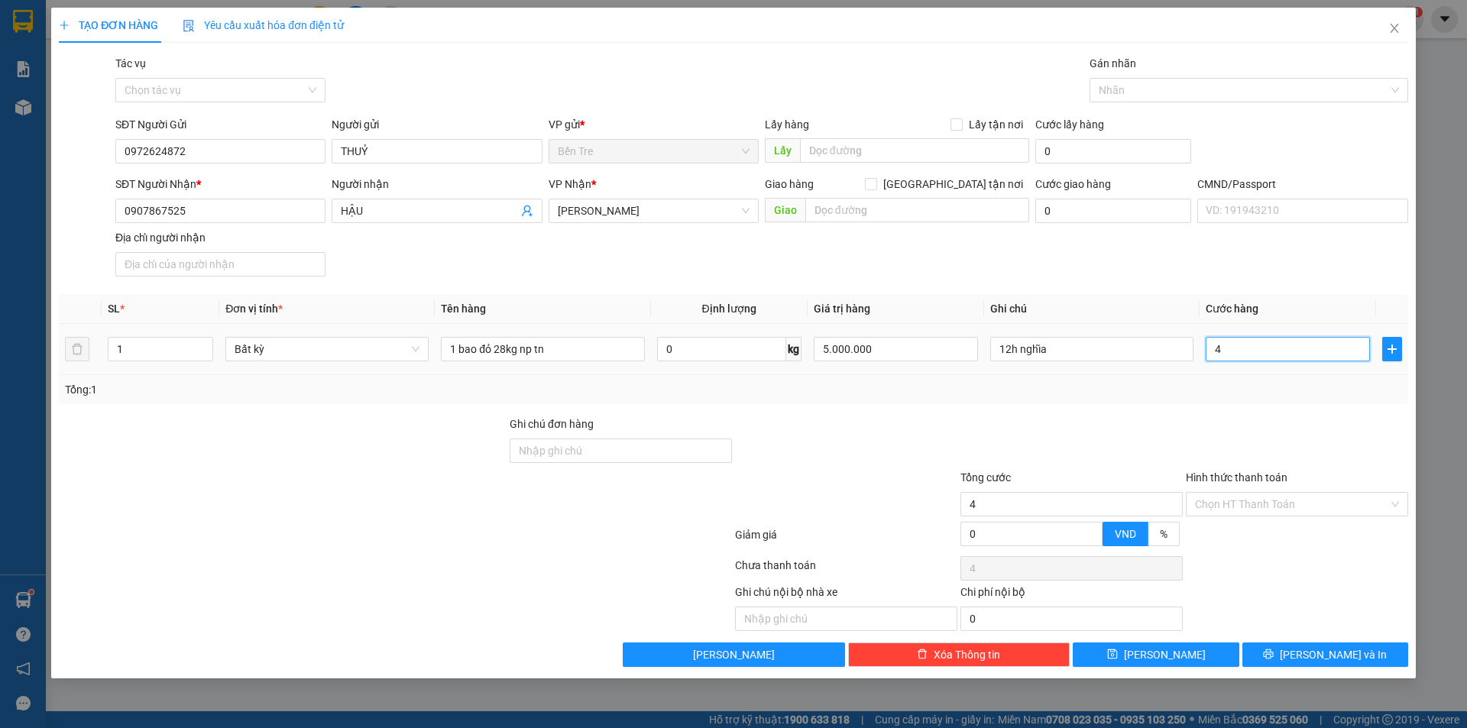
type input "45"
type input "450"
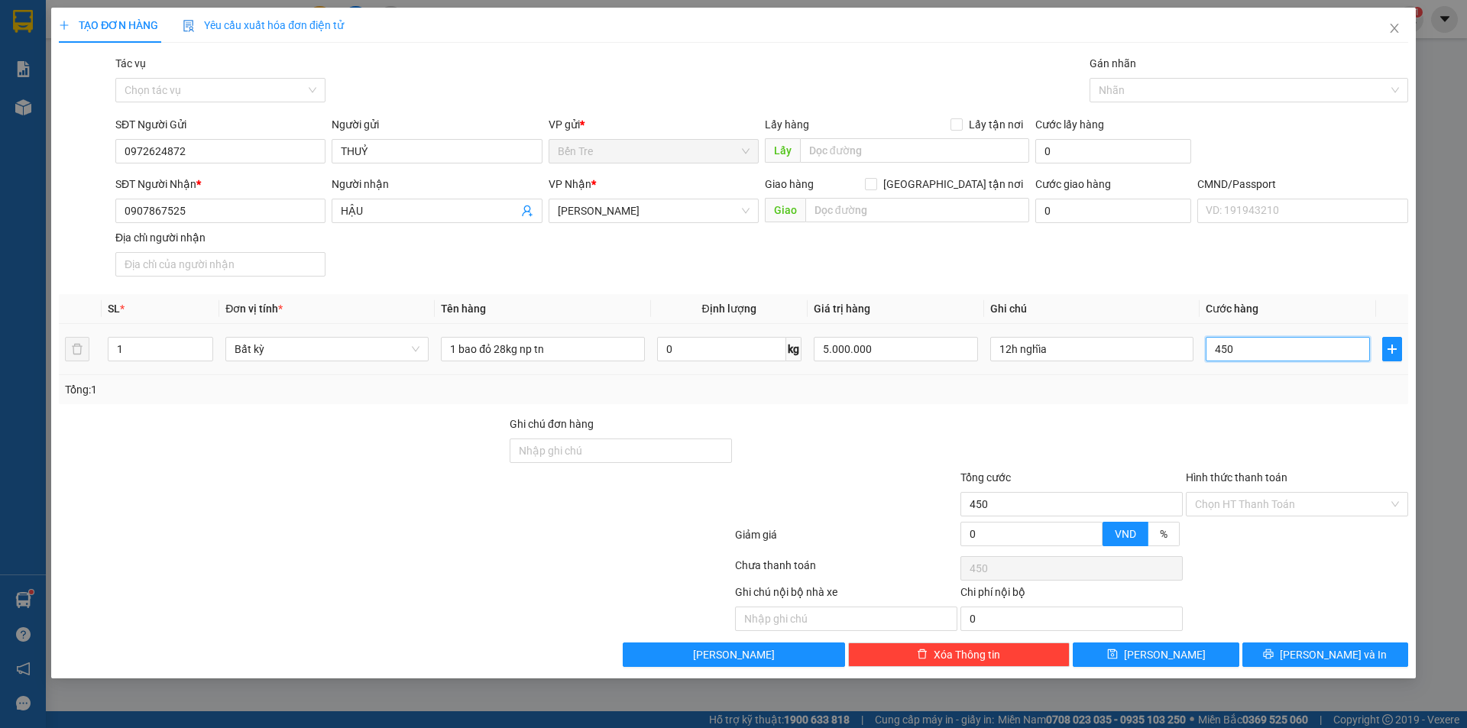
type input "4.500"
type input "45.000"
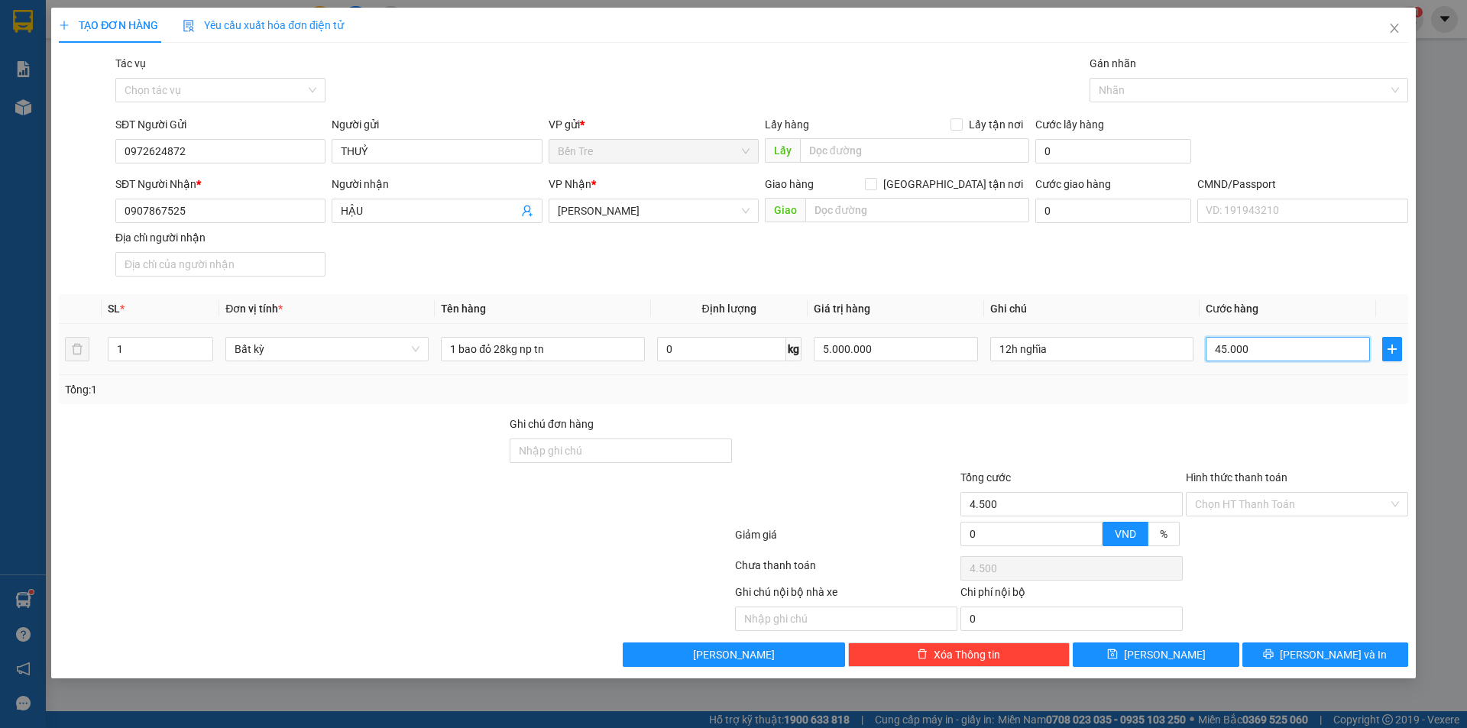
type input "45.000"
type input "450.000"
click at [1287, 503] on input "Hình thức thanh toán" at bounding box center [1291, 504] width 193 height 23
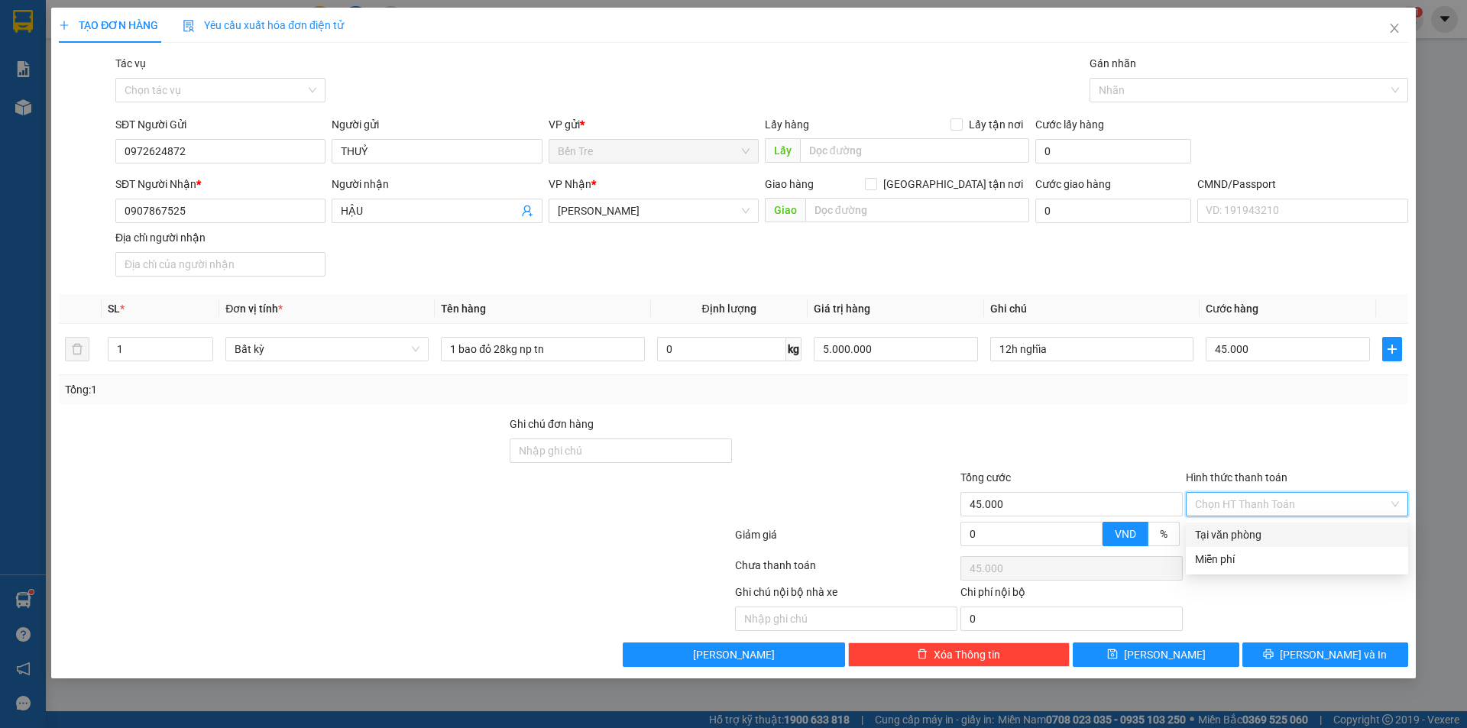
click at [1291, 536] on div "Tại văn phòng" at bounding box center [1297, 534] width 204 height 17
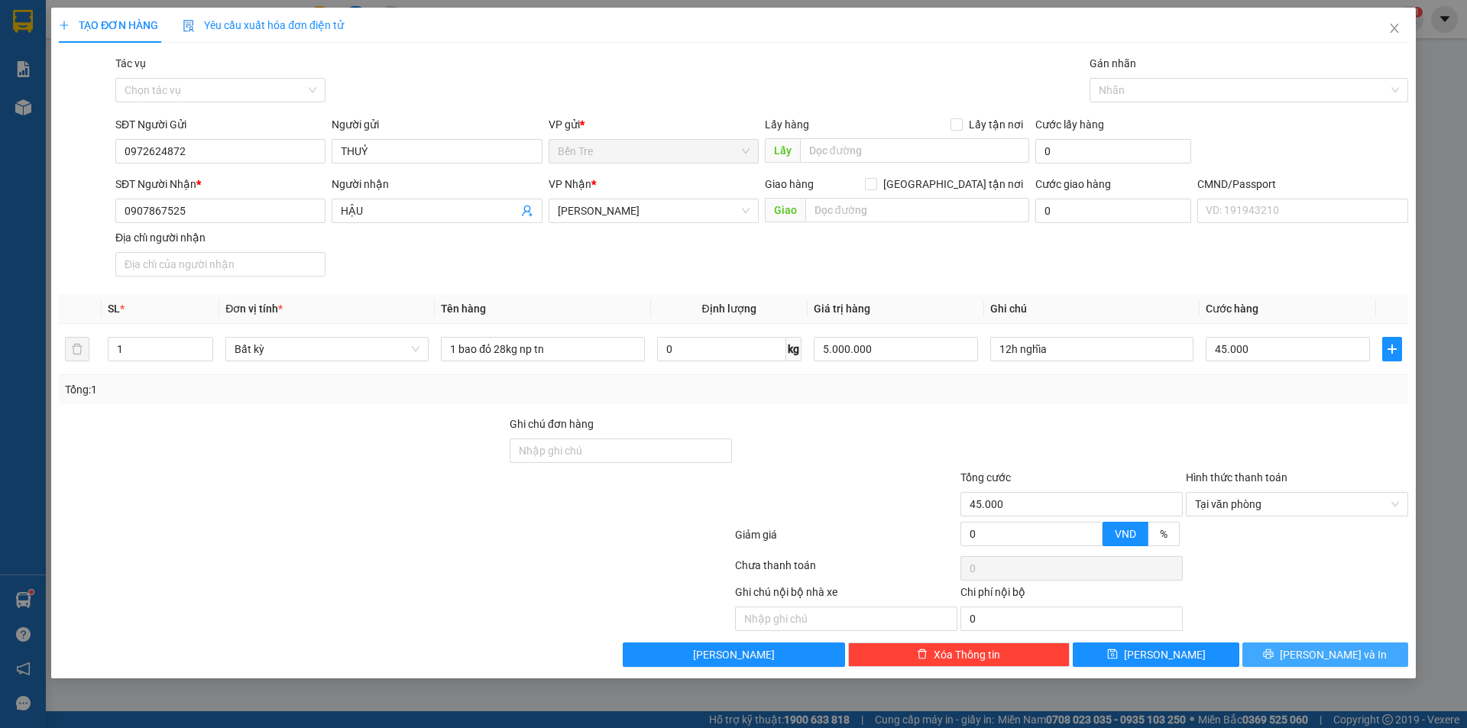
click at [1360, 657] on button "[PERSON_NAME] và In" at bounding box center [1325, 655] width 166 height 24
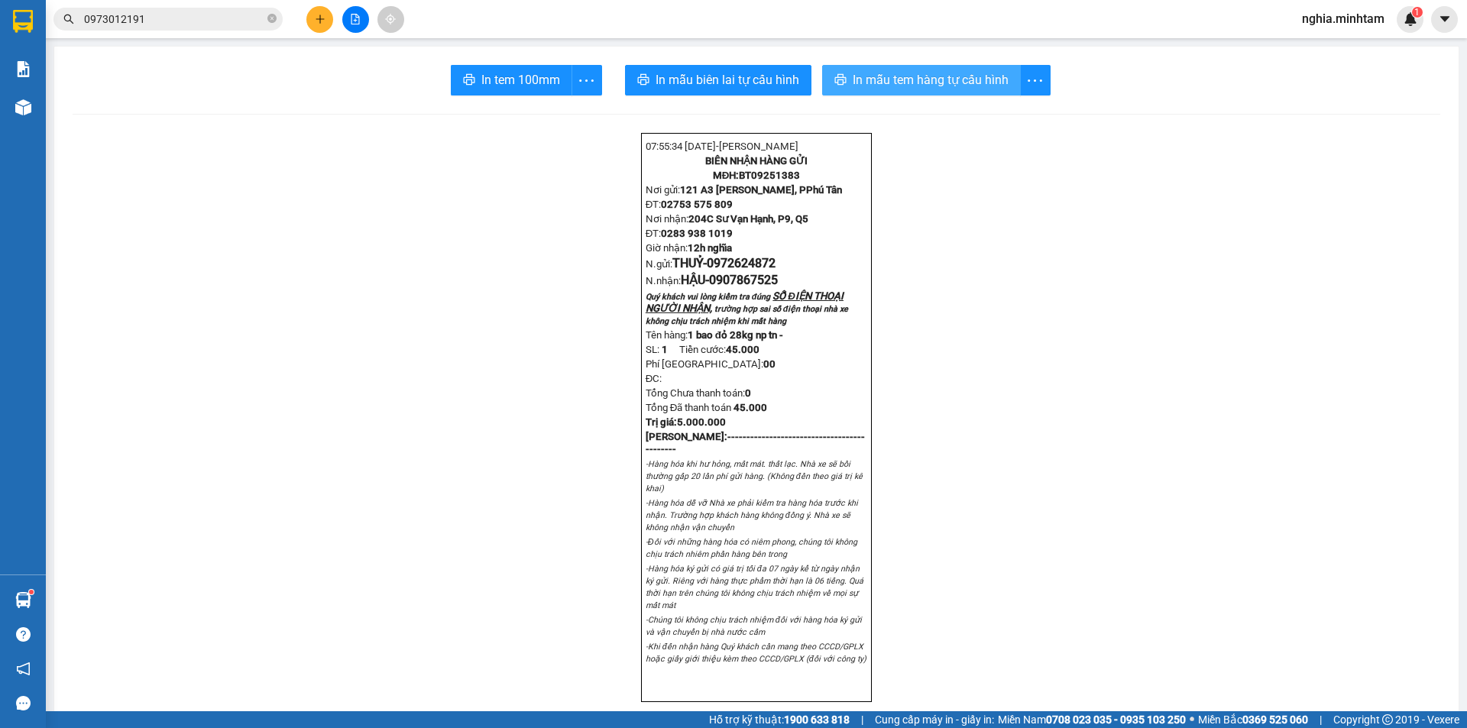
click at [938, 89] on span "In mẫu tem hàng tự cấu hình" at bounding box center [931, 79] width 156 height 19
click at [533, 70] on span "In tem 100mm" at bounding box center [520, 79] width 79 height 19
